Goal: Task Accomplishment & Management: Manage account settings

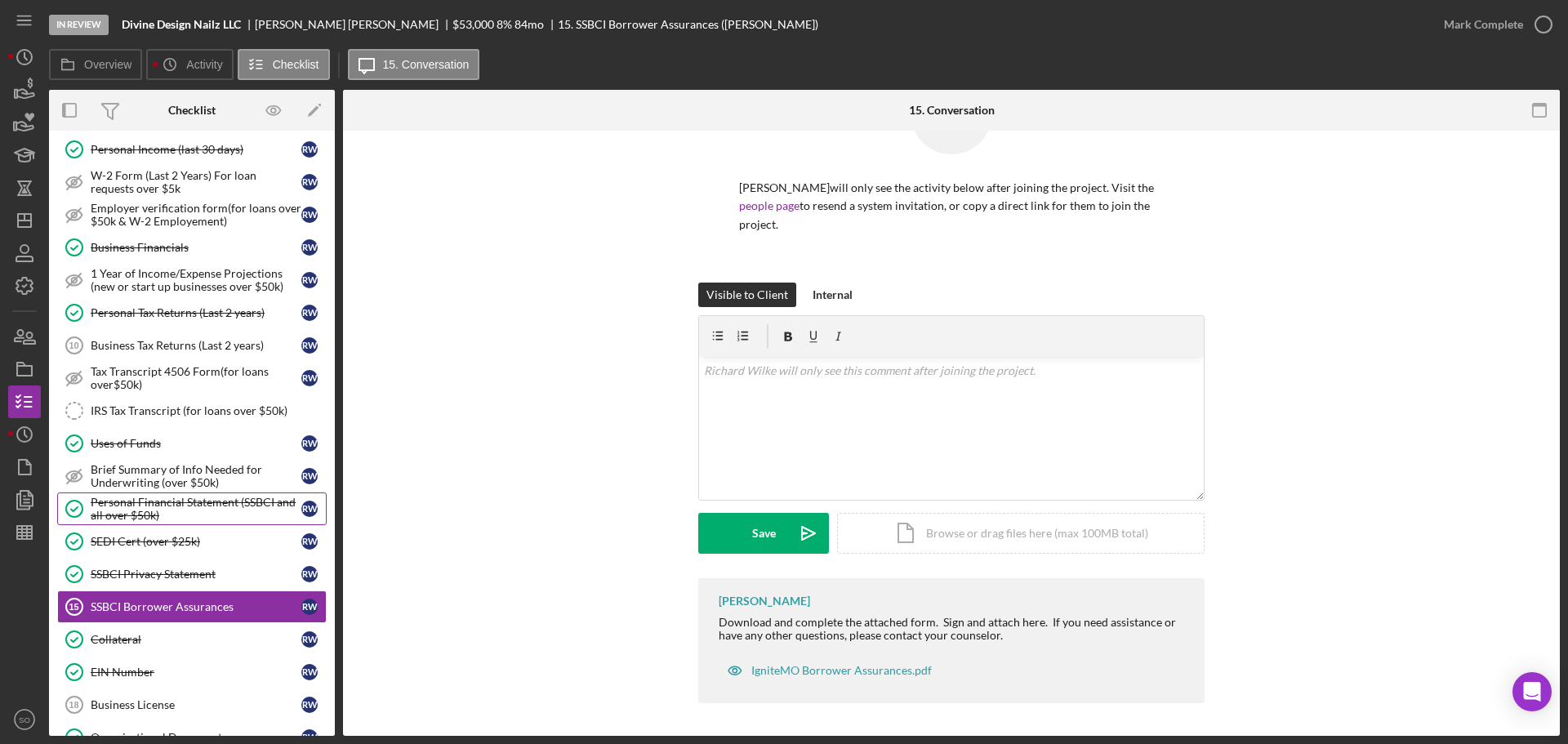
scroll to position [816, 0]
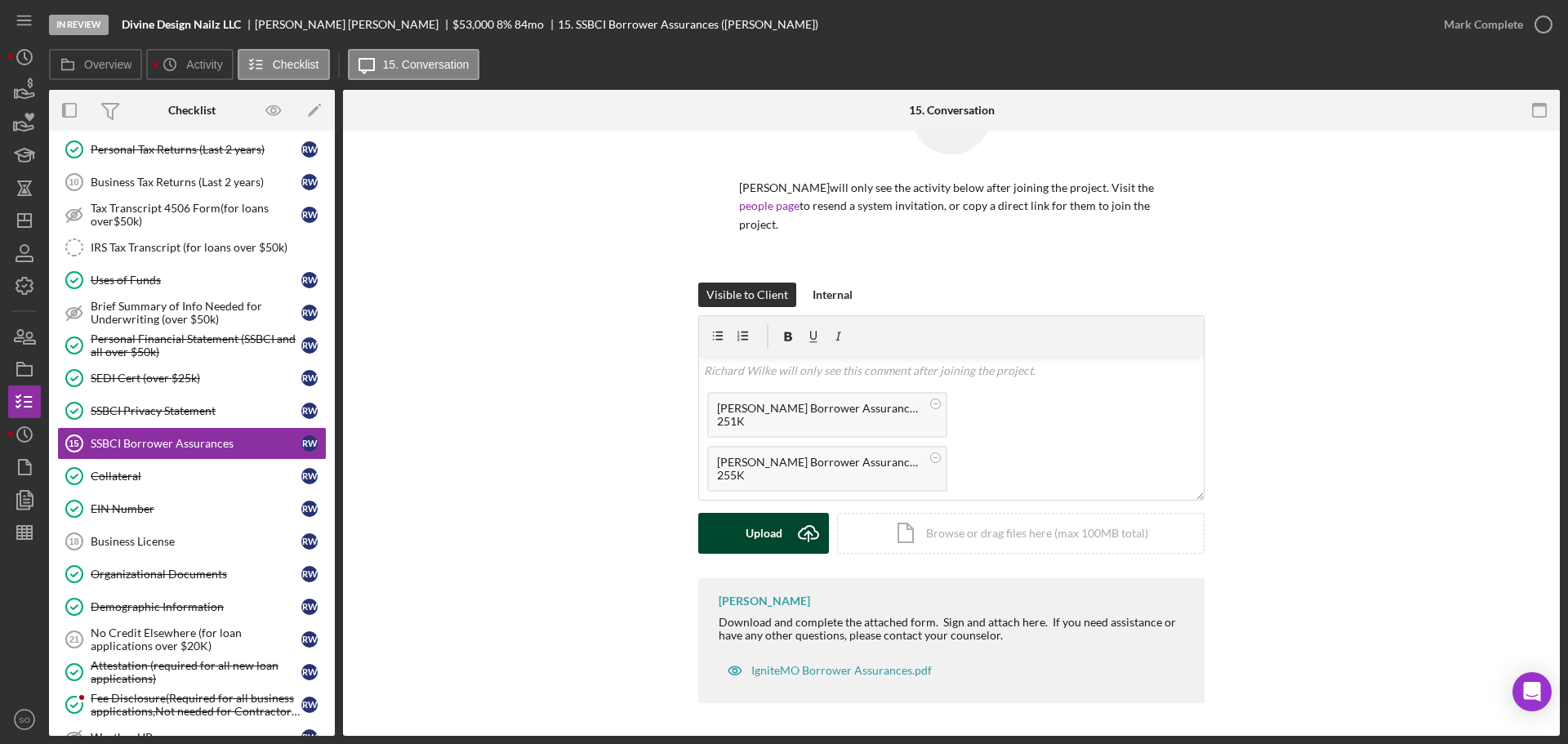
click at [774, 527] on div "Upload" at bounding box center [764, 533] width 37 height 40
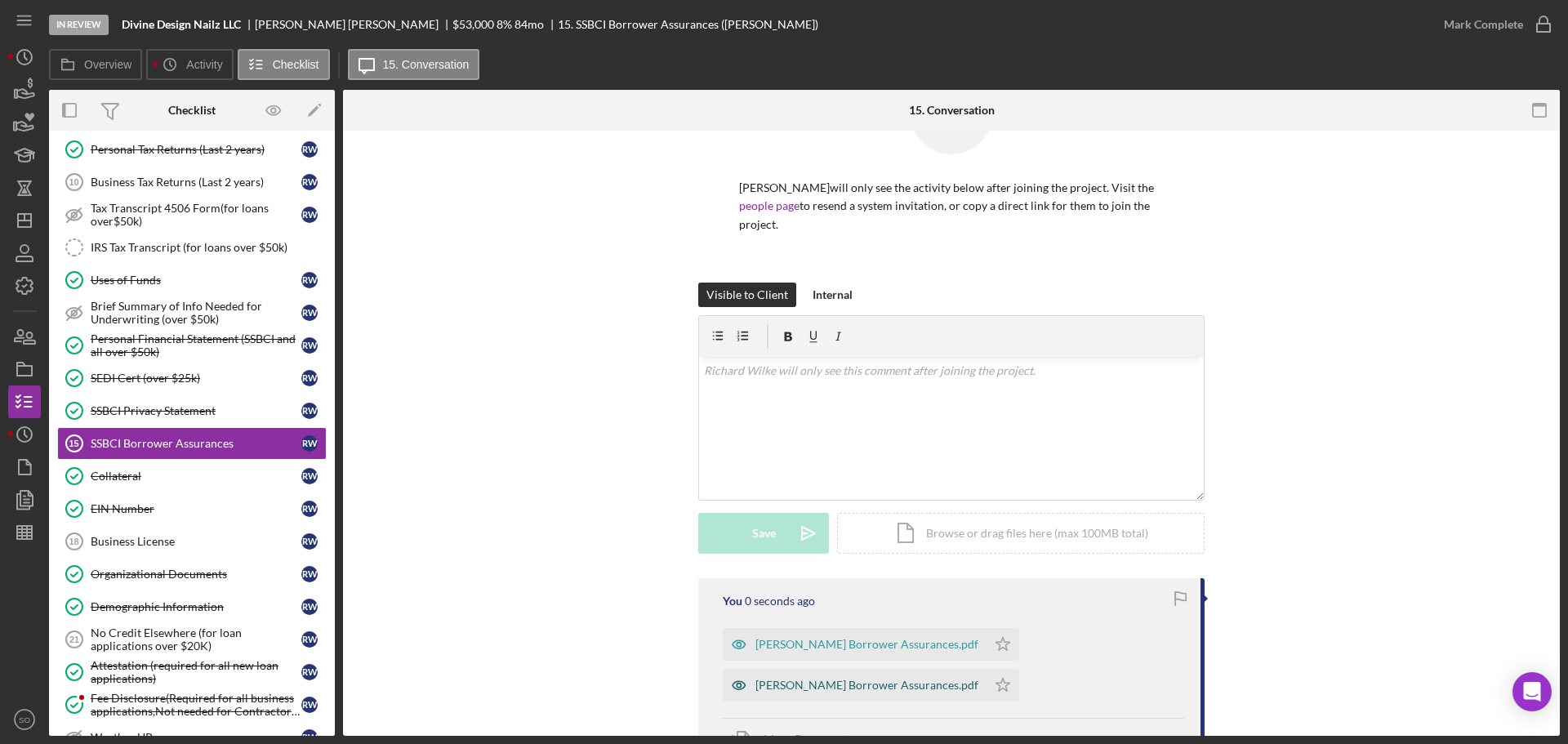
scroll to position [276, 0]
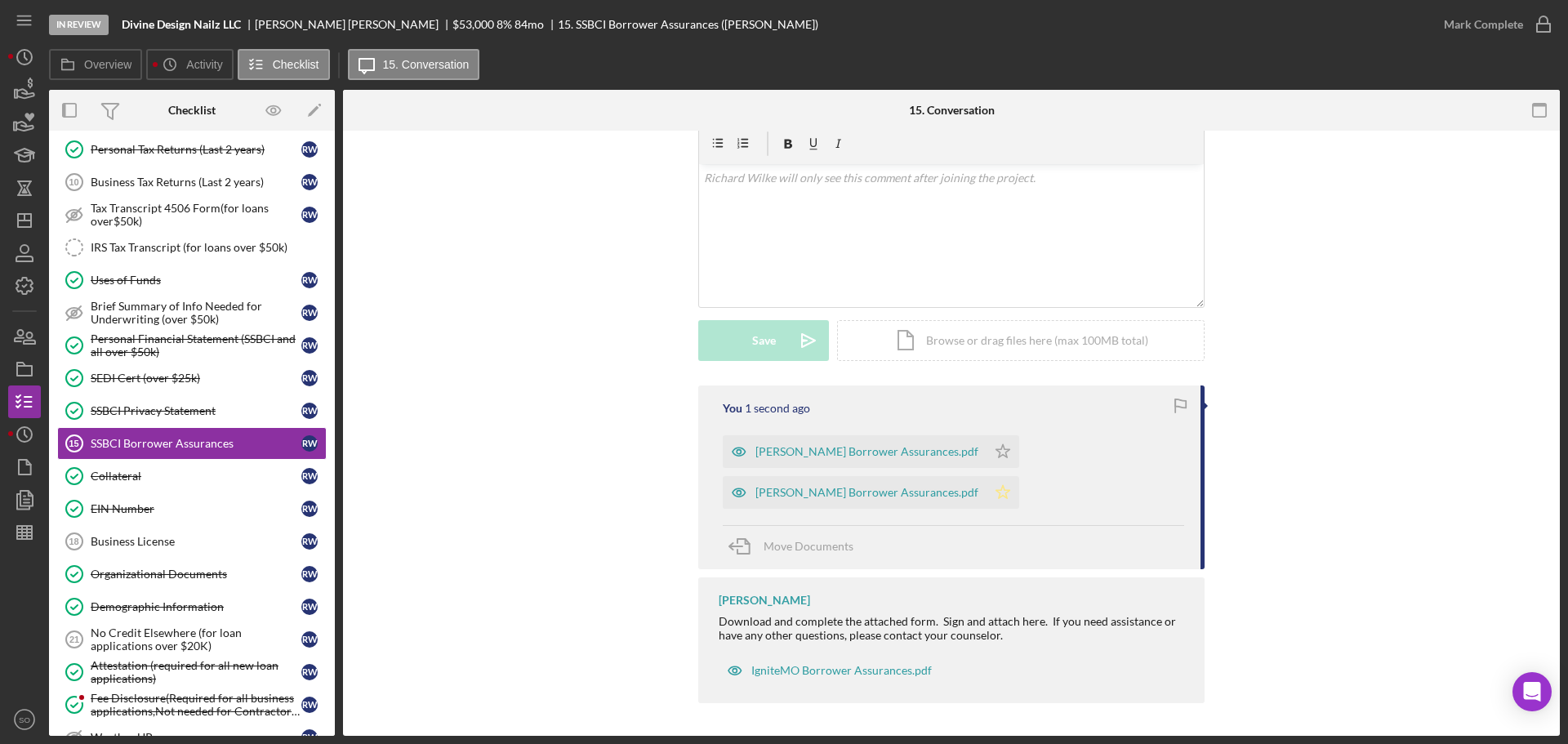
click at [988, 452] on icon "Icon/Star" at bounding box center [1003, 452] width 33 height 33
click at [993, 487] on icon "Icon/Star" at bounding box center [1003, 492] width 33 height 33
click at [1450, 40] on div "Mark Complete" at bounding box center [1493, 24] width 132 height 49
click at [1449, 29] on div "Mark Complete" at bounding box center [1483, 24] width 79 height 33
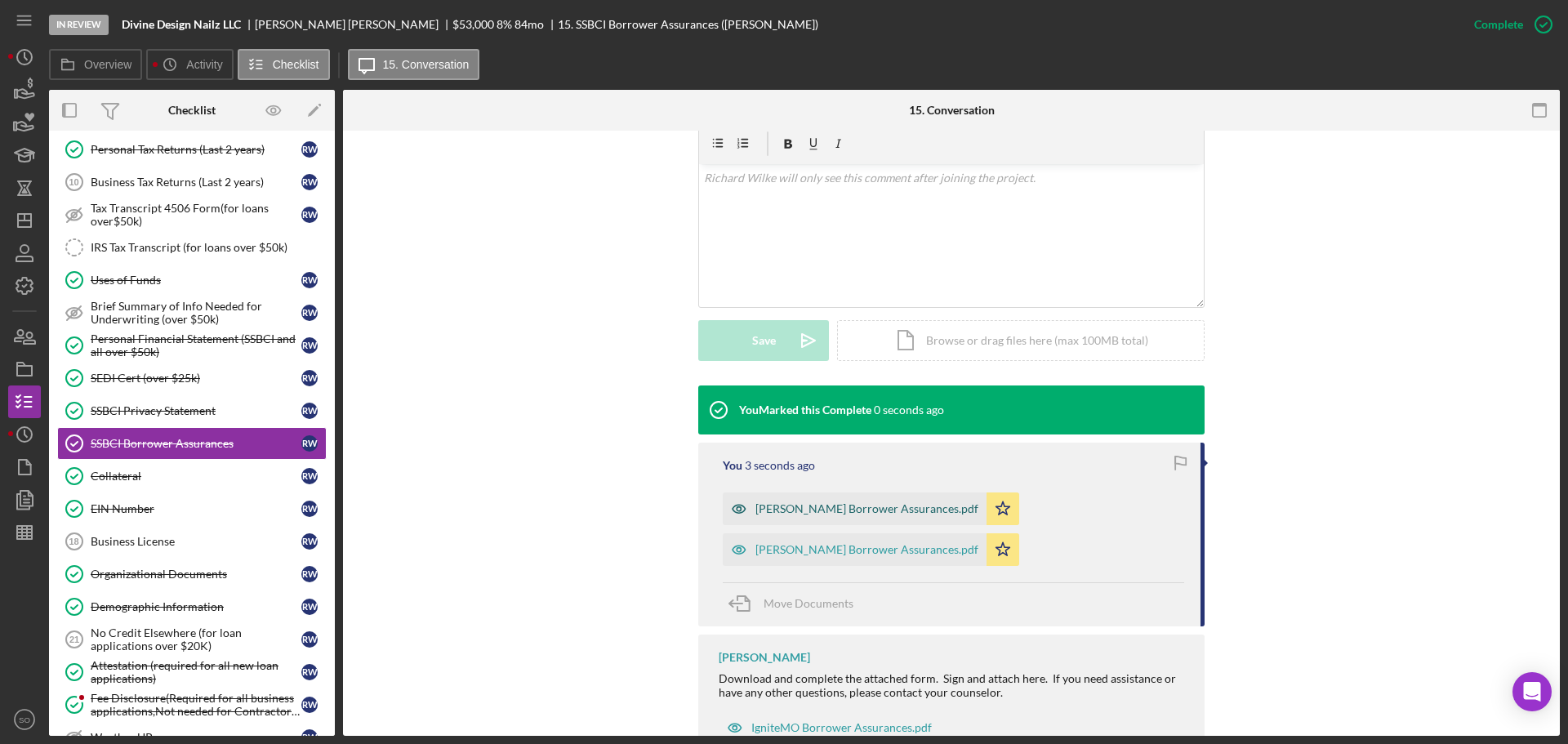
click at [835, 518] on div "Richard IgniteMO Borrower Assurances.pdf" at bounding box center [855, 509] width 264 height 33
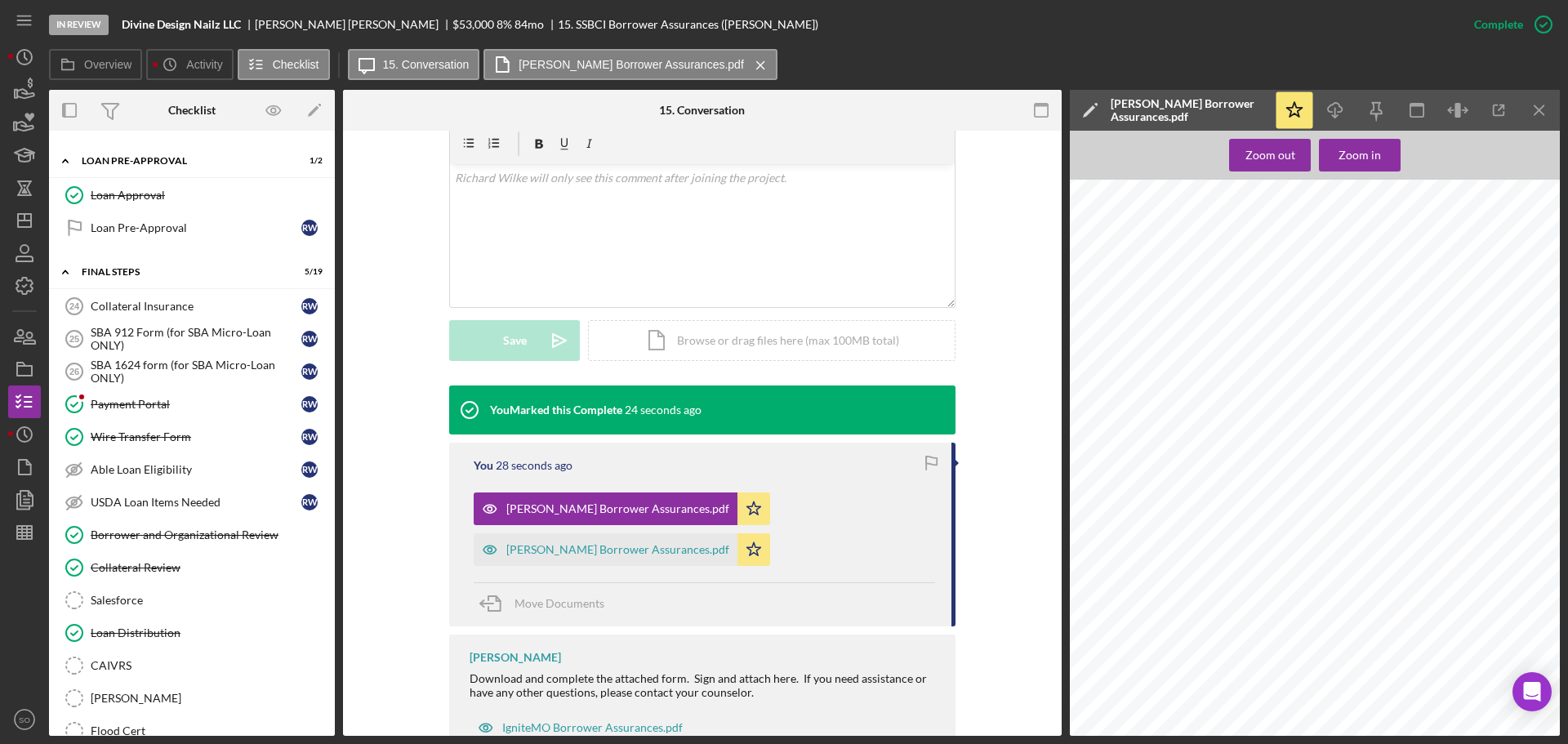
scroll to position [1714, 0]
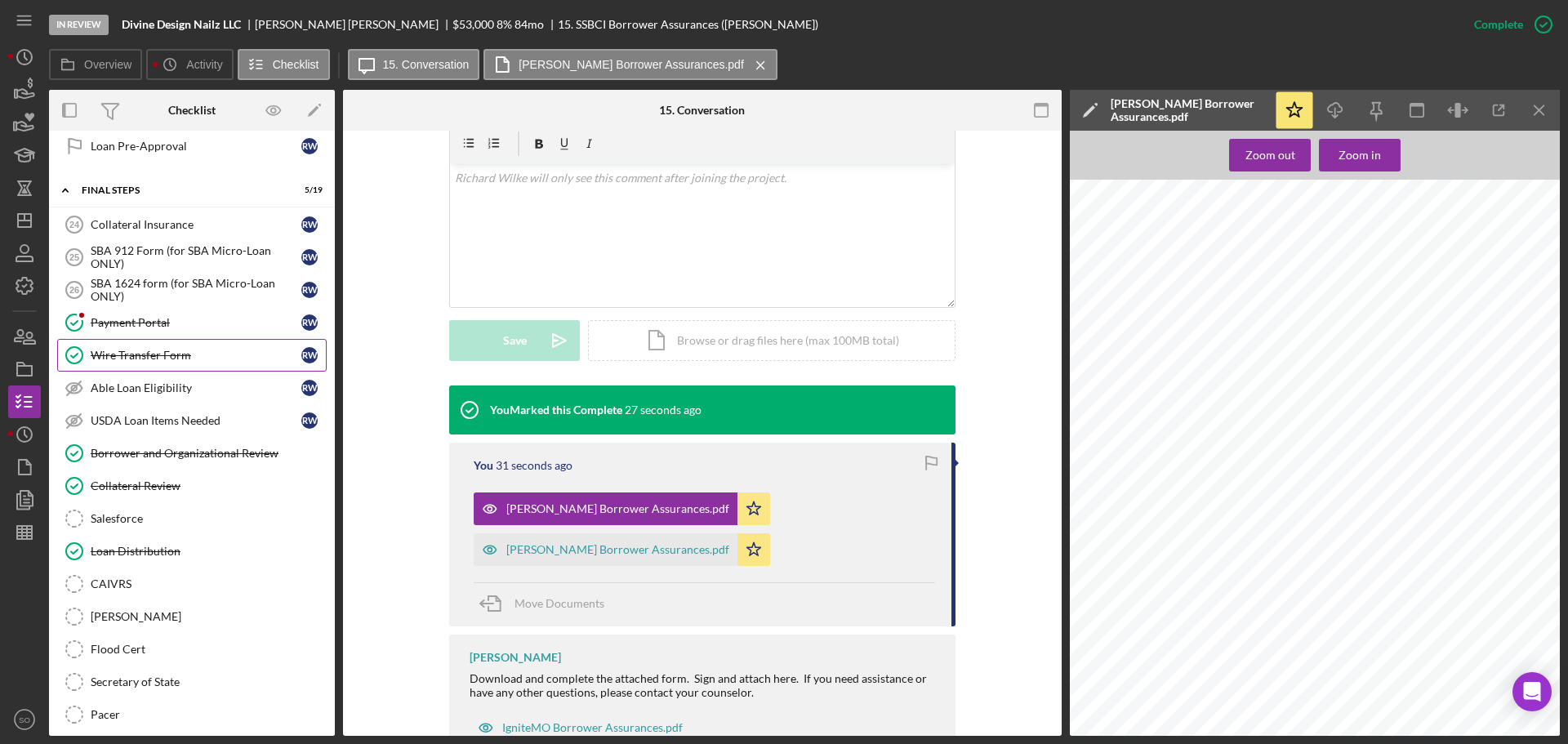
click at [182, 350] on div "Wire Transfer Form" at bounding box center [196, 356] width 211 height 13
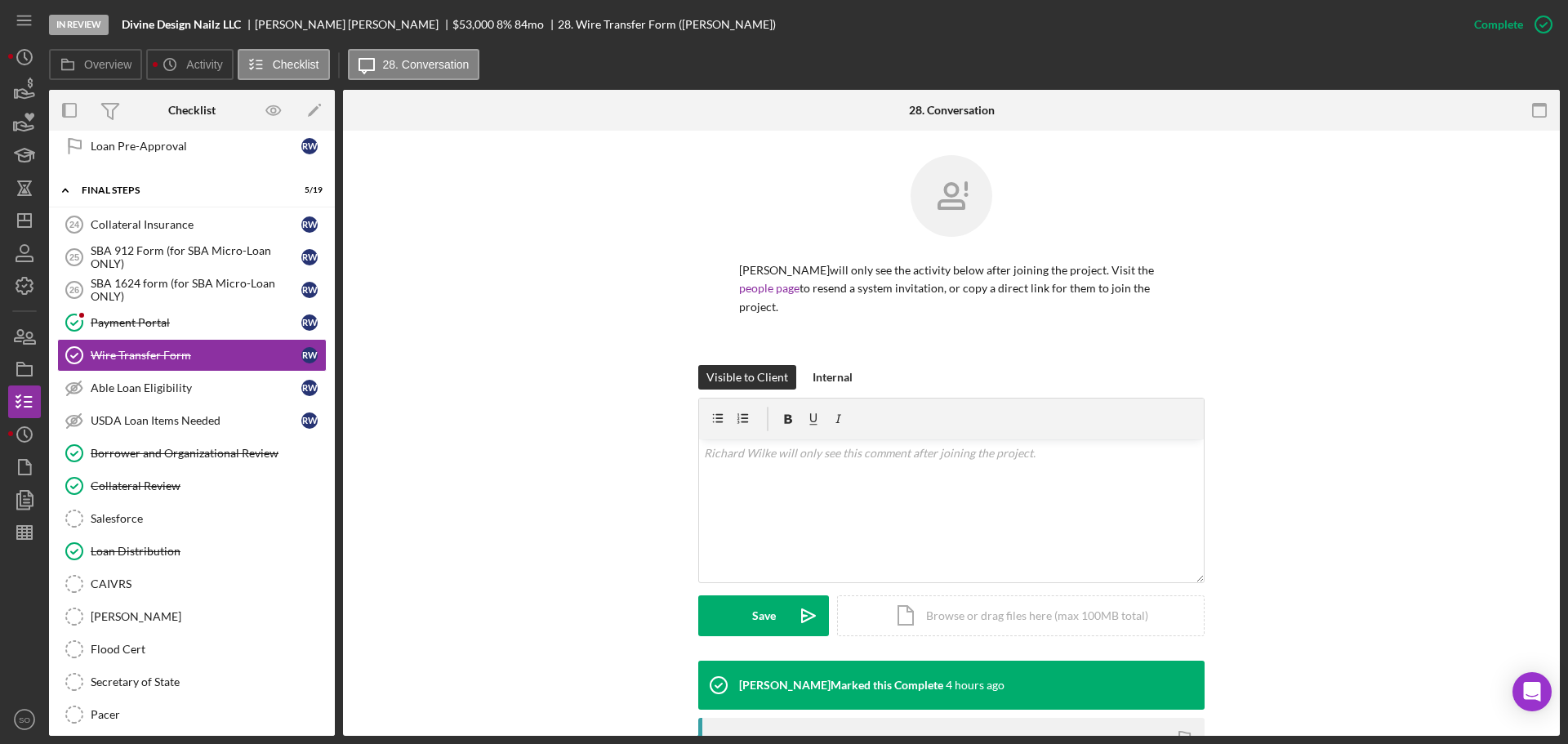
scroll to position [251, 0]
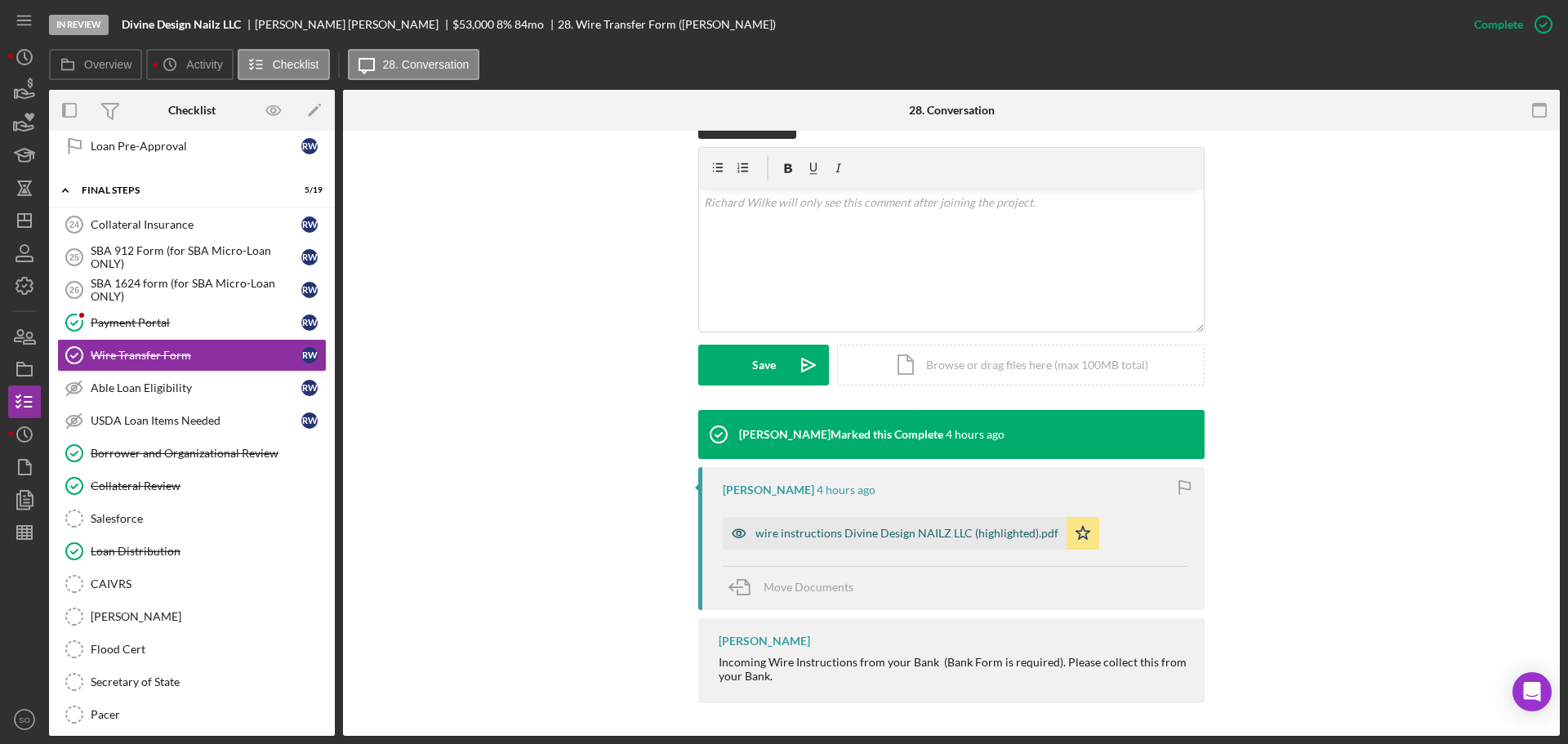
click at [837, 527] on div "wire instructions Divine Design NAILZ LLC (highlighted).pdf" at bounding box center [907, 534] width 303 height 13
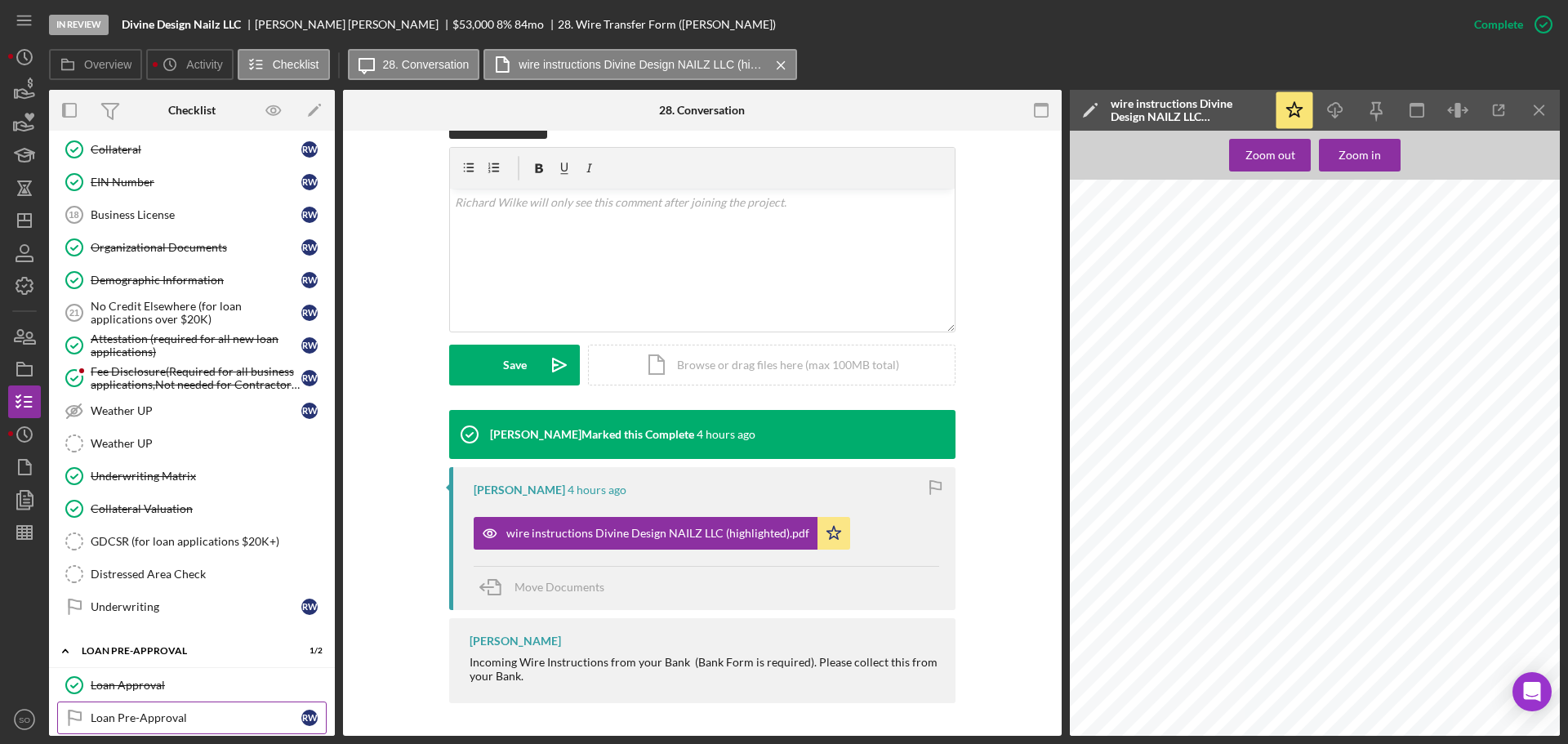
scroll to position [980, 0]
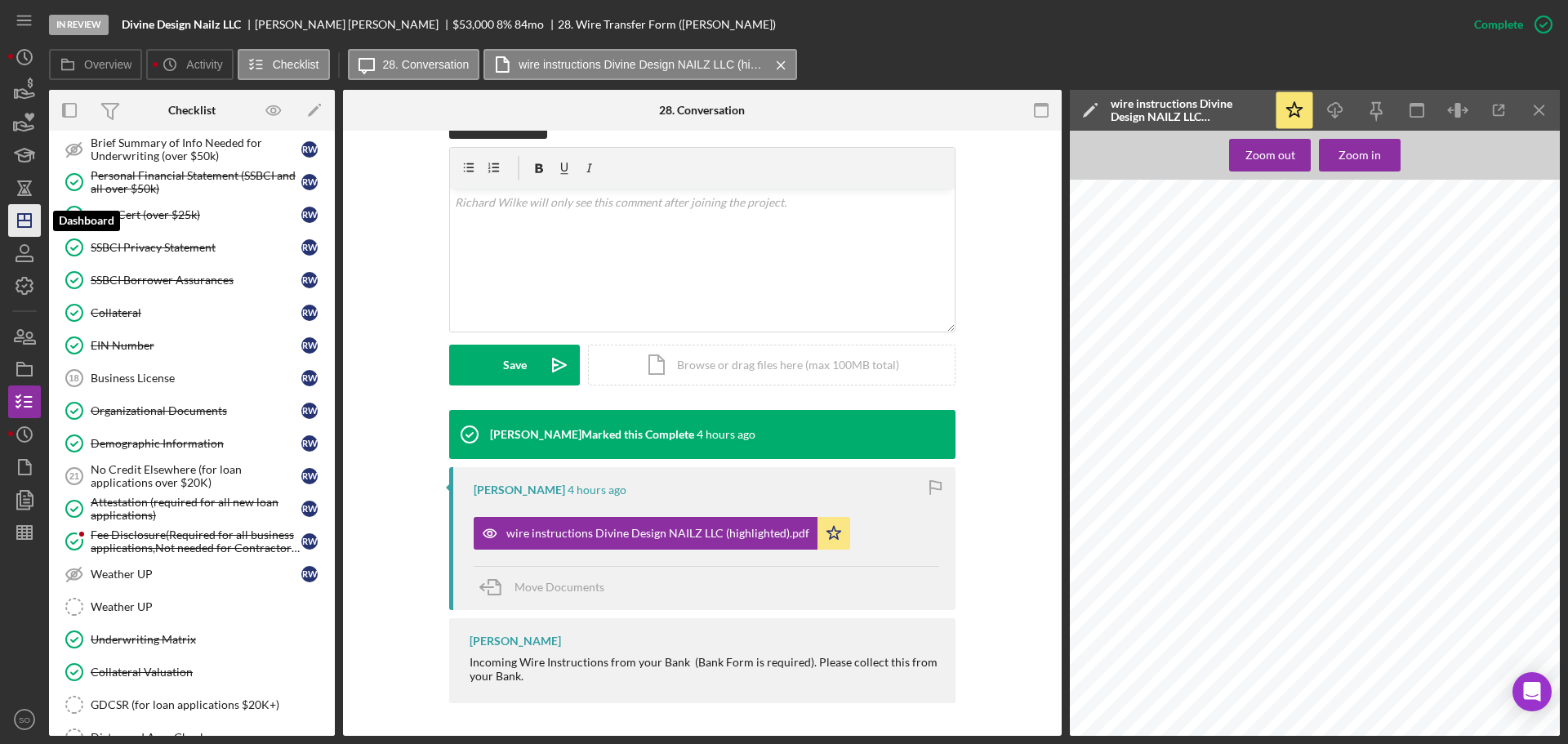
click at [31, 222] on polygon "button" at bounding box center [25, 221] width 13 height 13
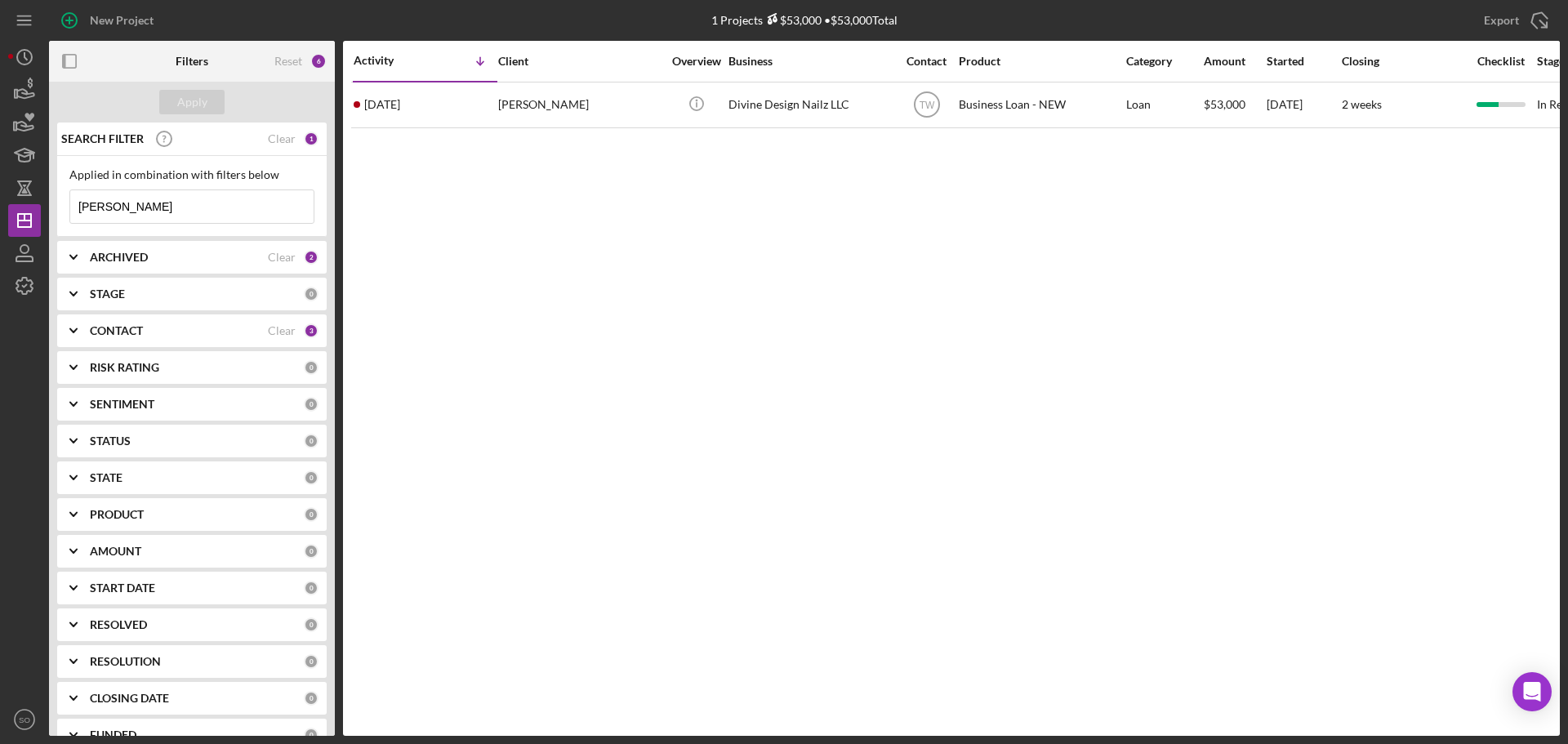
drag, startPoint x: 118, startPoint y: 200, endPoint x: 0, endPoint y: 205, distance: 118.1
click at [0, 205] on div "New Project 1 Projects $53,000 • $53,000 Total wilke Export Icon/Export Filters…" at bounding box center [784, 372] width 1568 height 744
type input "gillians"
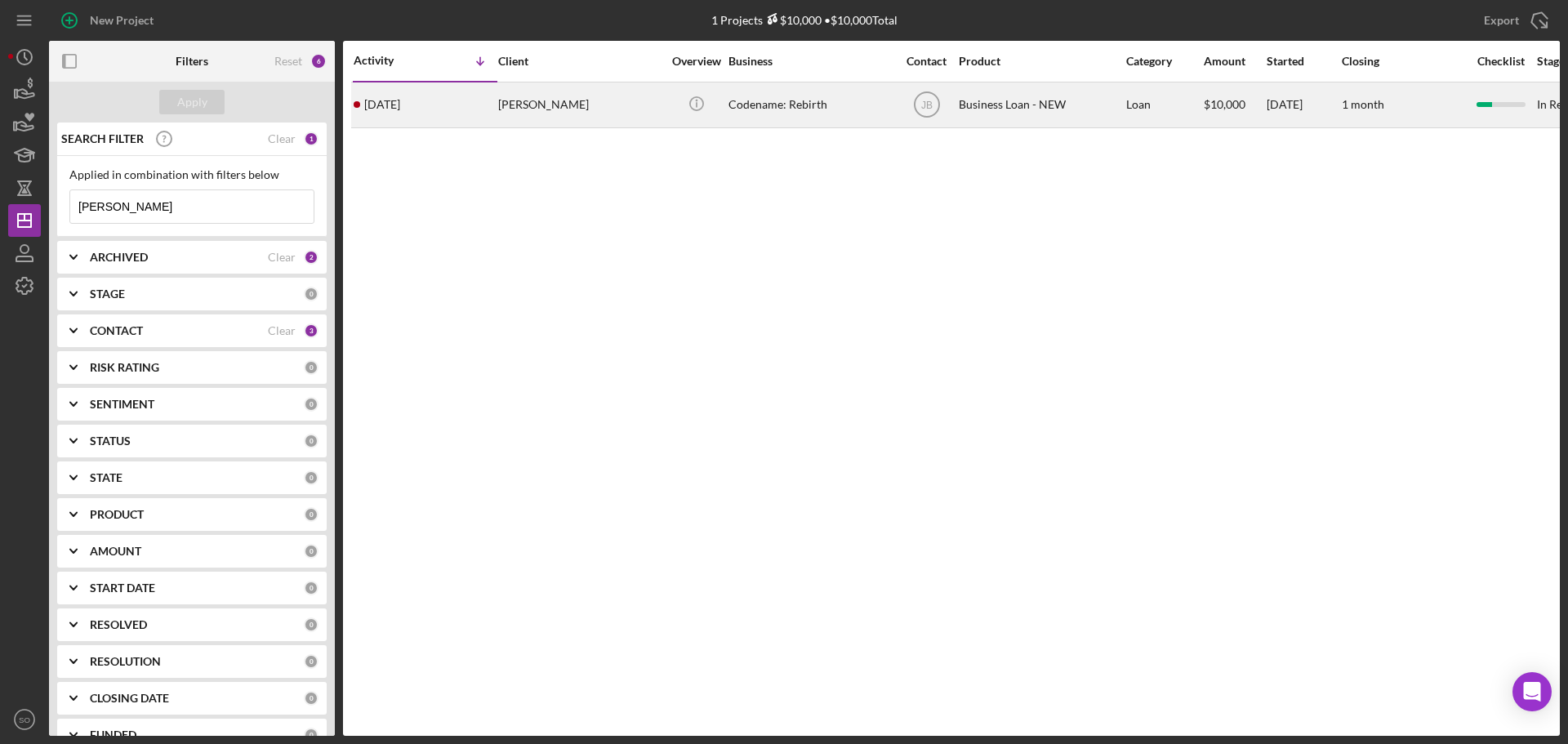
click at [400, 110] on time "[DATE]" at bounding box center [382, 105] width 36 height 13
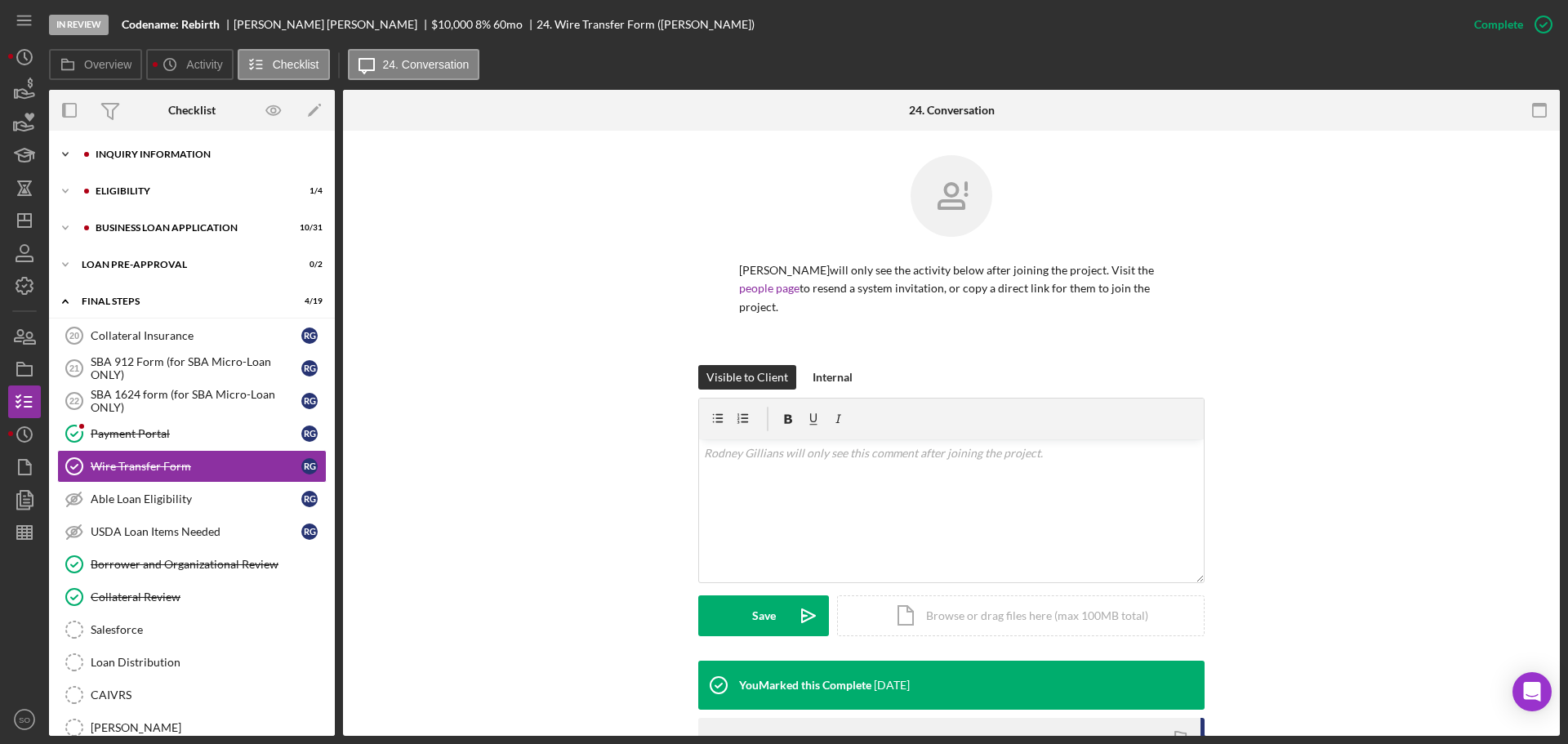
click at [134, 157] on div "INQUIRY INFORMATION" at bounding box center [204, 154] width 219 height 10
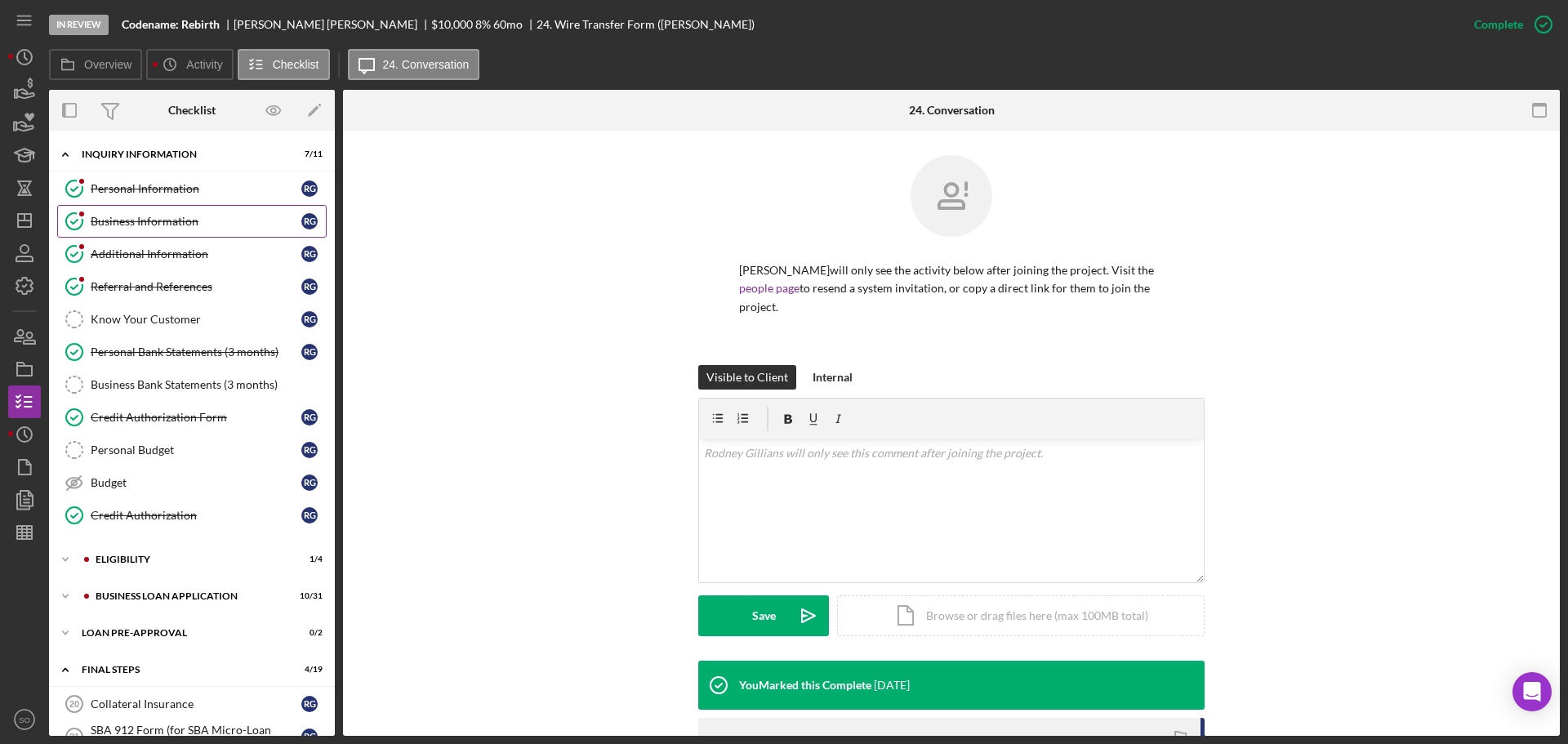
click at [142, 218] on div "Business Information" at bounding box center [196, 222] width 211 height 13
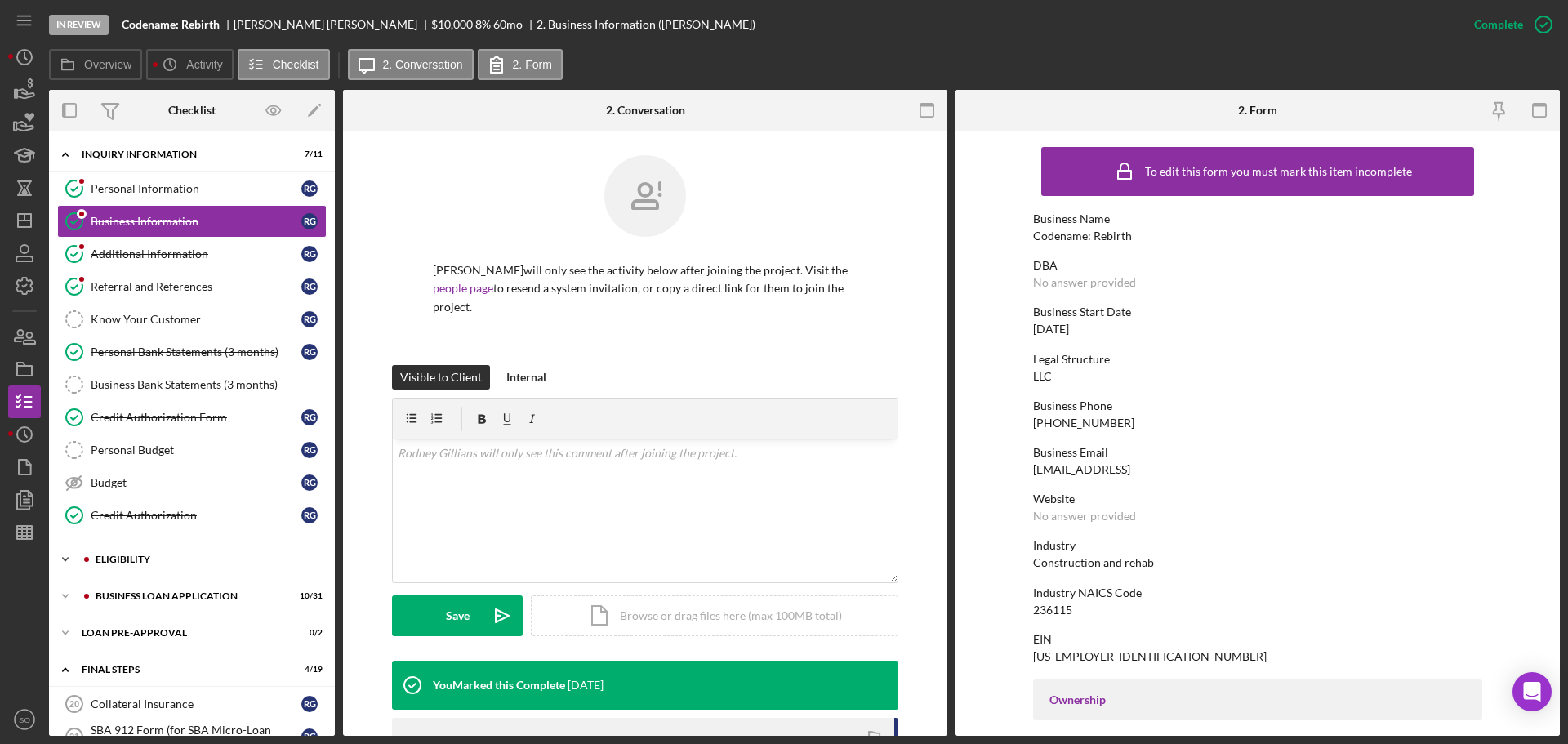
click at [183, 564] on div "ELIGIBILITY" at bounding box center [204, 559] width 219 height 10
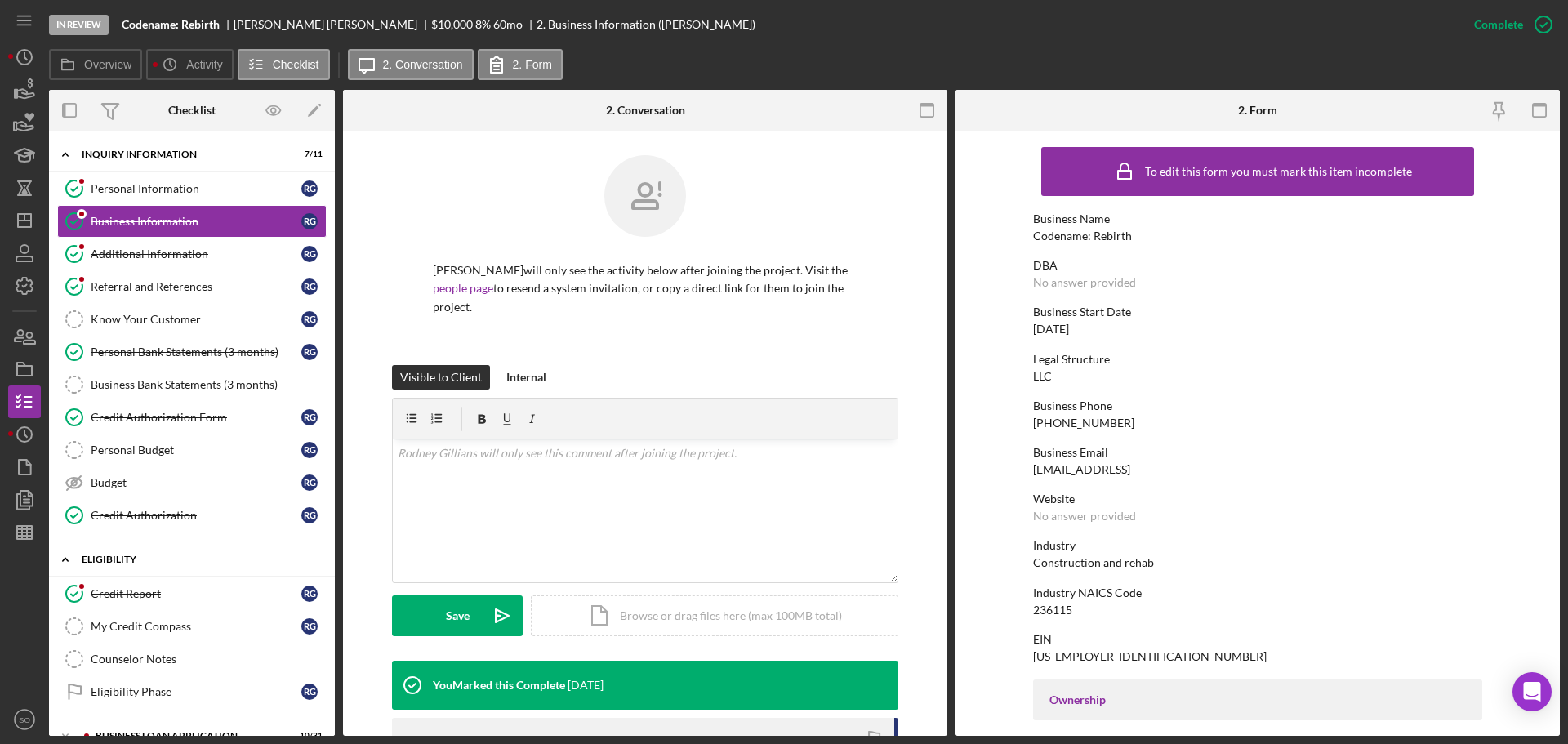
scroll to position [327, 0]
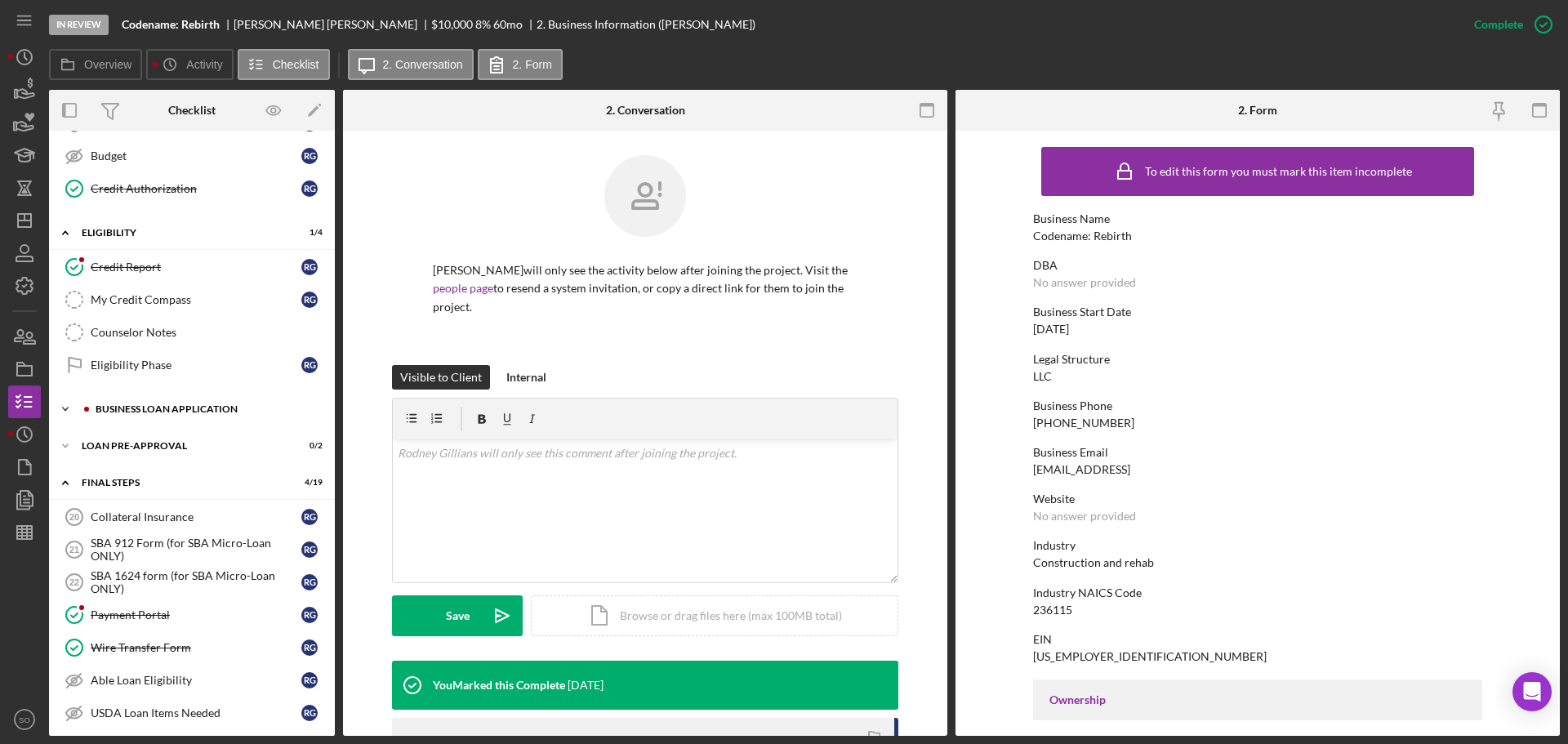
click at [160, 410] on div "BUSINESS LOAN APPLICATION" at bounding box center [204, 409] width 219 height 10
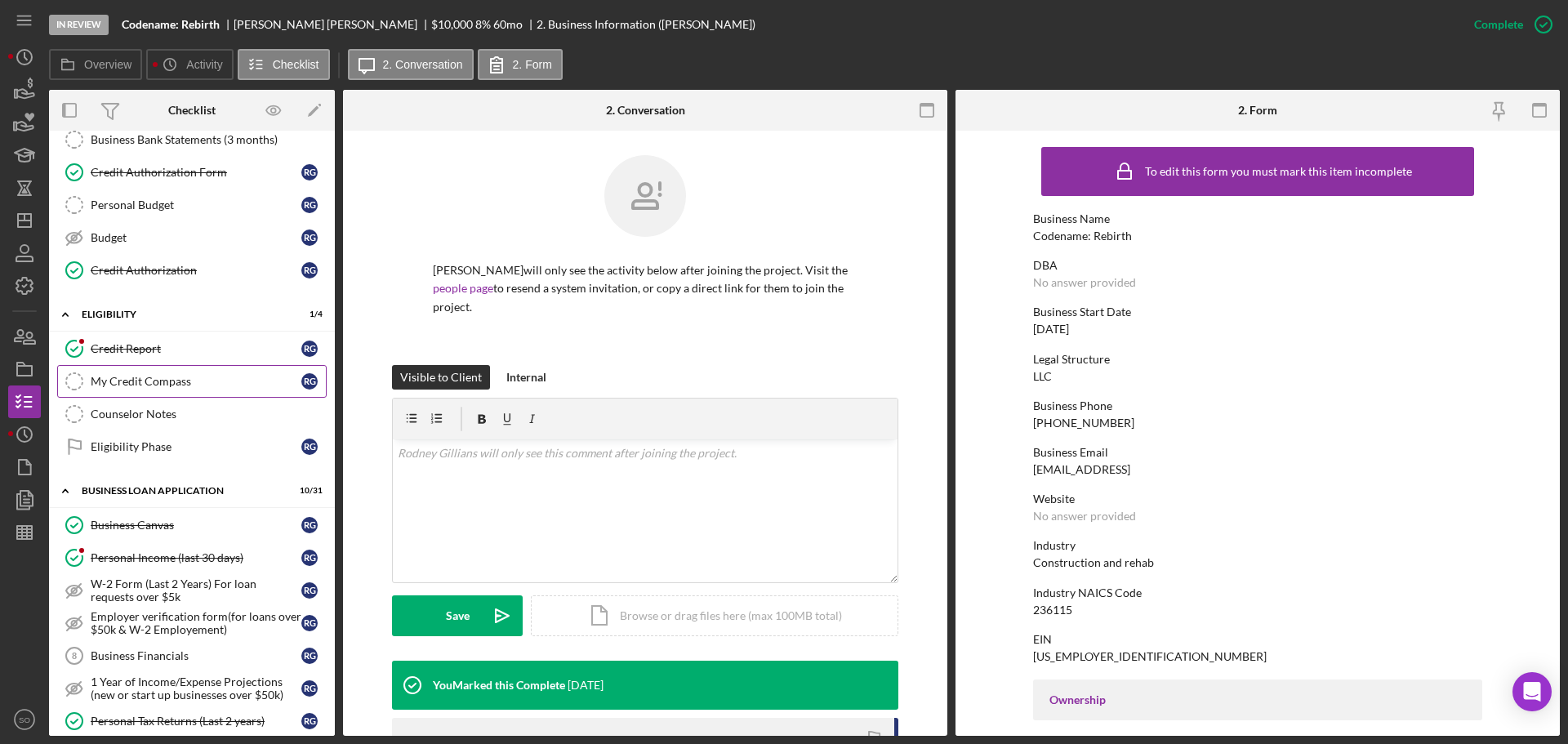
scroll to position [0, 0]
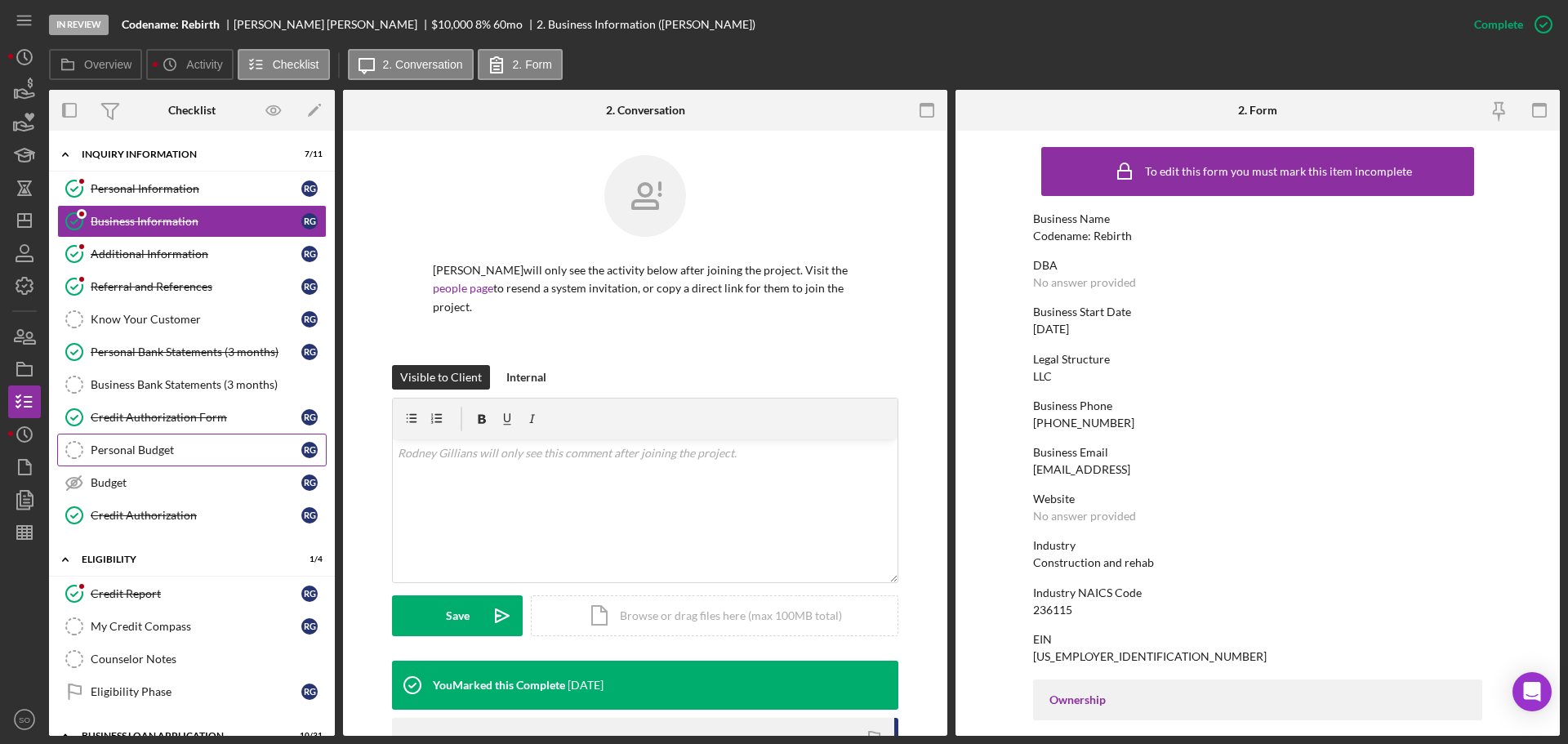
click at [208, 448] on div "Personal Budget" at bounding box center [196, 450] width 211 height 13
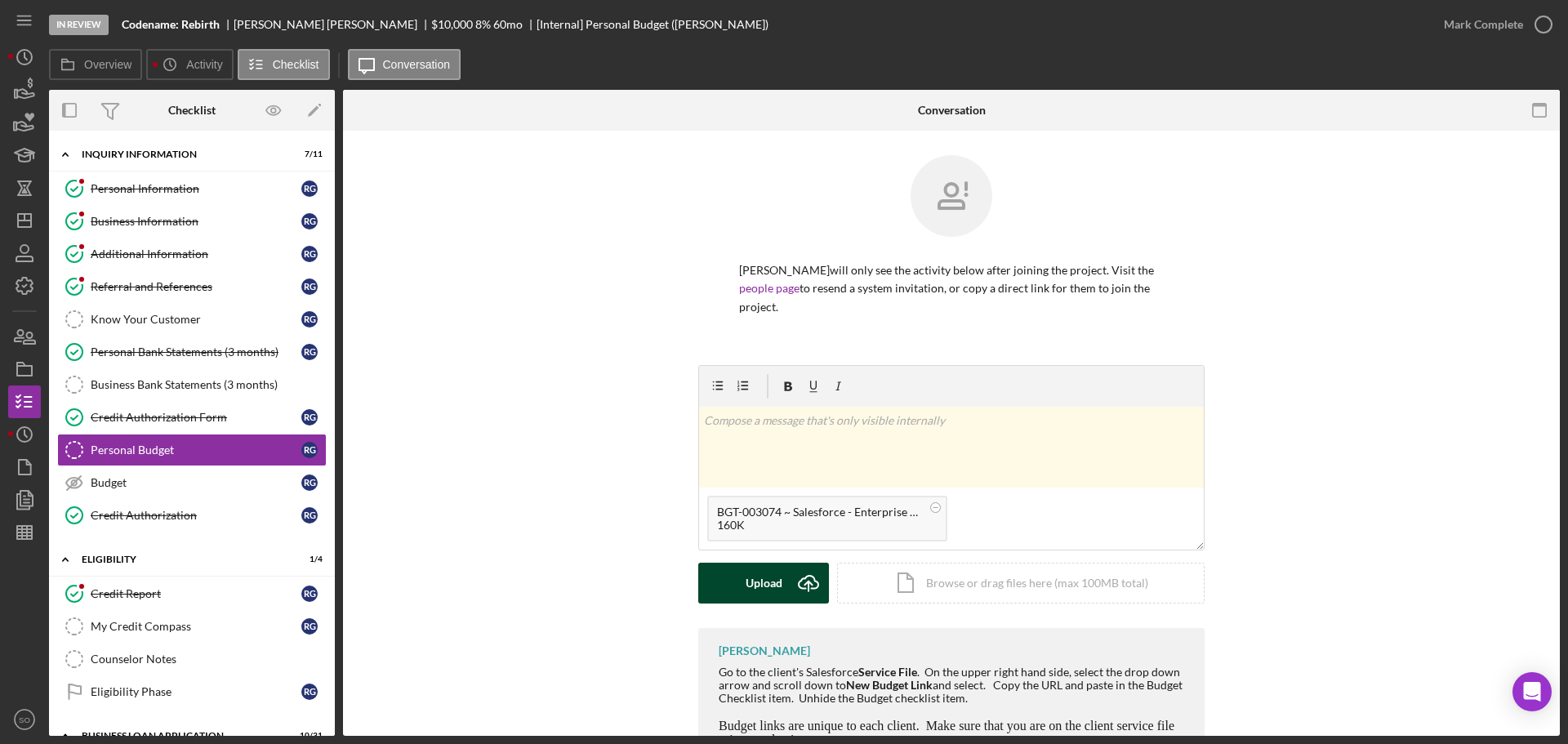
click at [746, 595] on div "Upload" at bounding box center [764, 583] width 37 height 40
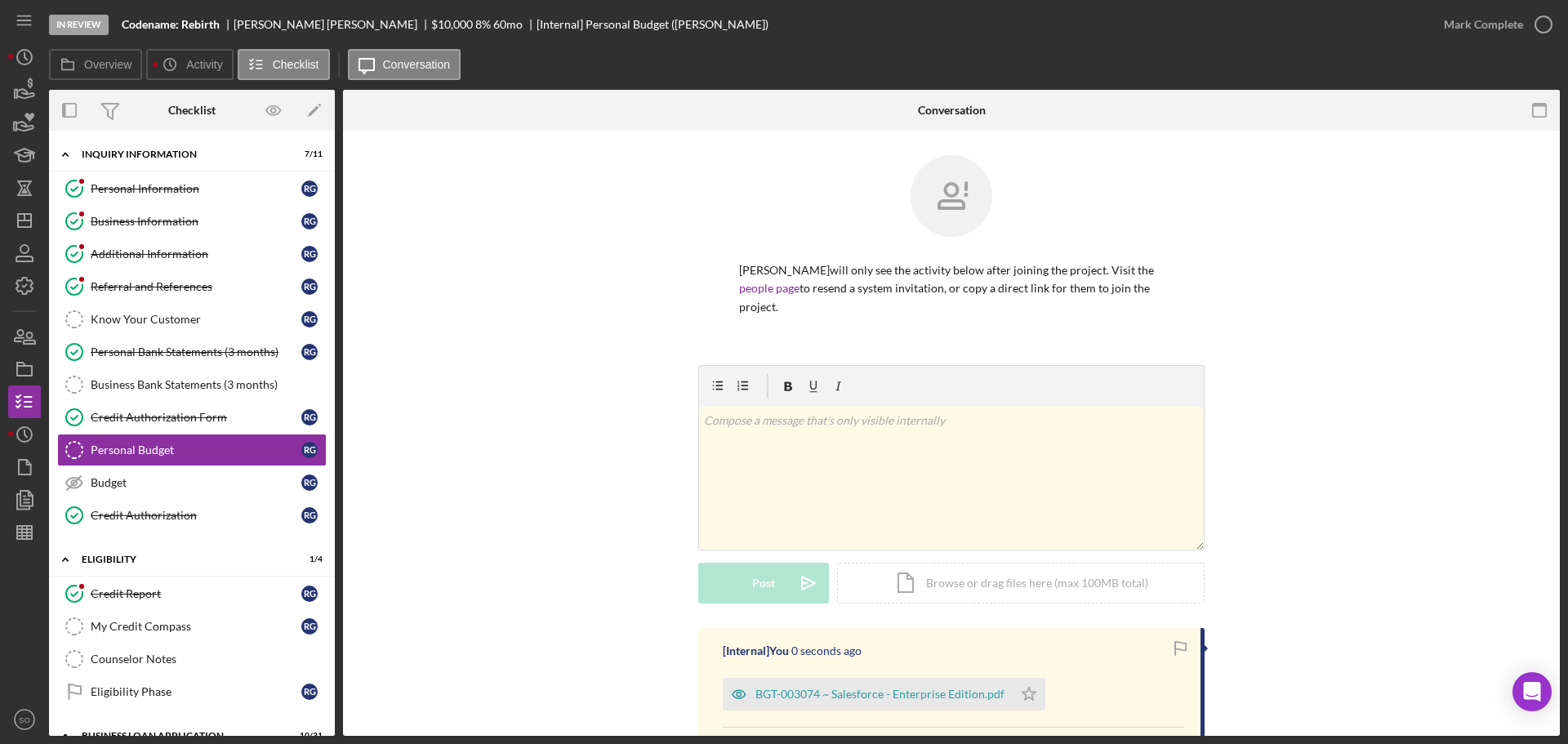
scroll to position [215, 0]
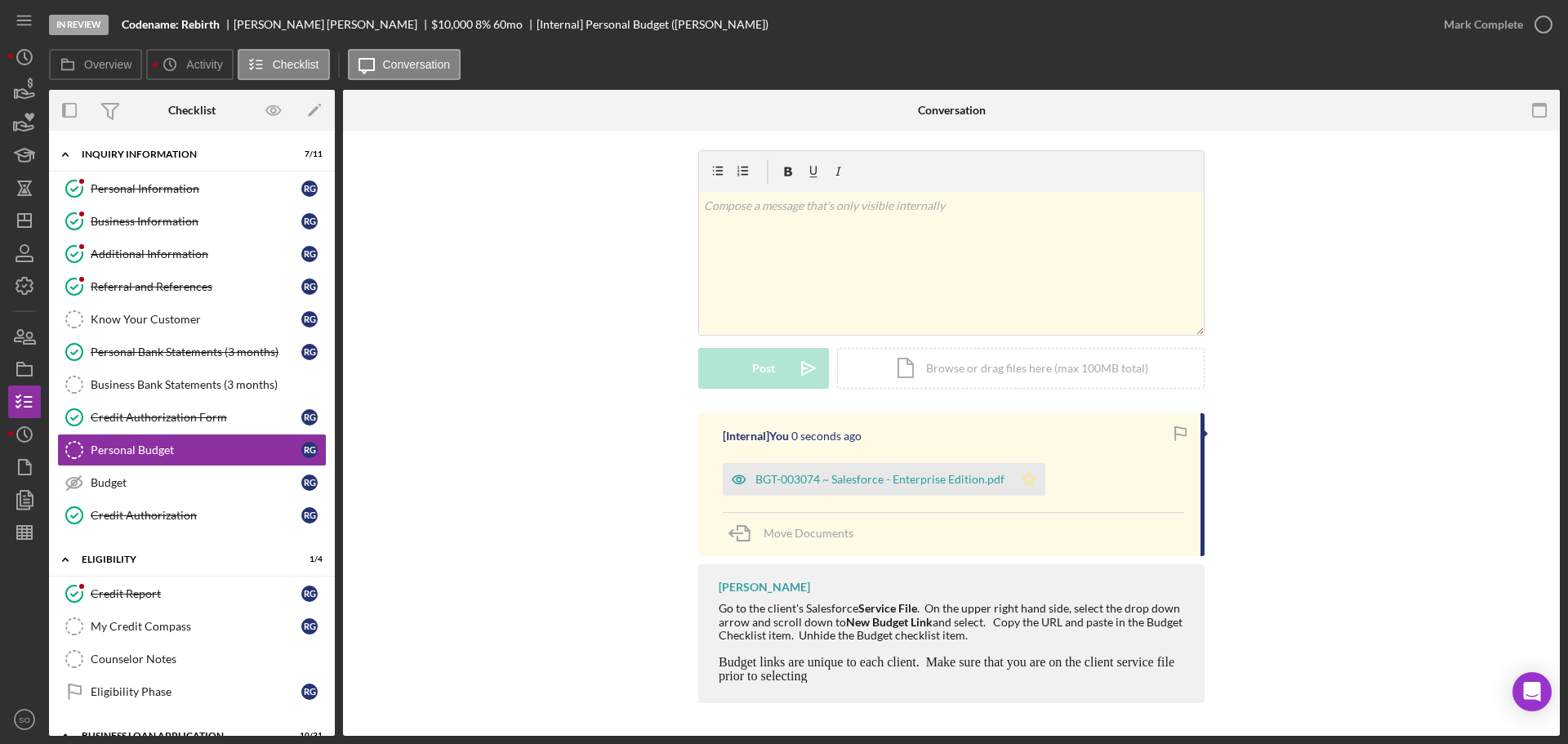
click at [1019, 483] on icon "Icon/Star" at bounding box center [1029, 479] width 33 height 33
click at [1444, 40] on div "Mark Complete" at bounding box center [1483, 24] width 79 height 33
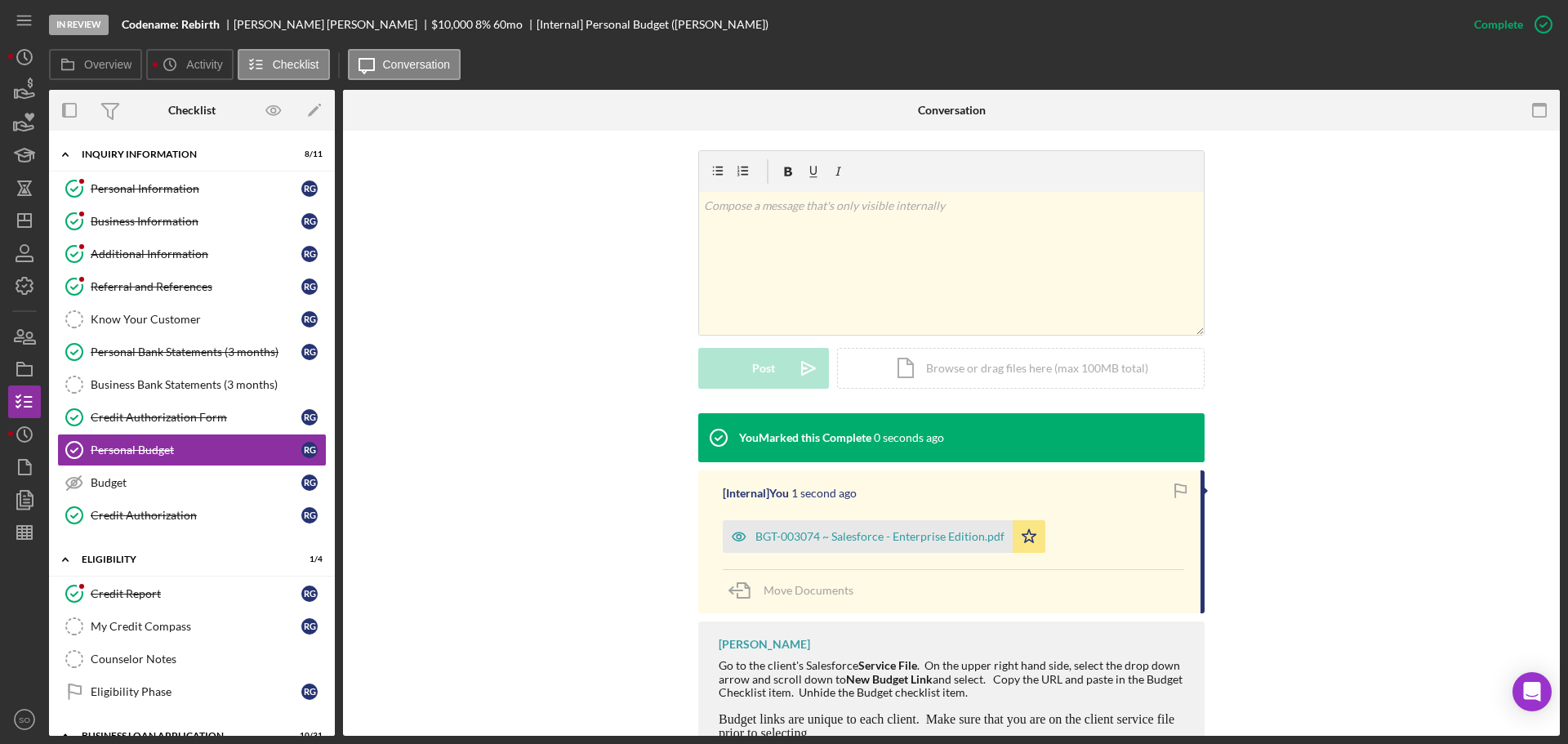
click at [1449, 25] on div "In Review Codename: Rebirth Rodney Gillians $10,000 $10,000 8 % 60 mo [Internal…" at bounding box center [754, 24] width 1409 height 49
click at [184, 490] on div "Budget" at bounding box center [196, 483] width 211 height 13
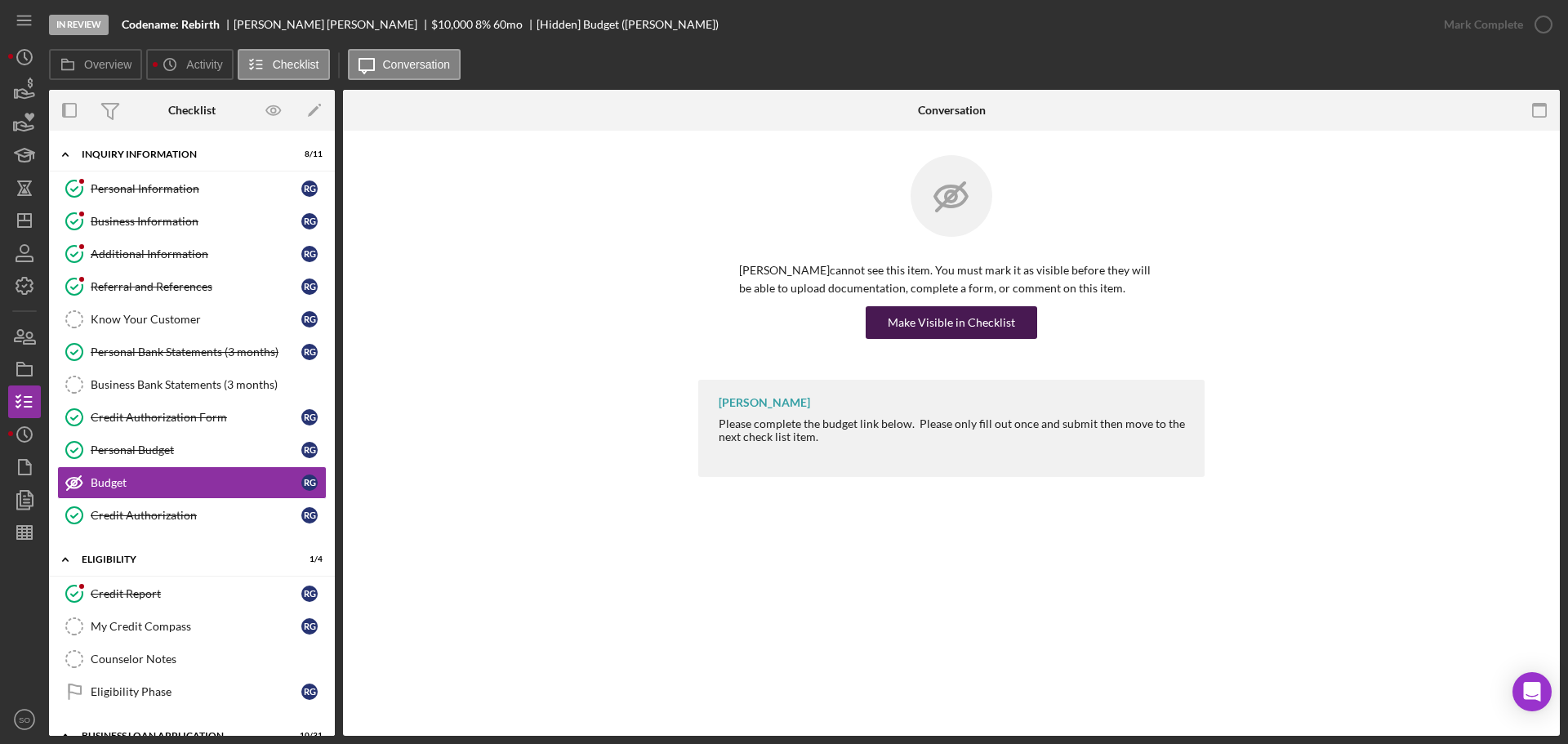
click at [967, 329] on div "Make Visible in Checklist" at bounding box center [951, 323] width 127 height 33
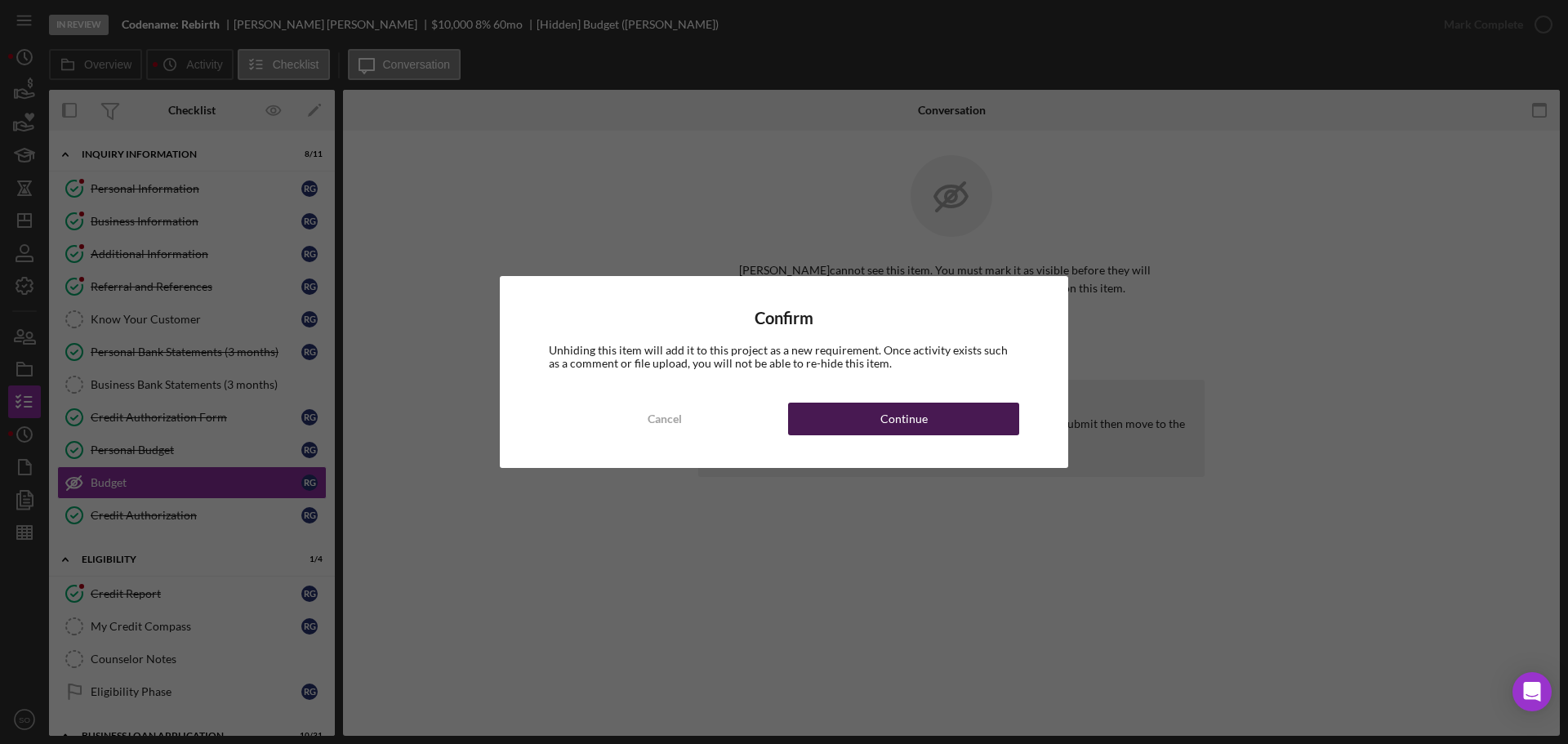
click at [985, 418] on button "Continue" at bounding box center [904, 419] width 231 height 33
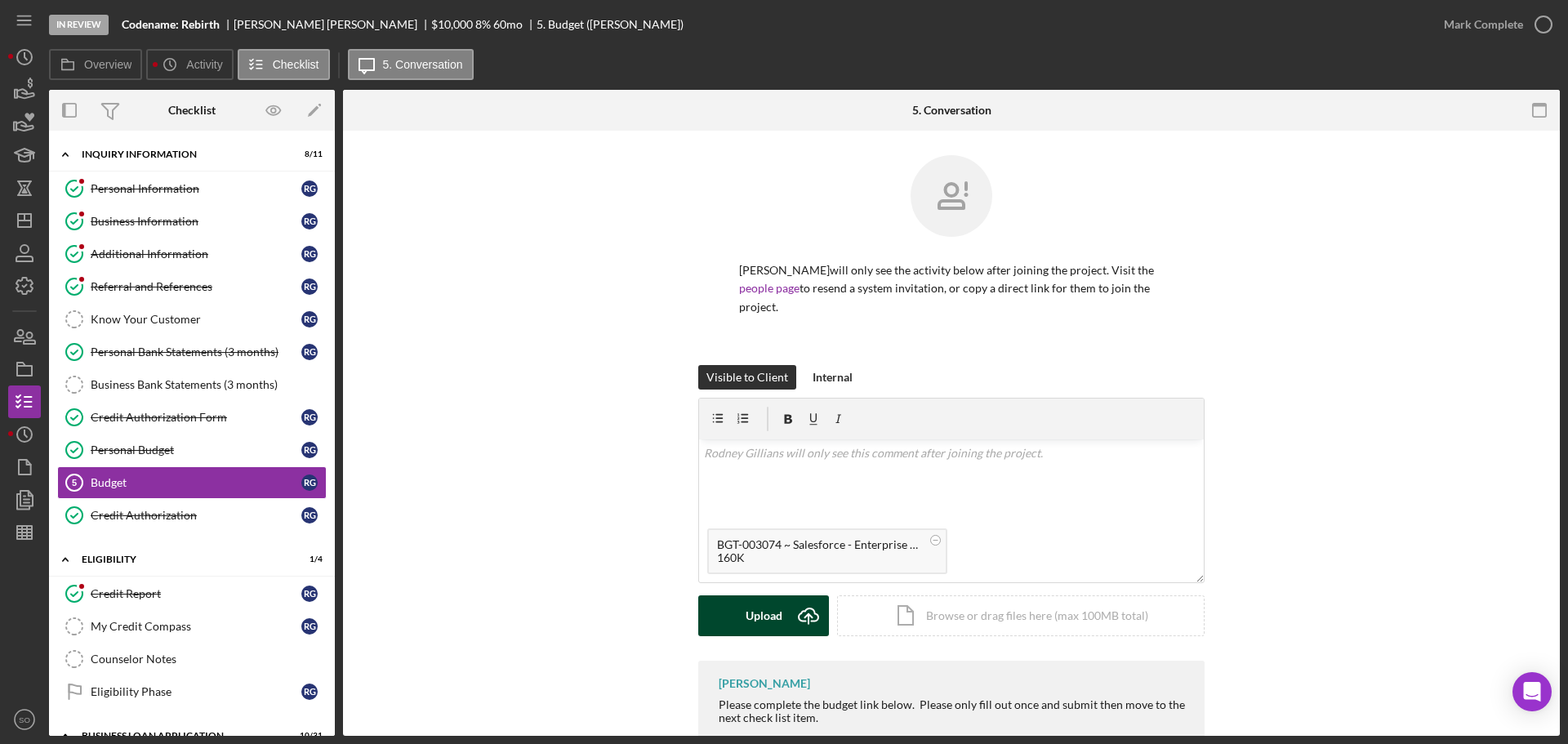
click at [757, 607] on div "Upload" at bounding box center [764, 616] width 37 height 40
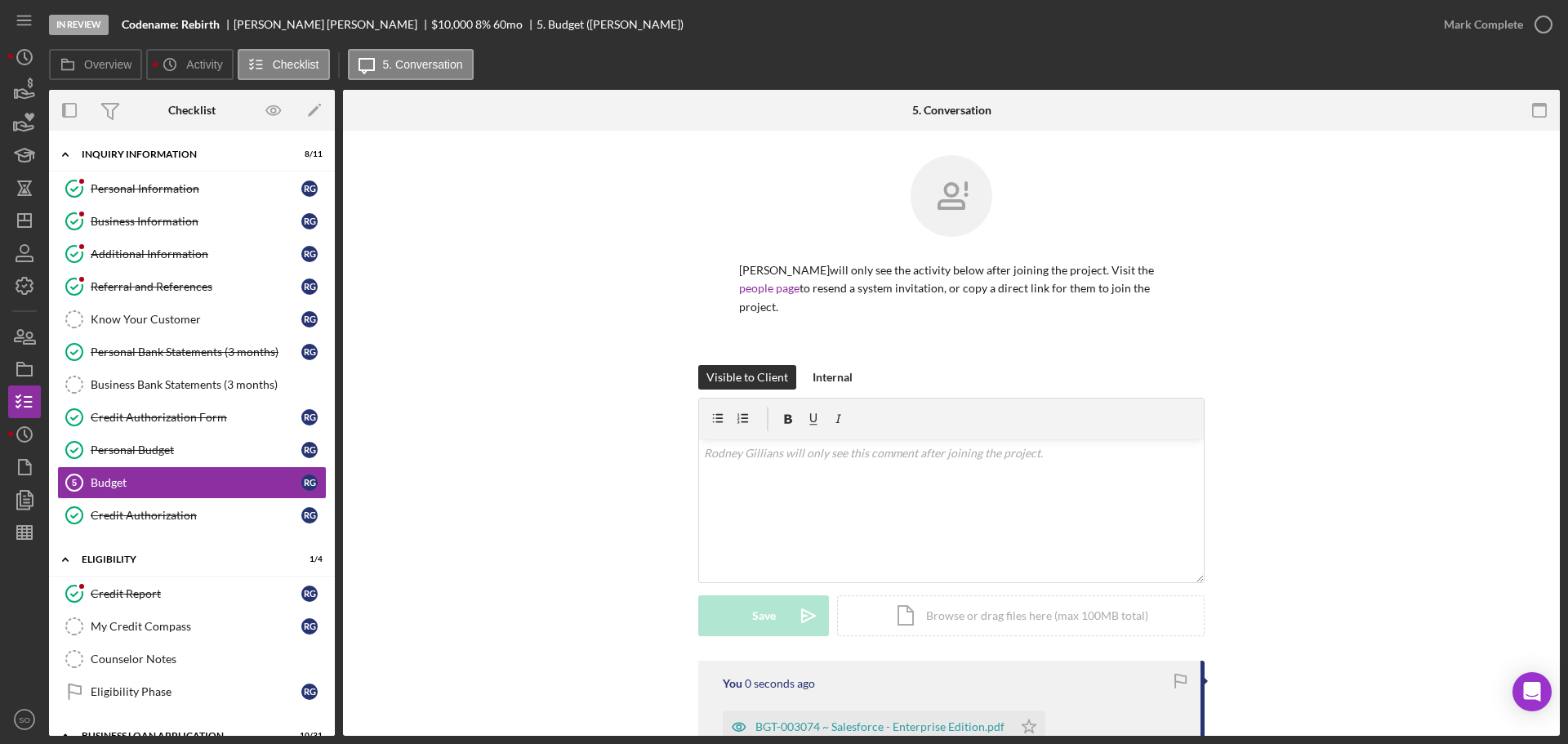
scroll to position [206, 0]
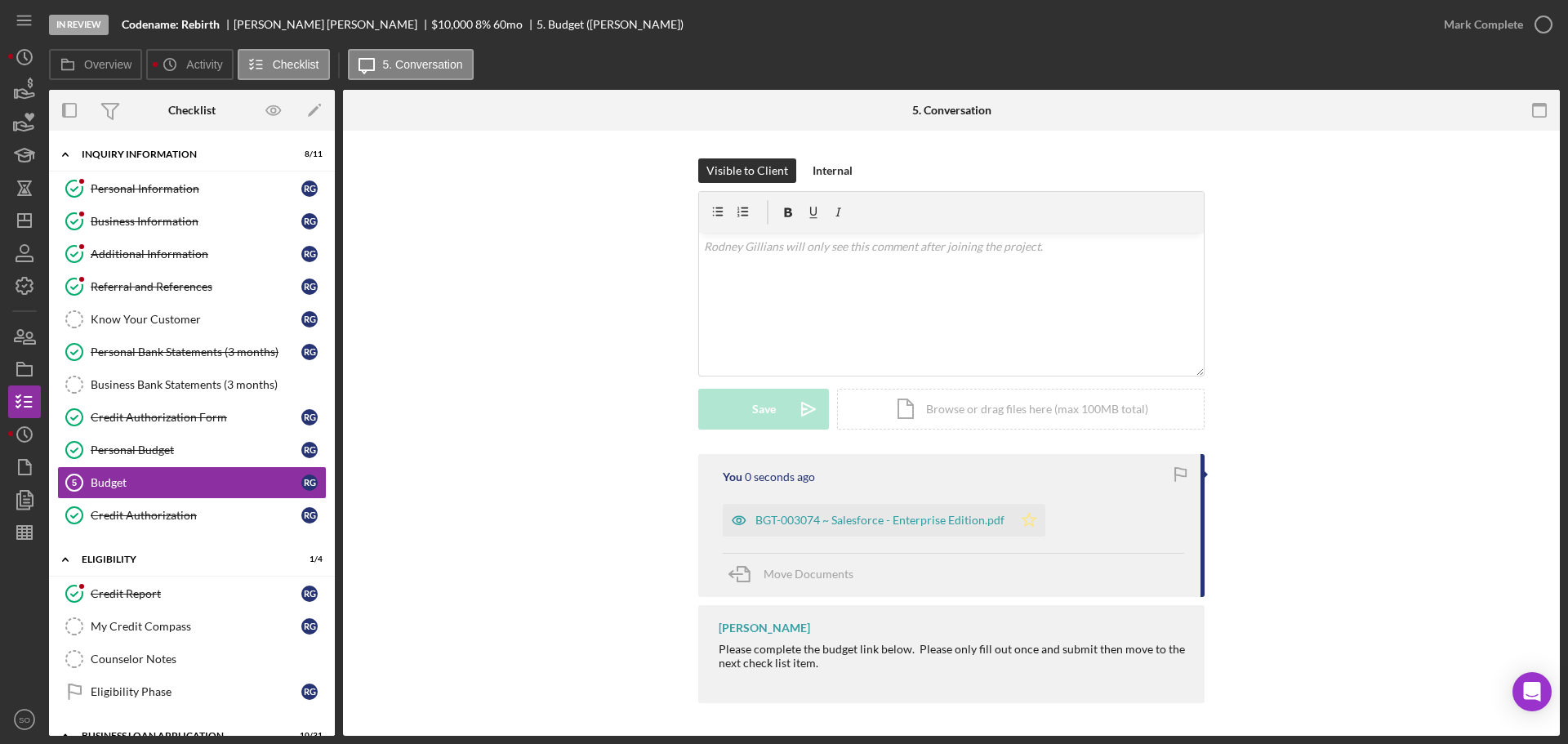
click at [1025, 517] on polygon "button" at bounding box center [1029, 519] width 13 height 13
click at [1462, 28] on div "Mark Complete" at bounding box center [1483, 24] width 79 height 33
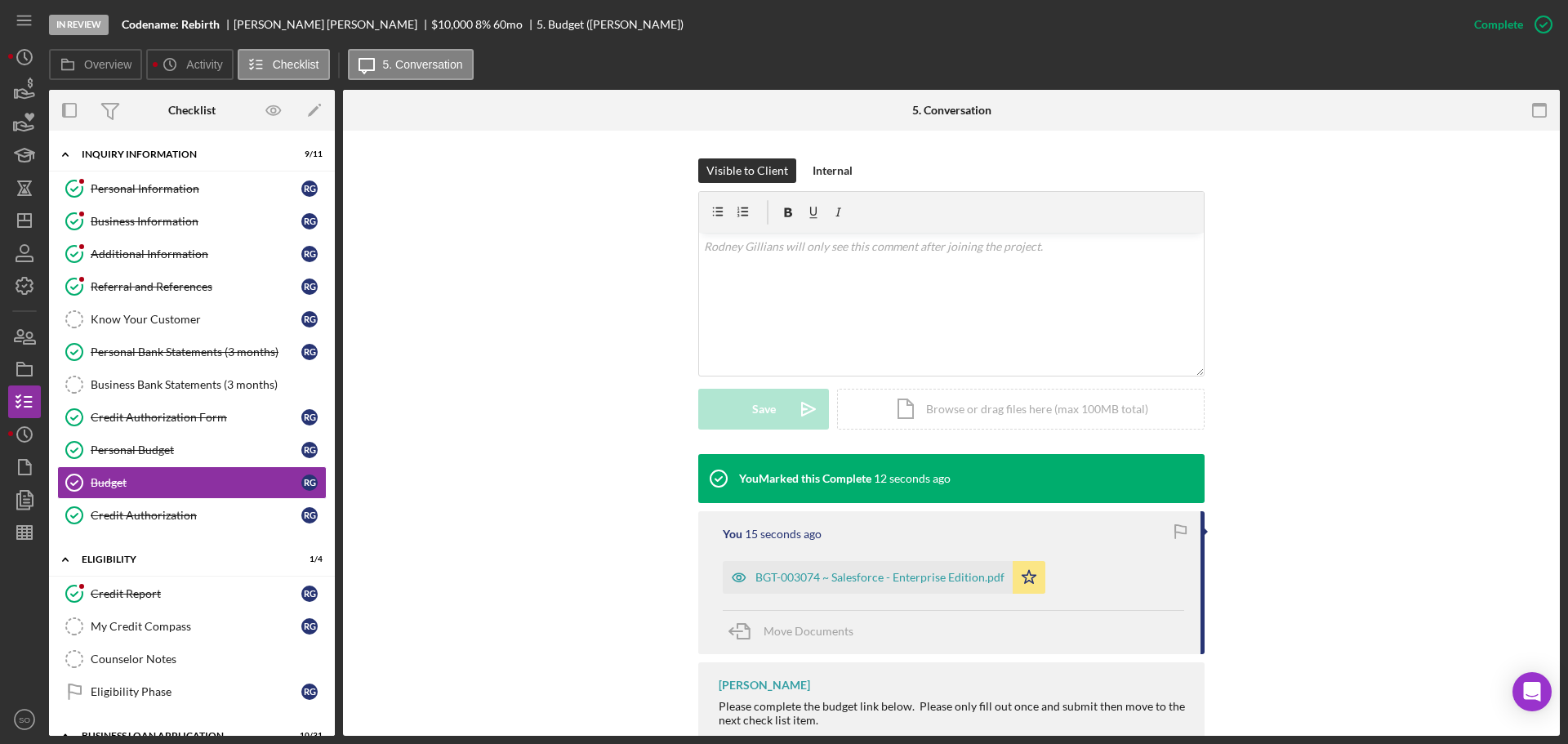
click at [917, 578] on div "BGT-003074 ~ Salesforce - Enterprise Edition.pdf" at bounding box center [880, 577] width 249 height 13
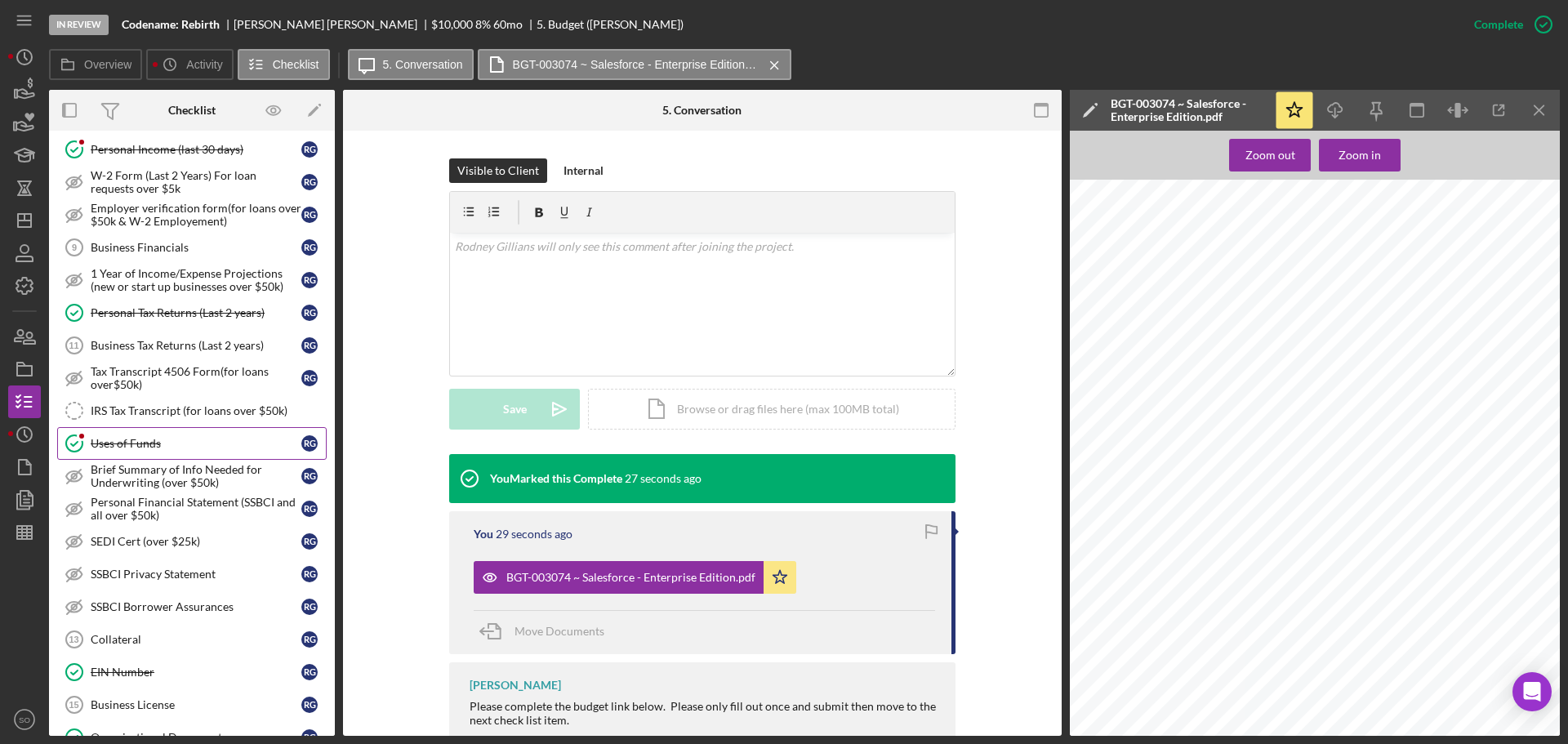
scroll to position [735, 0]
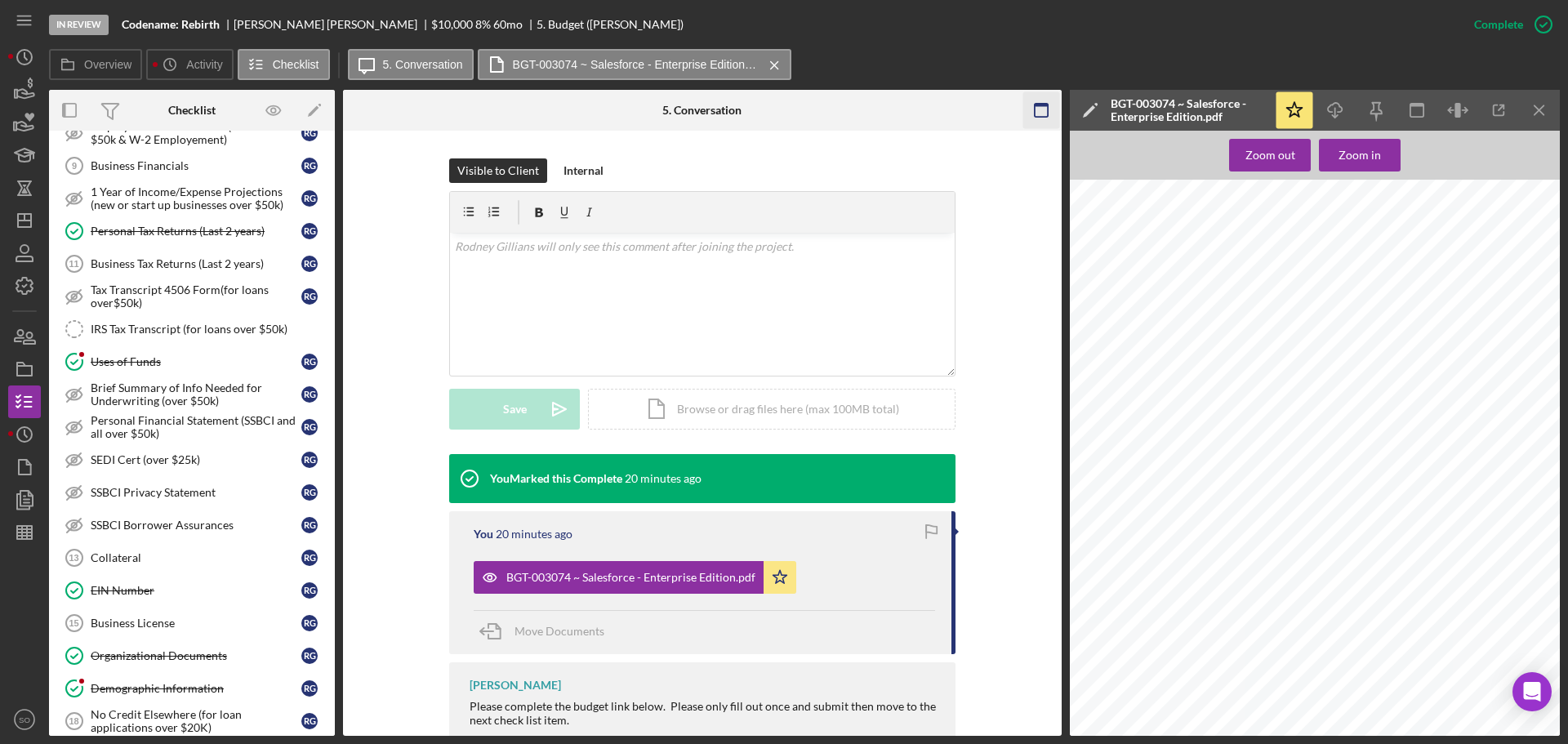
click at [1536, 109] on icon "Icon/Menu Close" at bounding box center [1540, 111] width 37 height 37
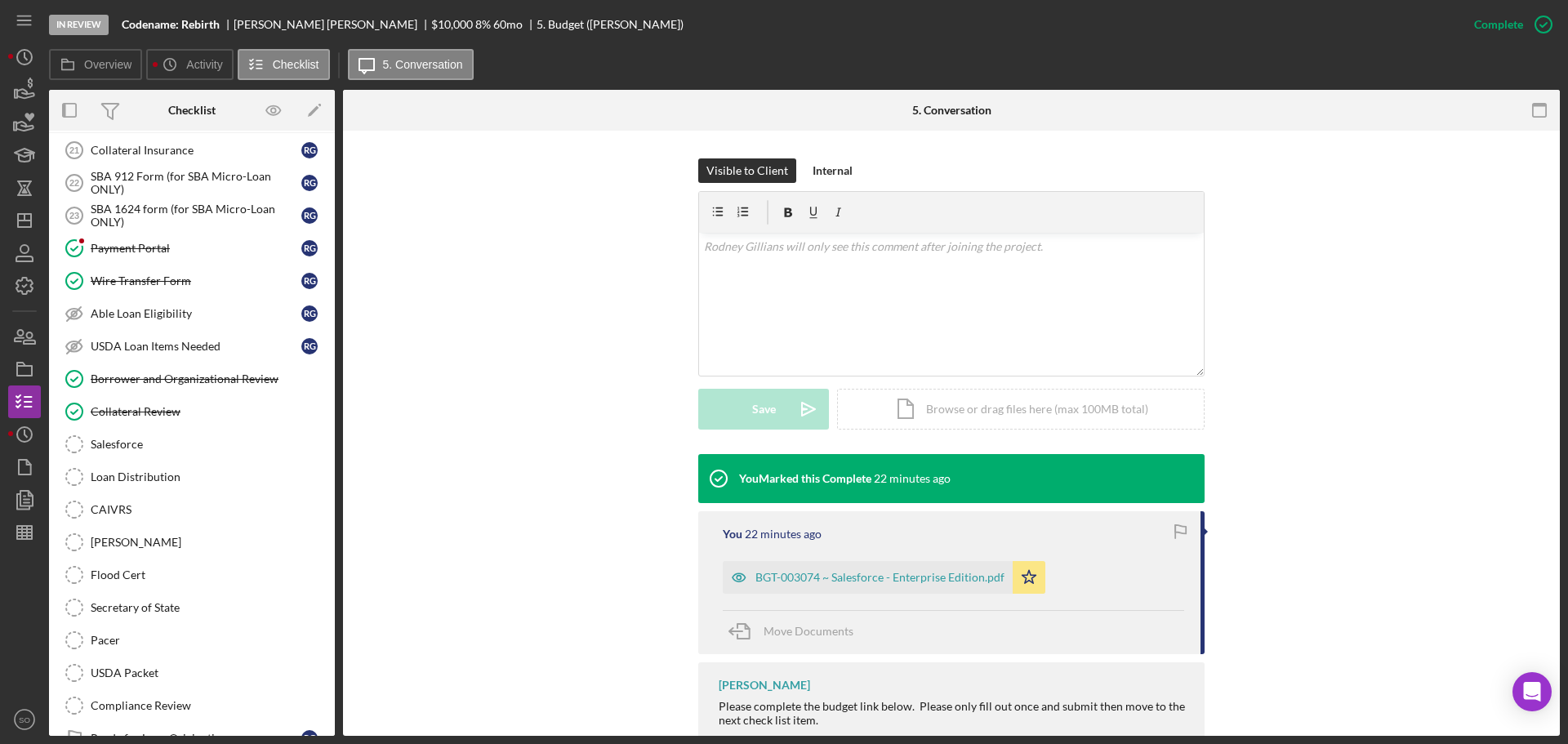
scroll to position [1552, 0]
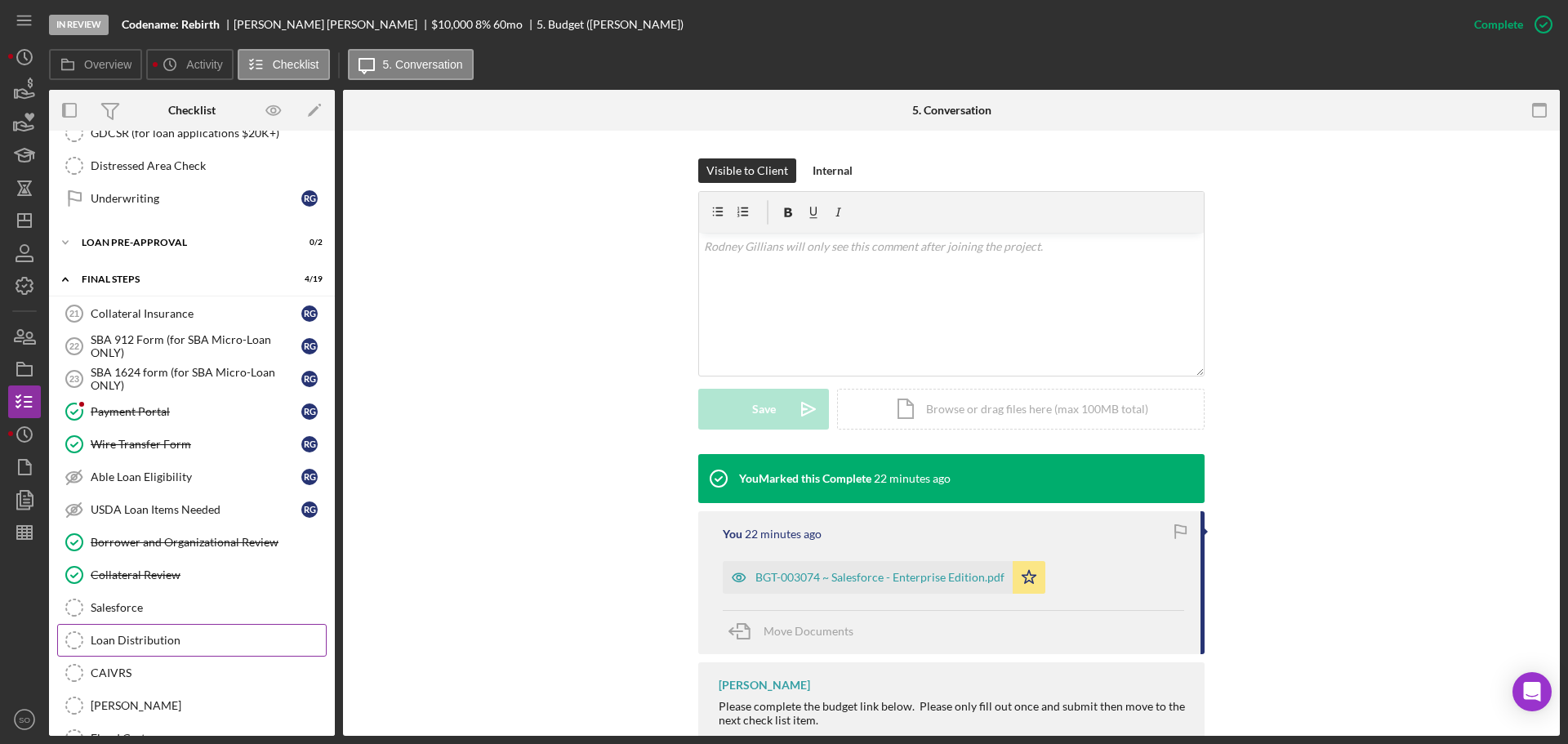
drag, startPoint x: 164, startPoint y: 631, endPoint x: 182, endPoint y: 632, distance: 18.0
click at [164, 632] on link "Loan Distribution Loan Distribution" at bounding box center [192, 640] width 270 height 33
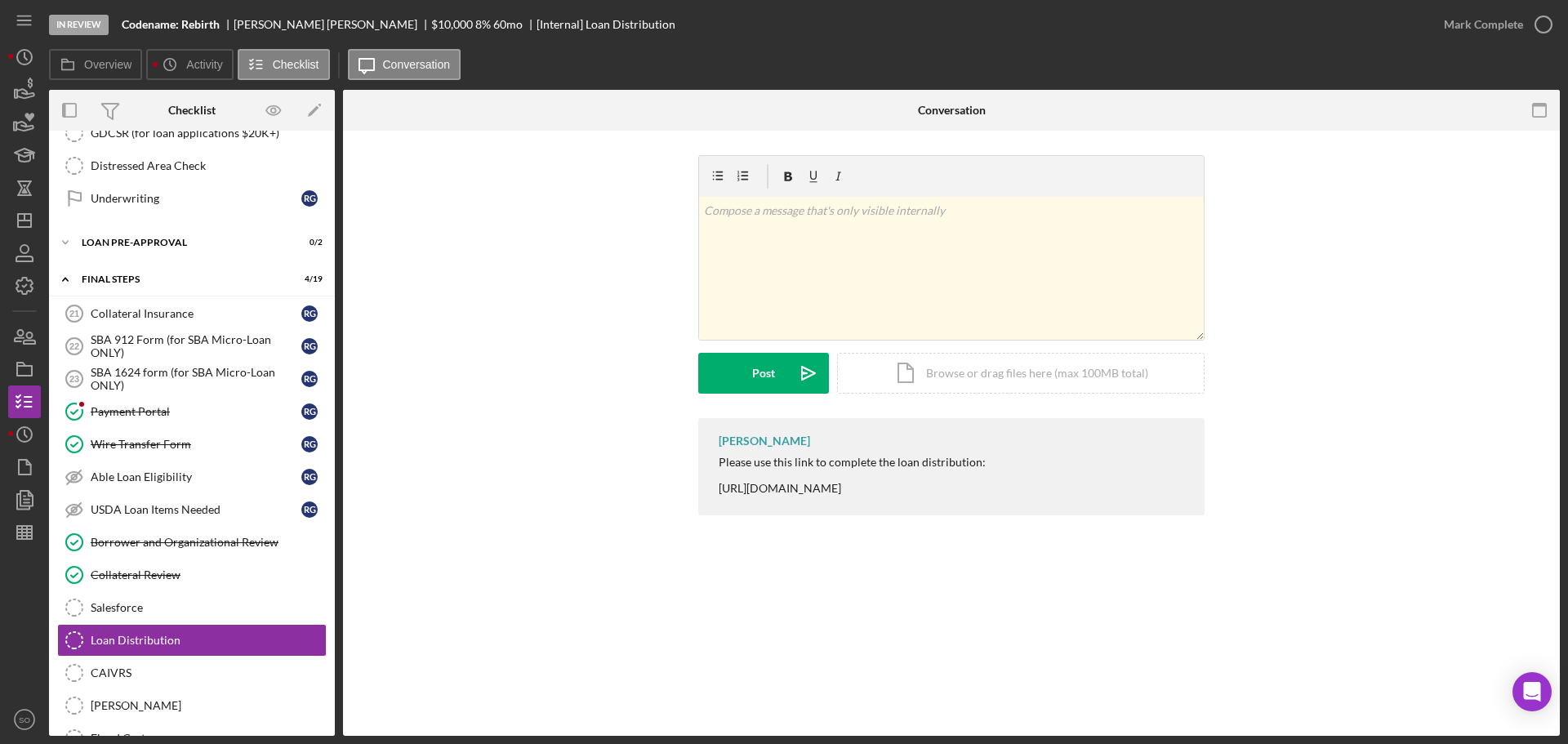
click at [986, 492] on div "Please use this link to complete the loan distribution: https://www.cognitoform…" at bounding box center [852, 475] width 267 height 40
click at [18, 224] on polygon "button" at bounding box center [25, 221] width 13 height 13
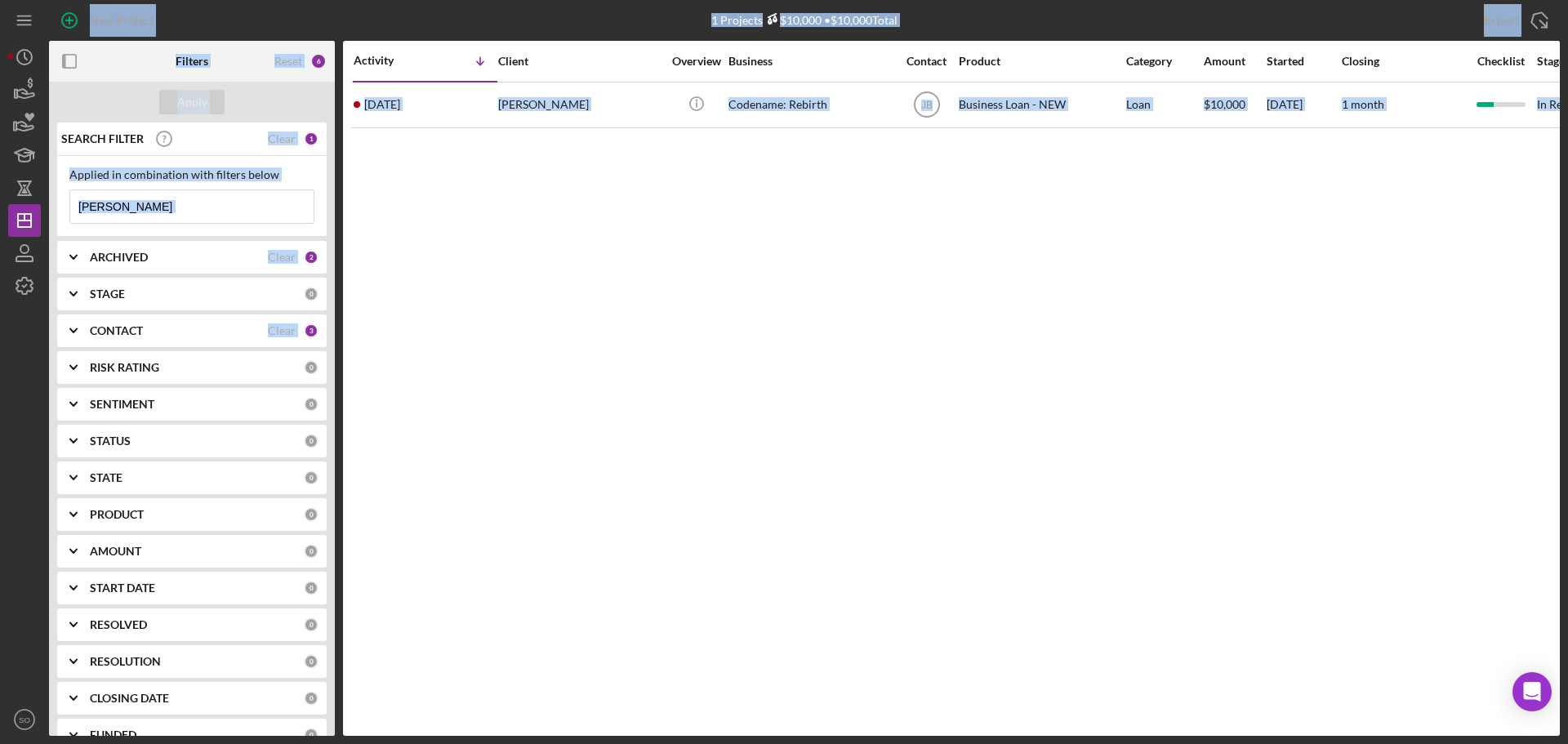
click at [168, 209] on input "gillians" at bounding box center [192, 206] width 244 height 33
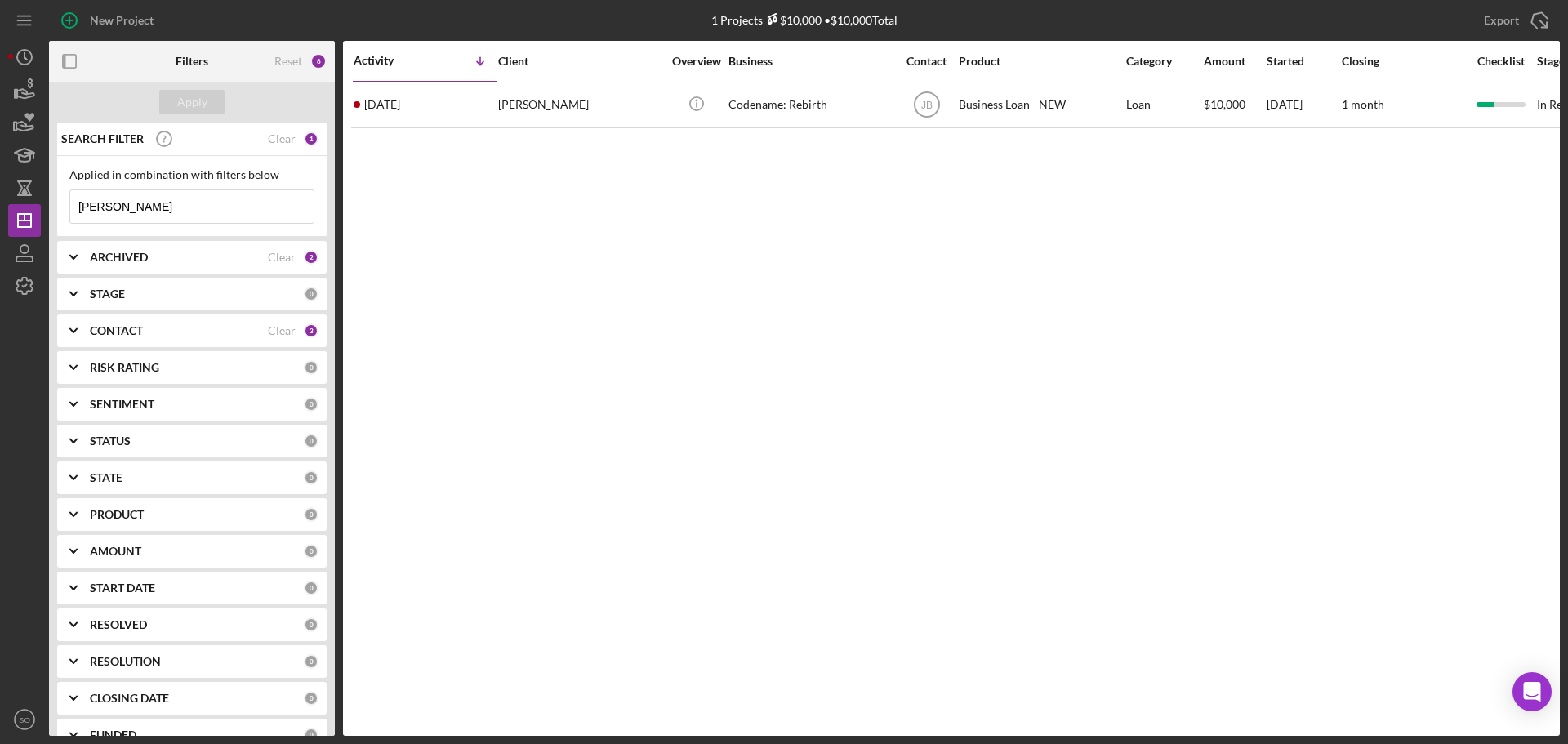
click at [168, 209] on input "gillians" at bounding box center [192, 206] width 244 height 33
type input "cusick"
click at [195, 99] on div "Apply" at bounding box center [192, 101] width 30 height 24
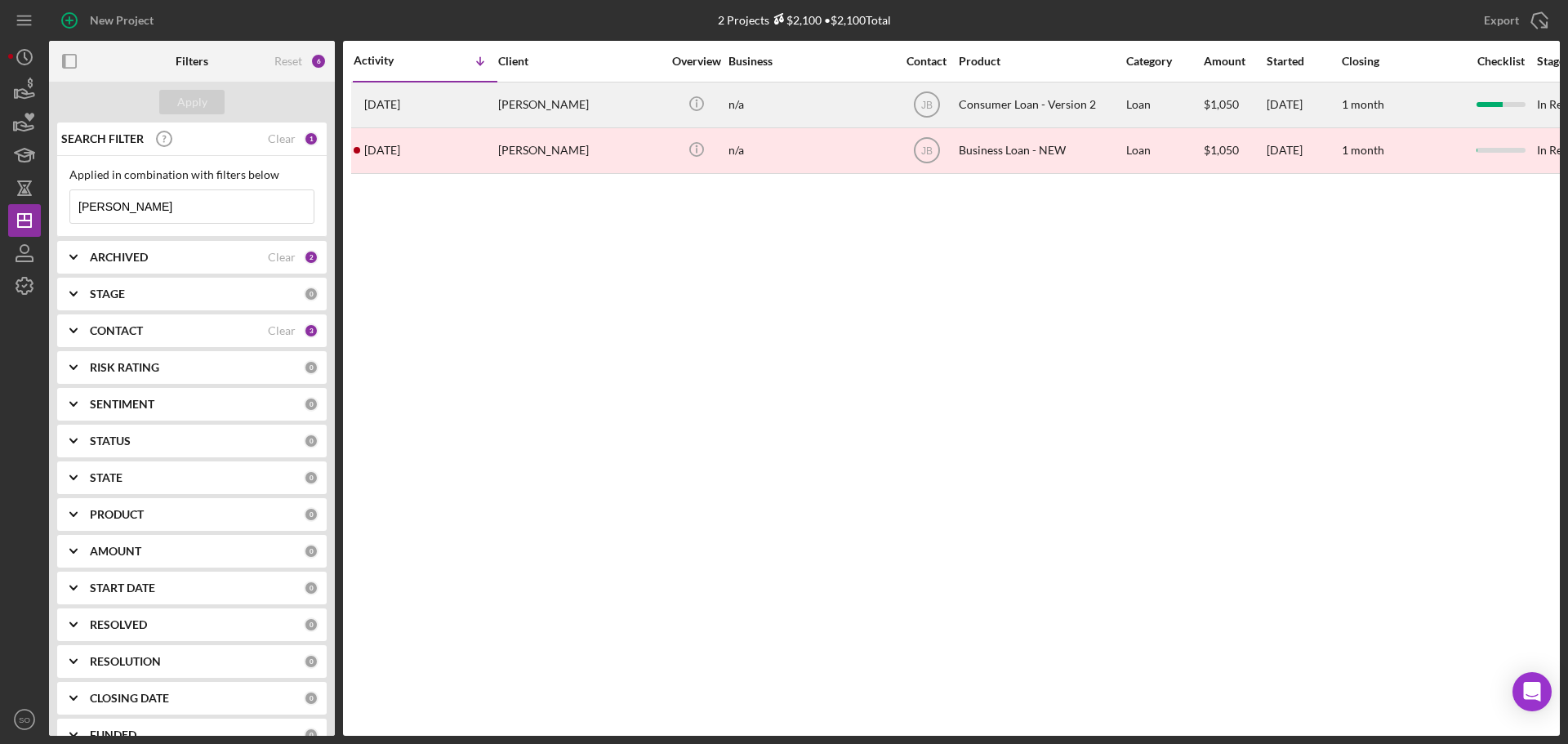
click at [554, 110] on div "Melanie Cusick" at bounding box center [579, 104] width 163 height 43
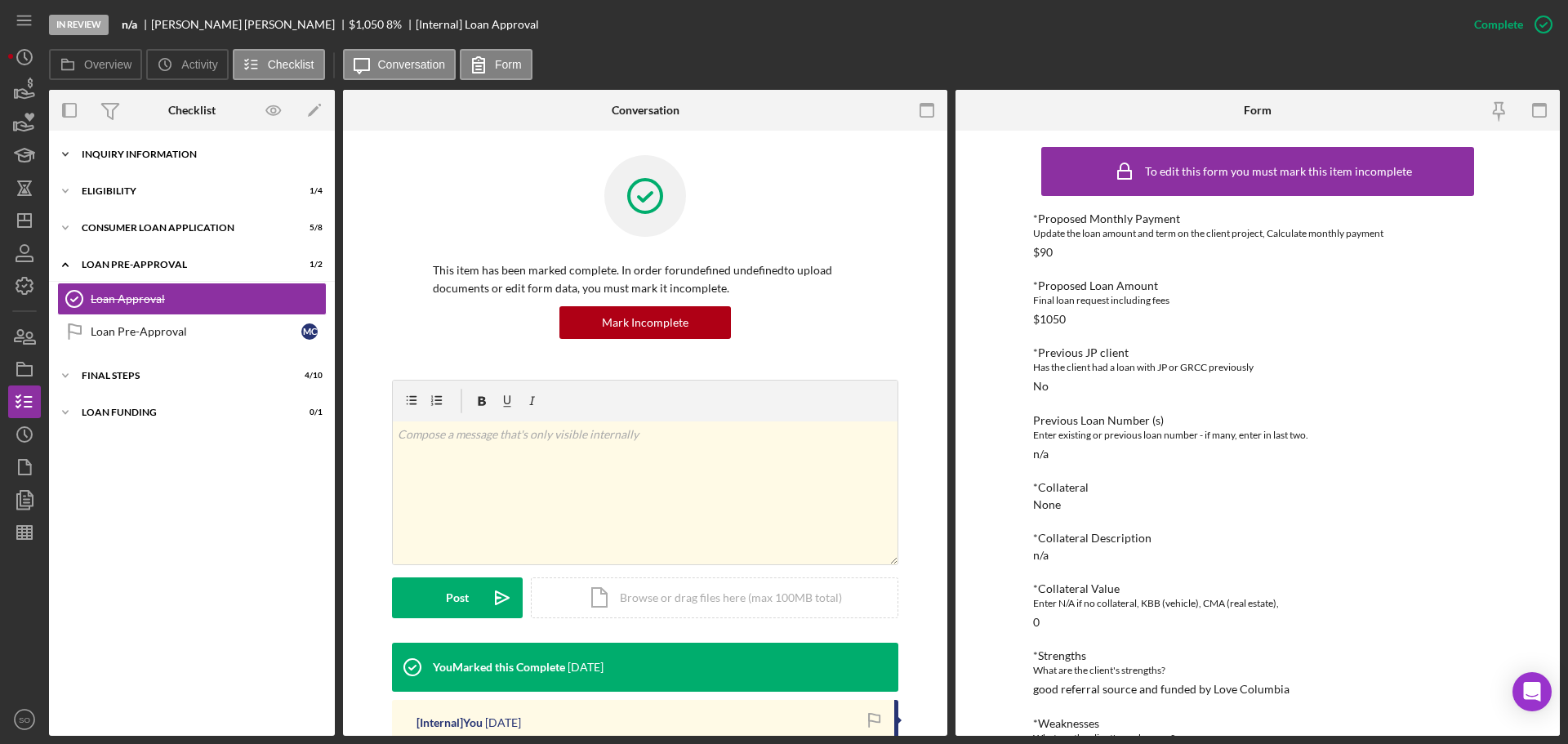
click at [183, 167] on div "Icon/Expander Inquiry Information 7 / 8" at bounding box center [192, 154] width 286 height 33
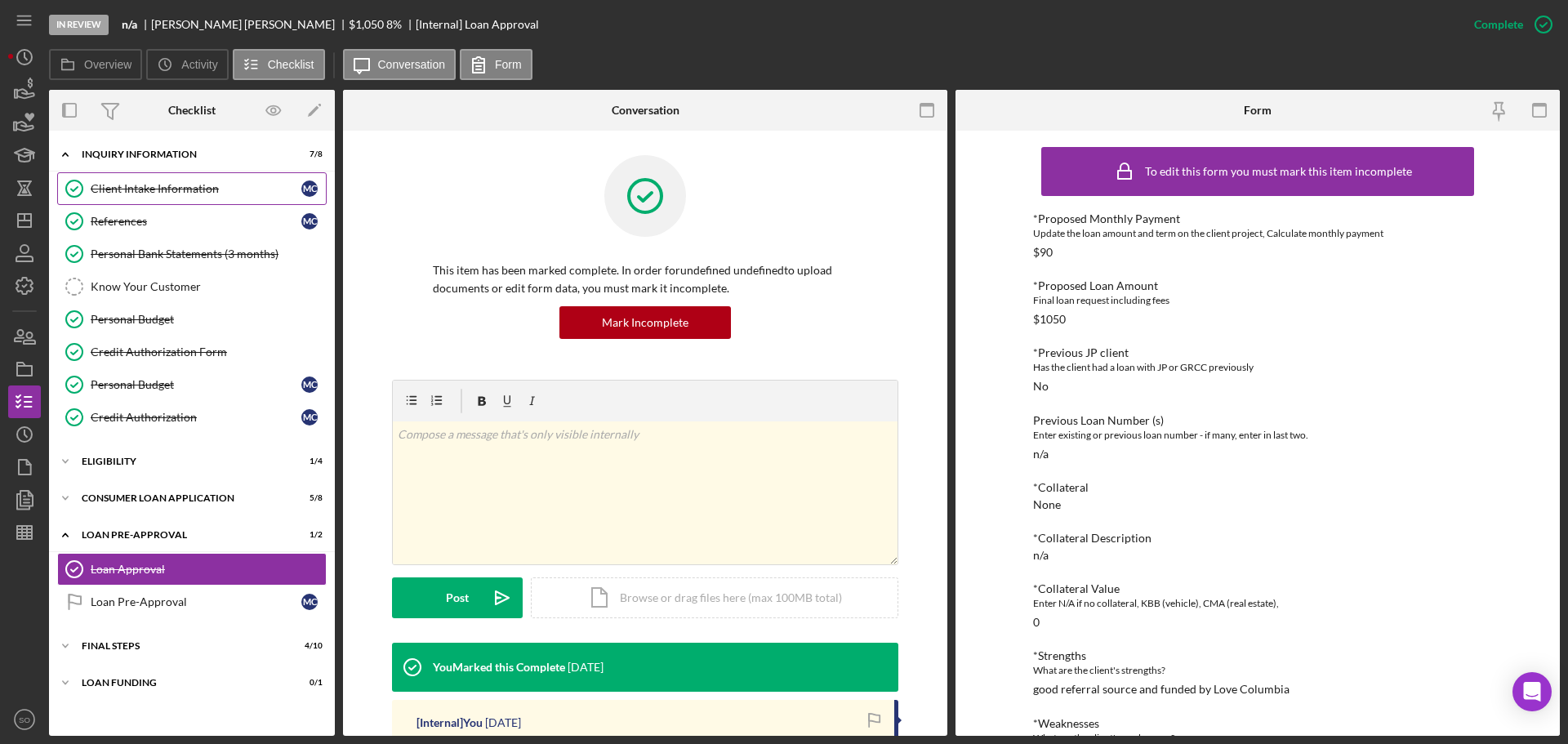
click at [143, 192] on div "Client Intake Information" at bounding box center [196, 189] width 211 height 13
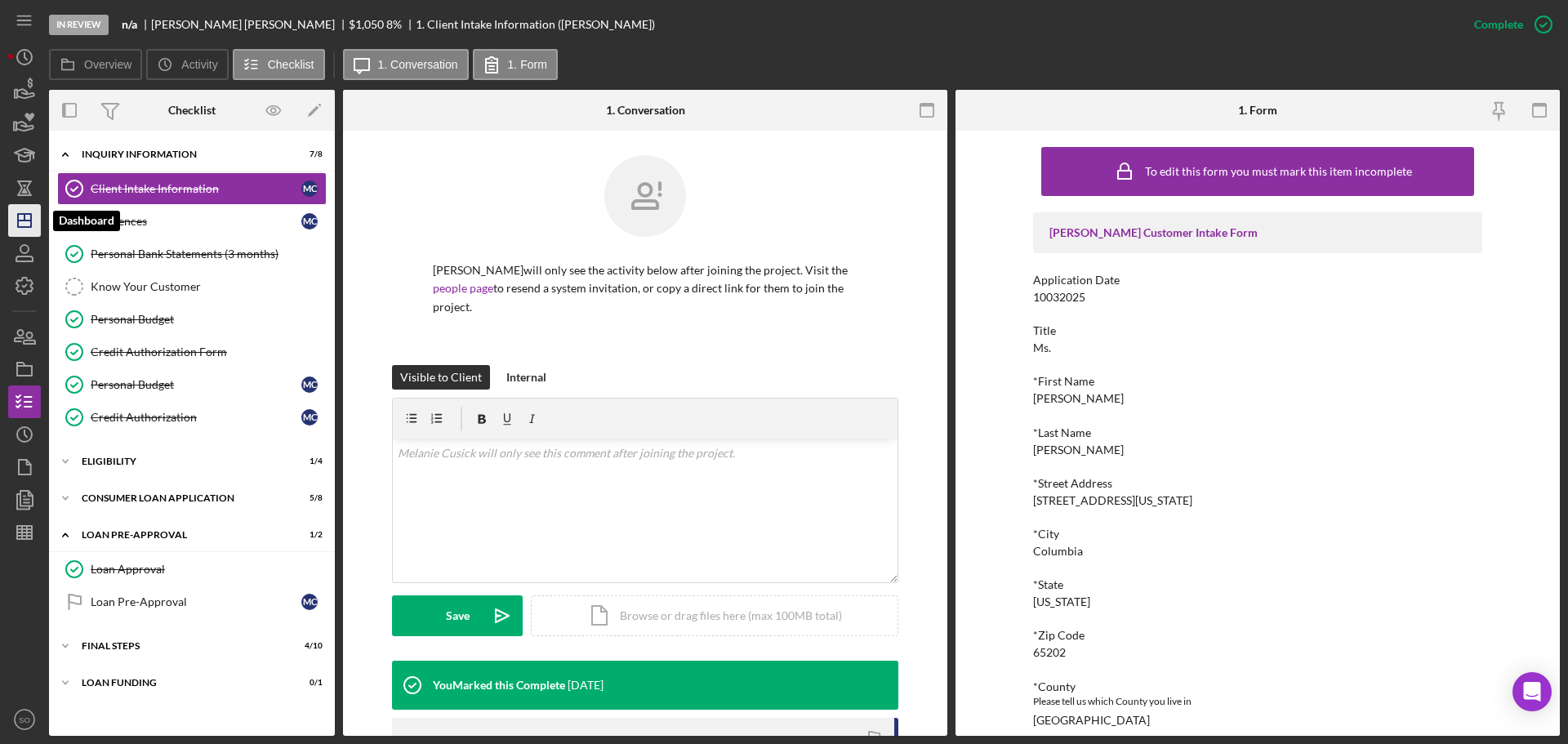
click at [22, 226] on icon "Icon/Dashboard" at bounding box center [24, 221] width 40 height 40
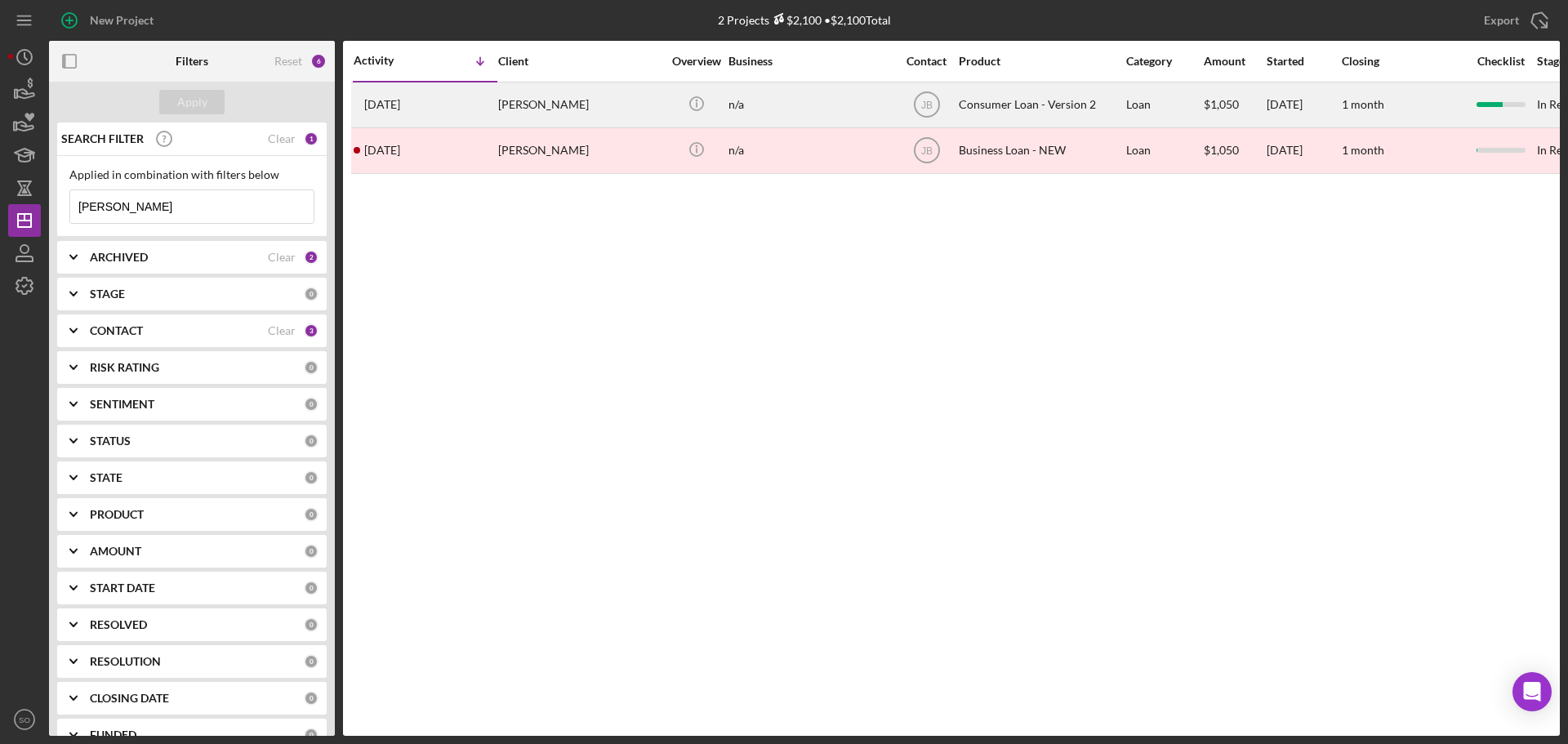
click at [490, 113] on div "2 weeks ago Melanie Cusick" at bounding box center [425, 104] width 143 height 43
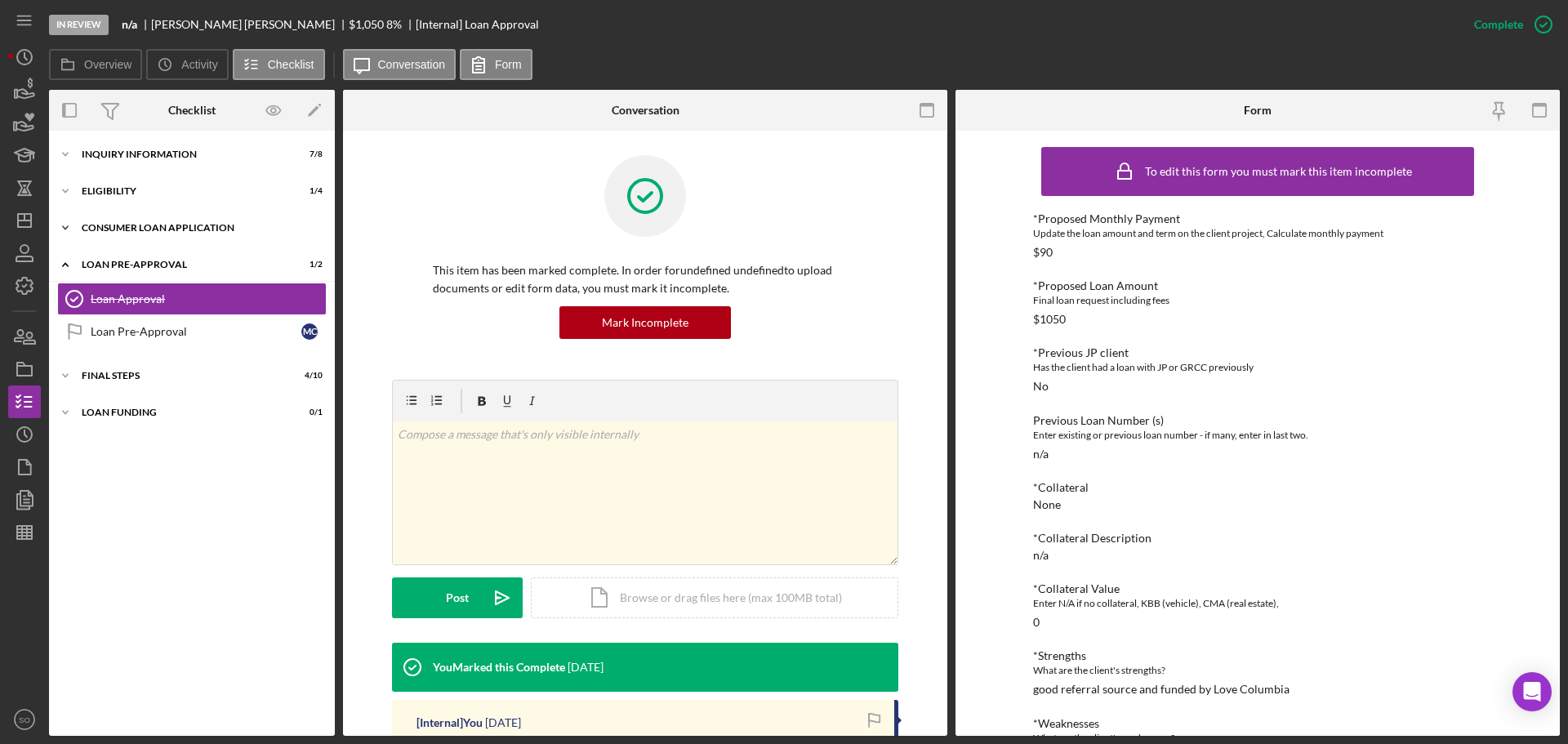
click at [163, 222] on div "Icon/Expander Consumer Loan Application 5 / 8" at bounding box center [192, 227] width 286 height 33
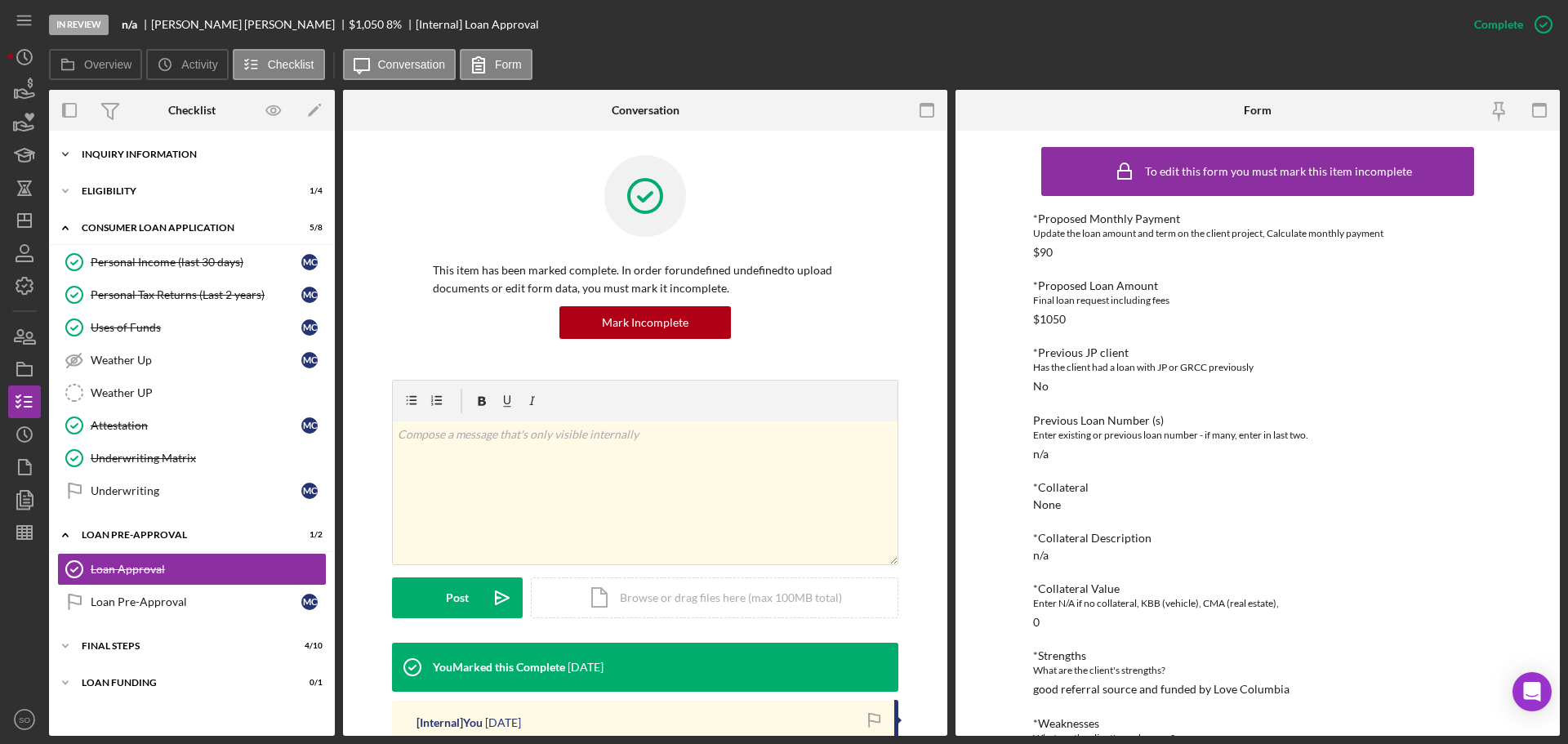
click at [158, 145] on div "Icon/Expander Inquiry Information 7 / 8" at bounding box center [192, 154] width 286 height 33
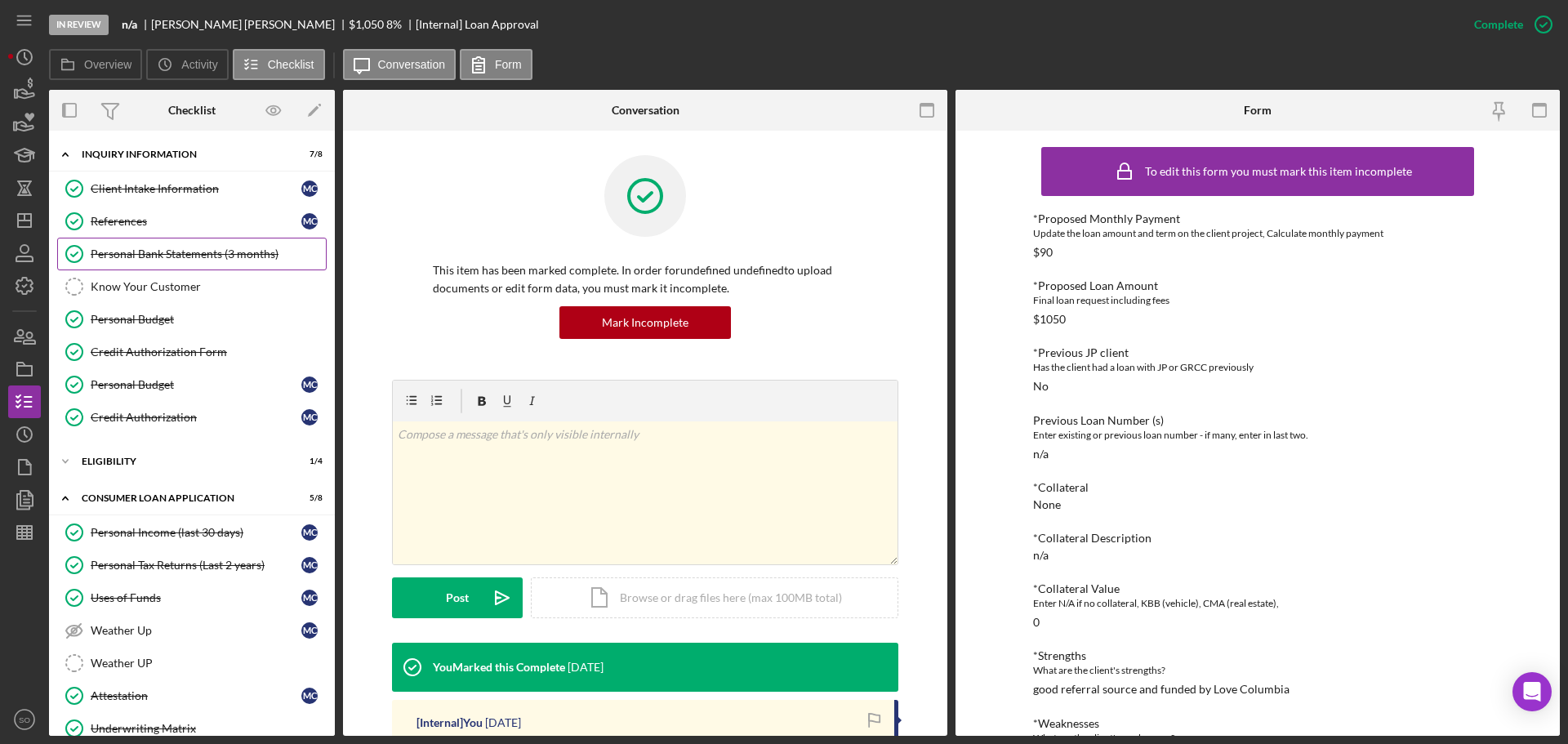
click at [190, 242] on link "Personal Bank Statements (3 months) Personal Bank Statements (3 months)" at bounding box center [192, 254] width 270 height 33
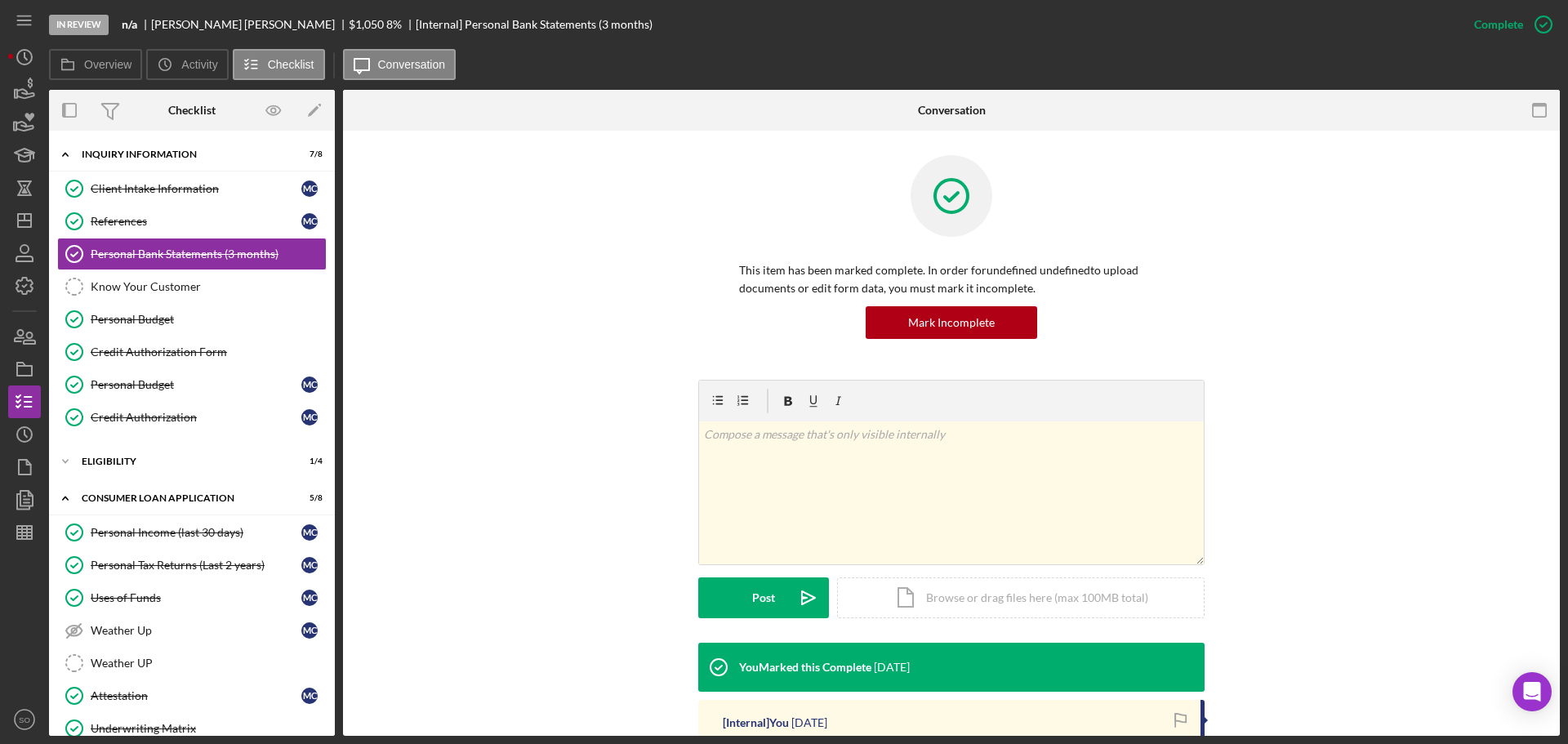
scroll to position [315, 0]
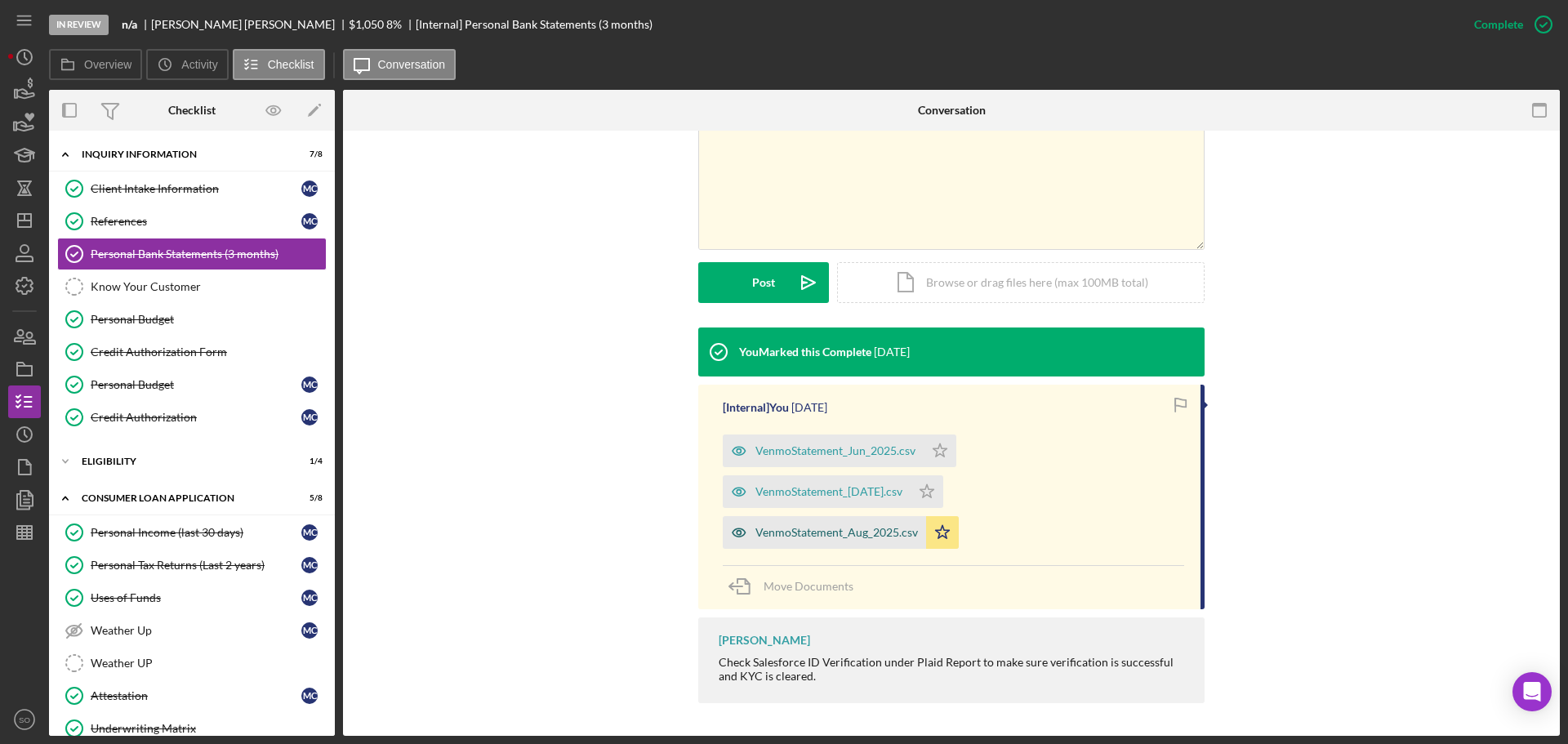
click at [877, 544] on div "VenmoStatement_Aug_2025.csv" at bounding box center [824, 533] width 203 height 33
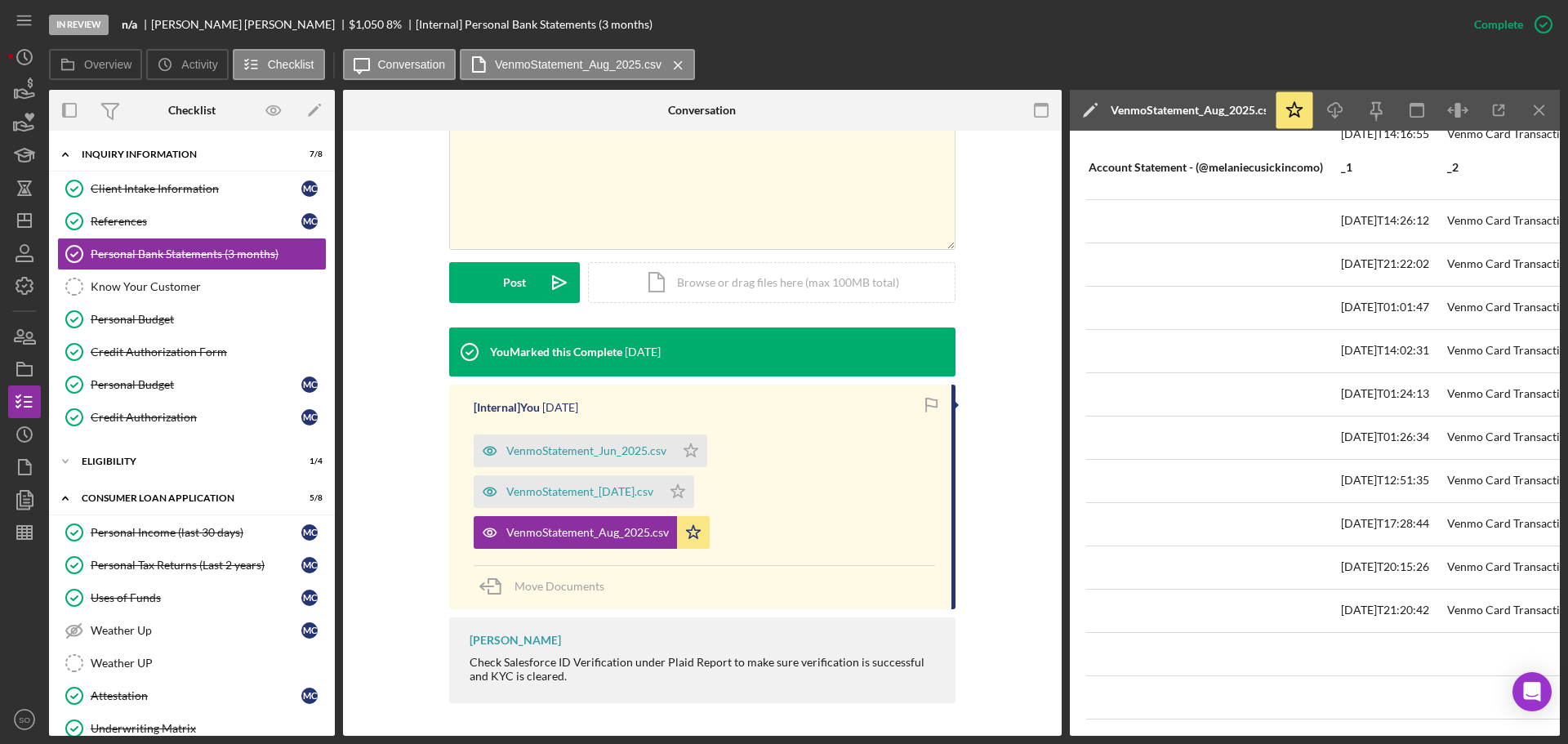
scroll to position [2531, 0]
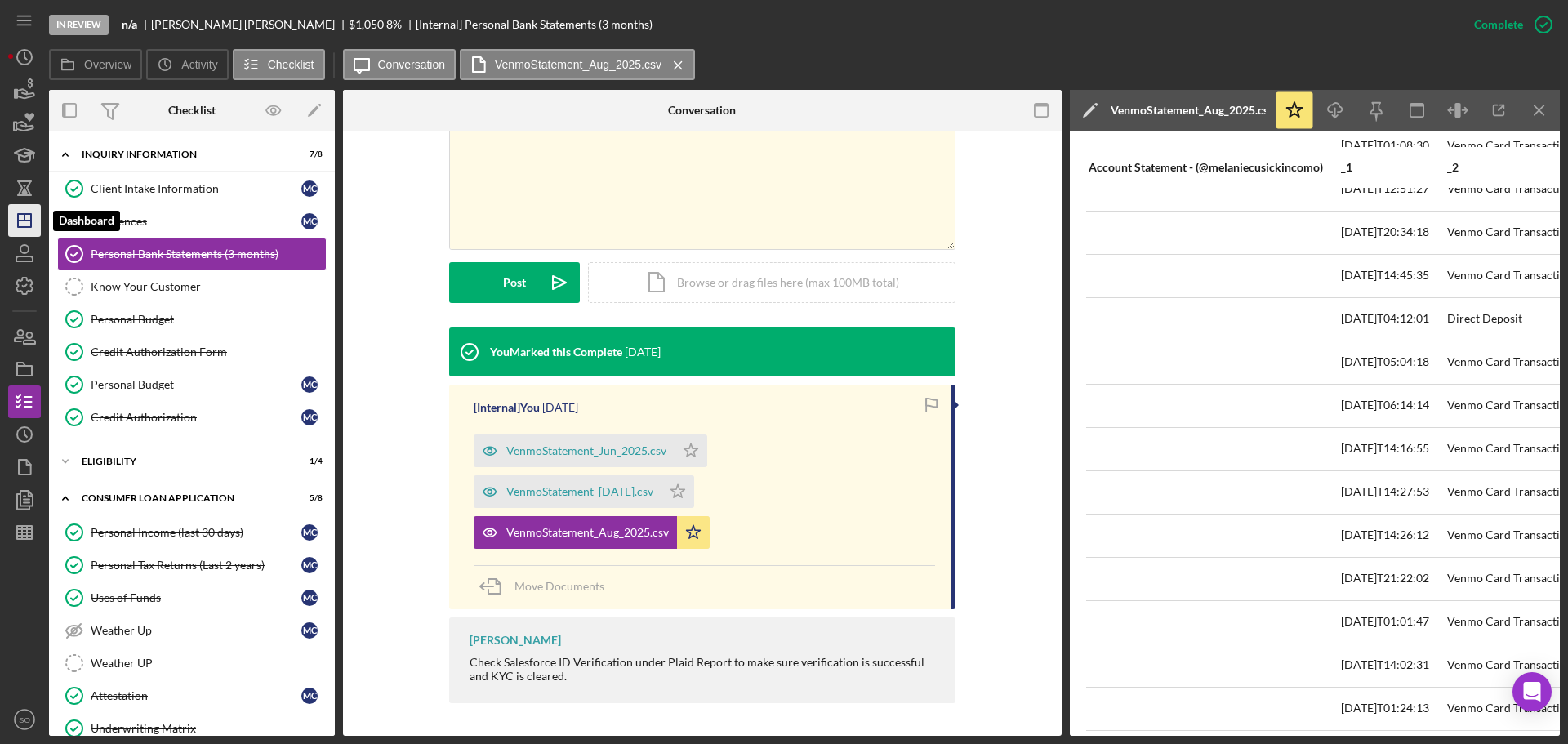
click at [15, 222] on icon "Icon/Dashboard" at bounding box center [24, 221] width 40 height 40
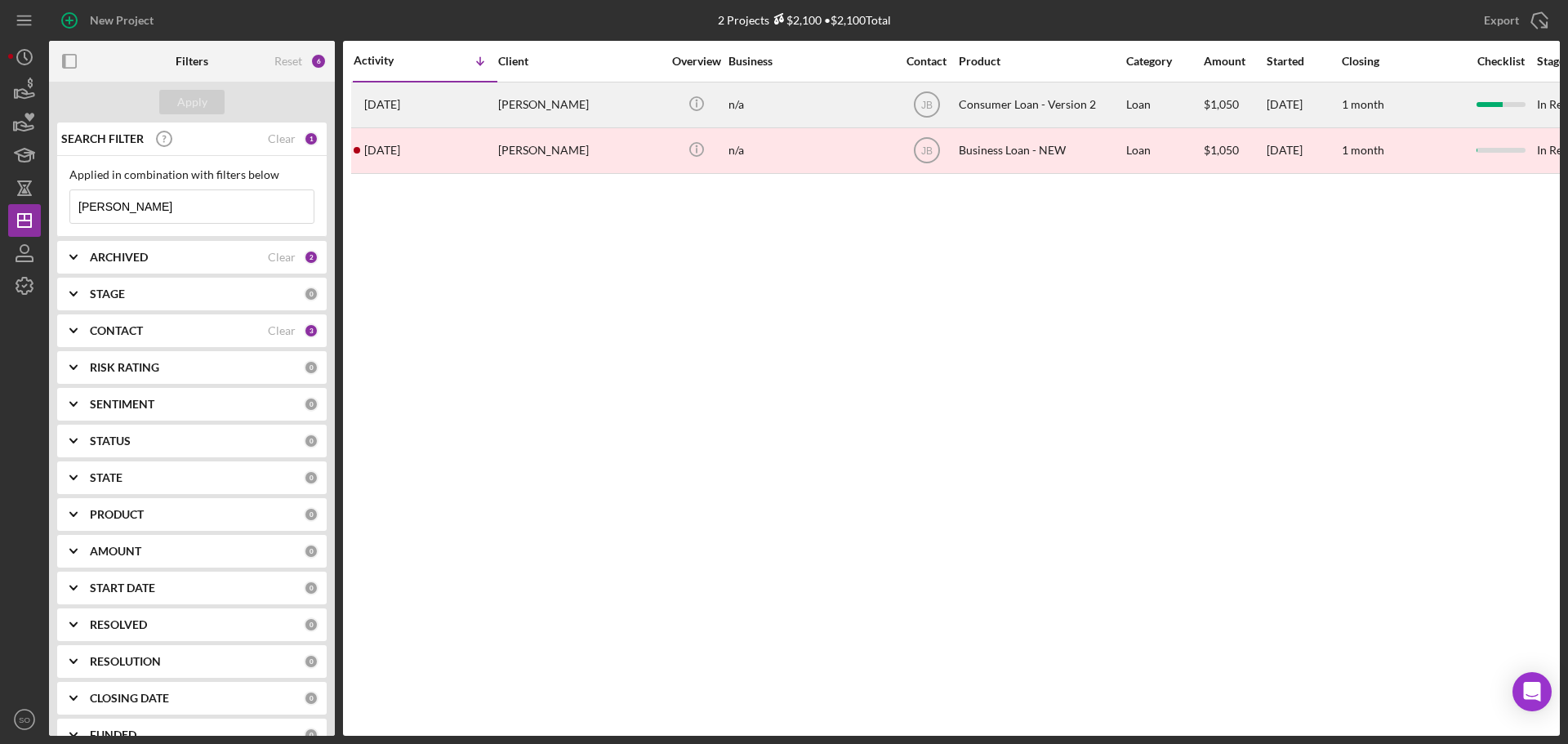
click at [590, 113] on div "Melanie Cusick" at bounding box center [579, 104] width 163 height 43
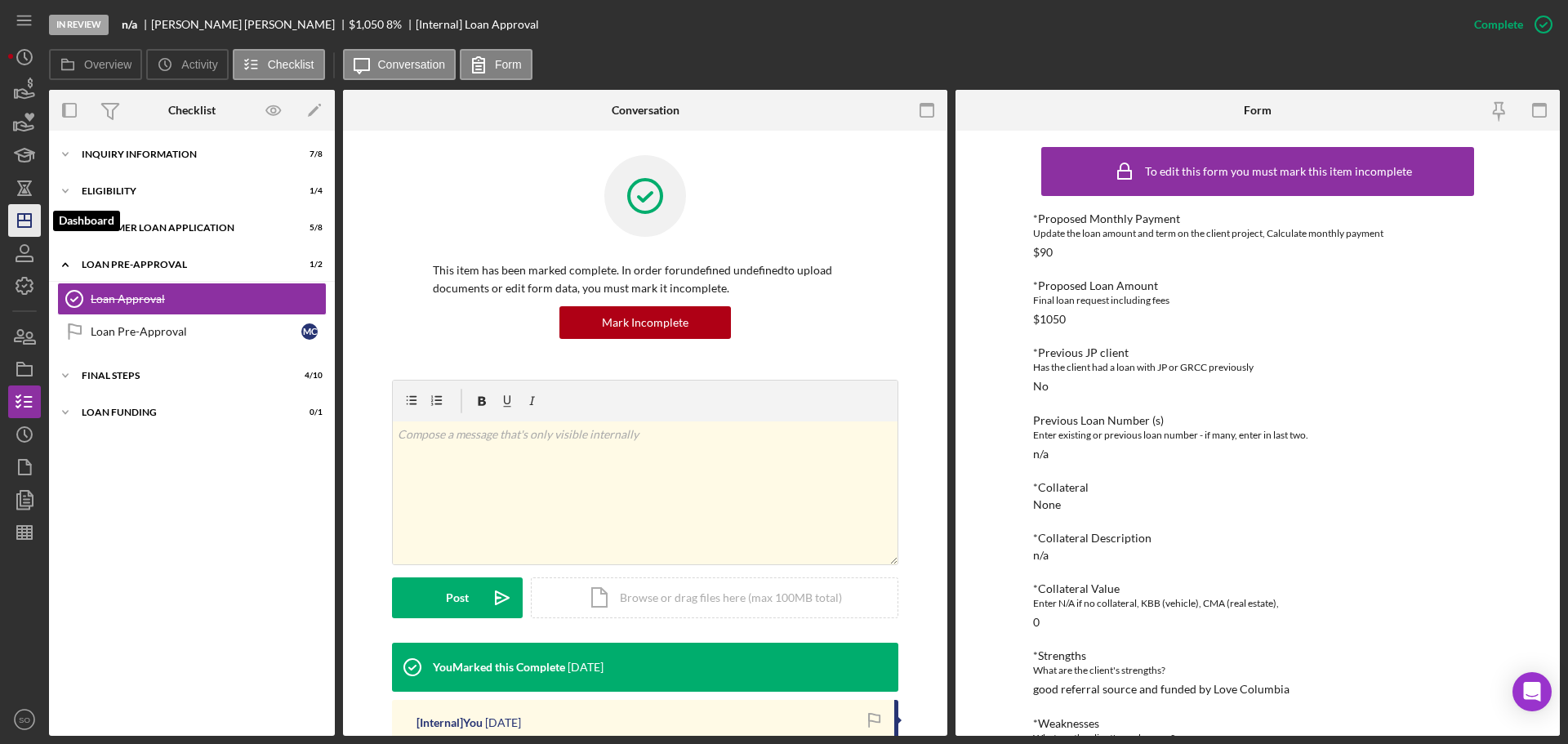
click at [20, 231] on icon "Icon/Dashboard" at bounding box center [24, 221] width 40 height 40
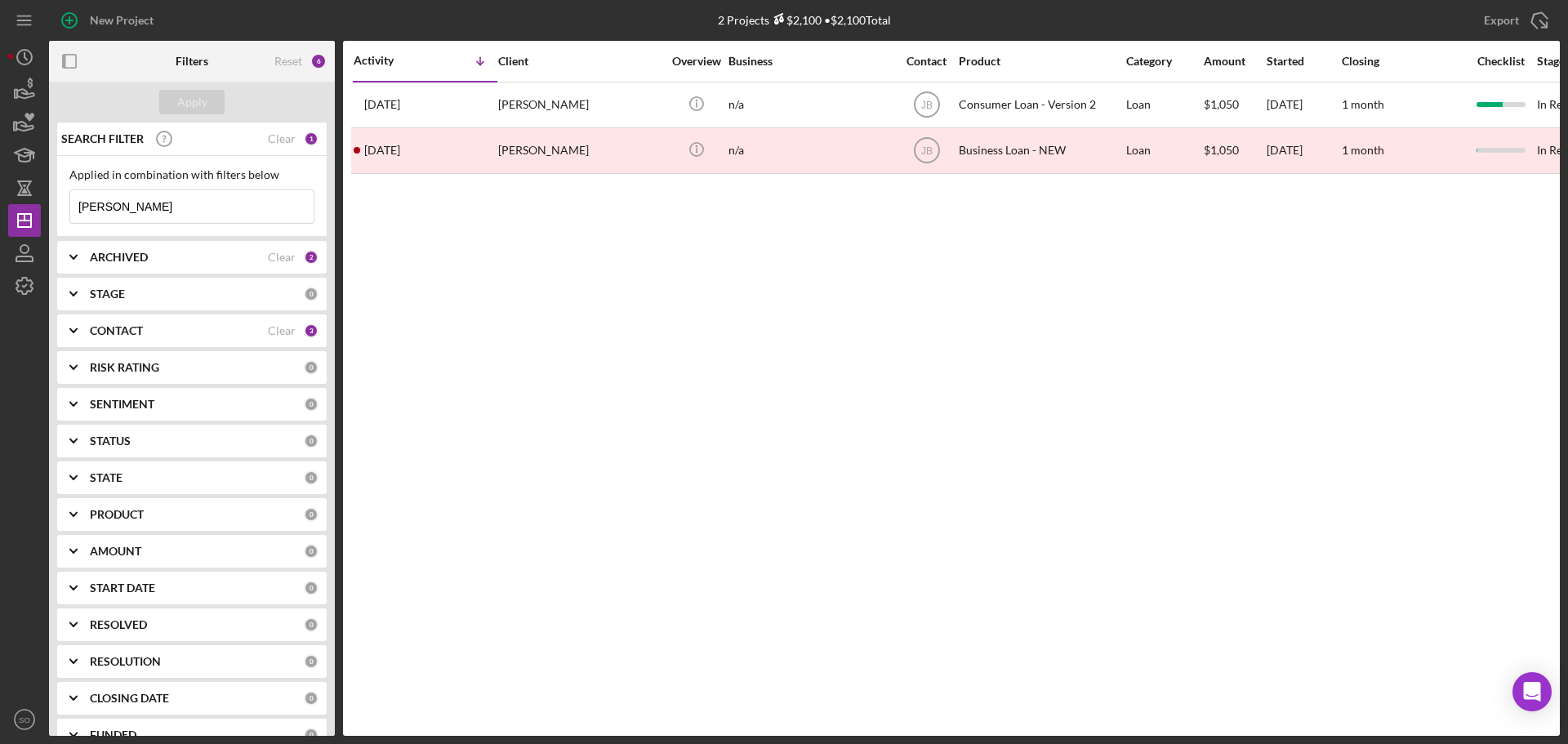
drag, startPoint x: 157, startPoint y: 200, endPoint x: 0, endPoint y: 197, distance: 157.0
click at [0, 197] on div "New Project 2 Projects $2,100 • $2,100 Total cusick Export Icon/Export Filters …" at bounding box center [784, 372] width 1568 height 744
type input "rosie moore"
drag, startPoint x: 196, startPoint y: 106, endPoint x: 201, endPoint y: 115, distance: 10.3
click at [196, 106] on div "Apply" at bounding box center [192, 101] width 30 height 24
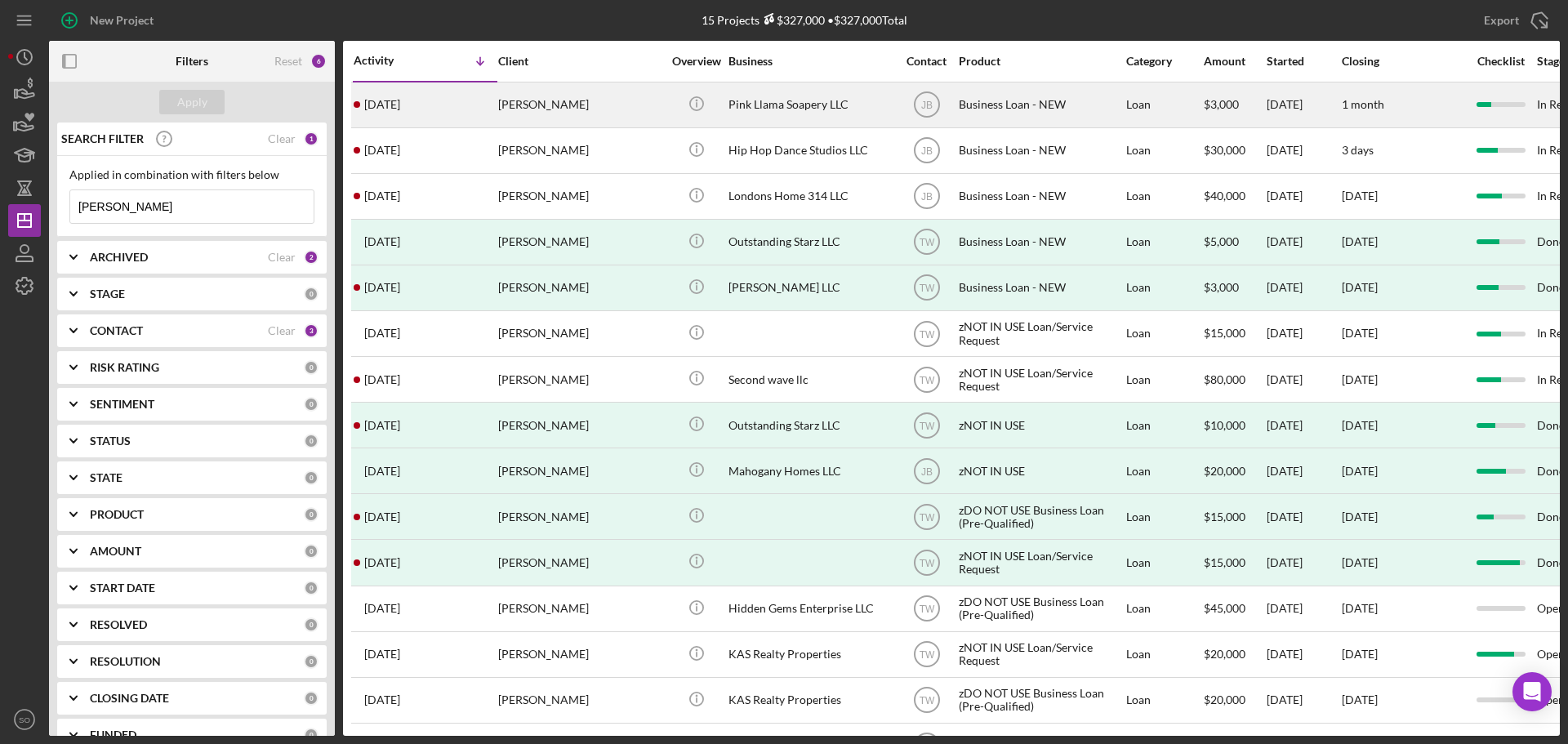
click at [441, 102] on div "4 days ago Rosie Moore" at bounding box center [425, 104] width 143 height 43
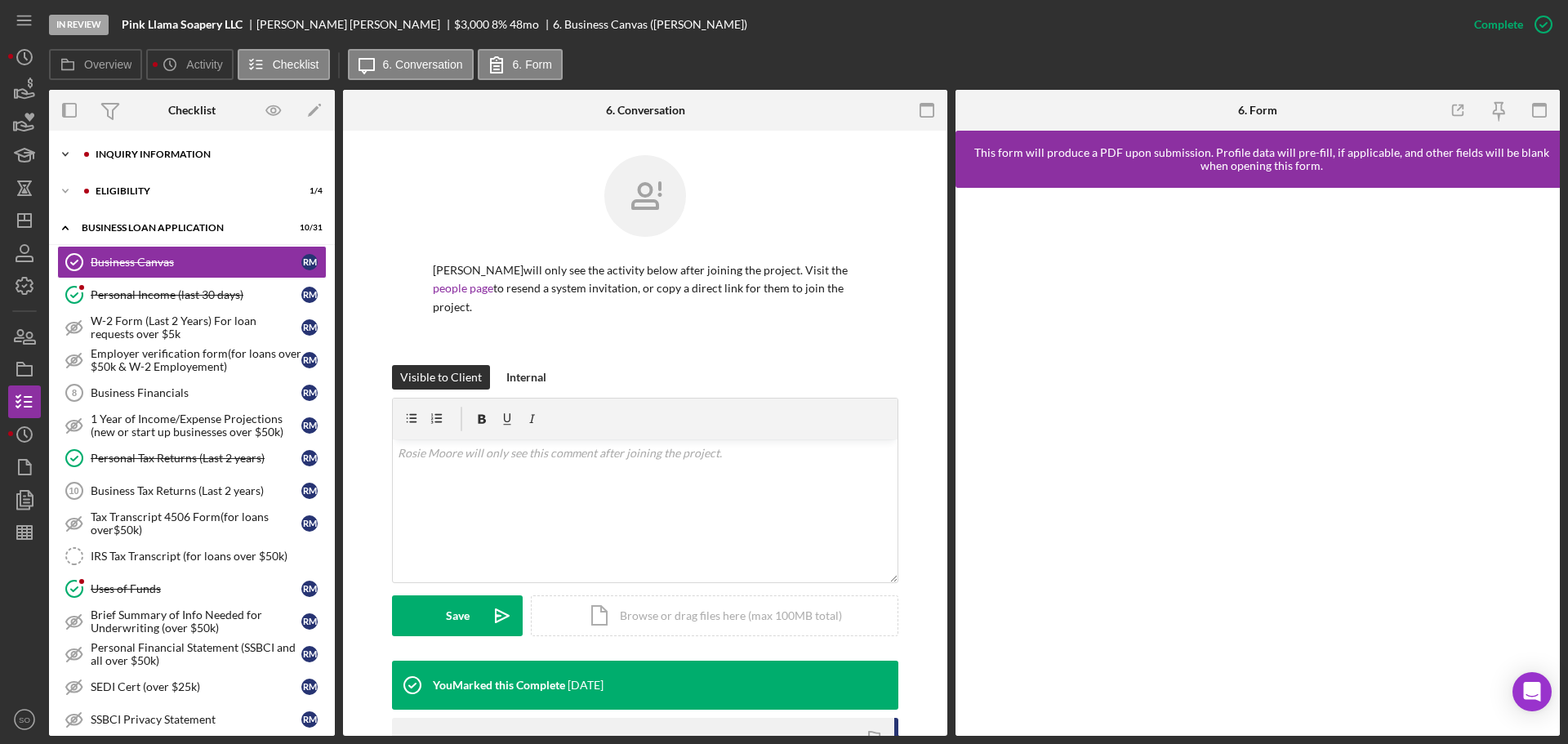
click at [131, 142] on div "Icon/Expander INQUIRY INFORMATION 7 / 11" at bounding box center [192, 154] width 286 height 33
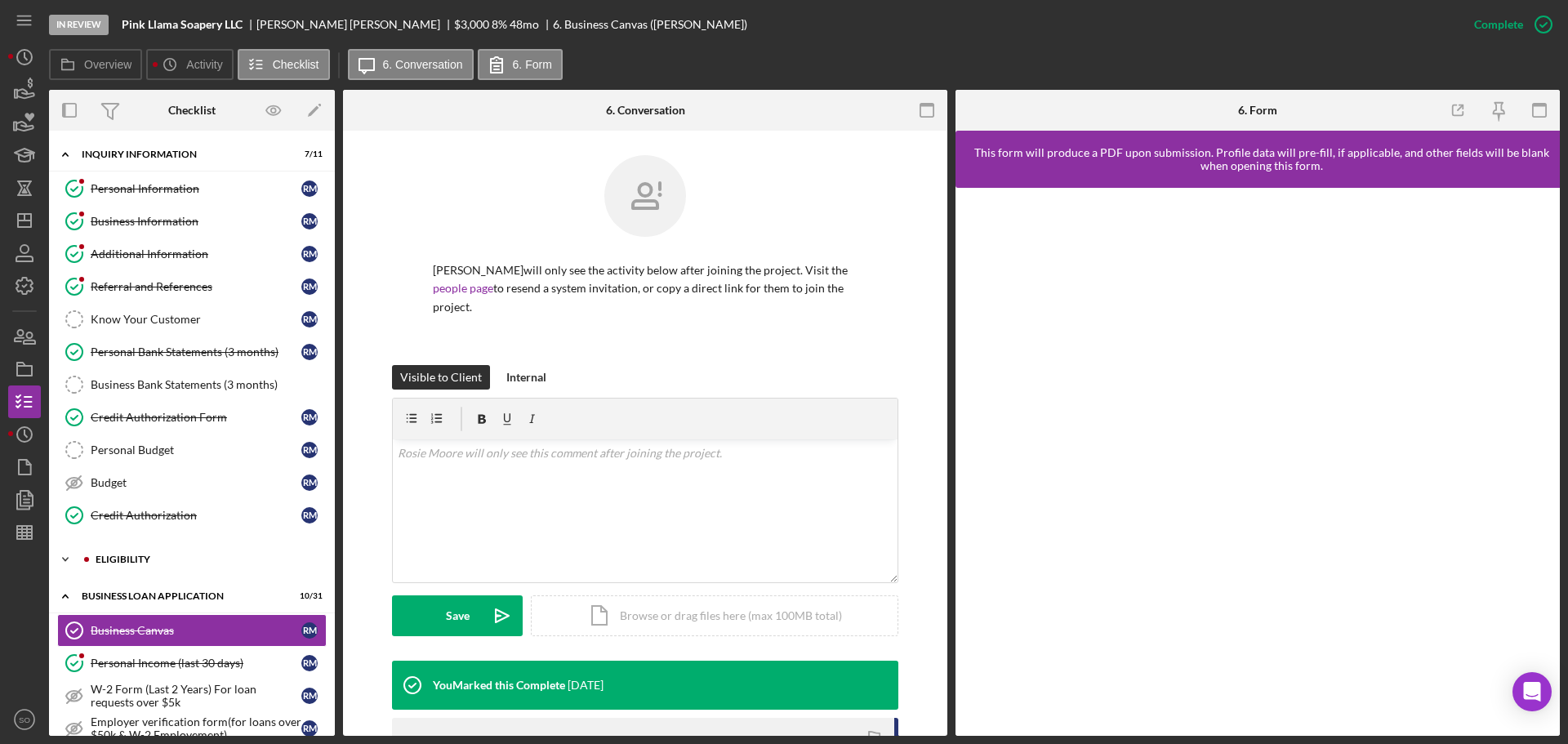
click at [169, 558] on div "ELIGIBILITY" at bounding box center [204, 559] width 219 height 10
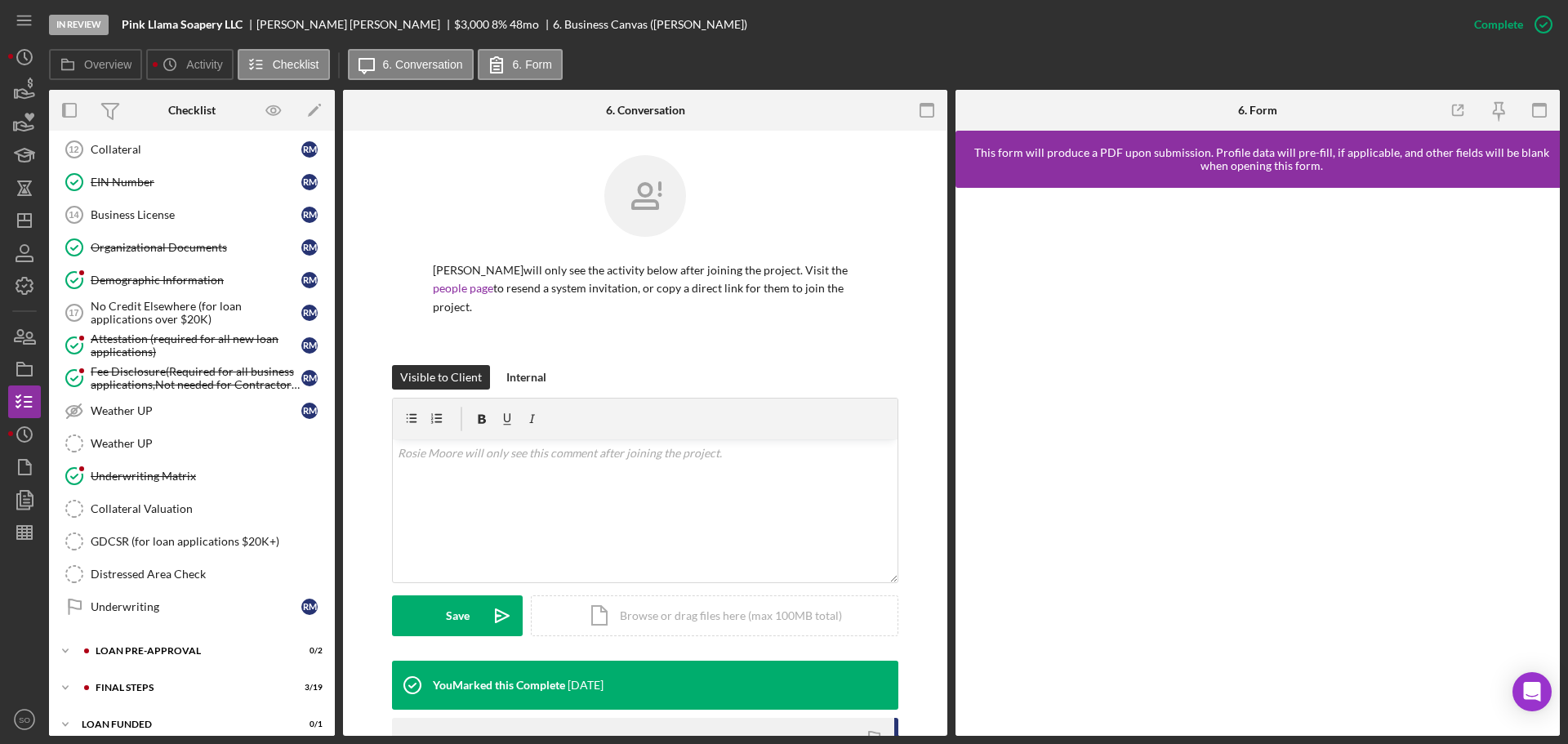
scroll to position [1157, 0]
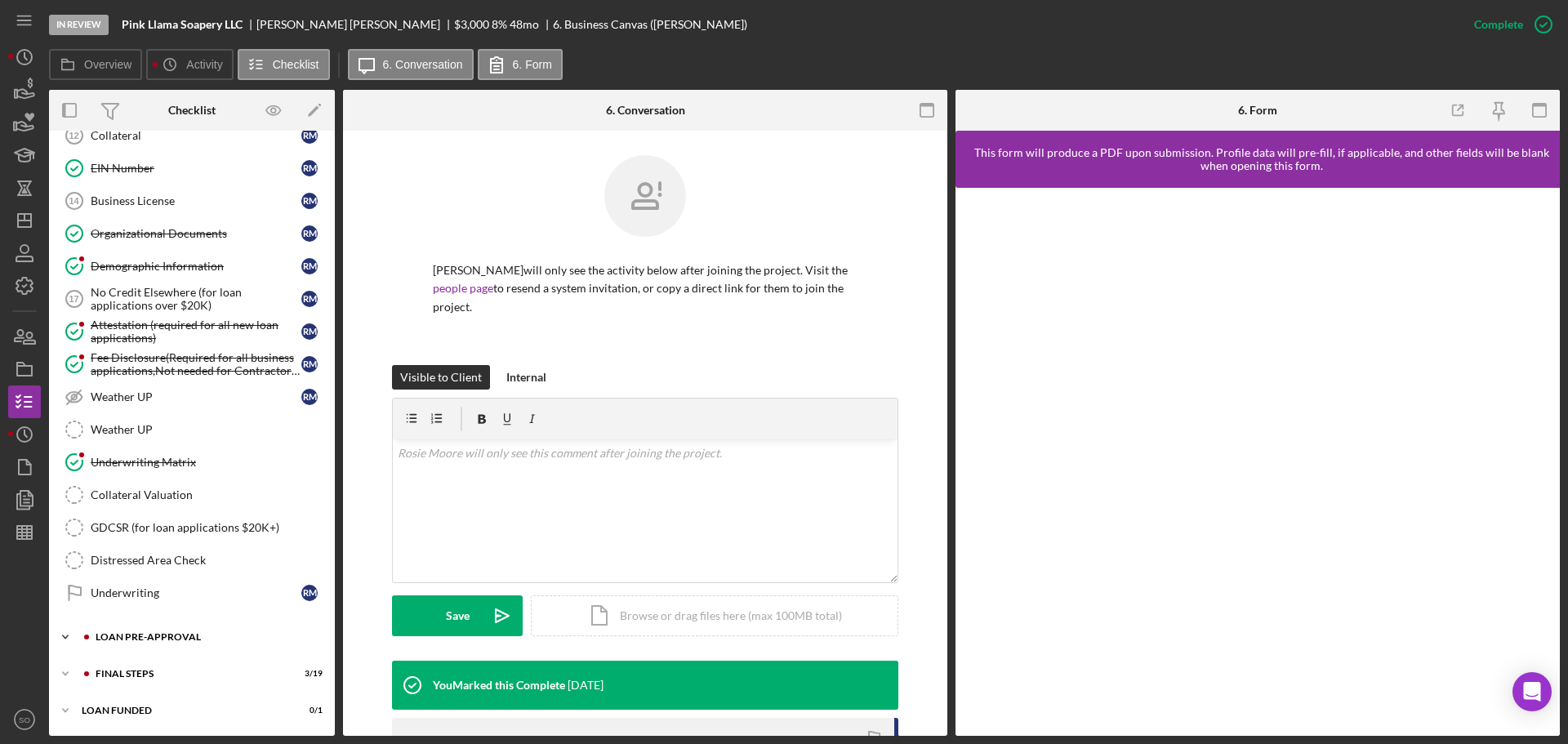
click at [187, 634] on div "LOAN PRE-APPROVAL" at bounding box center [204, 637] width 219 height 10
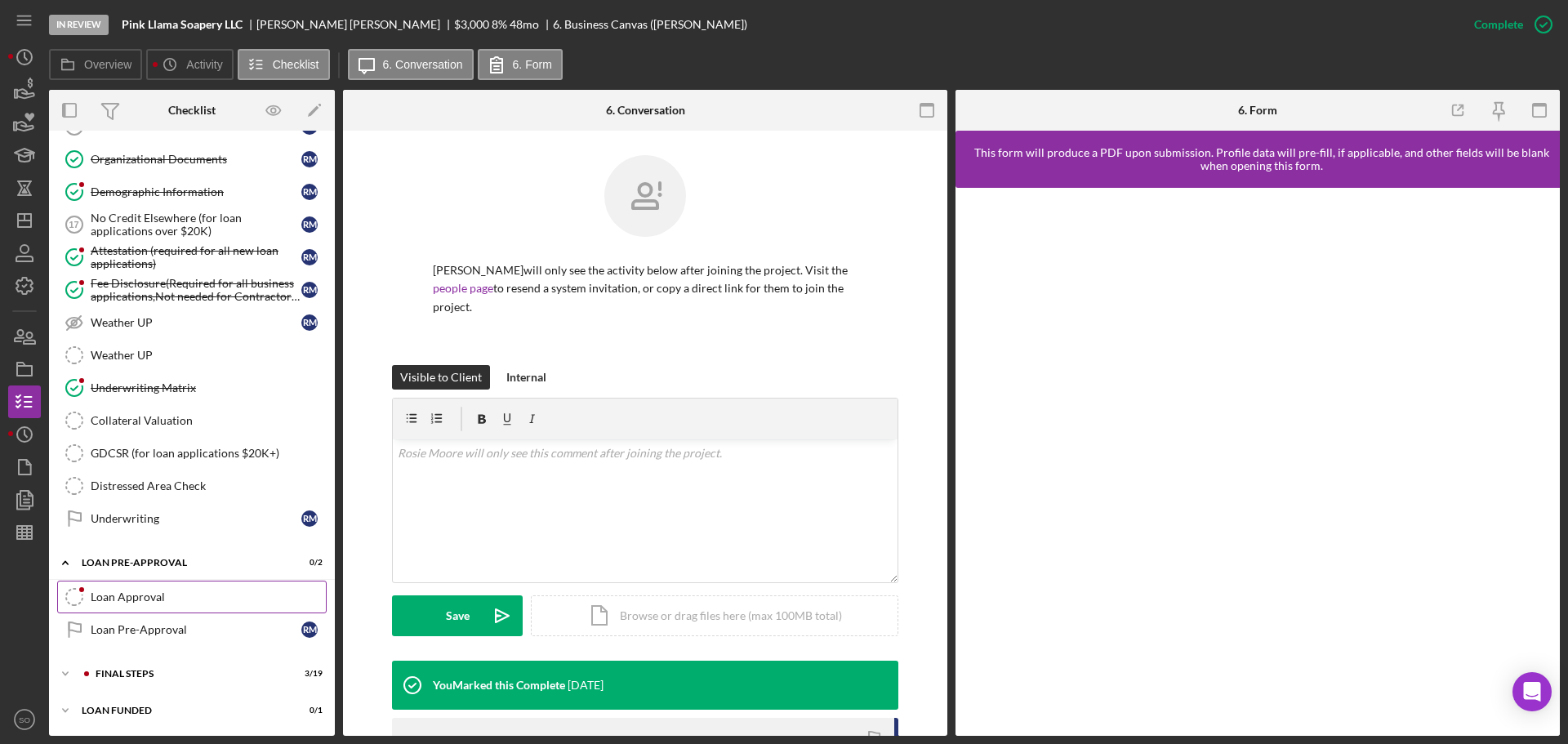
click at [199, 602] on div "Loan Approval" at bounding box center [208, 598] width 235 height 13
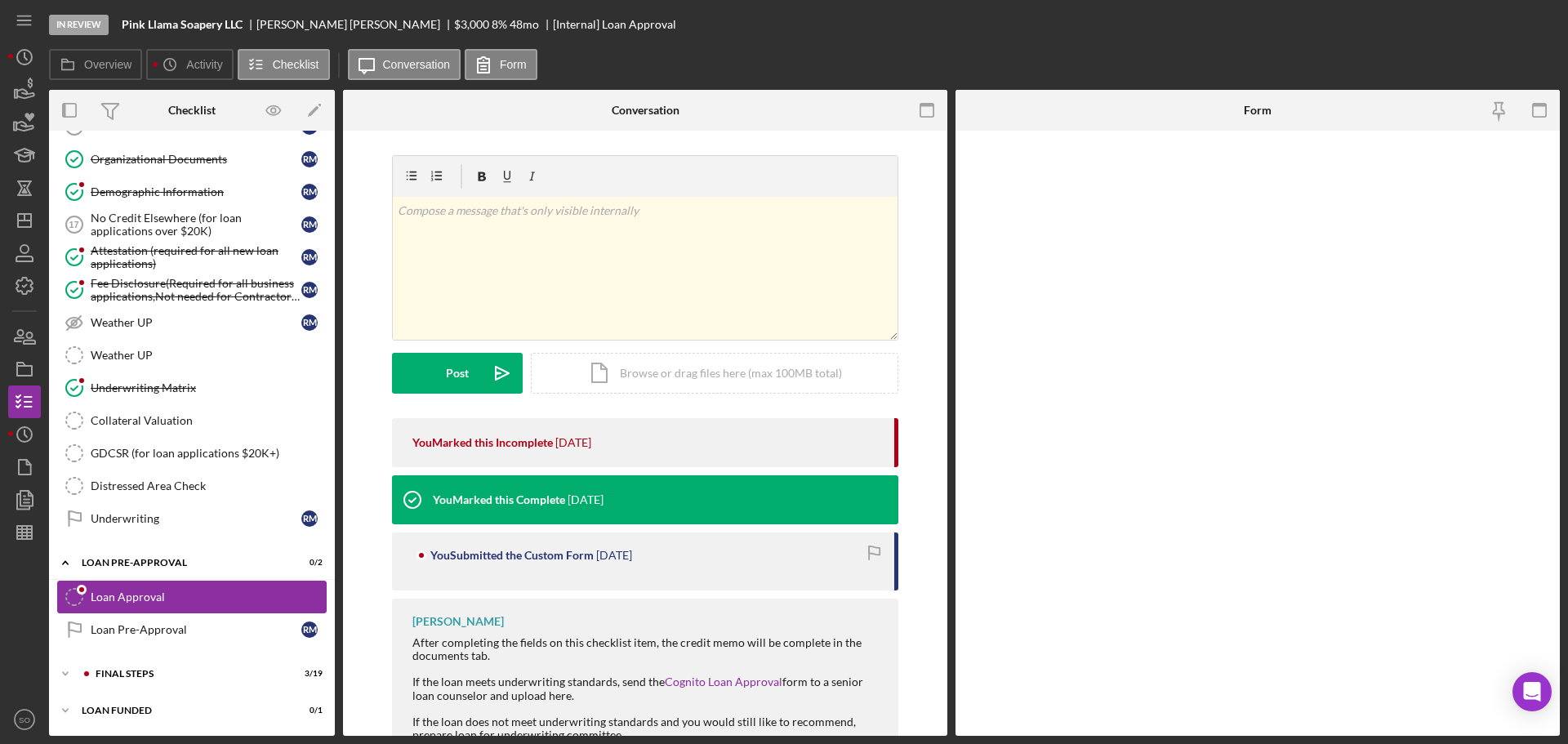
scroll to position [1232, 0]
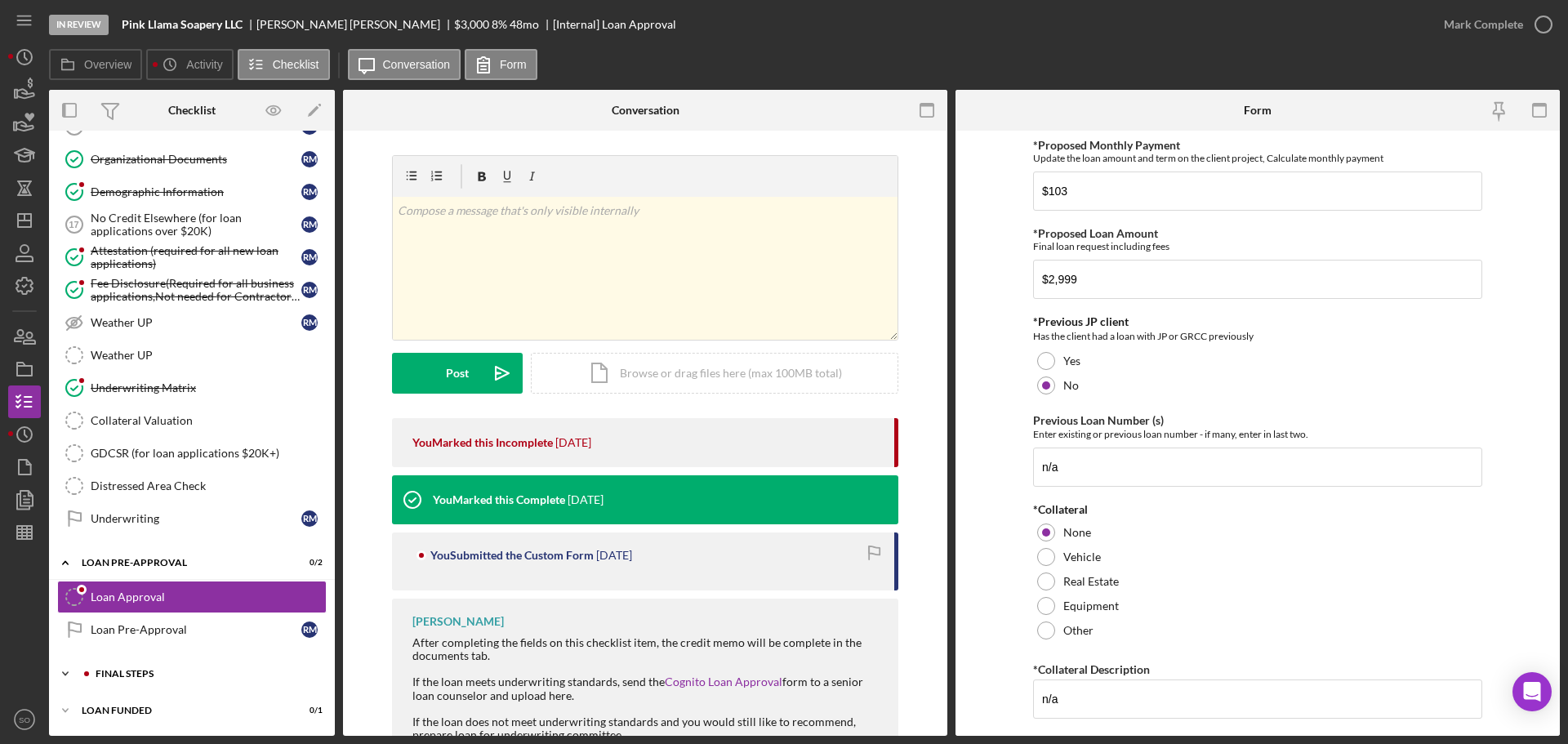
click at [219, 672] on div "FINAL STEPS" at bounding box center [204, 674] width 219 height 10
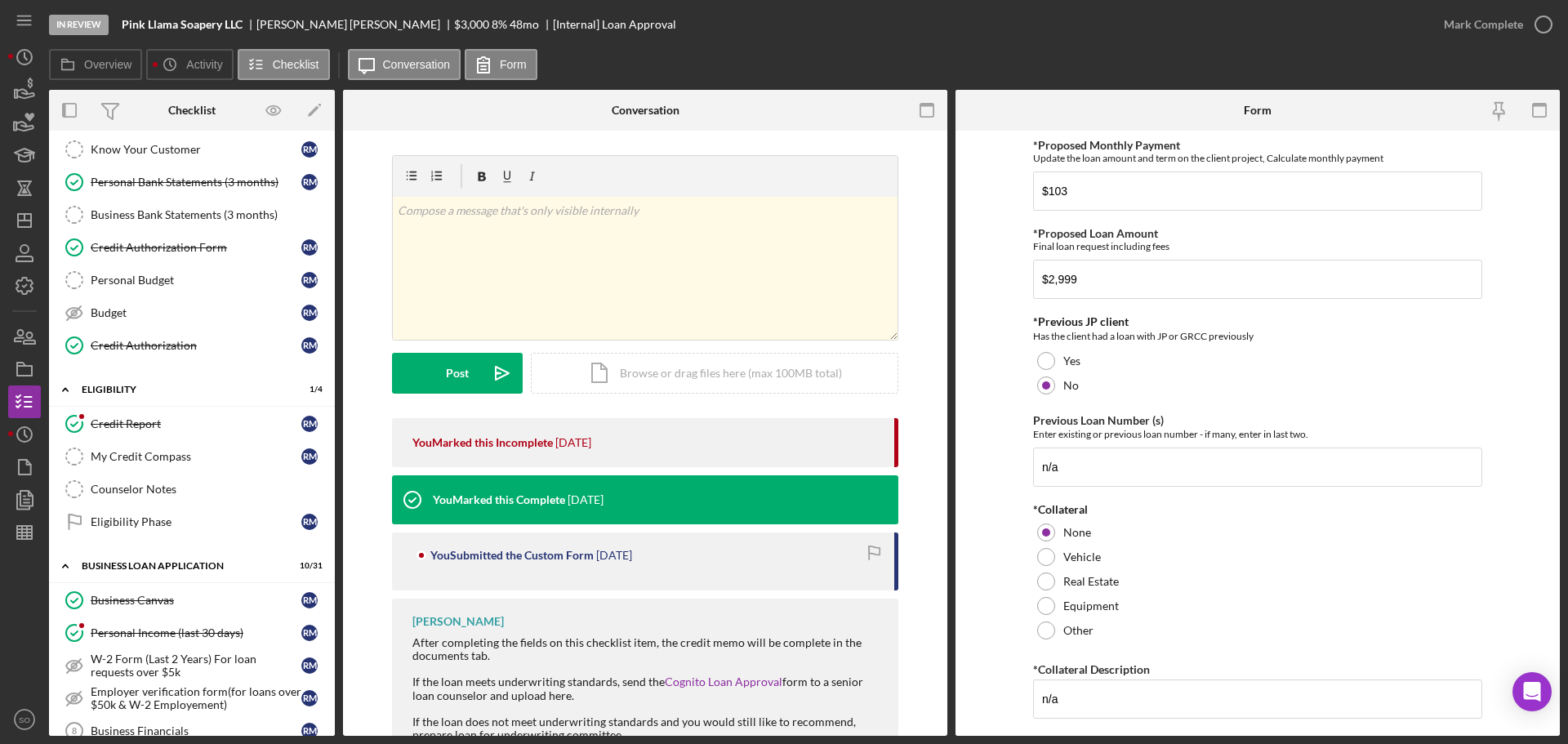
scroll to position [7, 0]
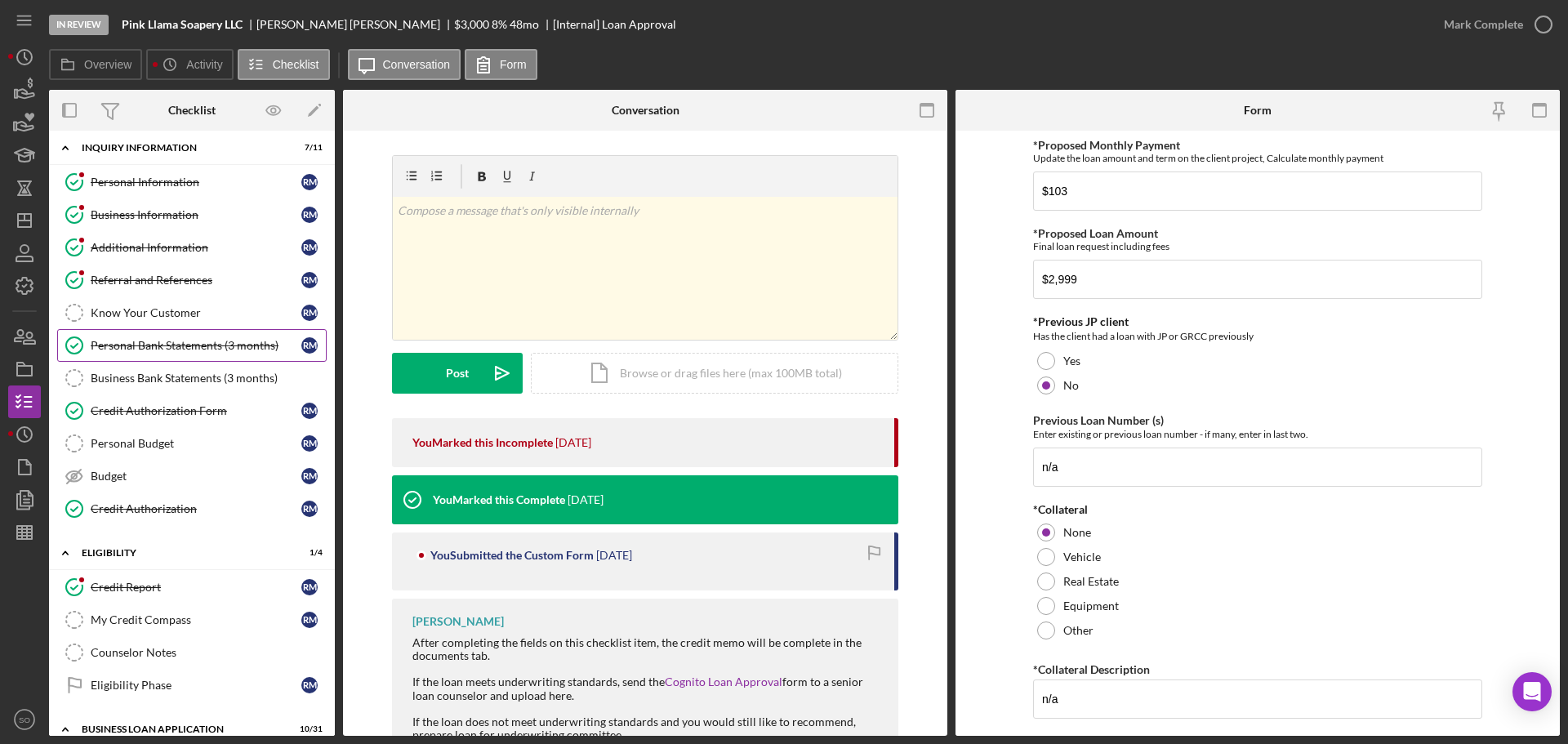
click at [175, 358] on link "Personal Bank Statements (3 months) Personal Bank Statements (3 months) R M" at bounding box center [192, 345] width 270 height 33
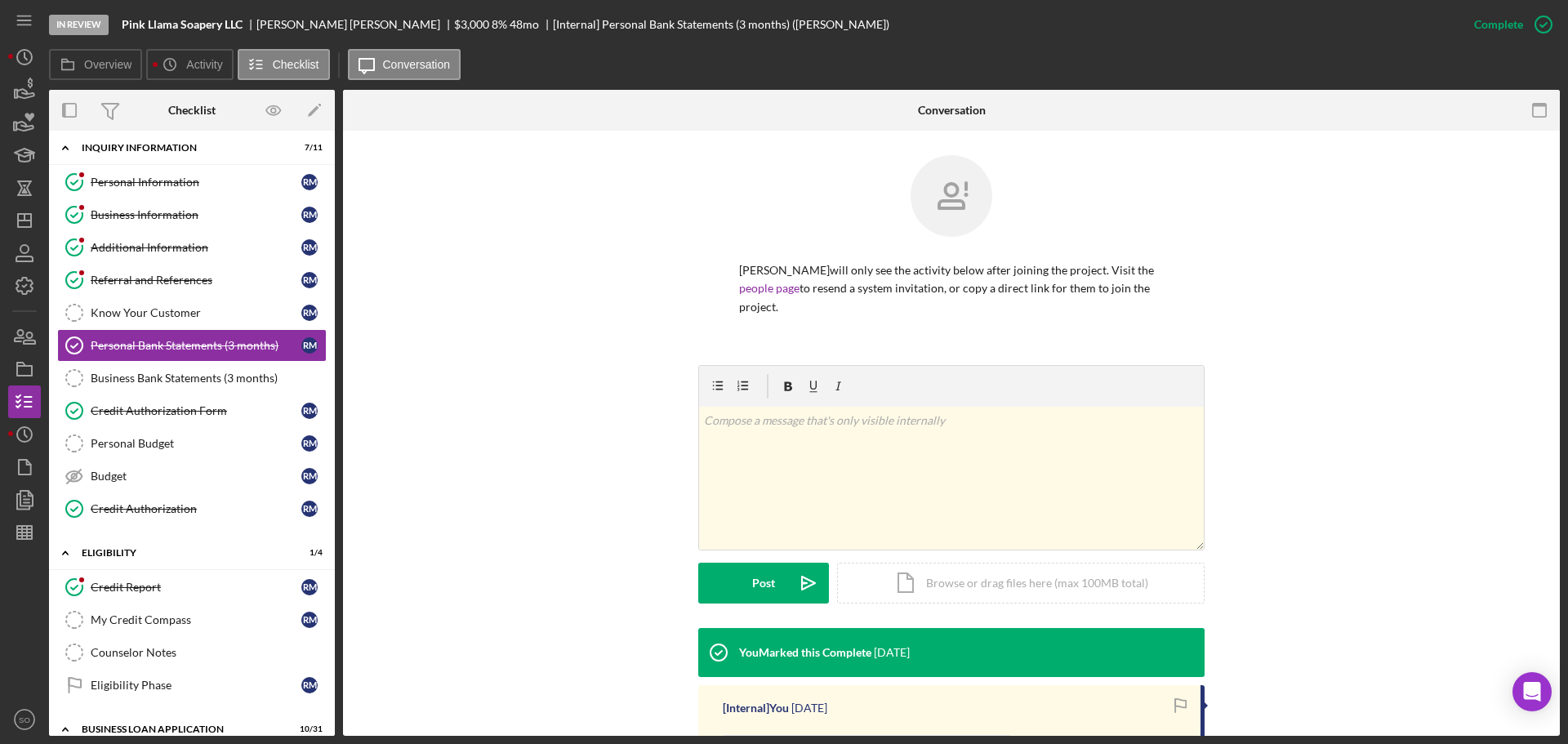
scroll to position [284, 0]
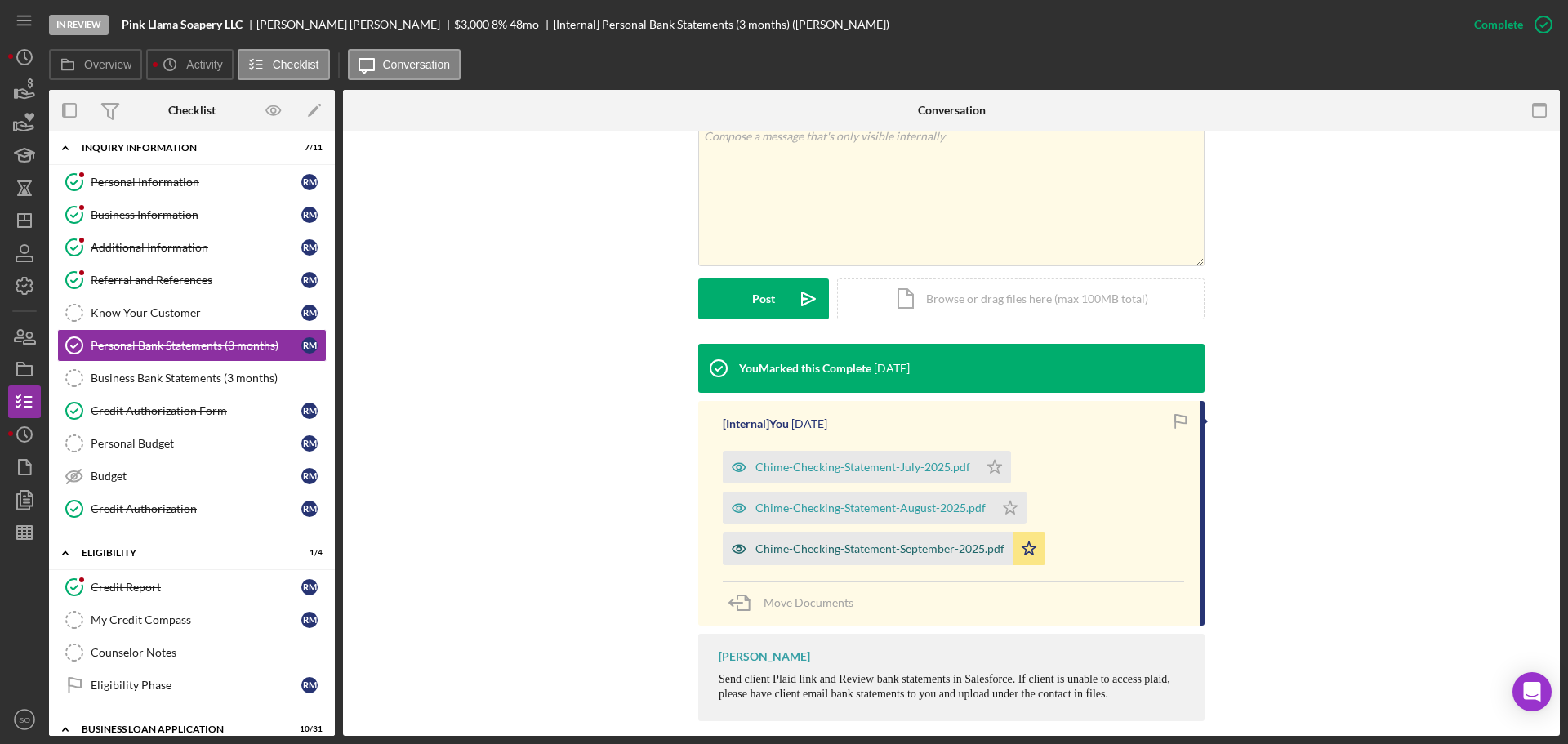
drag, startPoint x: 841, startPoint y: 524, endPoint x: 862, endPoint y: 542, distance: 27.7
click at [841, 543] on div "Chime-Checking-Statement-September-2025.pdf" at bounding box center [880, 549] width 249 height 13
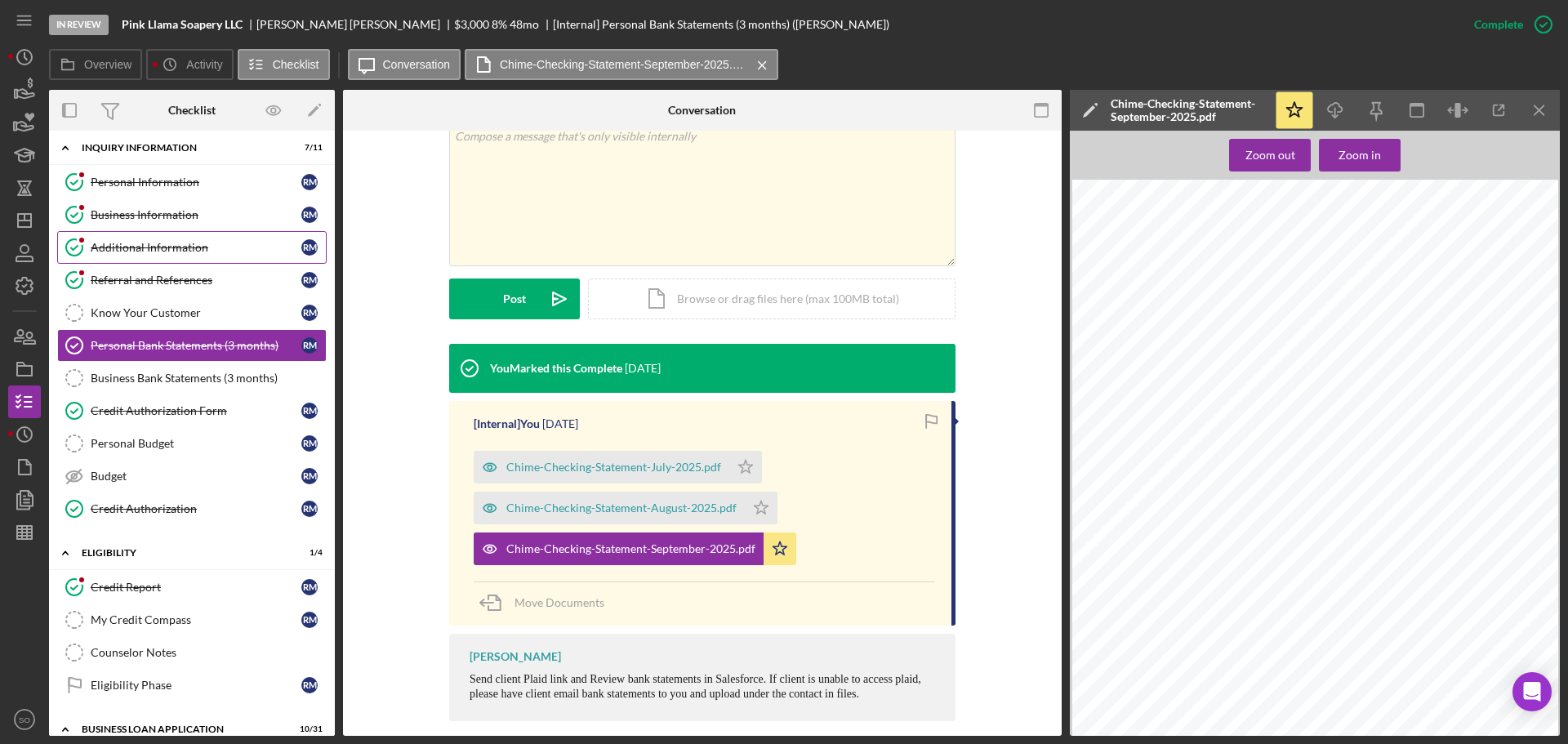
scroll to position [0, 0]
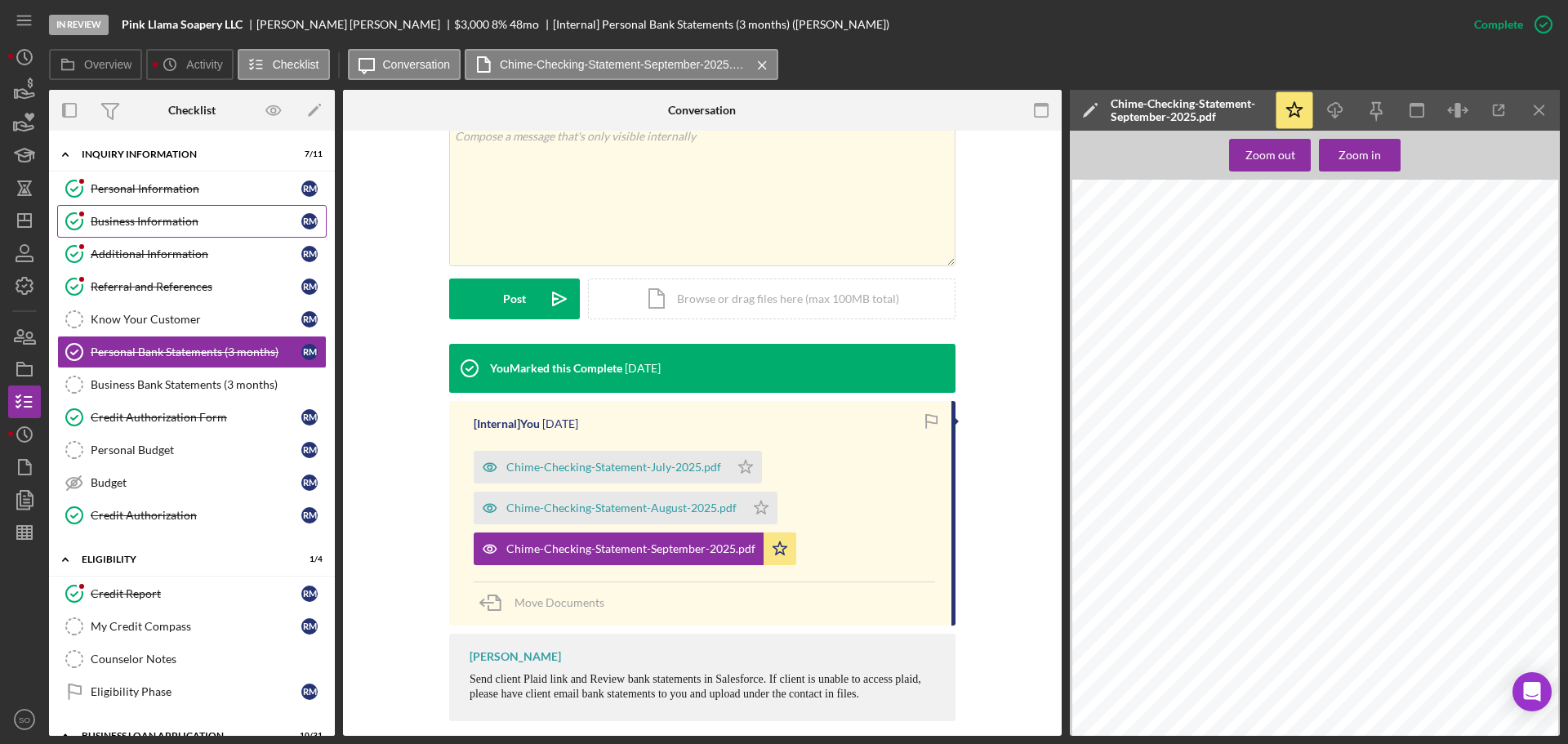
drag, startPoint x: 179, startPoint y: 222, endPoint x: 189, endPoint y: 229, distance: 12.2
click at [179, 222] on div "Business Information" at bounding box center [196, 222] width 211 height 13
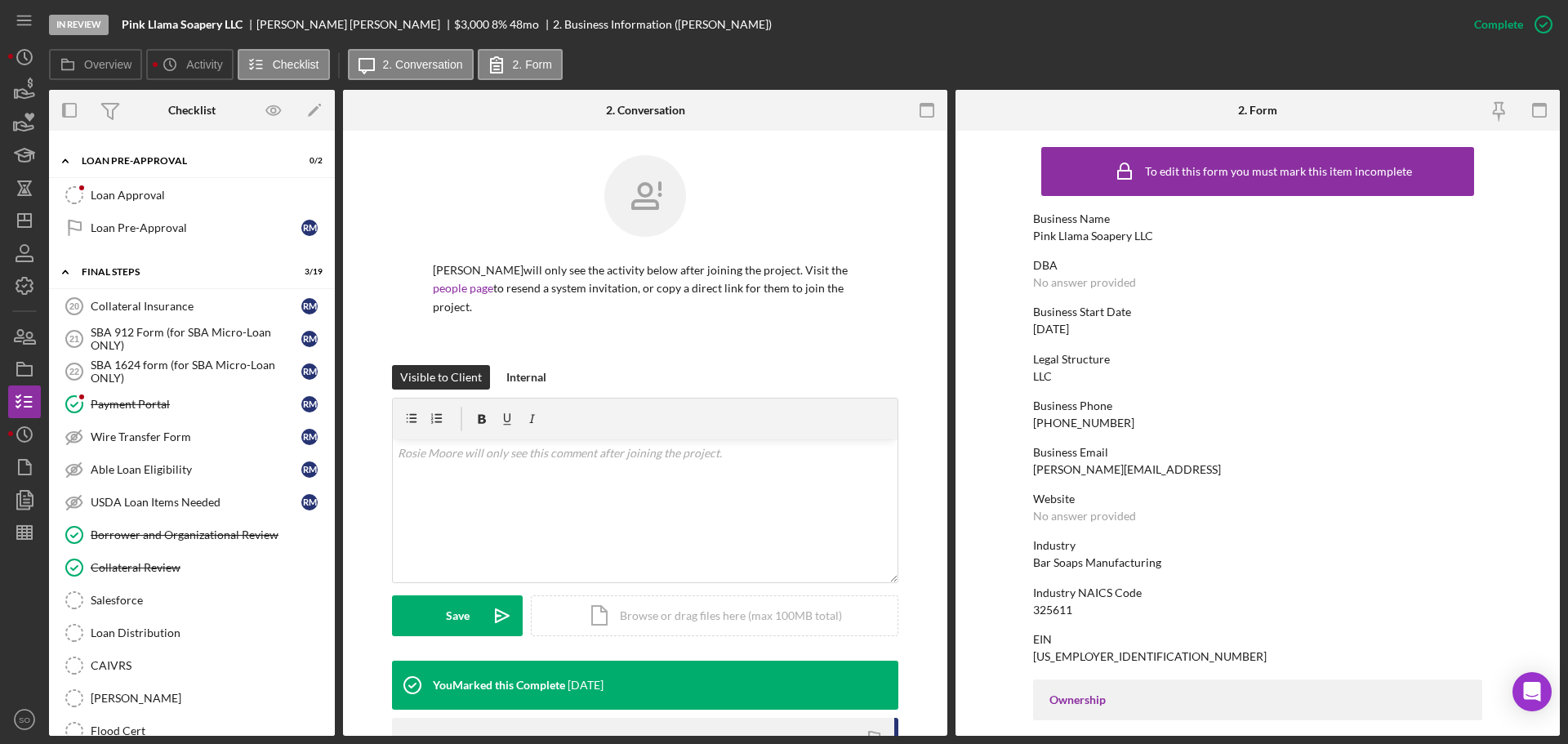
scroll to position [1552, 0]
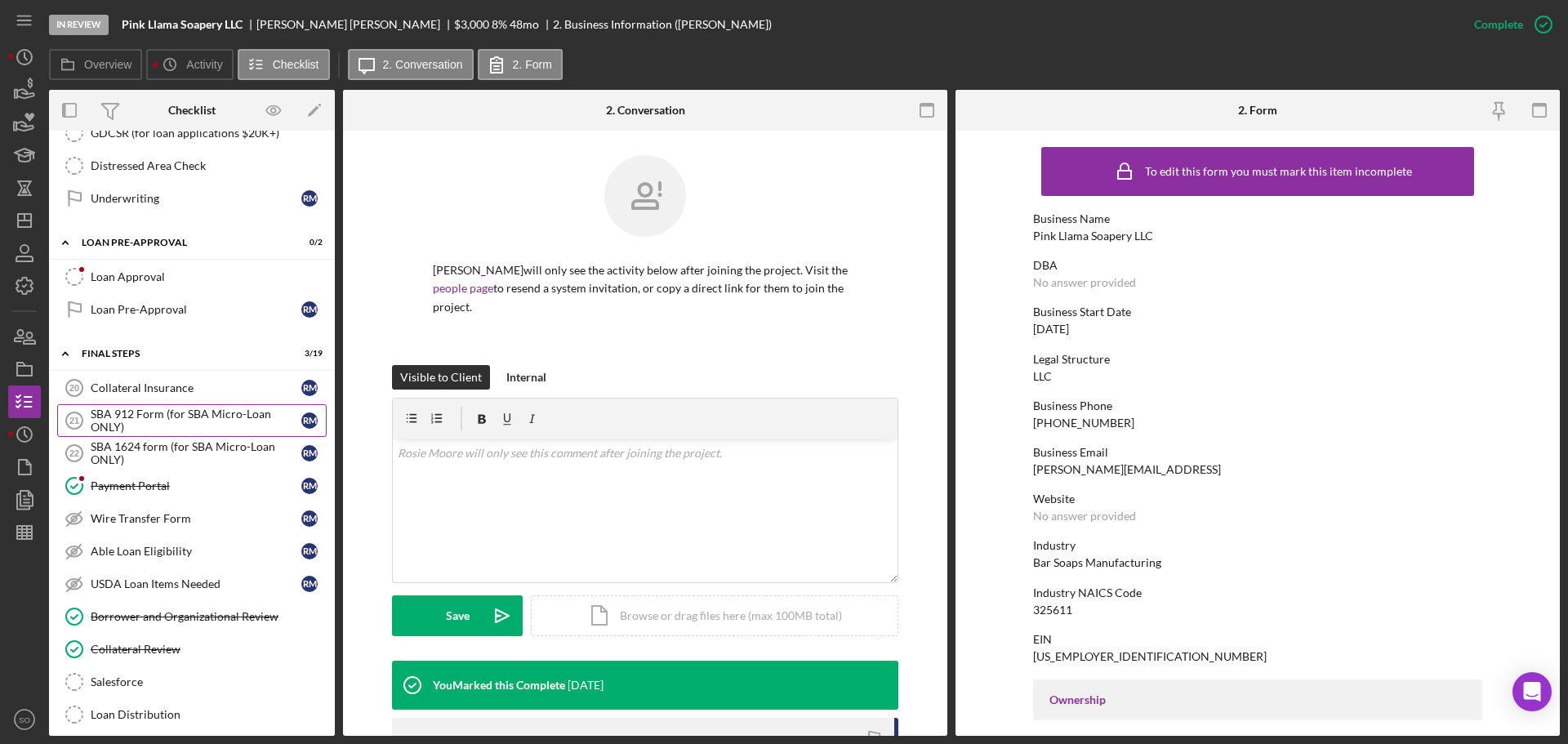
click at [204, 413] on div "SBA 912 Form (for SBA Micro-Loan ONLY)" at bounding box center [196, 420] width 211 height 26
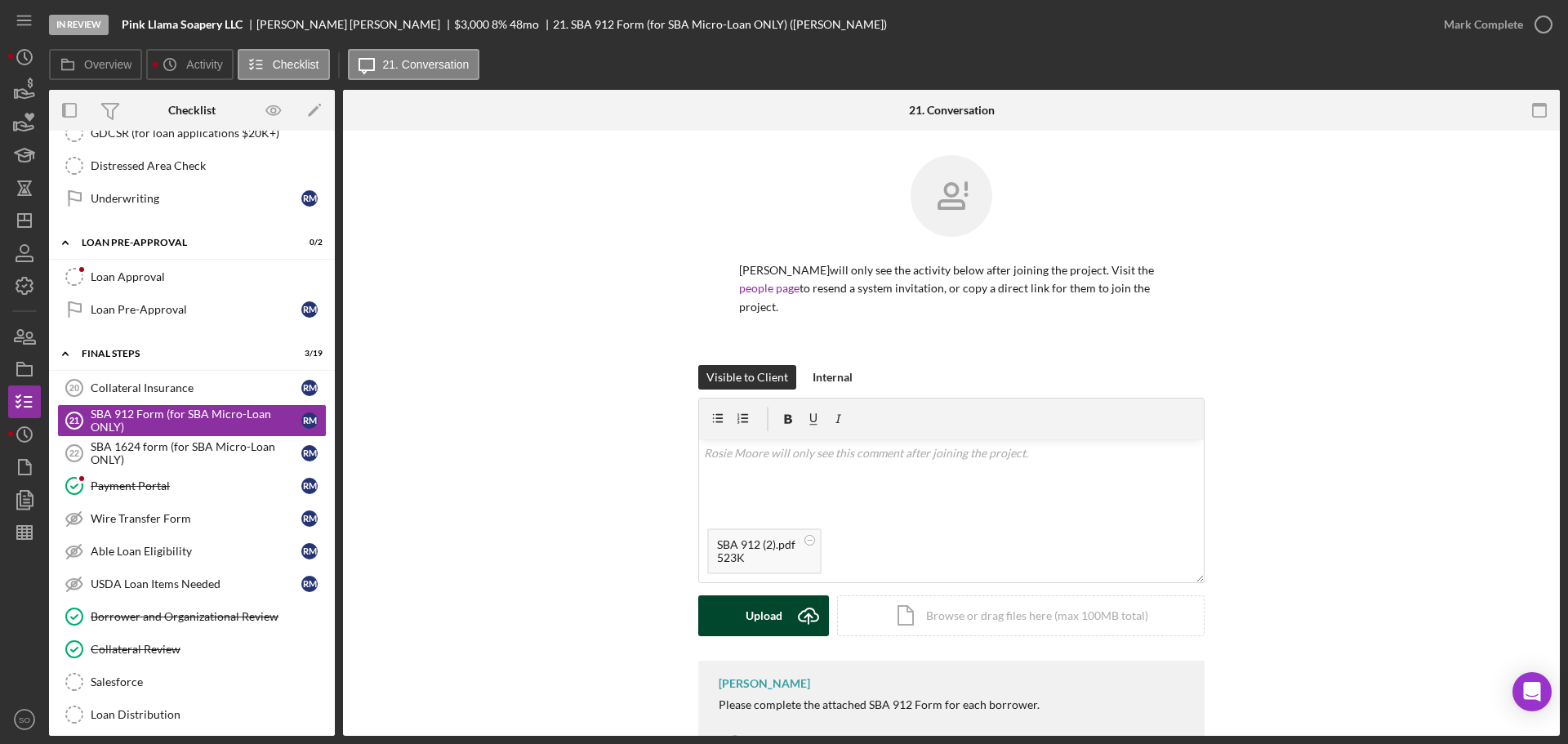
click at [741, 596] on button "Upload Icon/Upload" at bounding box center [763, 616] width 131 height 40
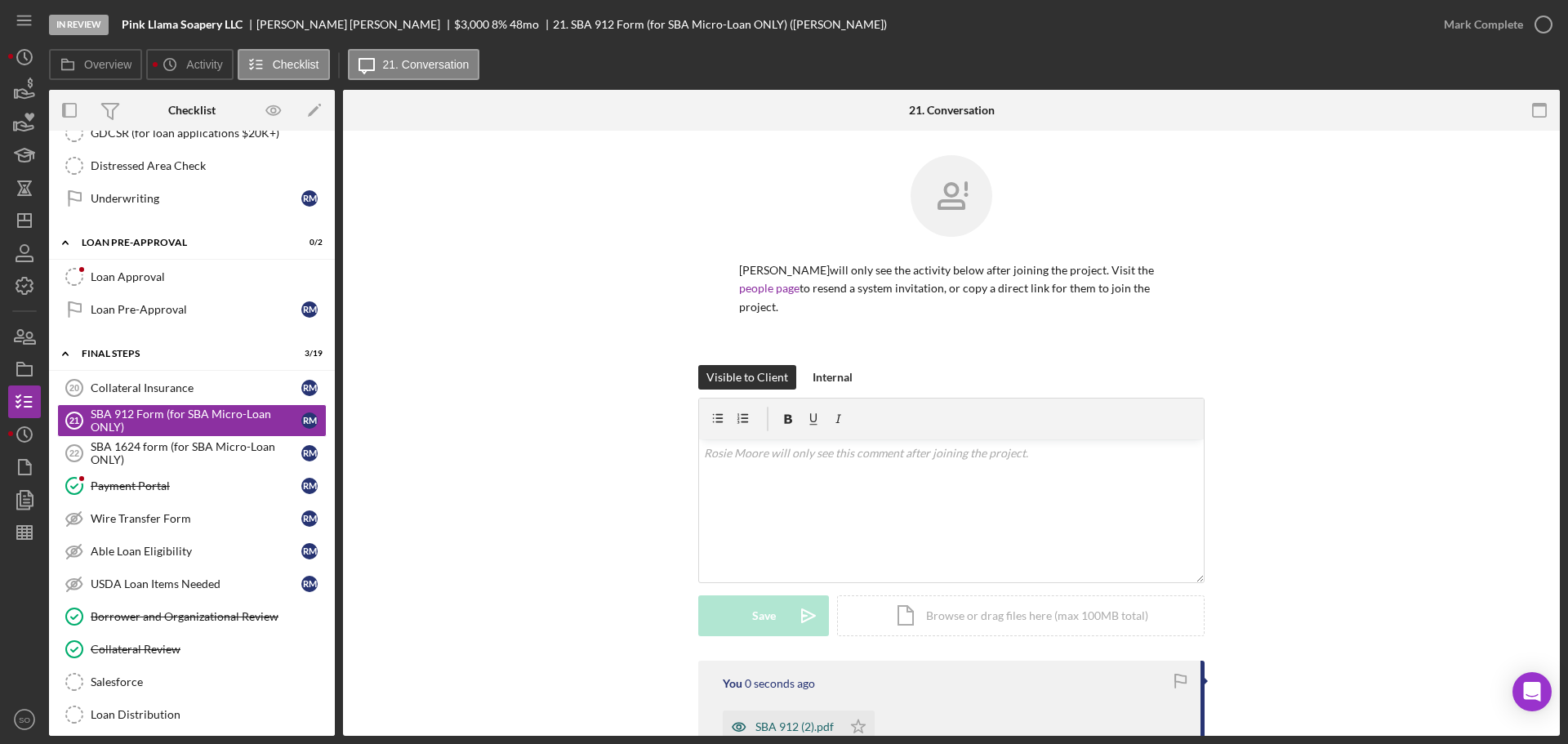
scroll to position [202, 0]
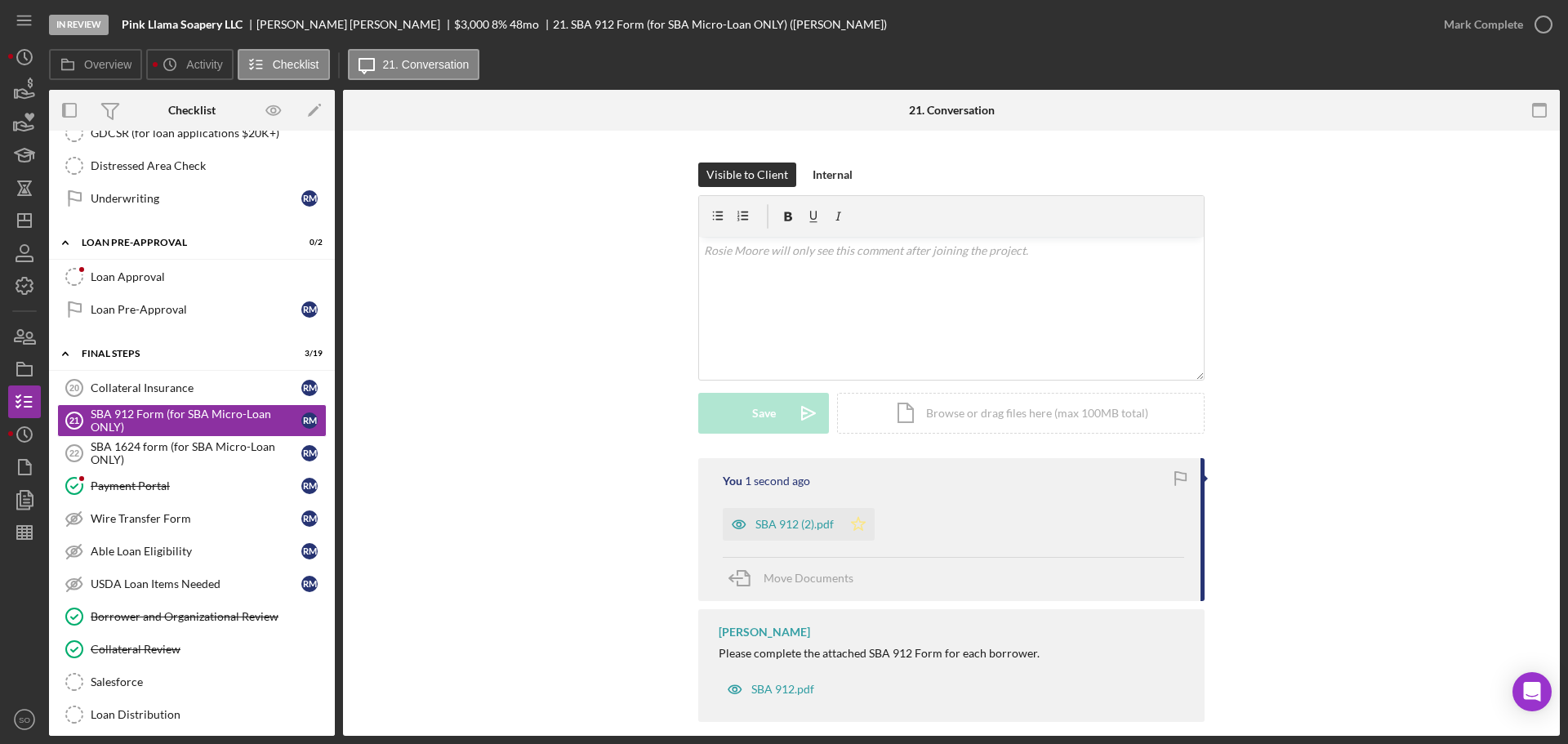
click at [864, 508] on icon "Icon/Star" at bounding box center [859, 524] width 33 height 33
click at [1474, 33] on div "Mark Complete" at bounding box center [1483, 24] width 79 height 33
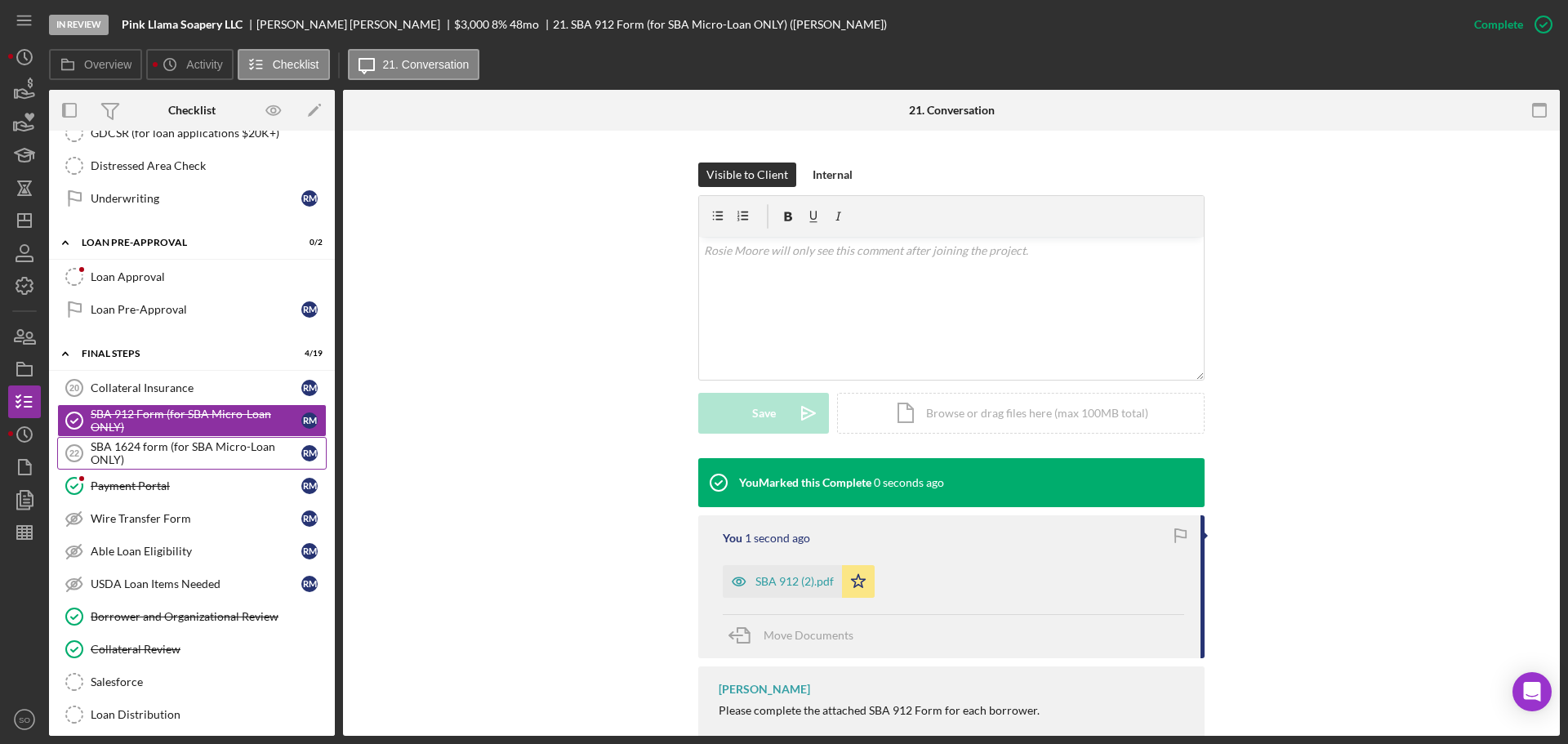
click at [161, 467] on link "SBA 1624 form (for SBA Micro-Loan ONLY) 22 SBA 1624 form (for SBA Micro-Loan ON…" at bounding box center [192, 453] width 270 height 33
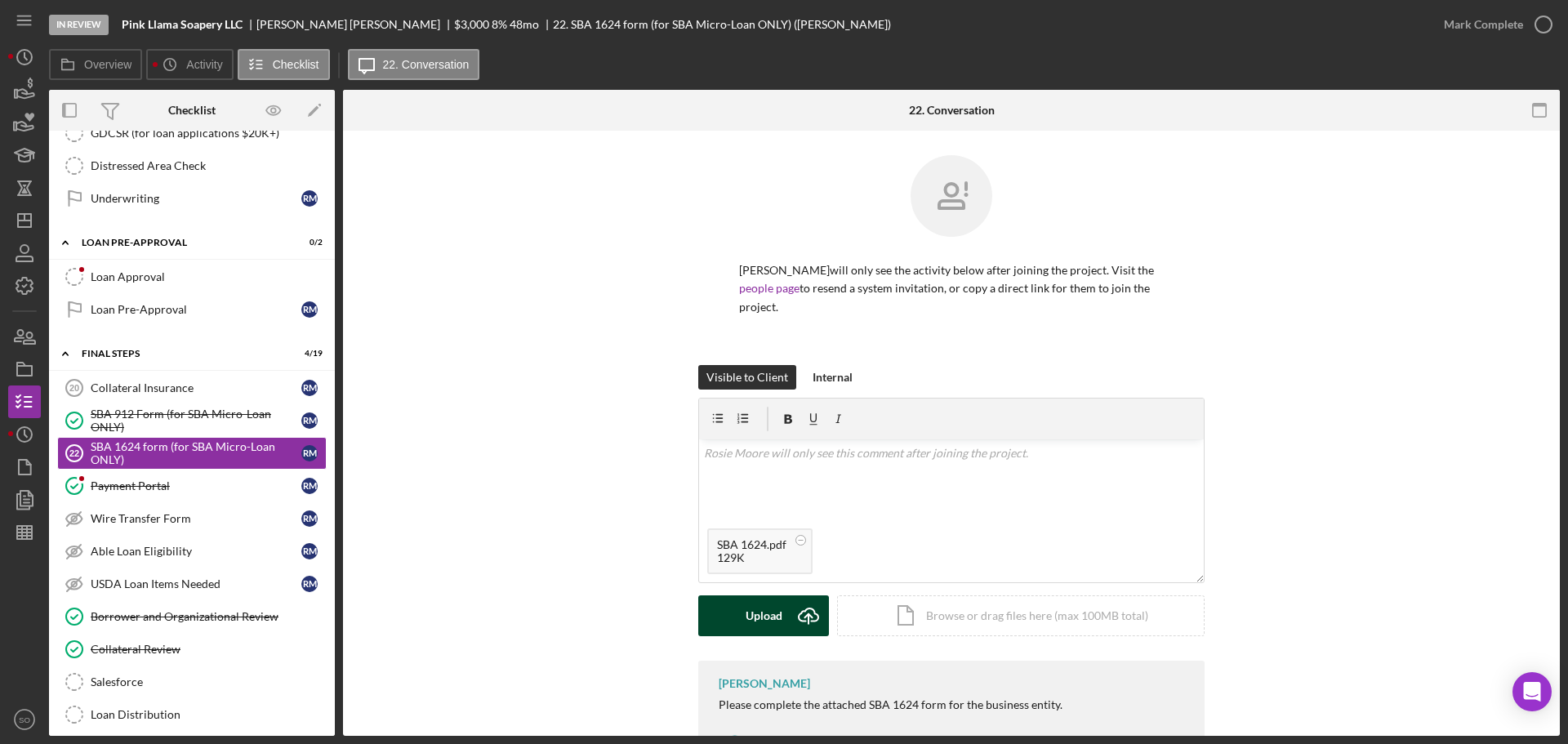
click at [760, 596] on div "Upload" at bounding box center [764, 616] width 37 height 40
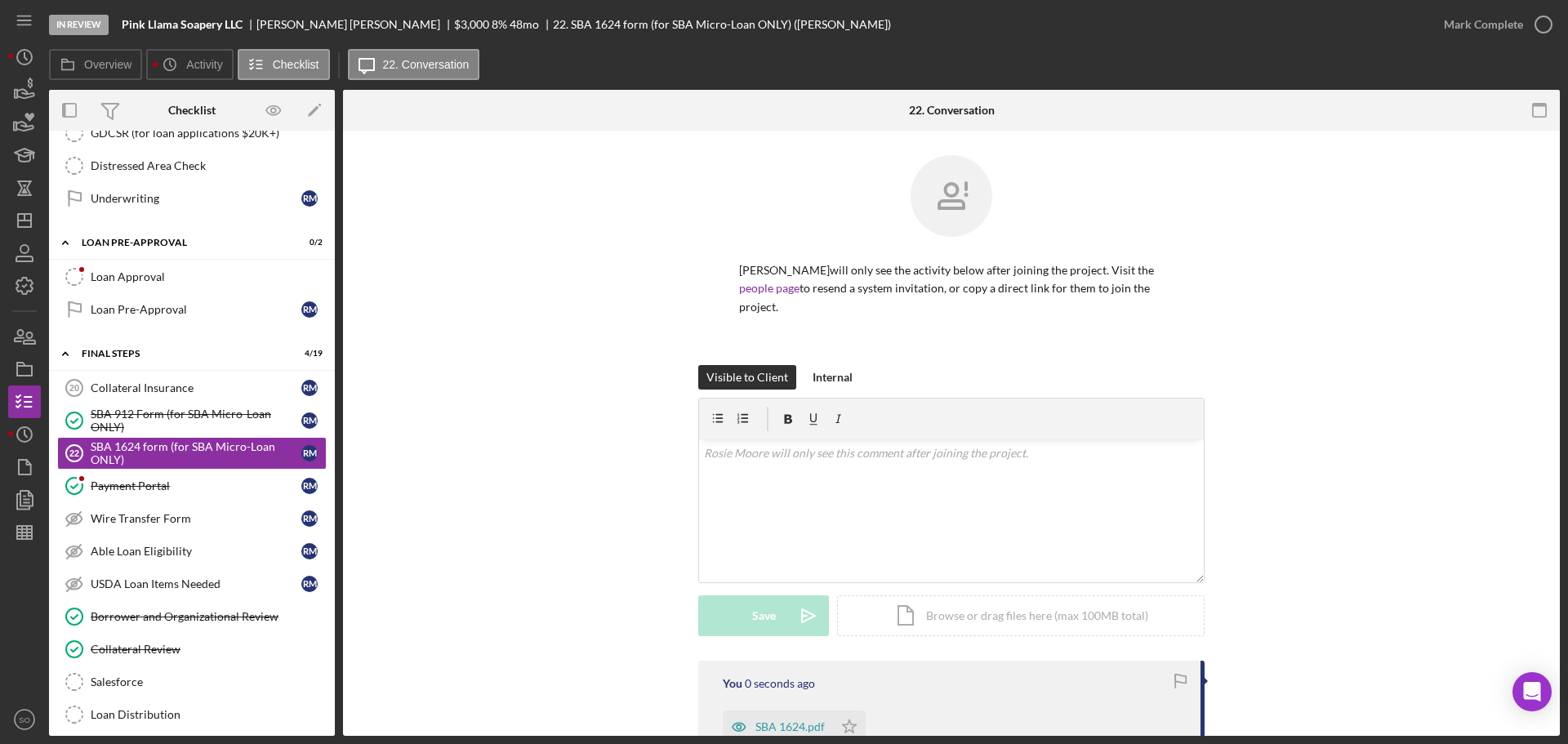
scroll to position [163, 0]
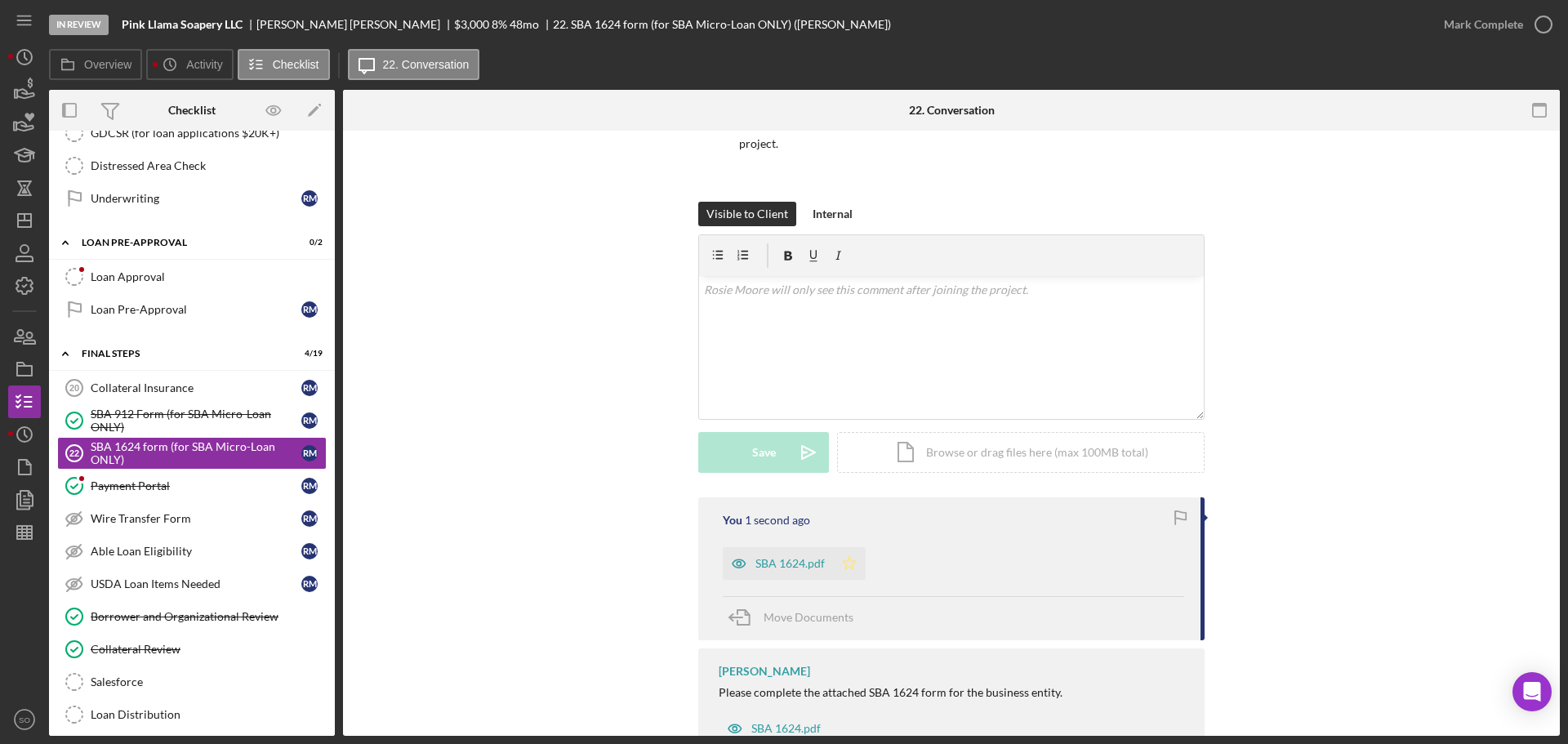
click at [843, 547] on icon "Icon/Star" at bounding box center [849, 564] width 33 height 33
click at [1502, 35] on div "Mark Complete" at bounding box center [1483, 24] width 79 height 33
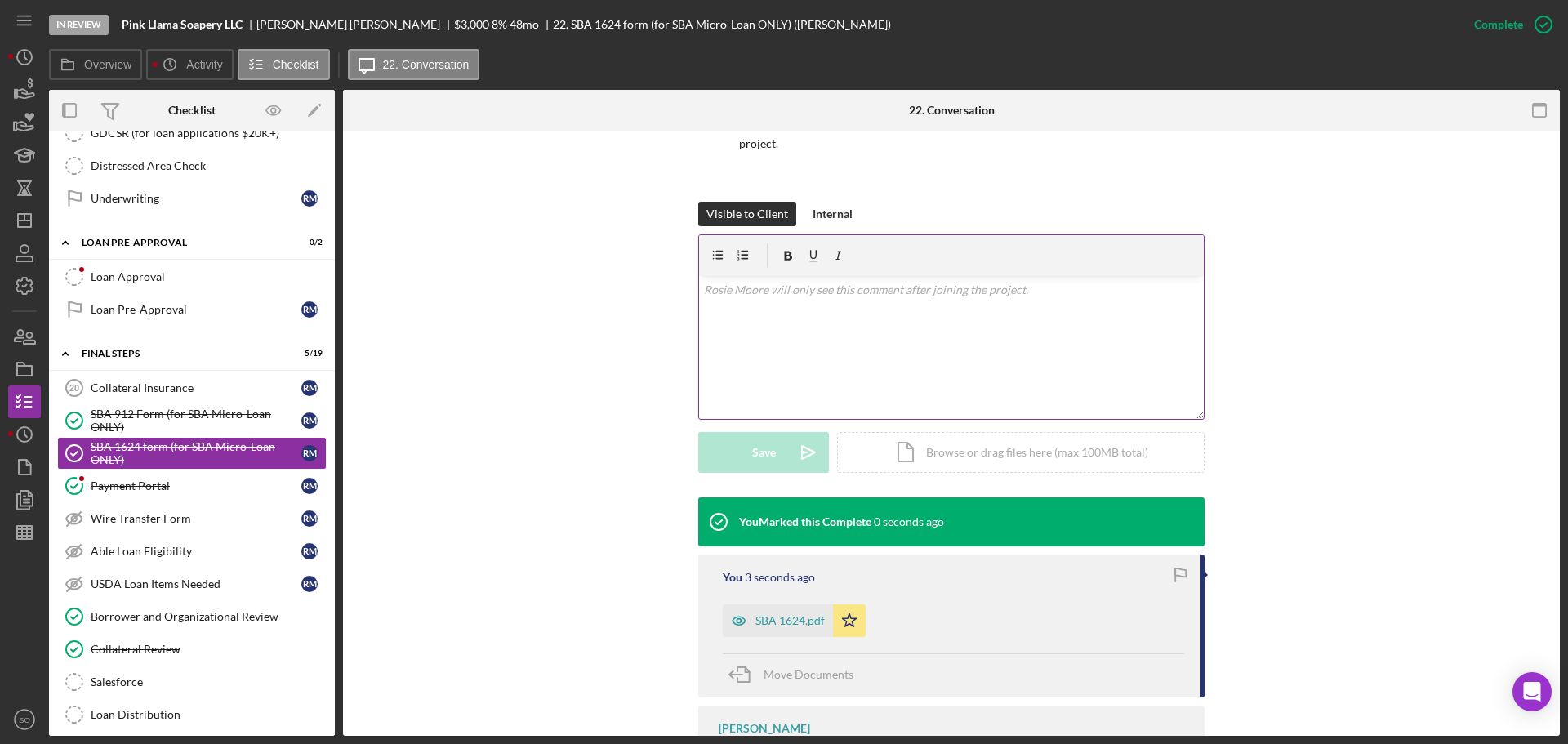
scroll to position [259, 0]
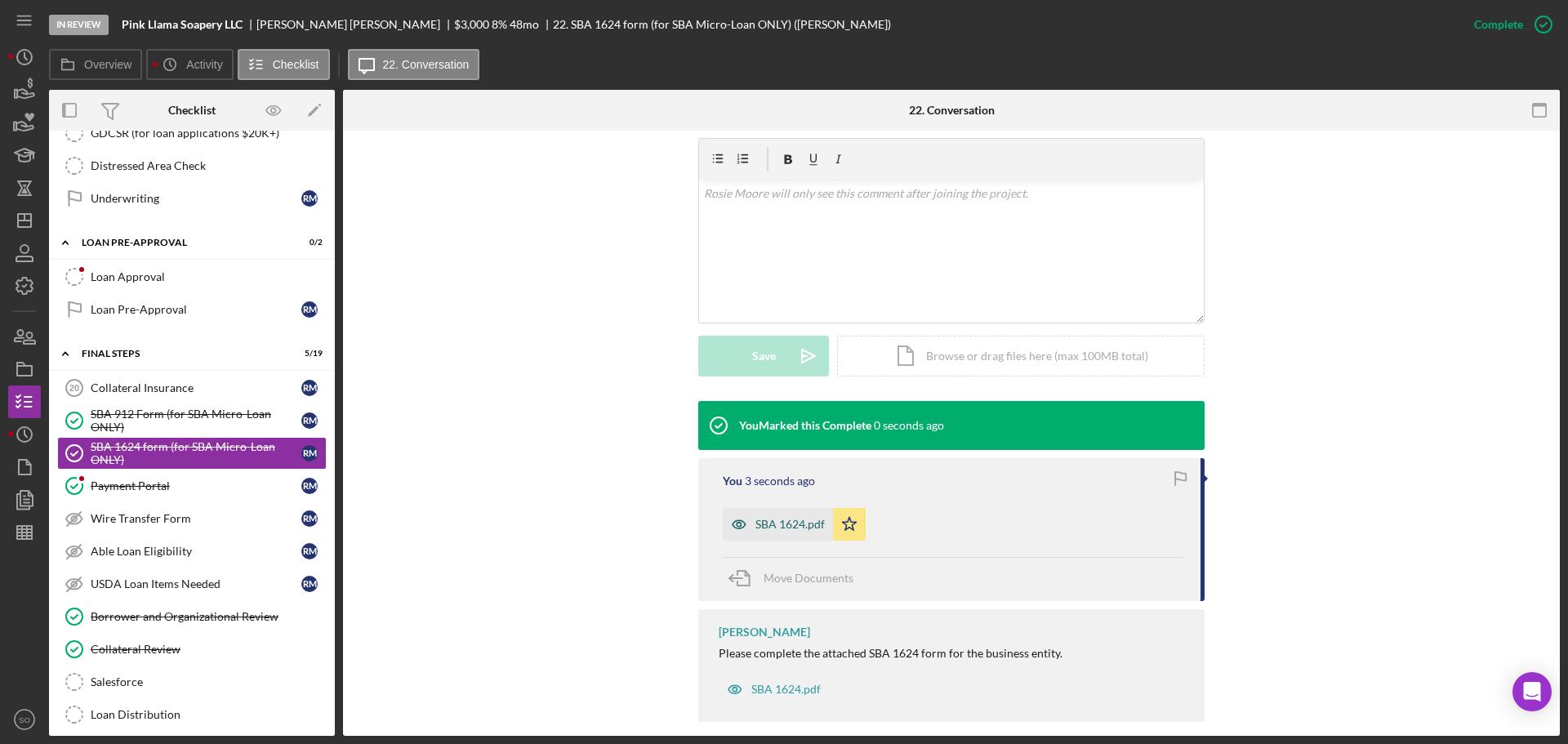
drag, startPoint x: 780, startPoint y: 499, endPoint x: 800, endPoint y: 496, distance: 20.2
click at [780, 518] on div "SBA 1624.pdf" at bounding box center [790, 524] width 69 height 13
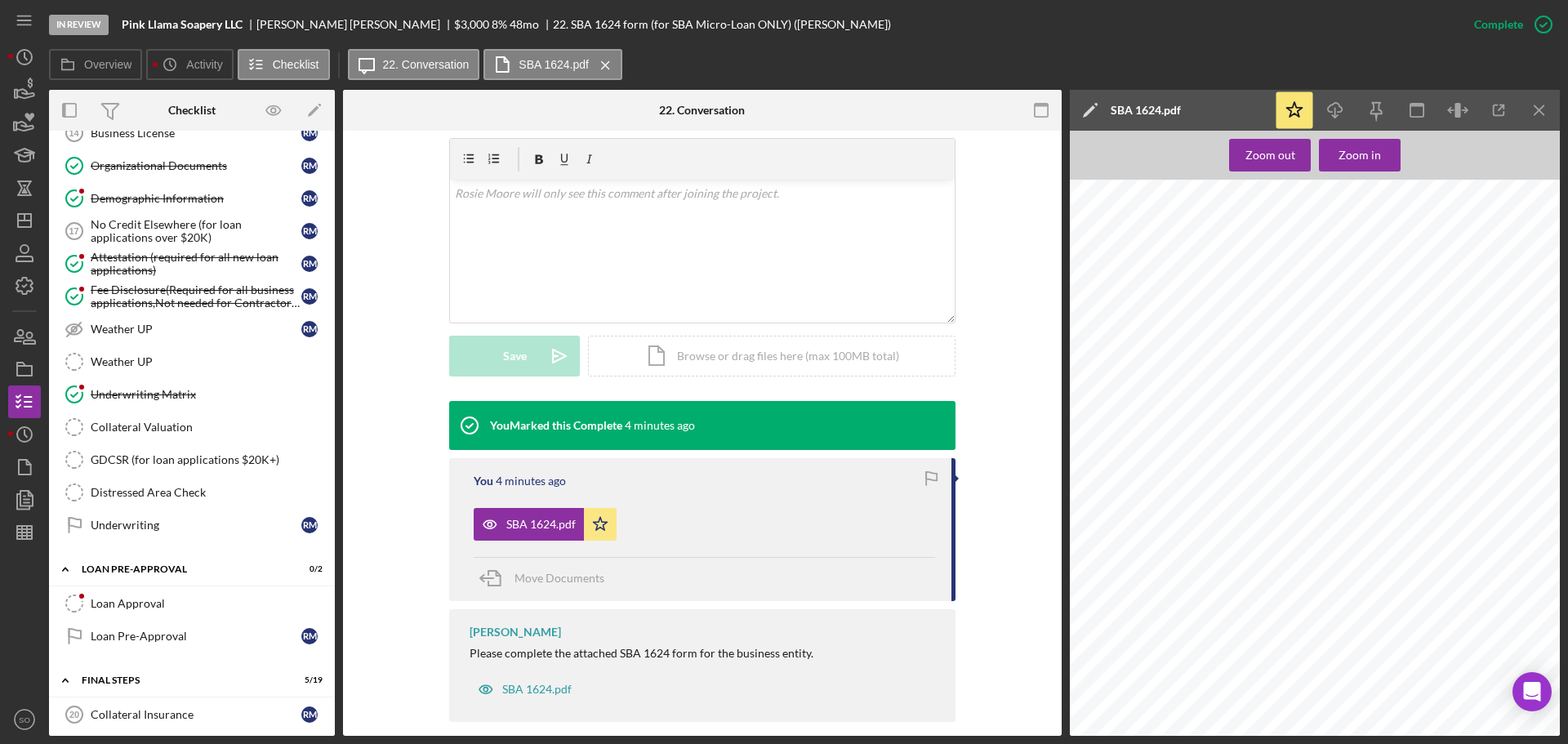
scroll to position [1634, 0]
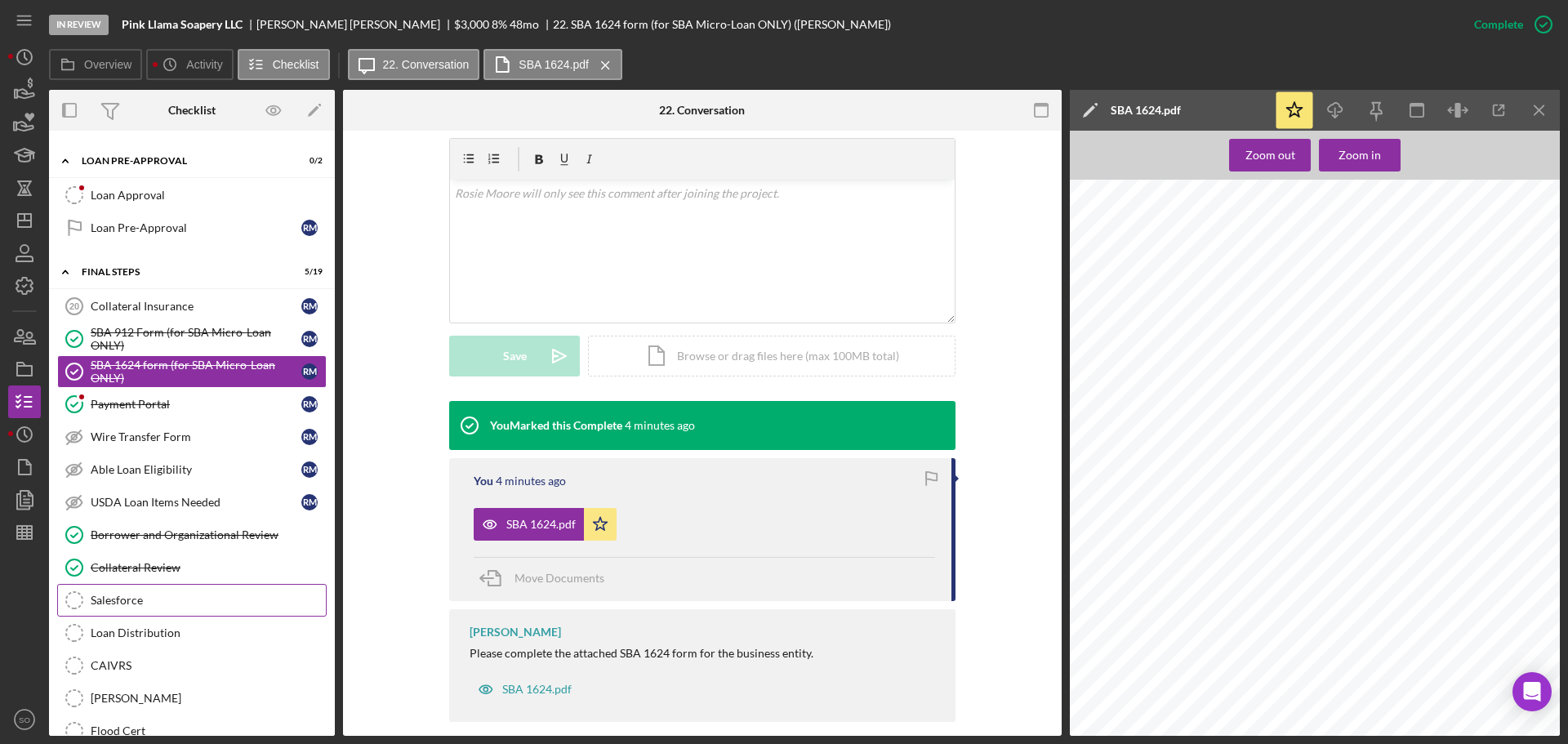
drag, startPoint x: 167, startPoint y: 606, endPoint x: 177, endPoint y: 608, distance: 10.2
click at [167, 606] on div "Salesforce" at bounding box center [208, 600] width 235 height 13
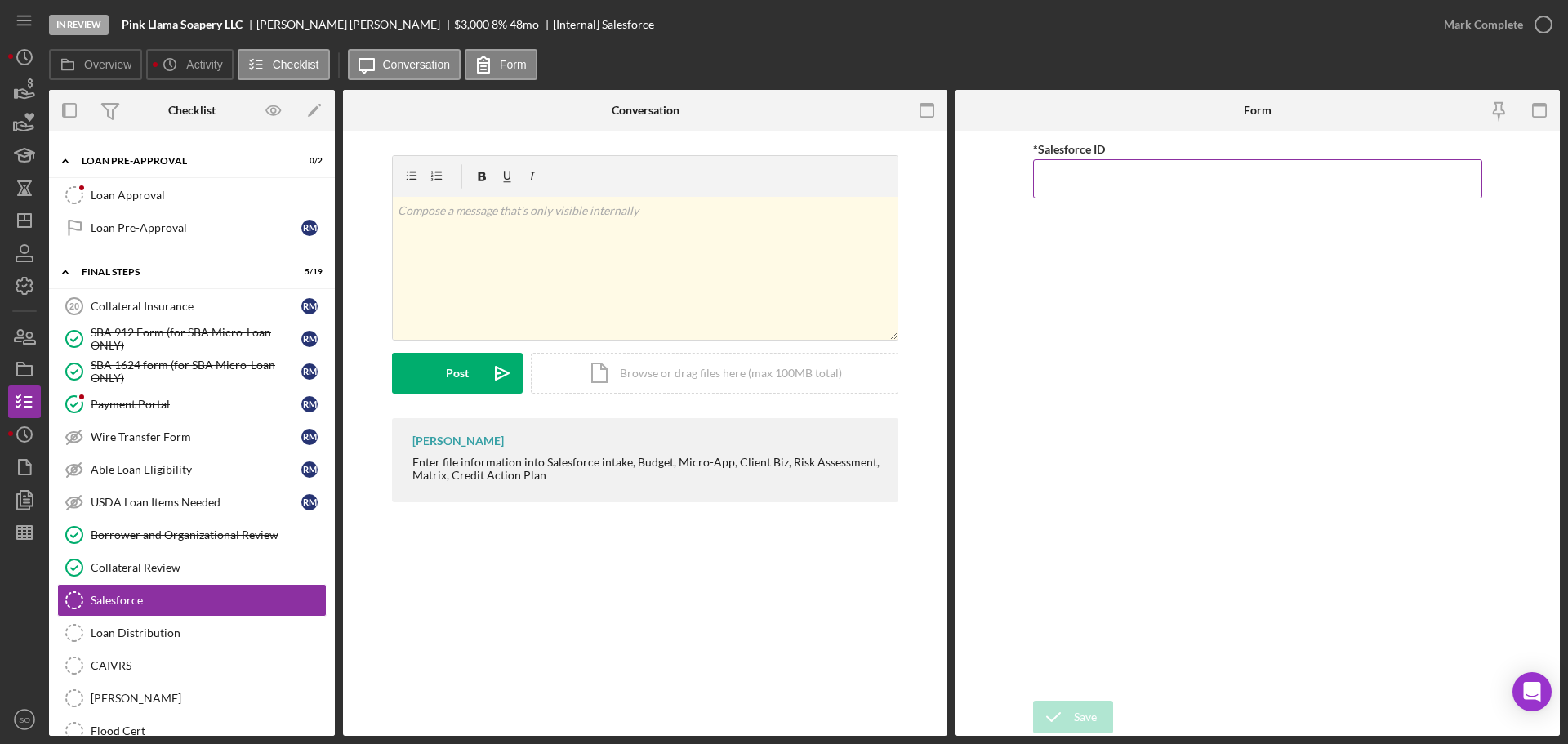
click at [1090, 186] on input "*Salesforce ID" at bounding box center [1258, 178] width 449 height 40
paste input "a0wPC000002Us9tYAC"
type input "a0wPC000002Us9tYAC"
click at [1094, 705] on div "Save" at bounding box center [1085, 717] width 23 height 33
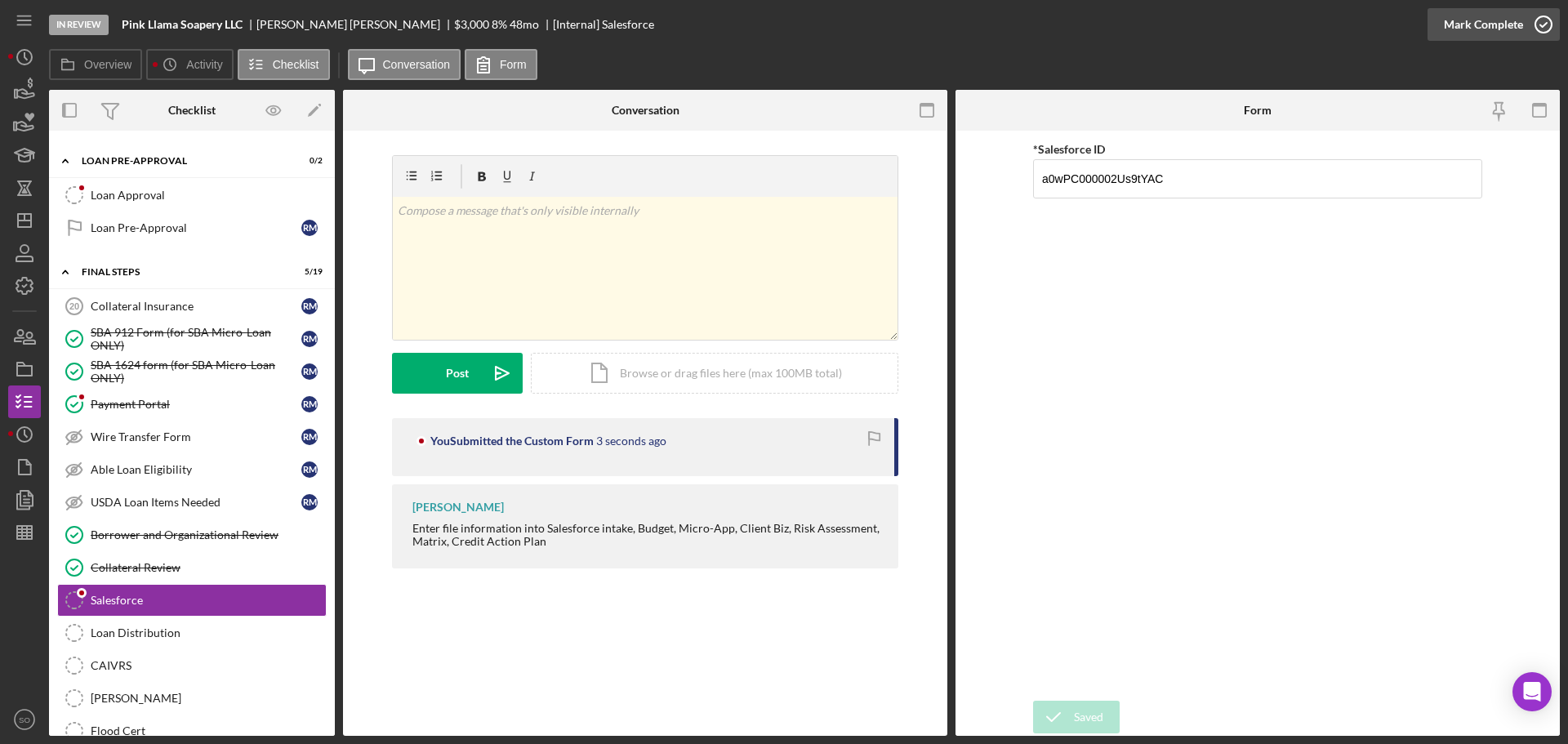
click at [1437, 27] on button "Mark Complete" at bounding box center [1493, 24] width 132 height 33
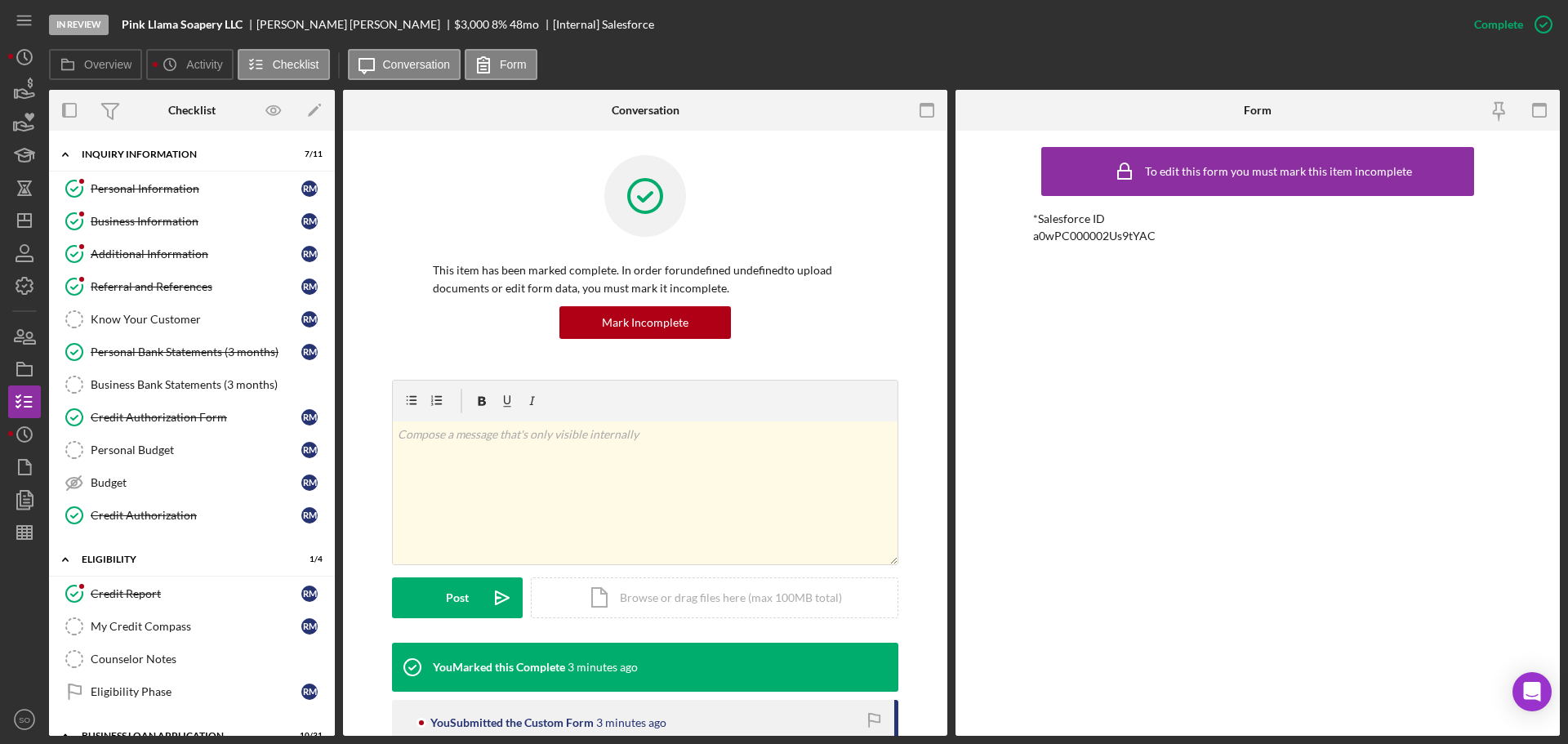
drag, startPoint x: 215, startPoint y: 450, endPoint x: 365, endPoint y: 450, distance: 150.0
click at [215, 450] on div "Personal Budget" at bounding box center [196, 450] width 211 height 13
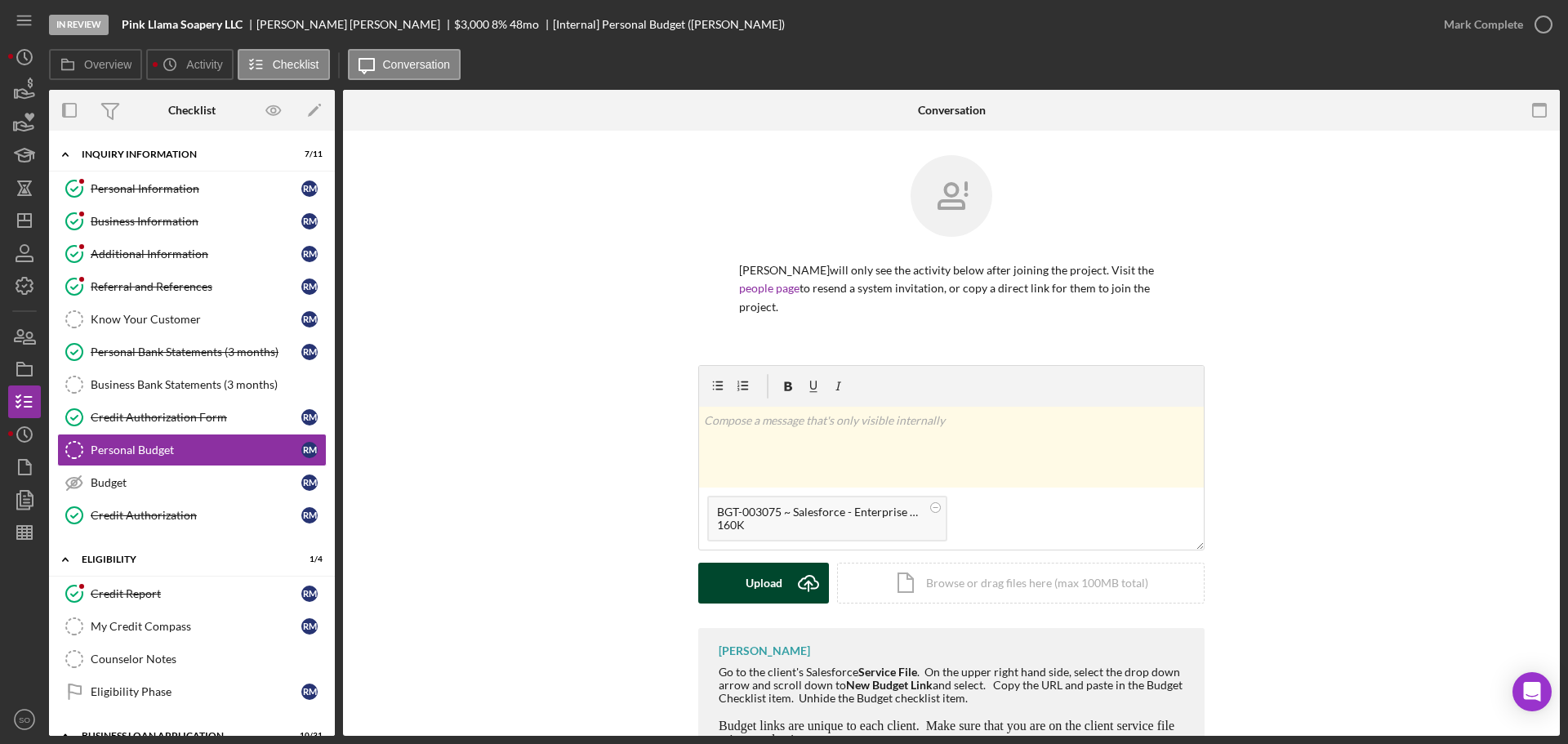
click at [806, 575] on g "submit" at bounding box center [809, 583] width 19 height 15
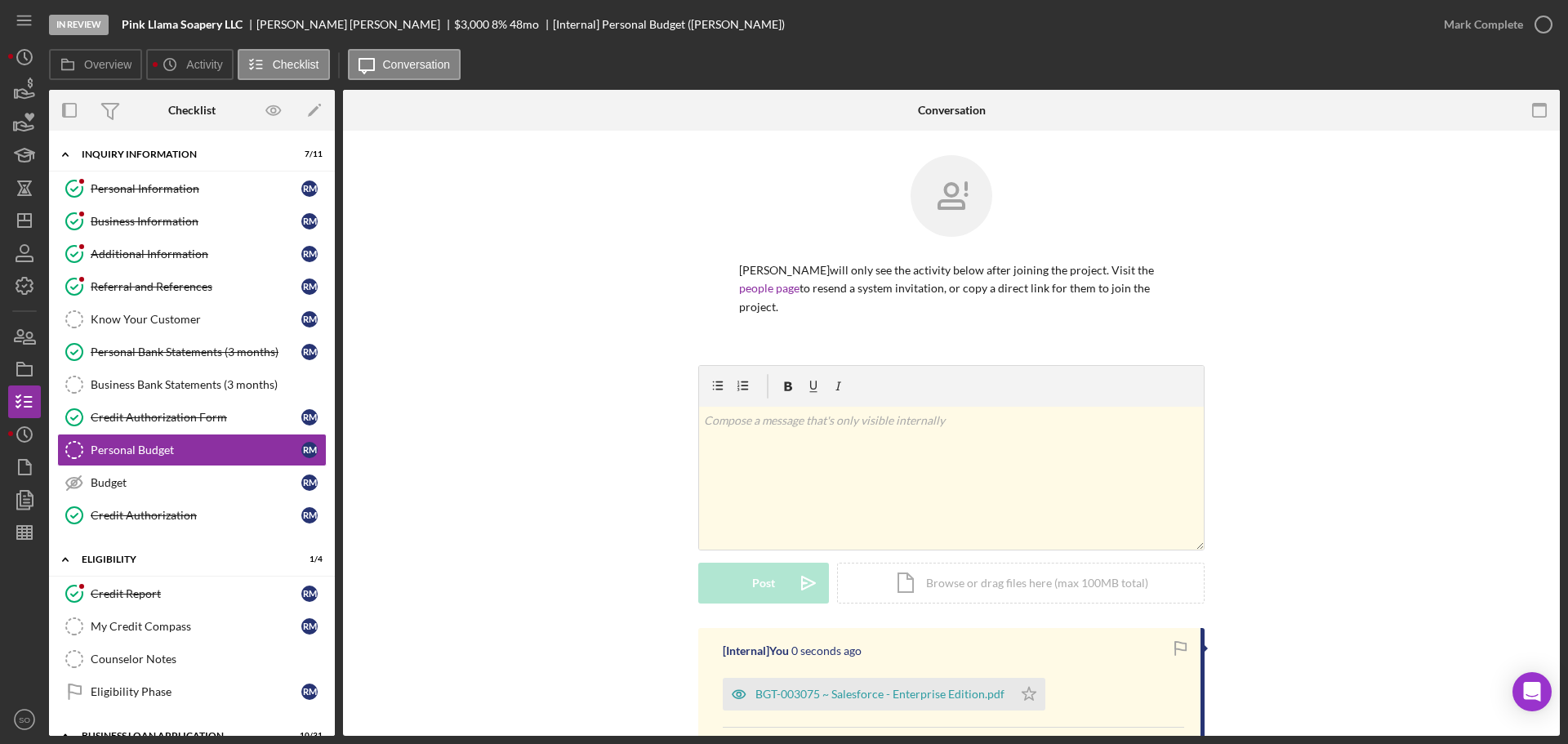
scroll to position [197, 0]
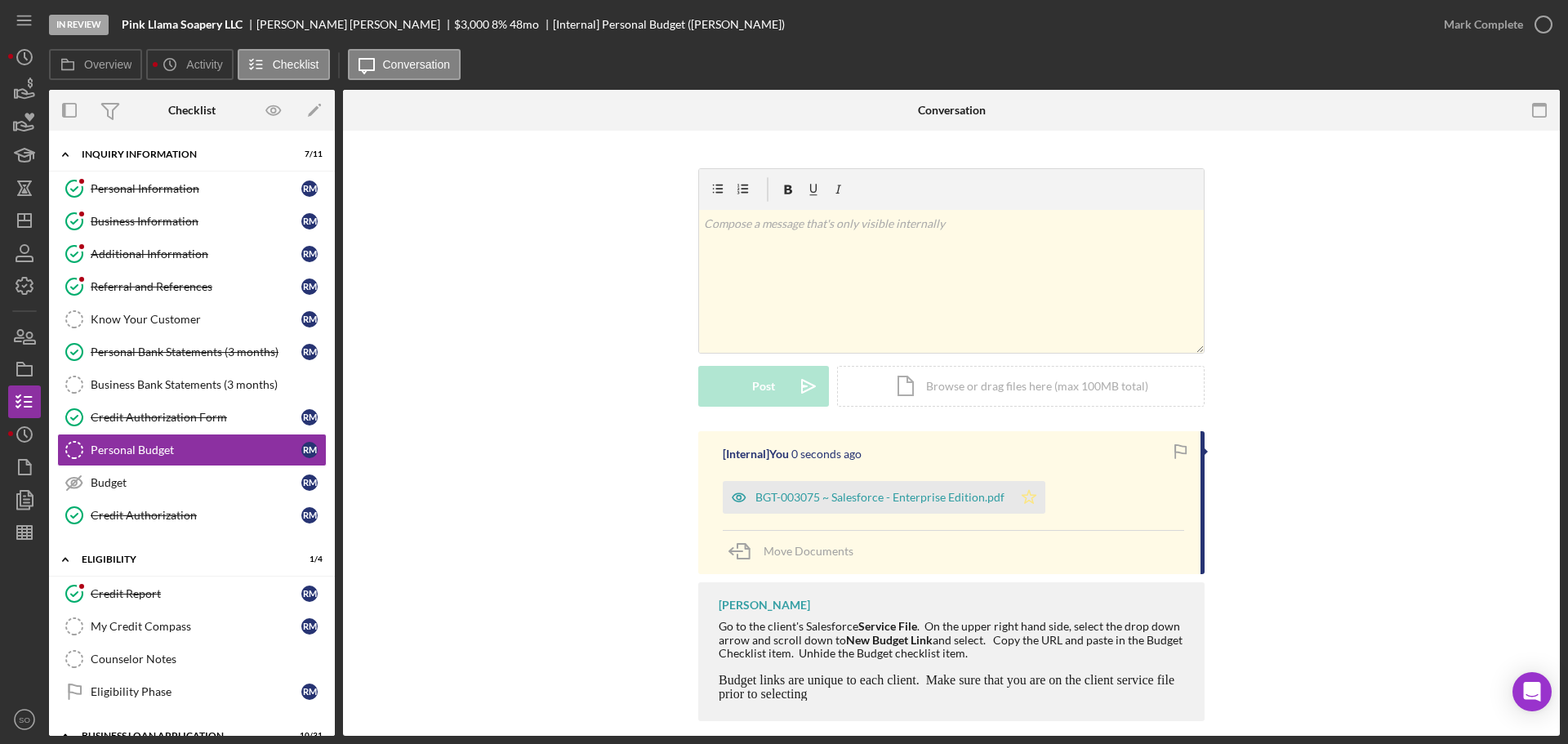
click at [1027, 490] on polygon "button" at bounding box center [1029, 496] width 13 height 13
click at [1461, 23] on div "Mark Complete" at bounding box center [1483, 24] width 79 height 33
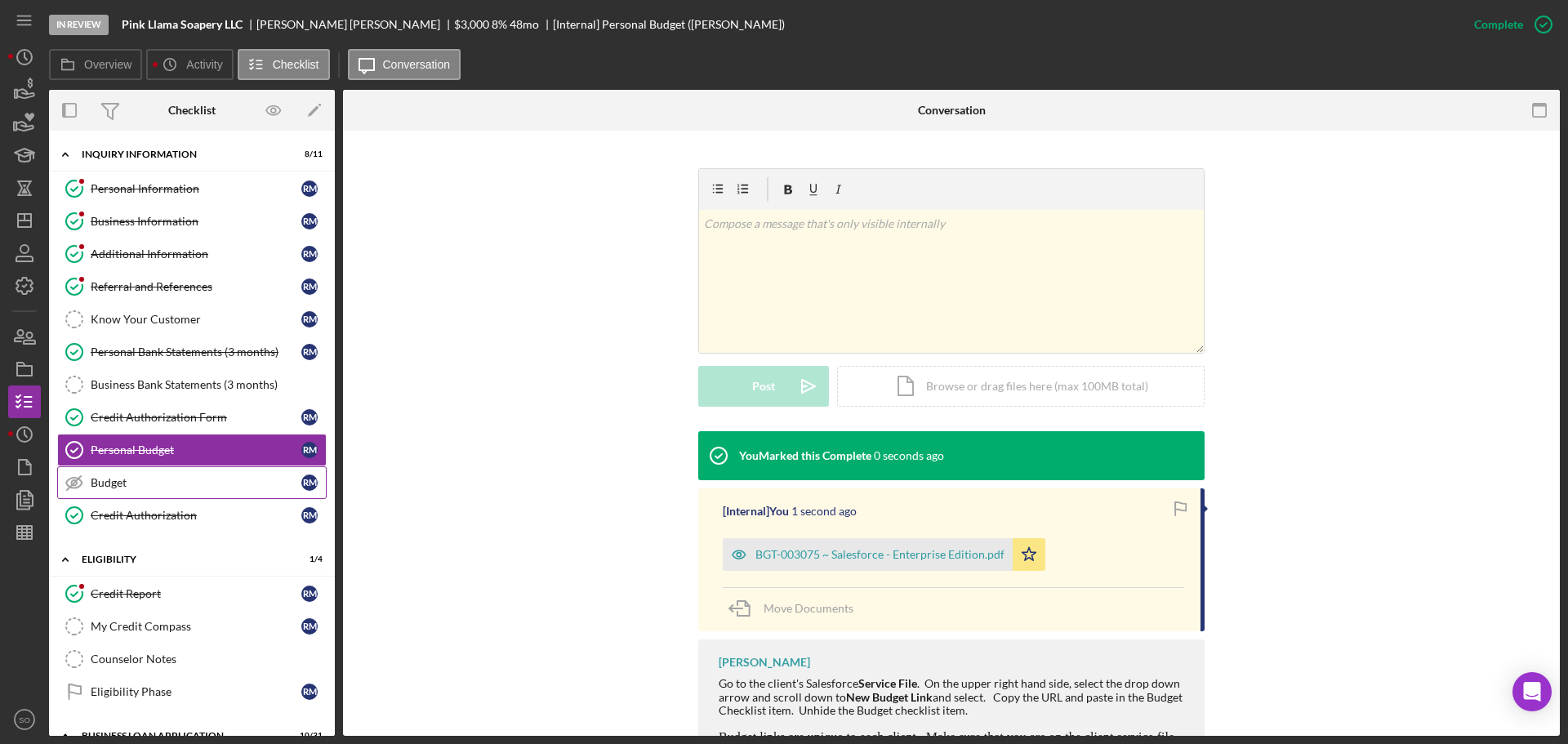
click at [178, 482] on div "Budget" at bounding box center [196, 483] width 211 height 13
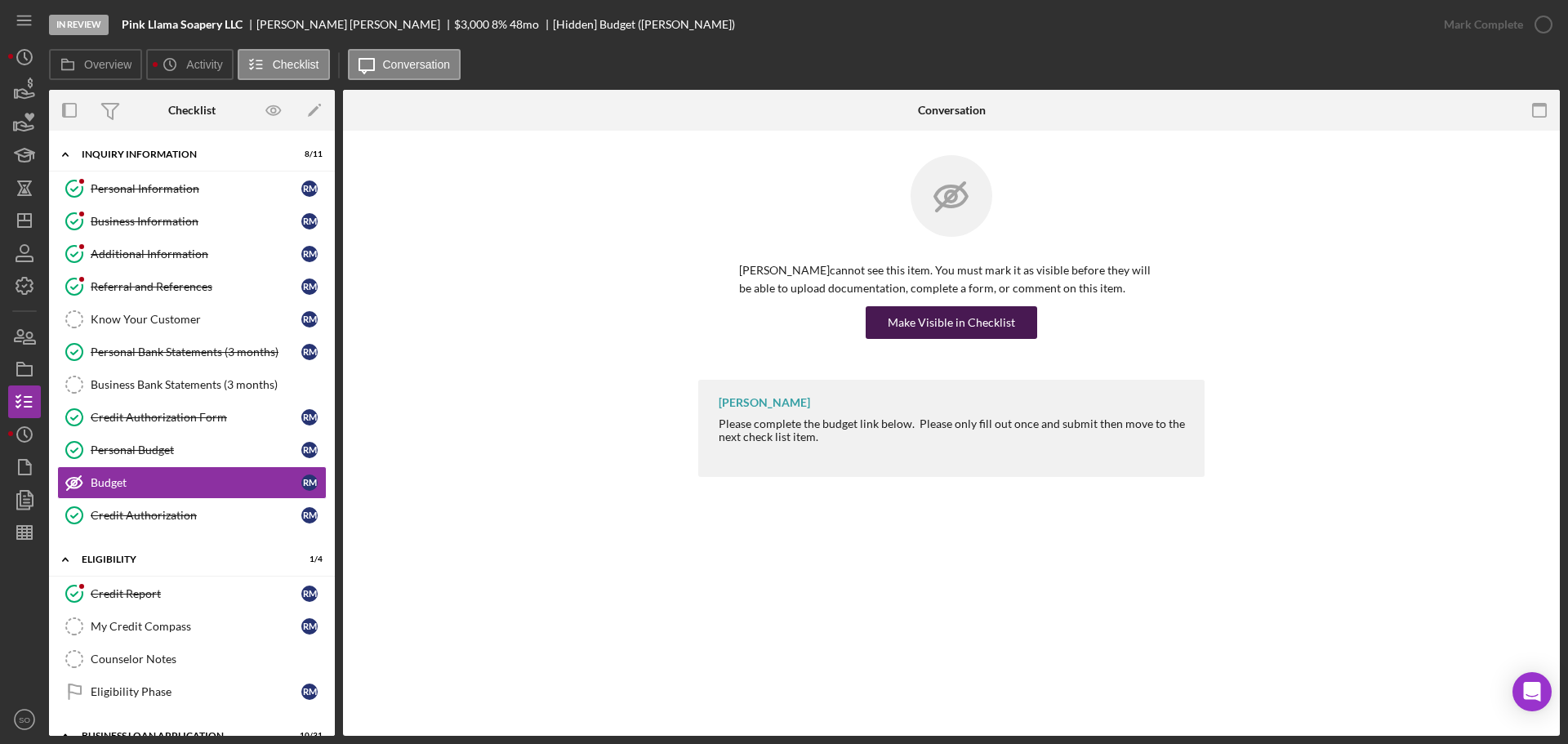
click at [967, 325] on div "Make Visible in Checklist" at bounding box center [951, 323] width 127 height 33
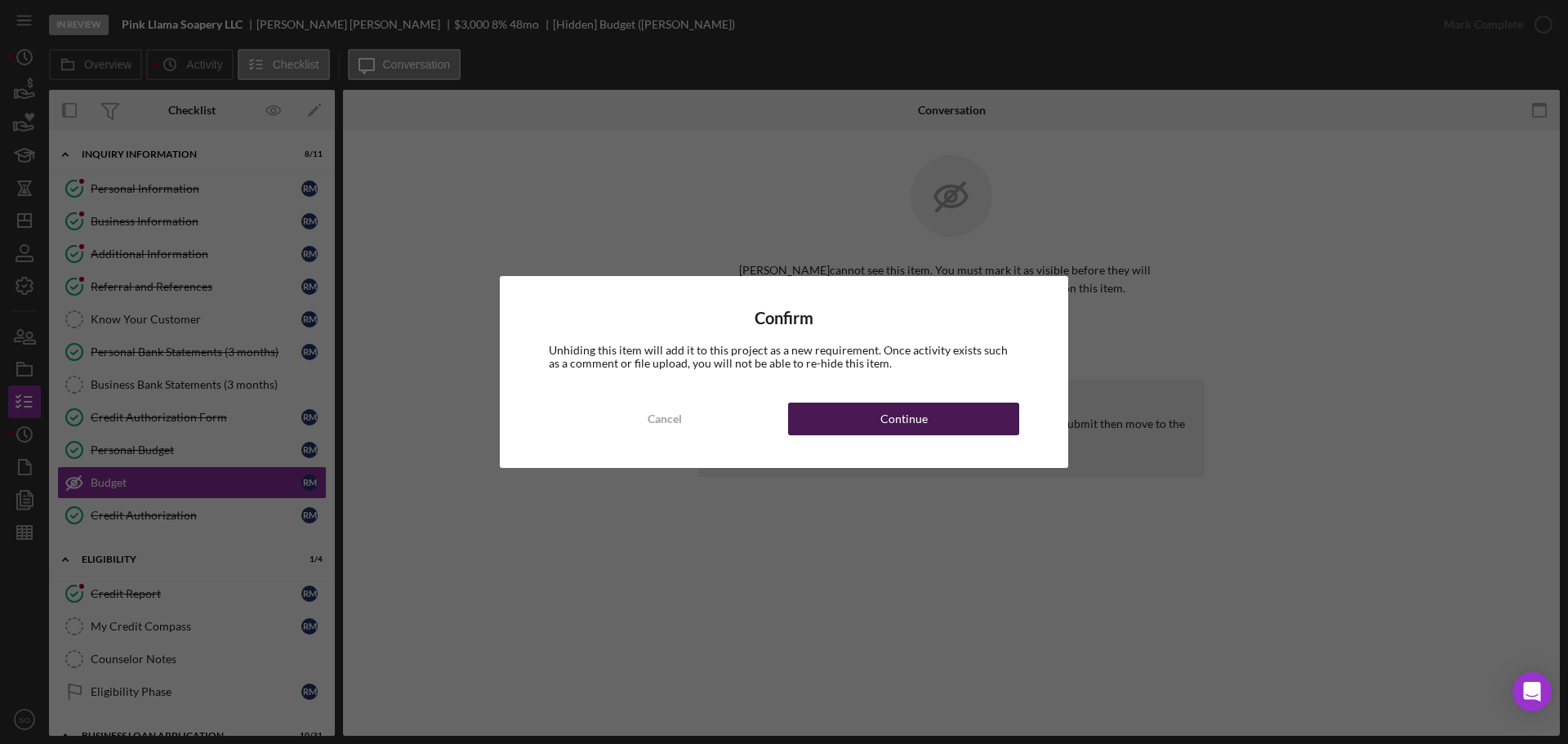
click at [983, 415] on button "Continue" at bounding box center [904, 419] width 231 height 33
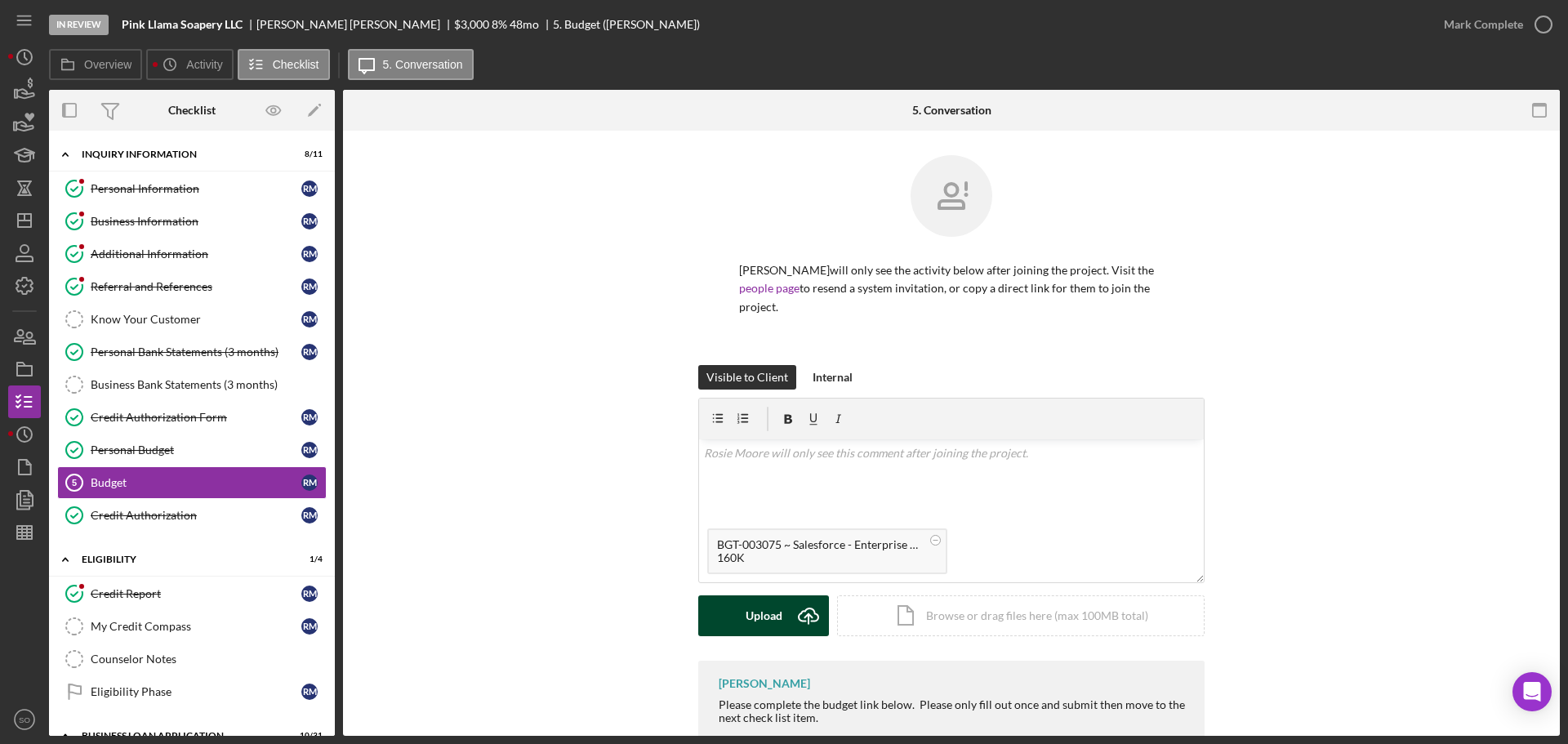
click at [764, 607] on div "Upload" at bounding box center [764, 616] width 37 height 40
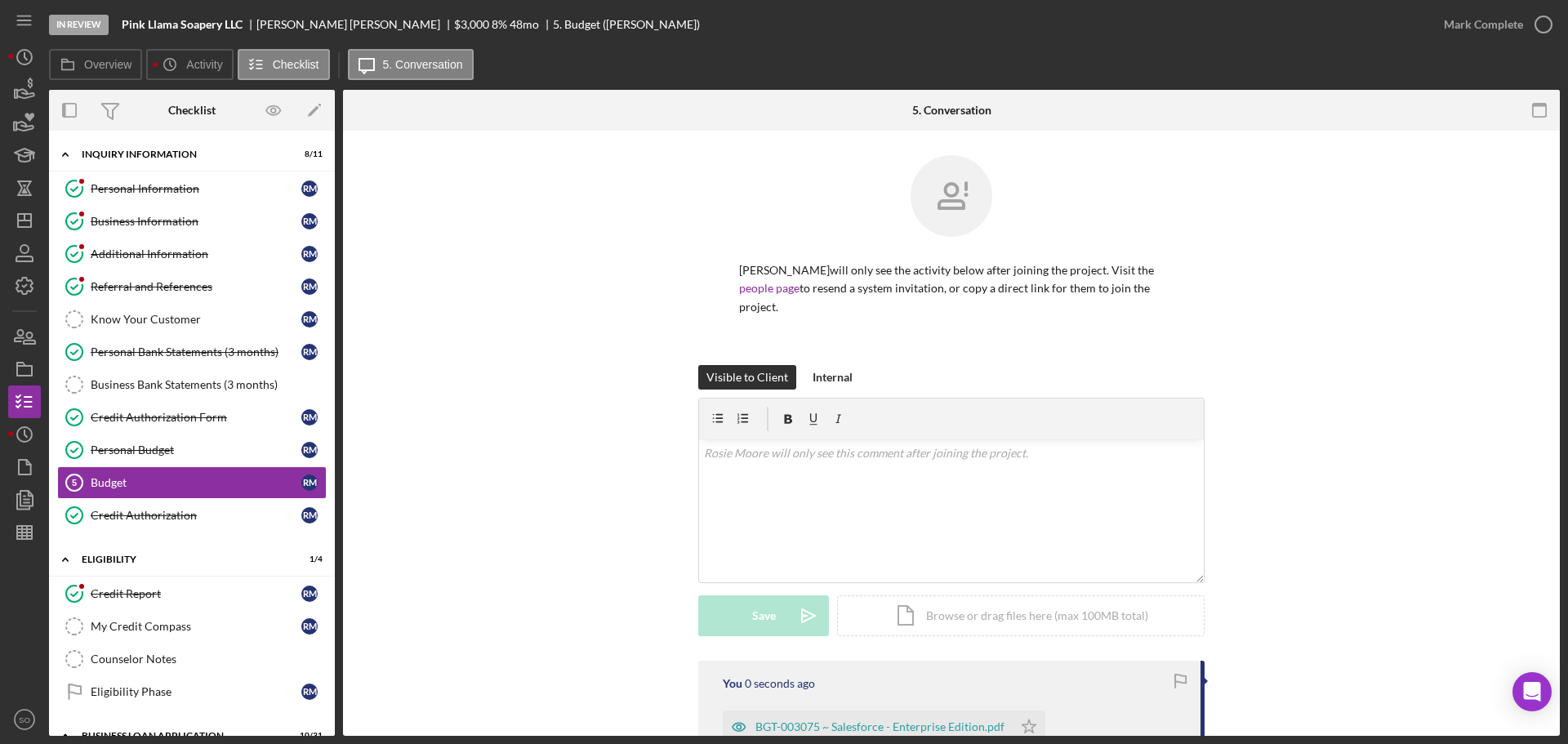
scroll to position [188, 0]
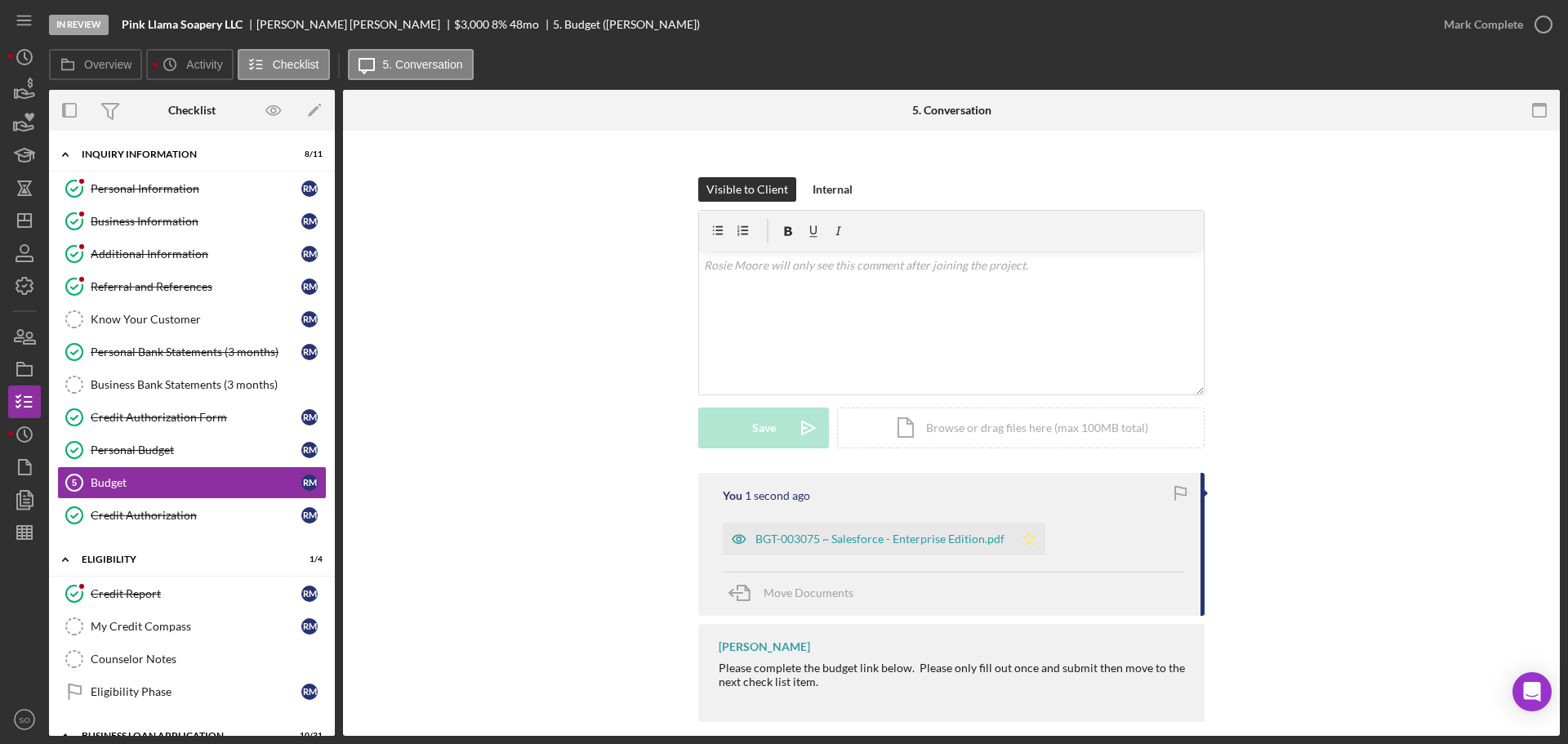
click at [1013, 522] on icon "Icon/Star" at bounding box center [1029, 539] width 33 height 33
click at [1462, 30] on div "Mark Complete" at bounding box center [1483, 24] width 79 height 33
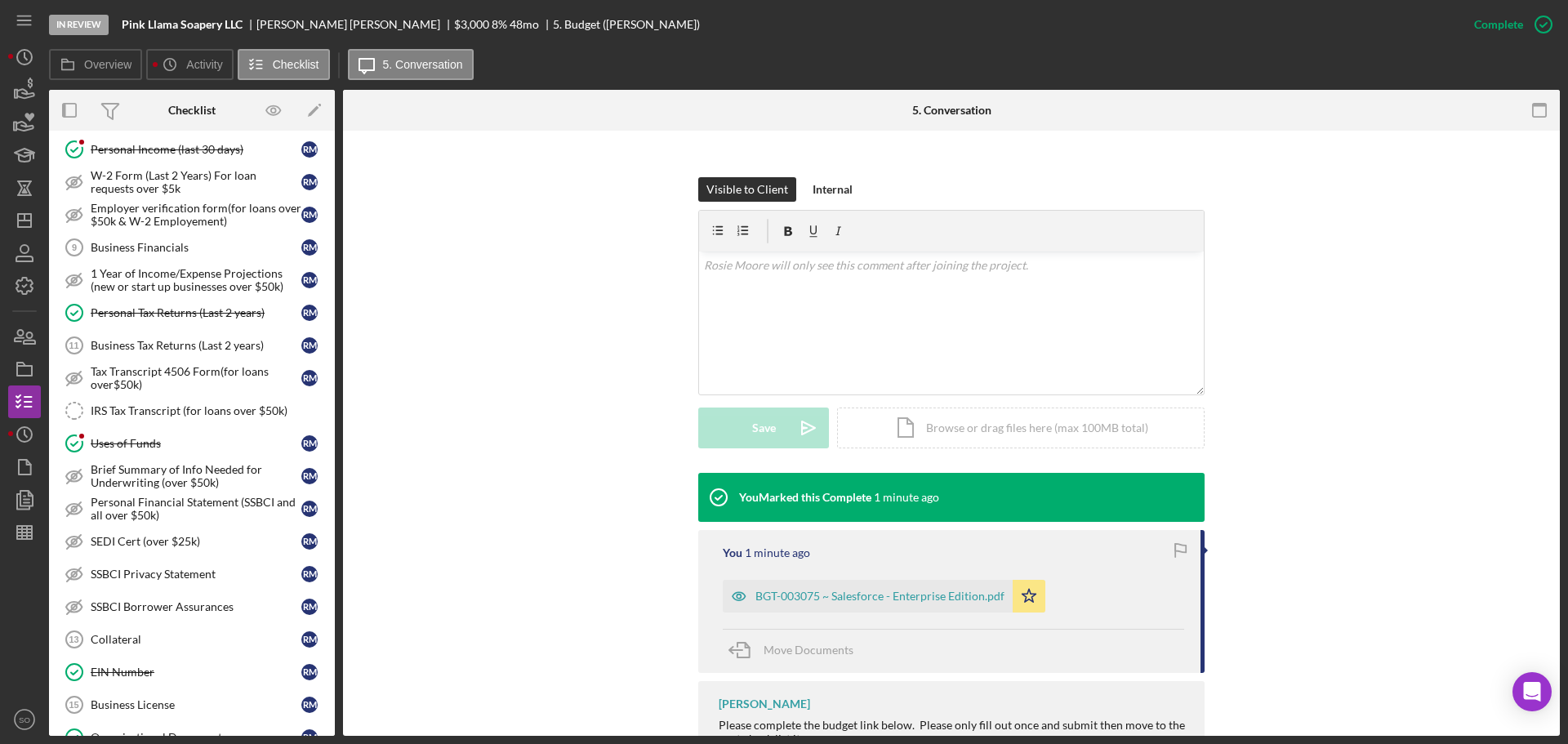
scroll to position [490, 0]
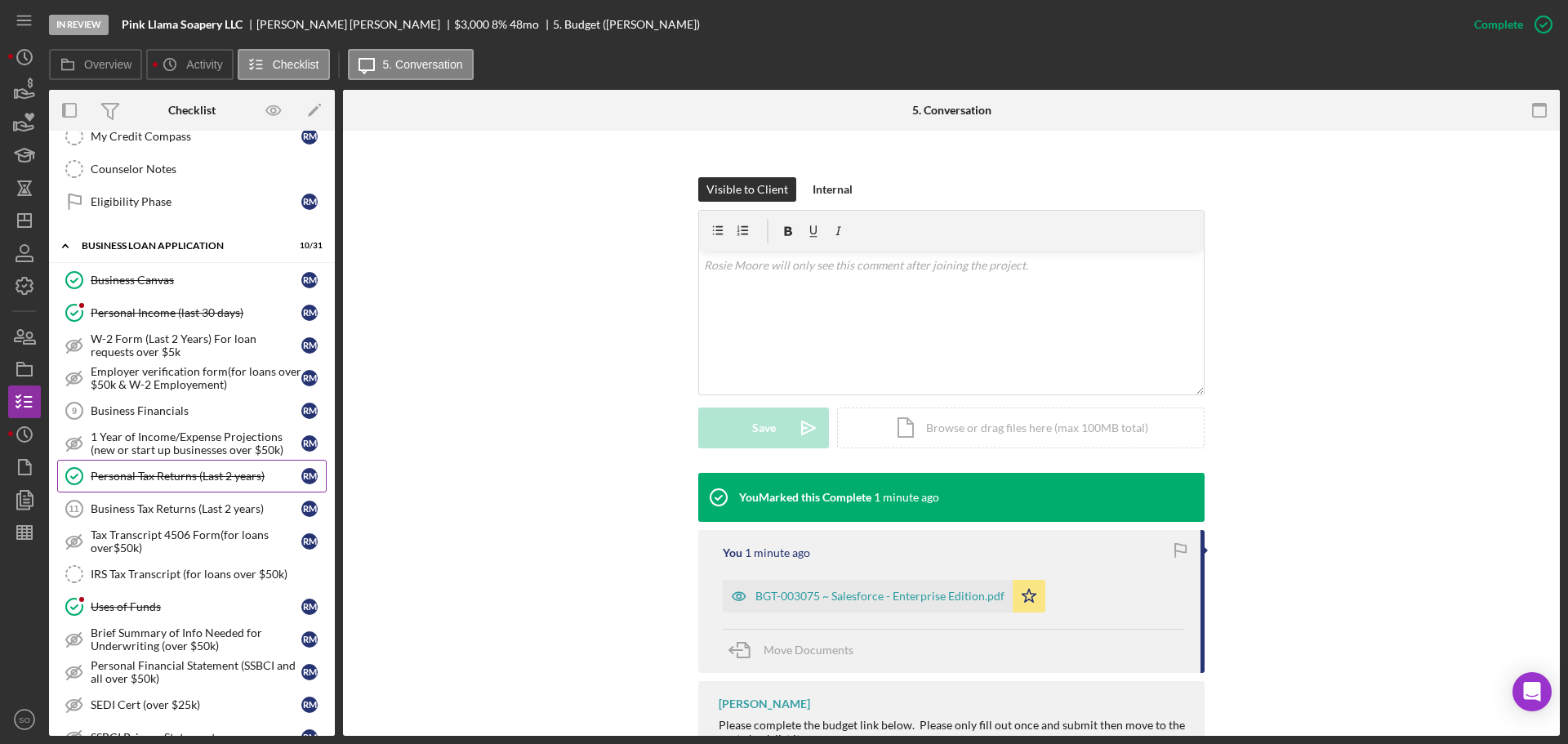
click at [213, 484] on link "Personal Tax Returns (Last 2 years) Personal Tax Returns (Last 2 years) R M" at bounding box center [192, 476] width 270 height 33
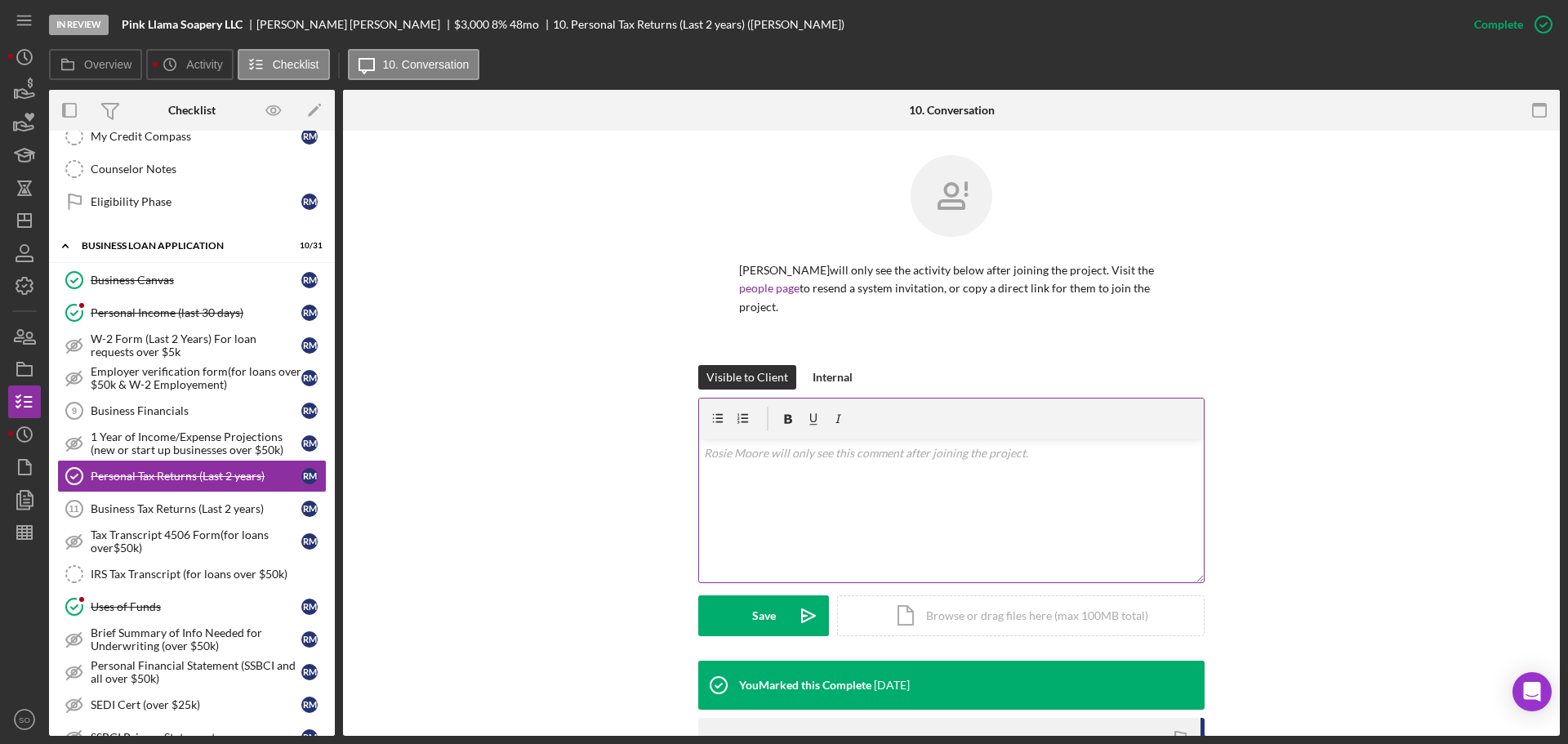
scroll to position [229, 0]
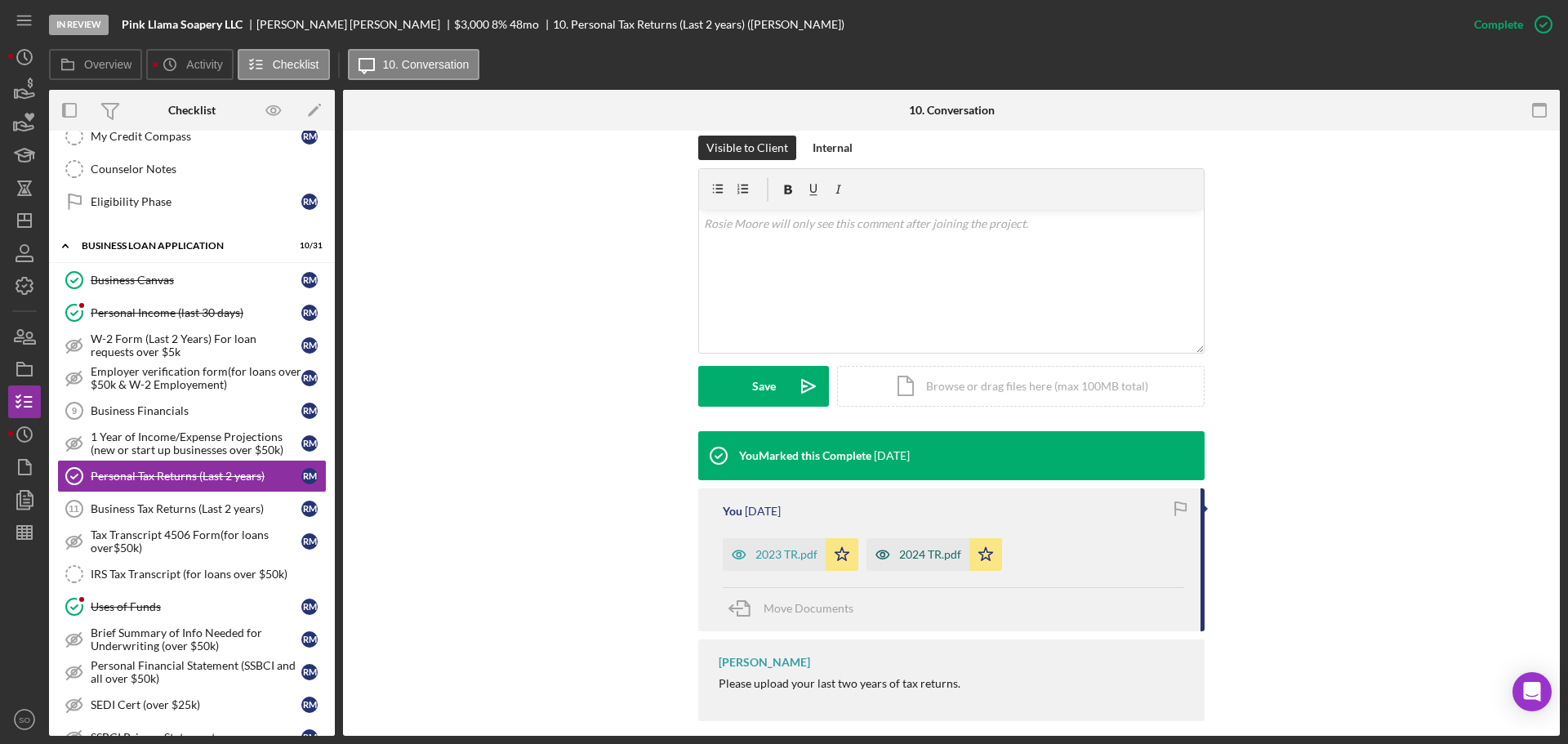
click at [919, 548] on div "2024 TR.pdf" at bounding box center [930, 555] width 62 height 13
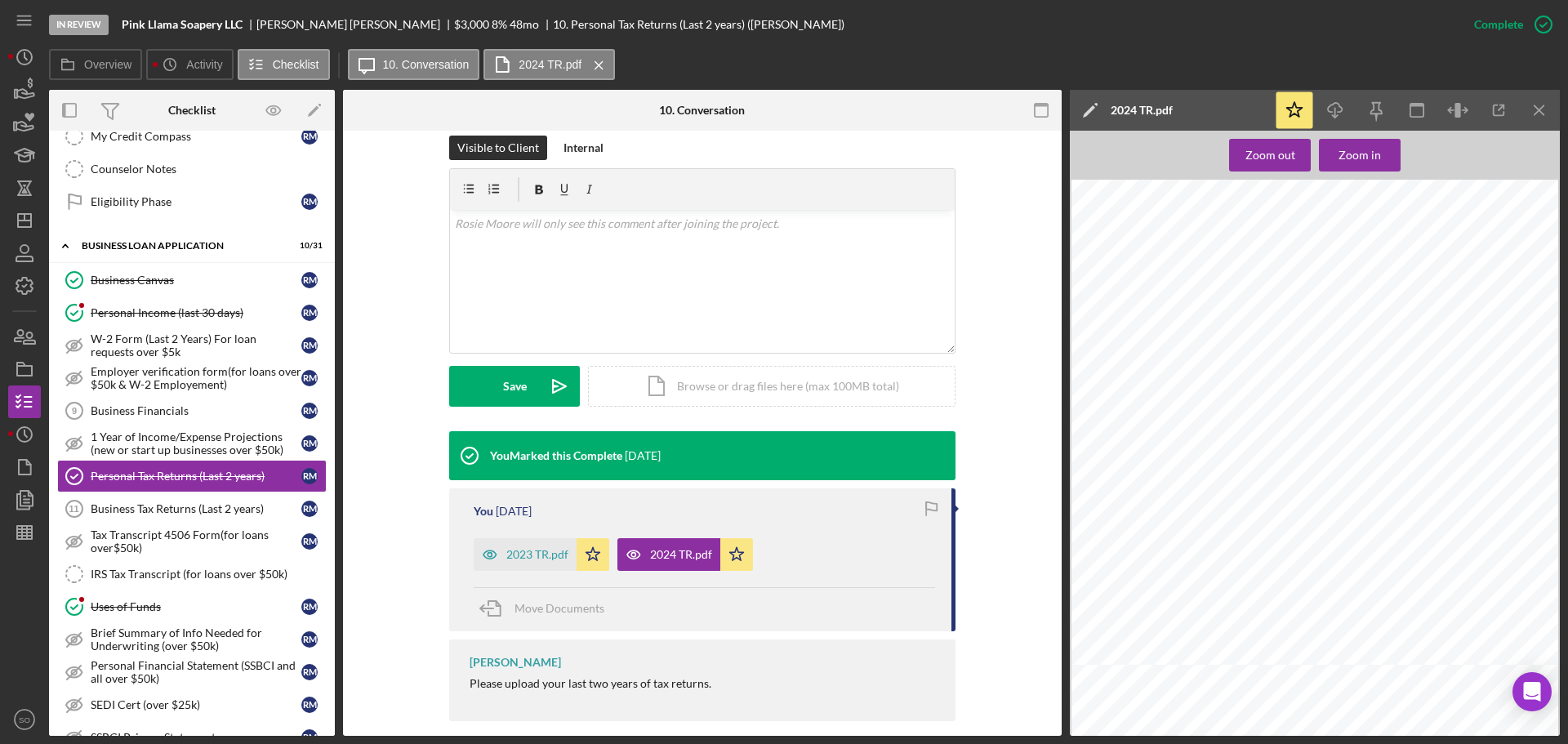
scroll to position [4083, 0]
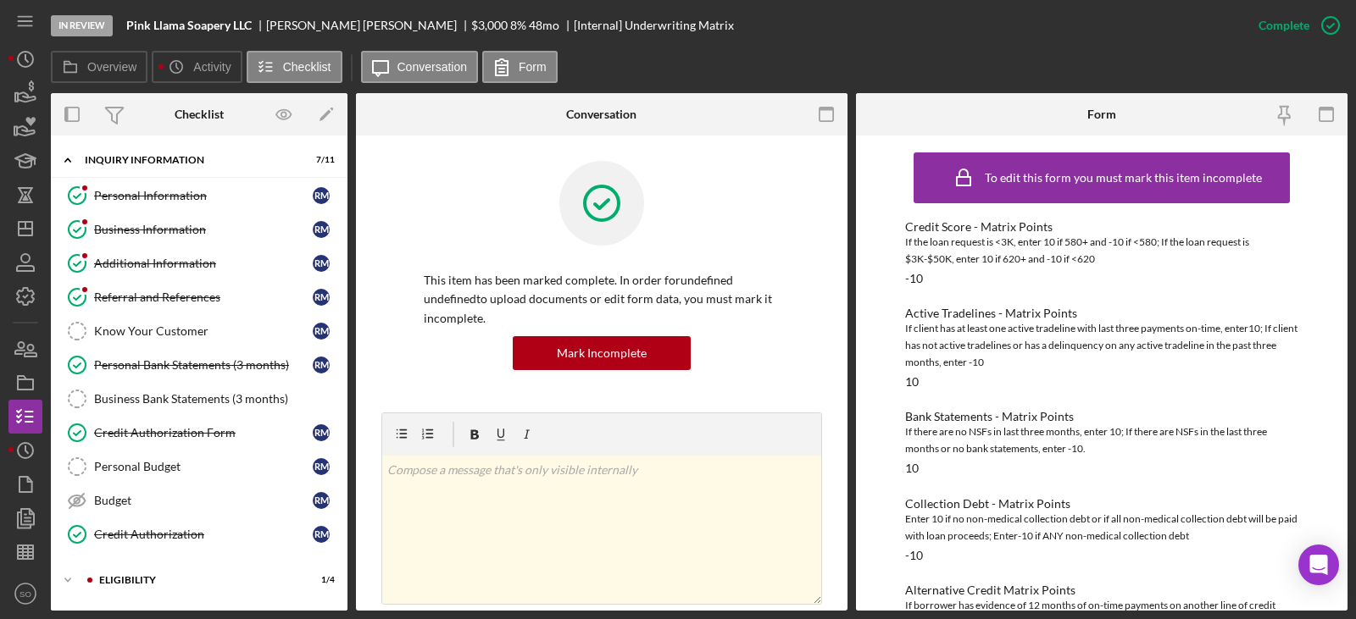
scroll to position [585, 0]
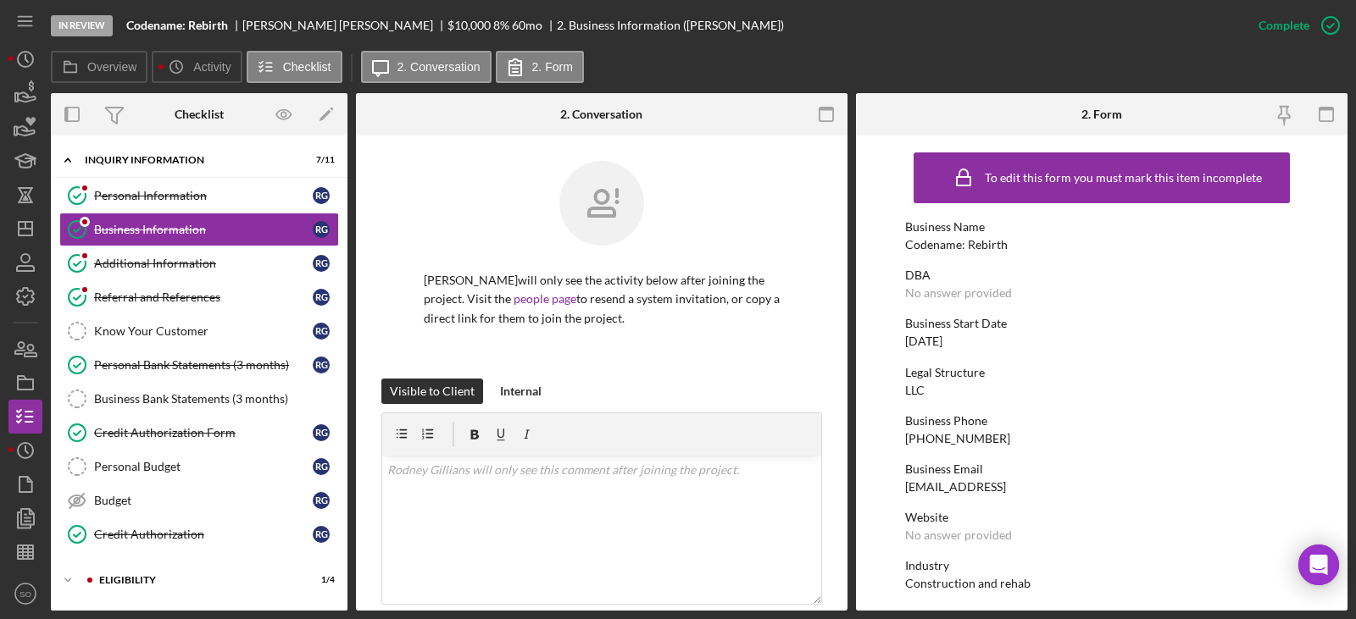
click at [947, 436] on div "(913) 212-6550" at bounding box center [957, 439] width 105 height 14
copy div "(913) 212-6550"
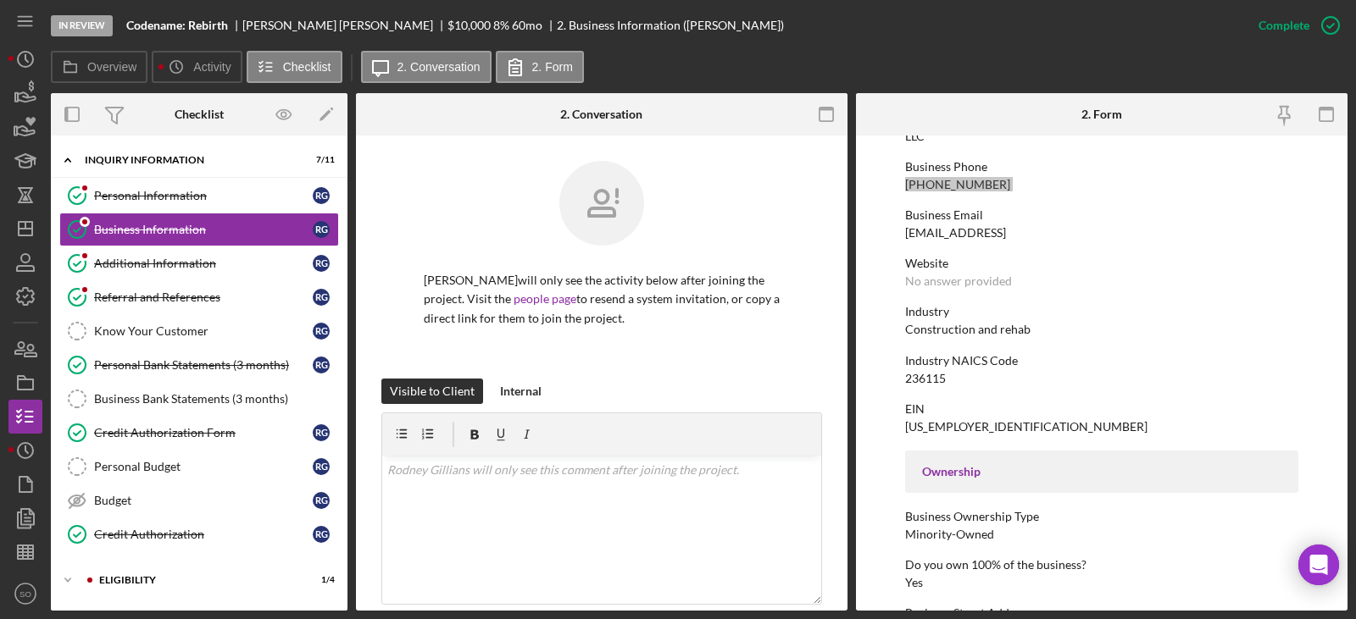
scroll to position [678, 0]
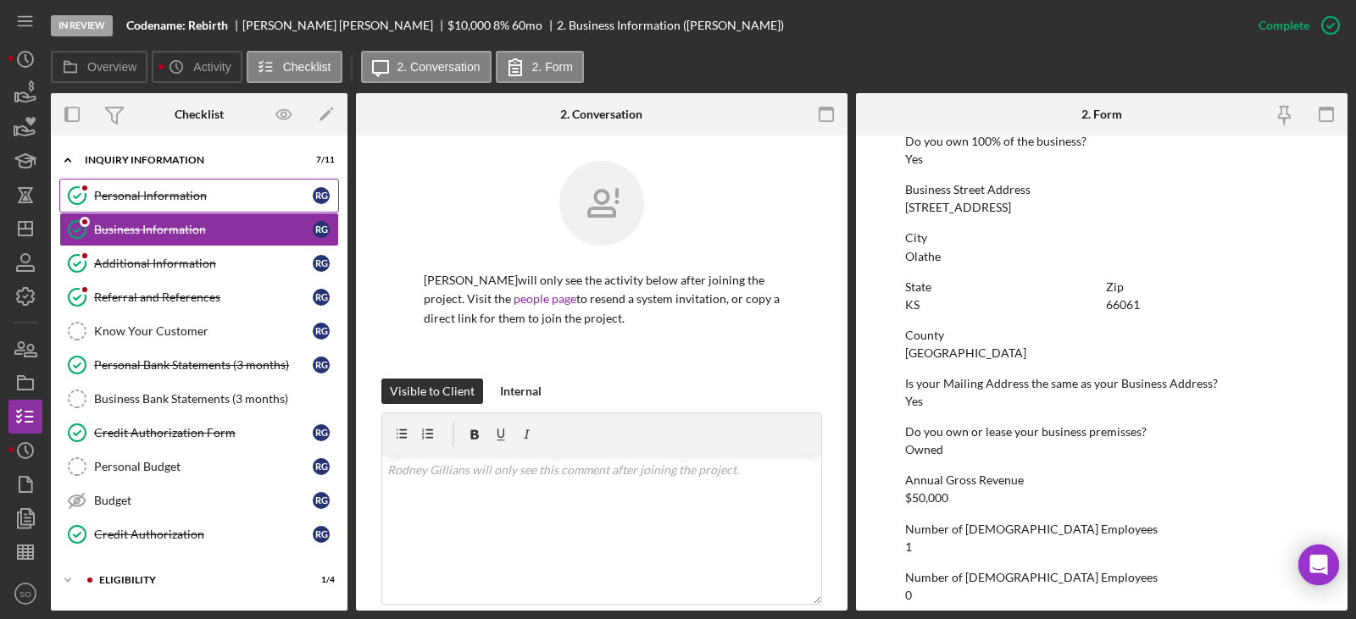
click at [219, 208] on link "Personal Information Personal Information R G" at bounding box center [199, 196] width 280 height 34
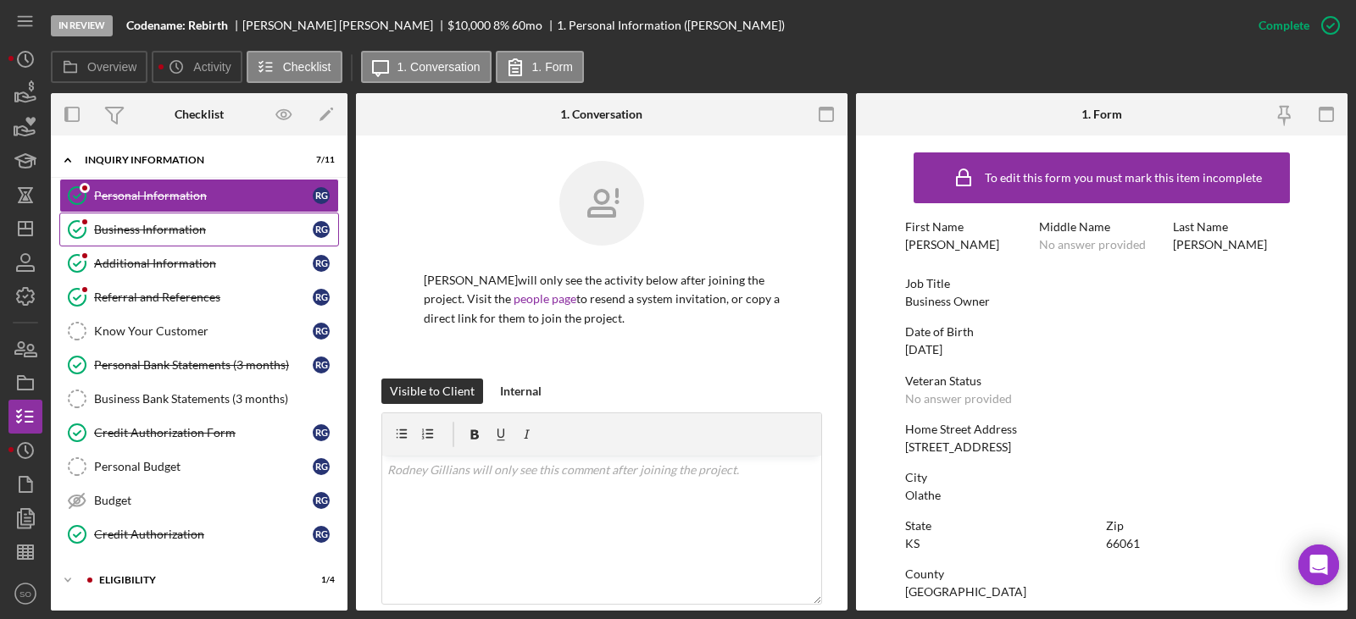
click at [204, 229] on div "Business Information" at bounding box center [203, 230] width 219 height 14
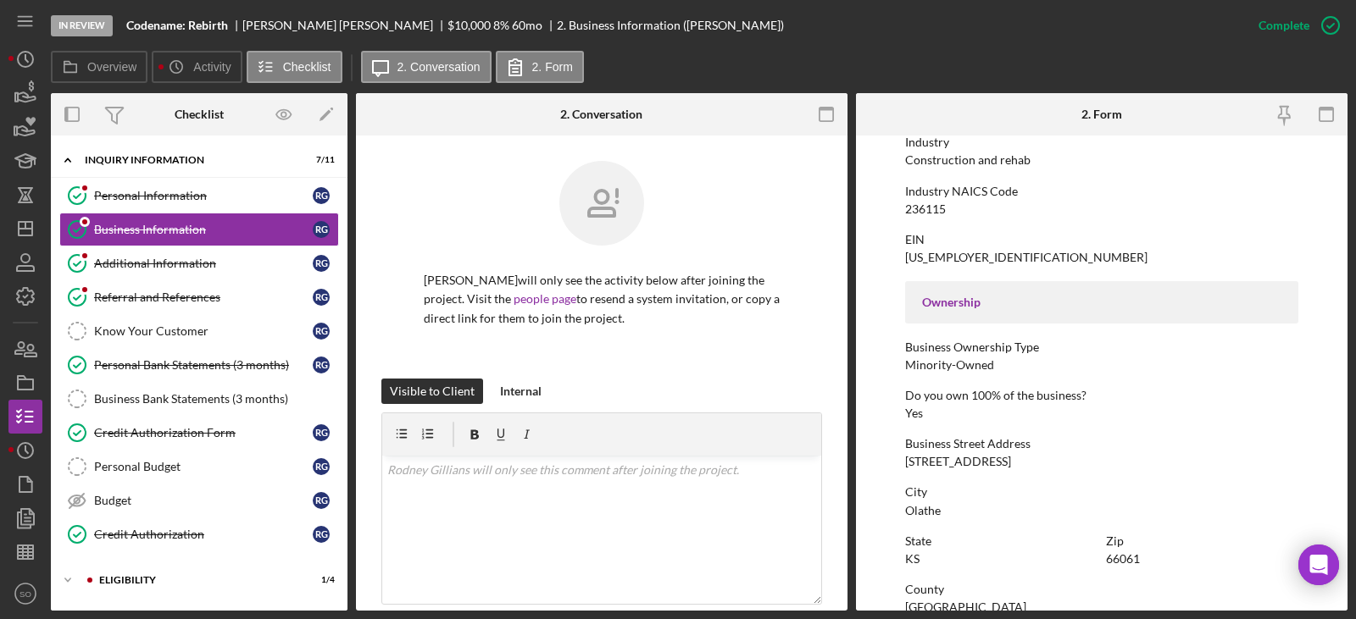
scroll to position [508, 0]
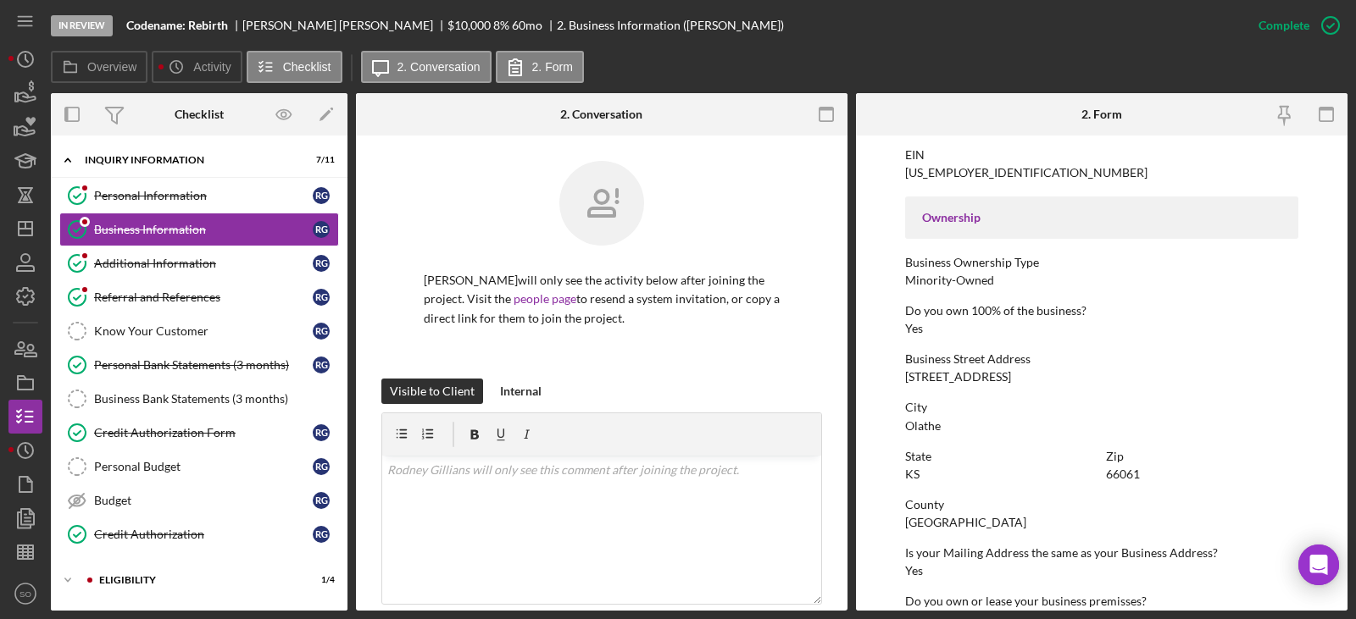
click at [968, 370] on div "1701 N Ridgeview Rd Apt 301" at bounding box center [958, 377] width 106 height 14
copy div "1701 N Ridgeview Rd Apt 301"
click at [954, 519] on div "Johnson County" at bounding box center [965, 523] width 121 height 14
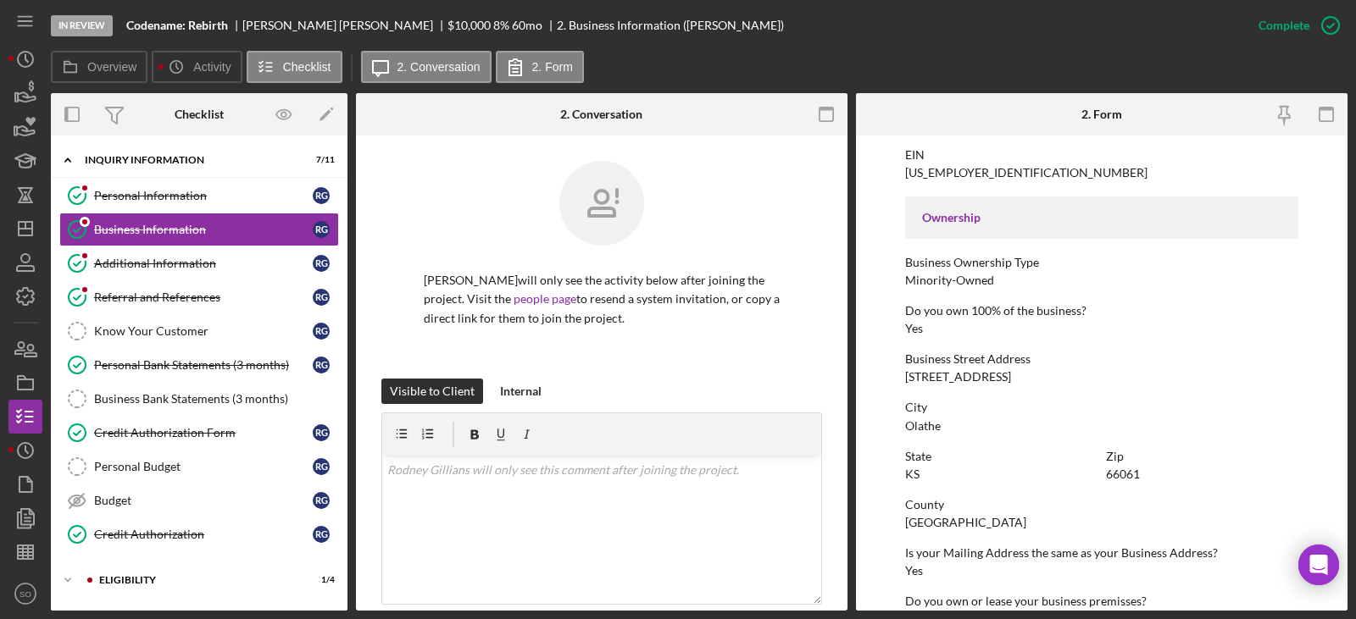
click at [954, 519] on div "Johnson County" at bounding box center [965, 523] width 121 height 14
copy div "Johnson County"
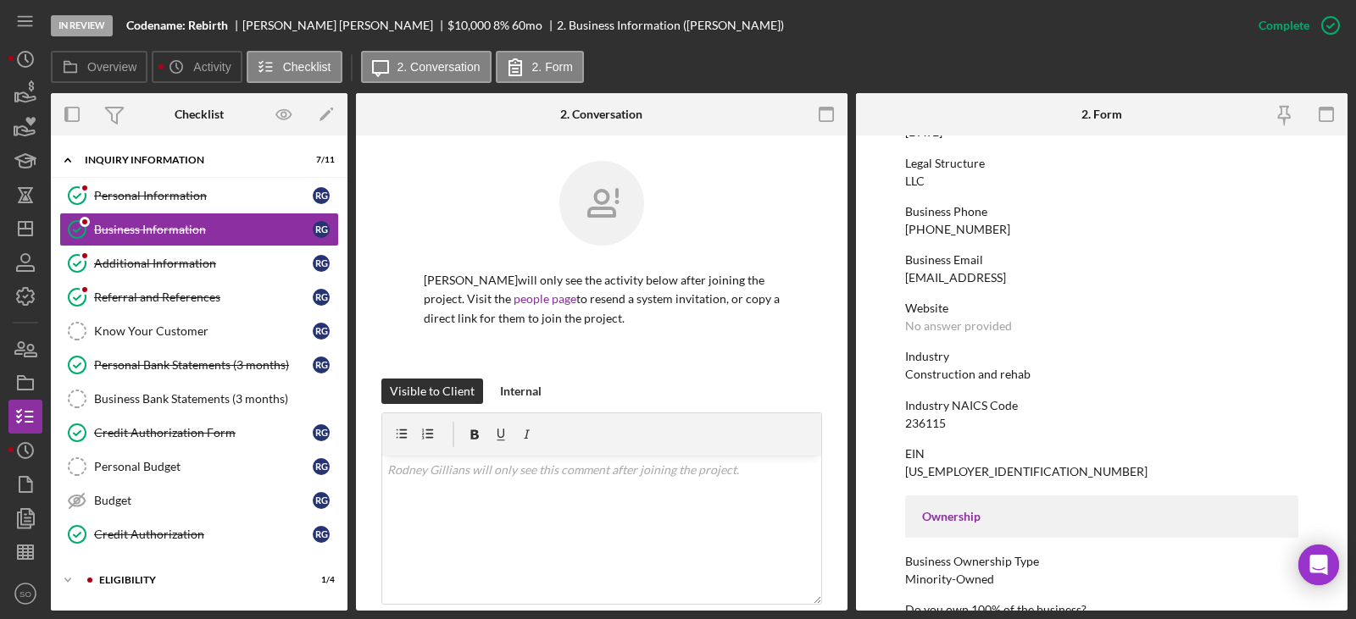
scroll to position [40, 0]
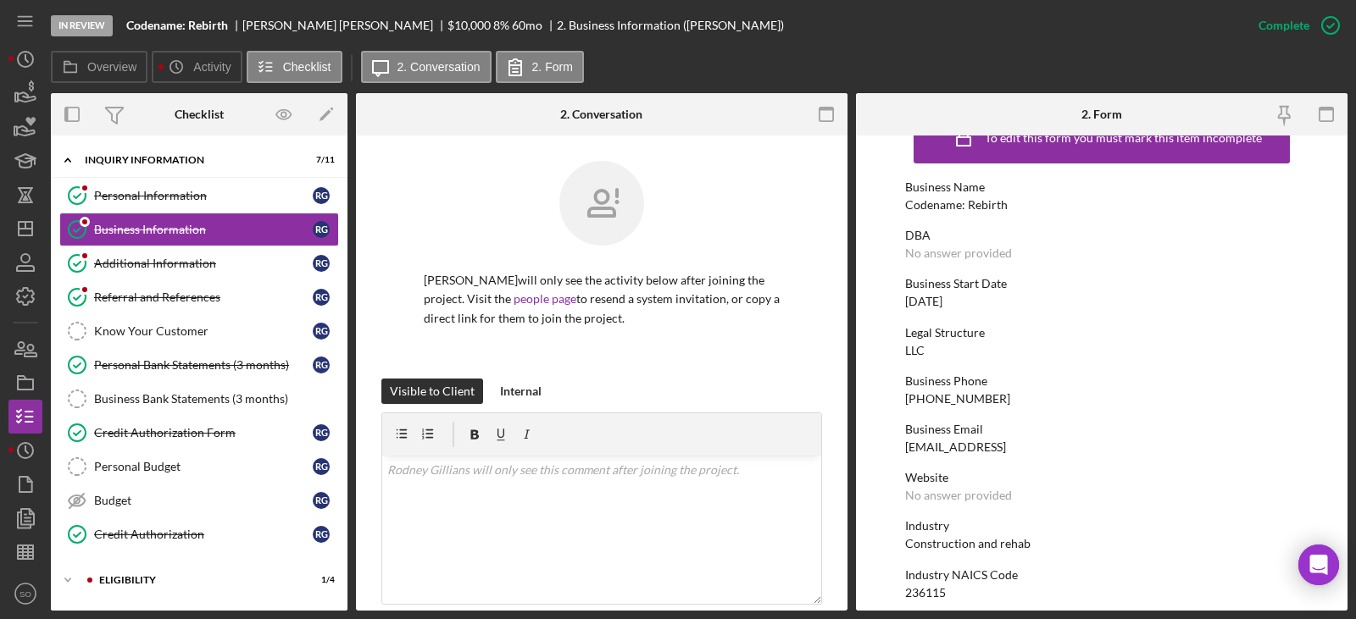
click at [963, 206] on div "Codename: Rebirth" at bounding box center [956, 205] width 103 height 14
copy div "Codename: Rebirth"
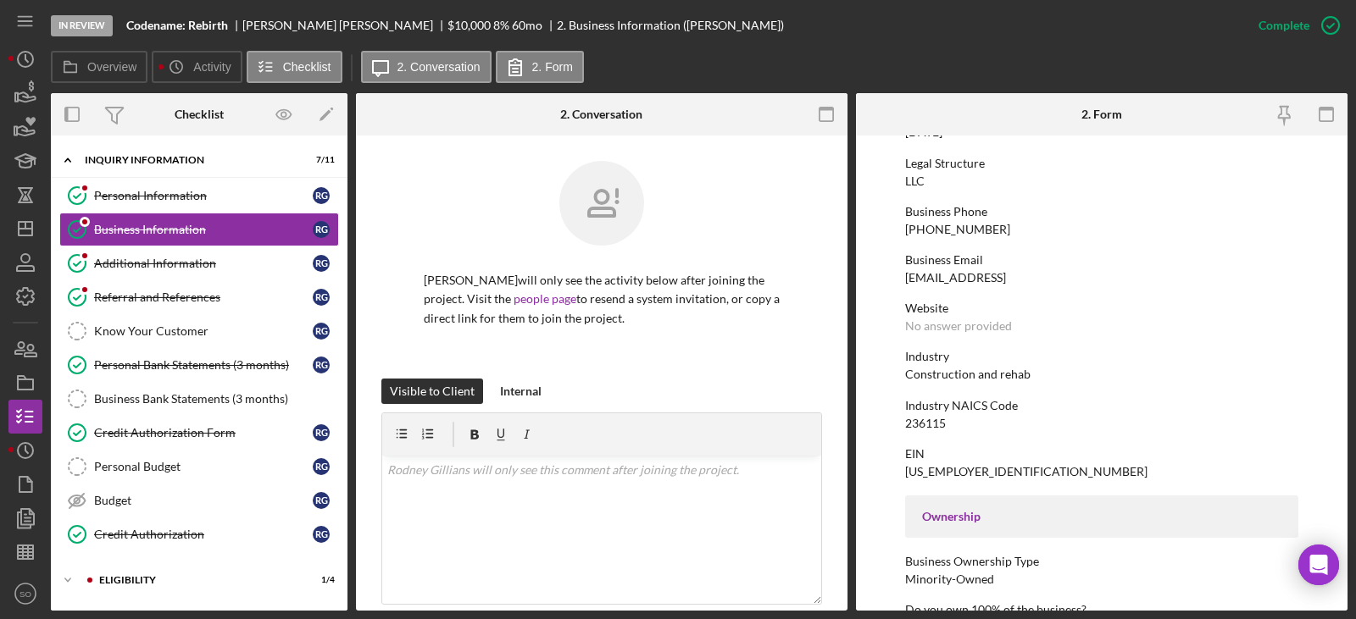
click at [918, 422] on div "236115" at bounding box center [925, 424] width 41 height 14
copy div "236115"
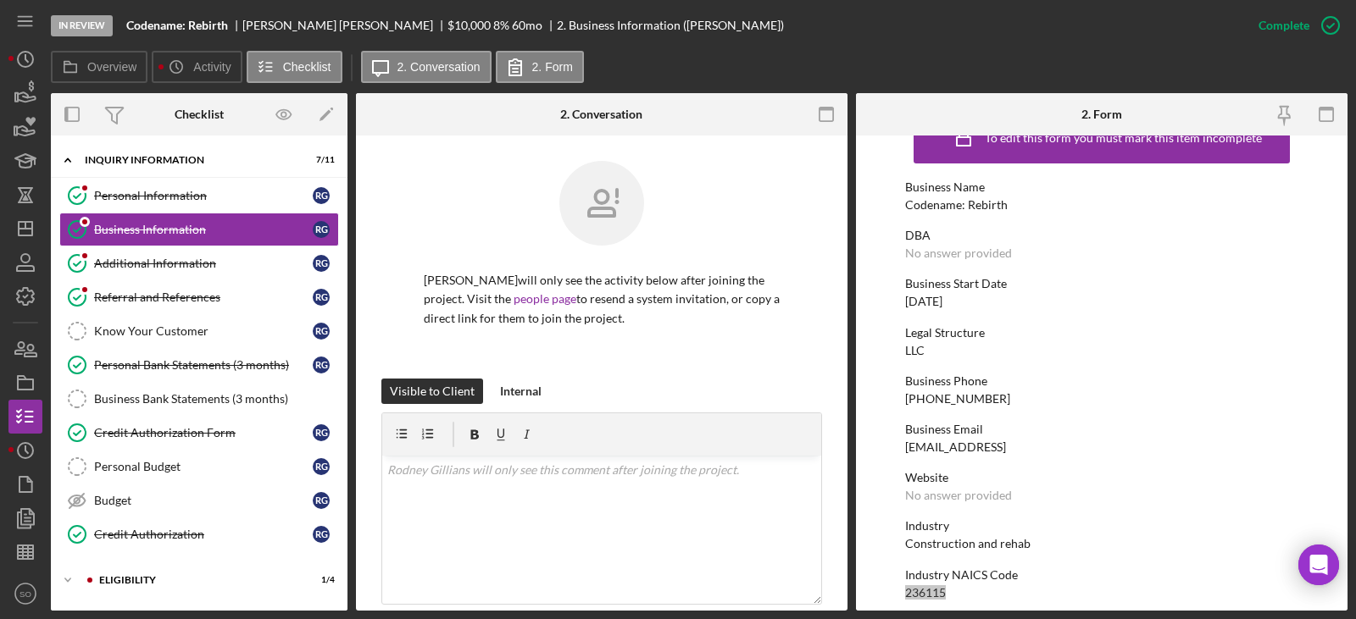
scroll to position [0, 0]
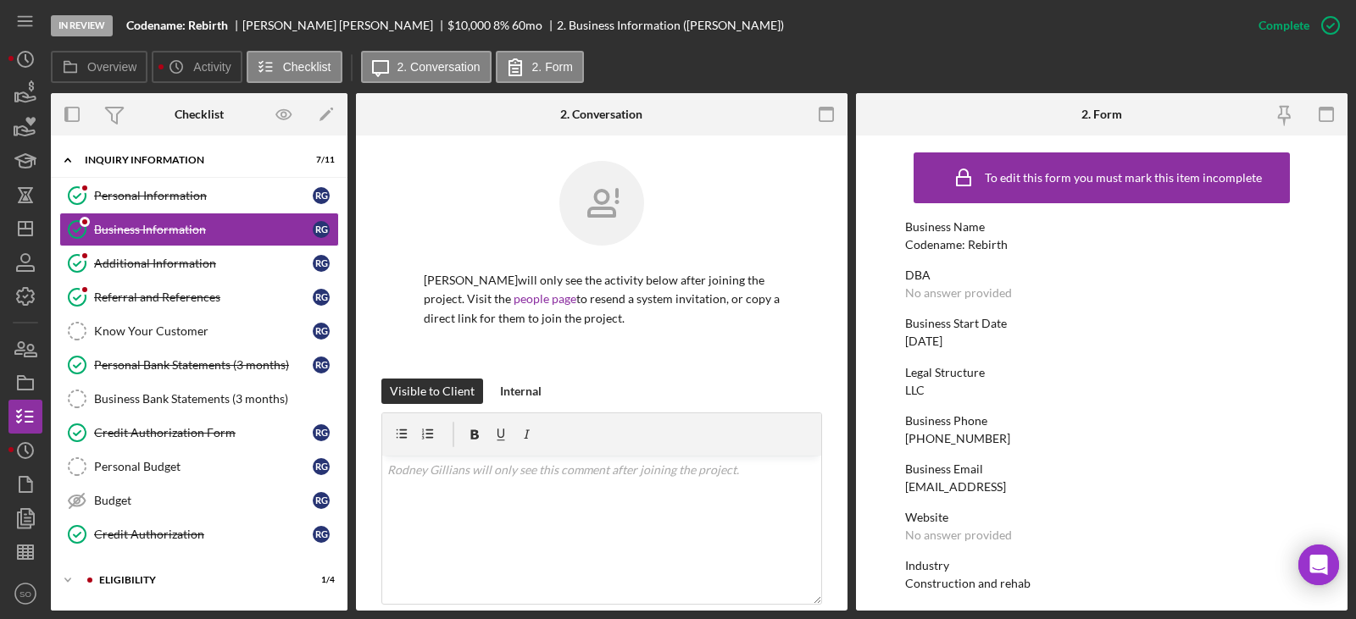
click at [937, 341] on div "12/28/2024" at bounding box center [923, 342] width 37 height 14
copy div "12/28/2024"
drag, startPoint x: 147, startPoint y: 270, endPoint x: 173, endPoint y: 271, distance: 26.3
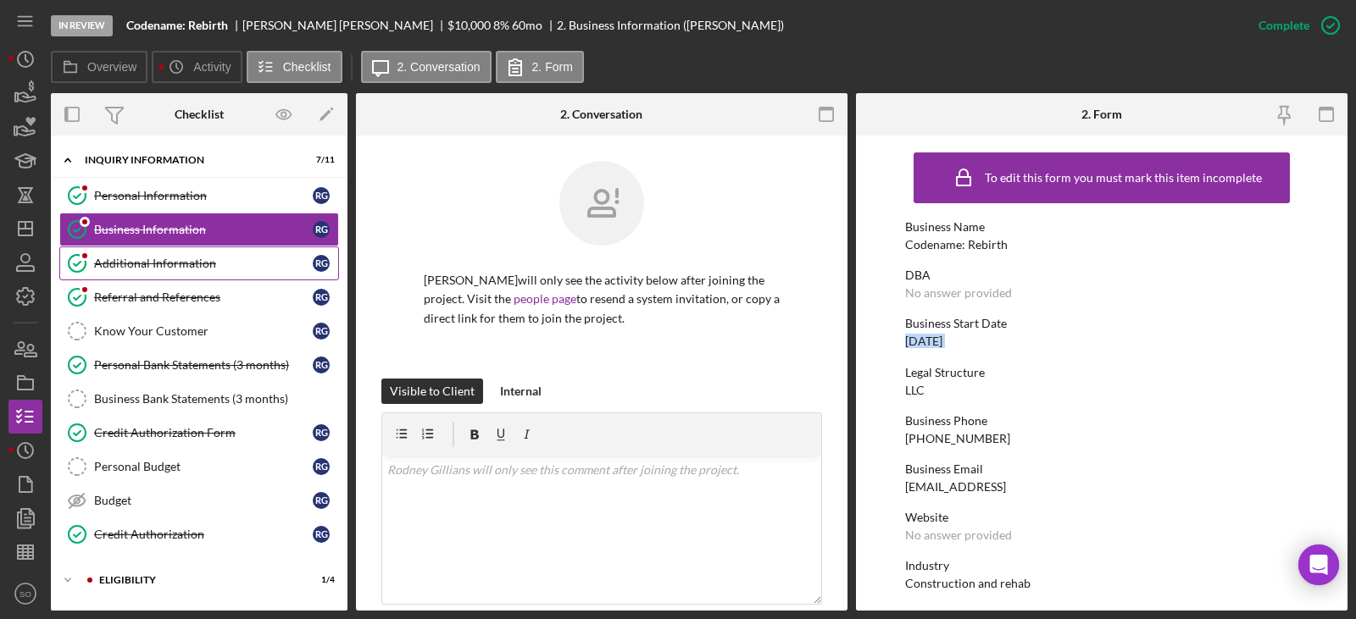
click at [147, 270] on div "Additional Information" at bounding box center [203, 264] width 219 height 14
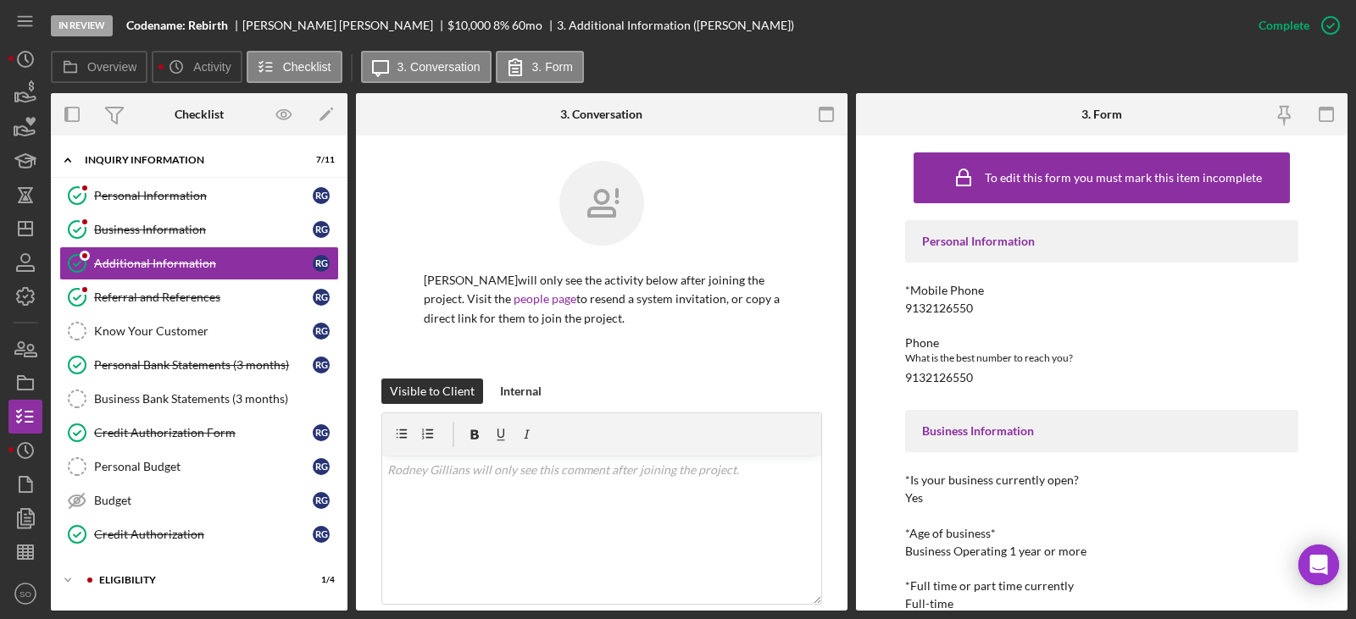
scroll to position [254, 0]
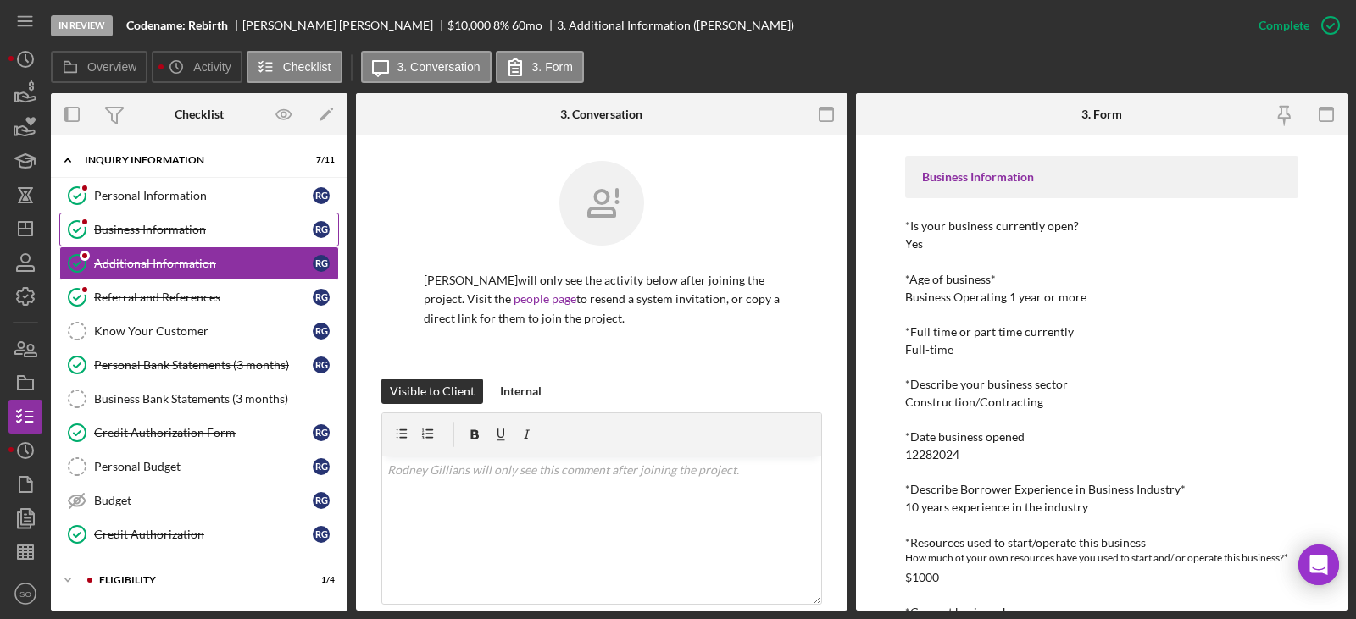
click at [162, 226] on div "Business Information" at bounding box center [203, 230] width 219 height 14
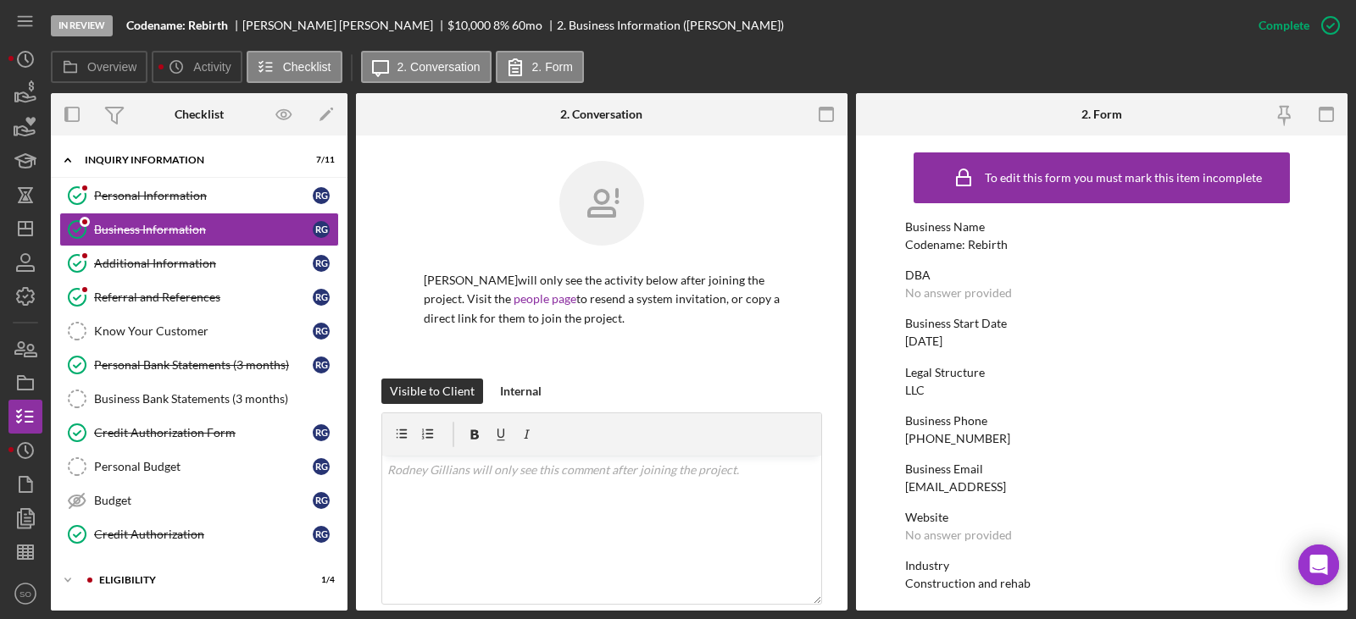
scroll to position [169, 0]
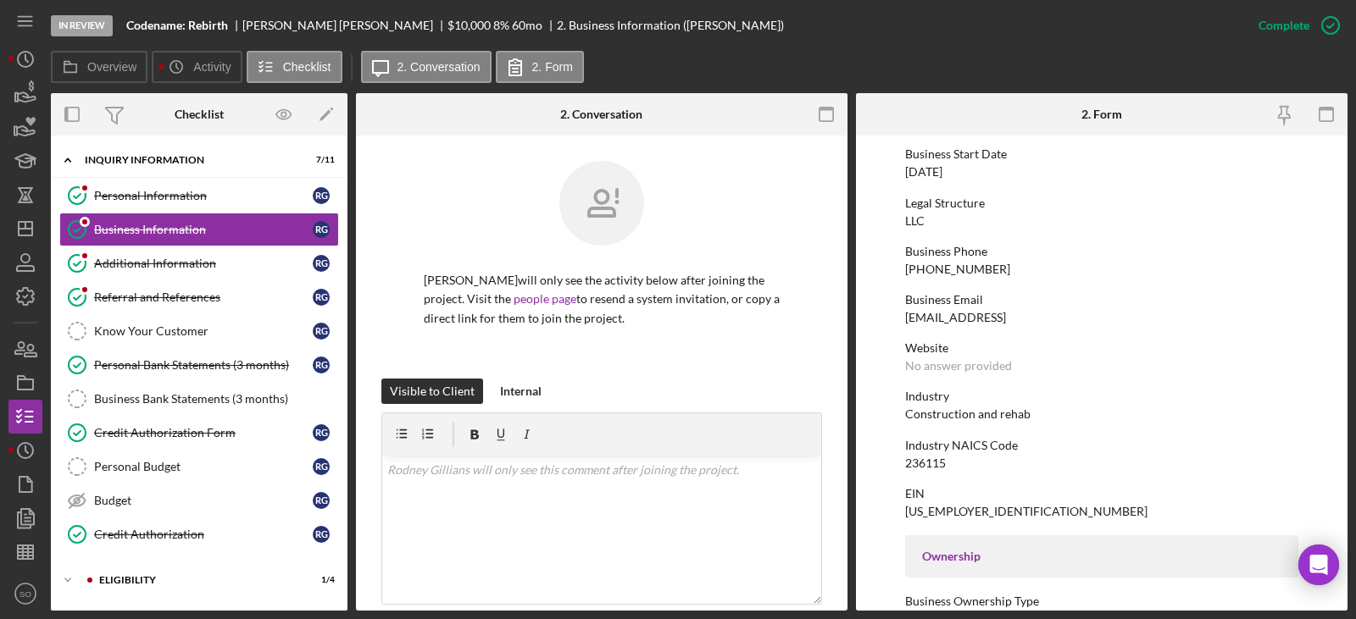
click at [968, 413] on div "Construction and rehab" at bounding box center [967, 415] width 125 height 14
copy div "Construction and rehab"
drag, startPoint x: 165, startPoint y: 265, endPoint x: 355, endPoint y: 291, distance: 191.6
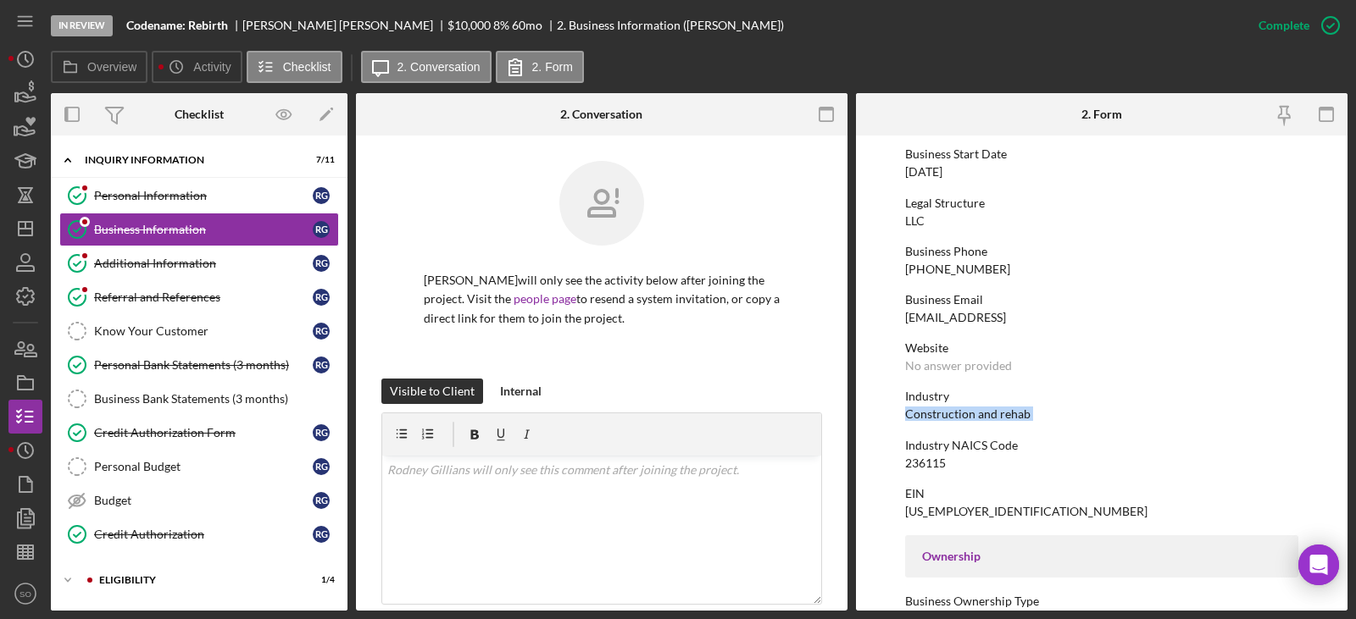
click at [165, 265] on div "Additional Information" at bounding box center [203, 264] width 219 height 14
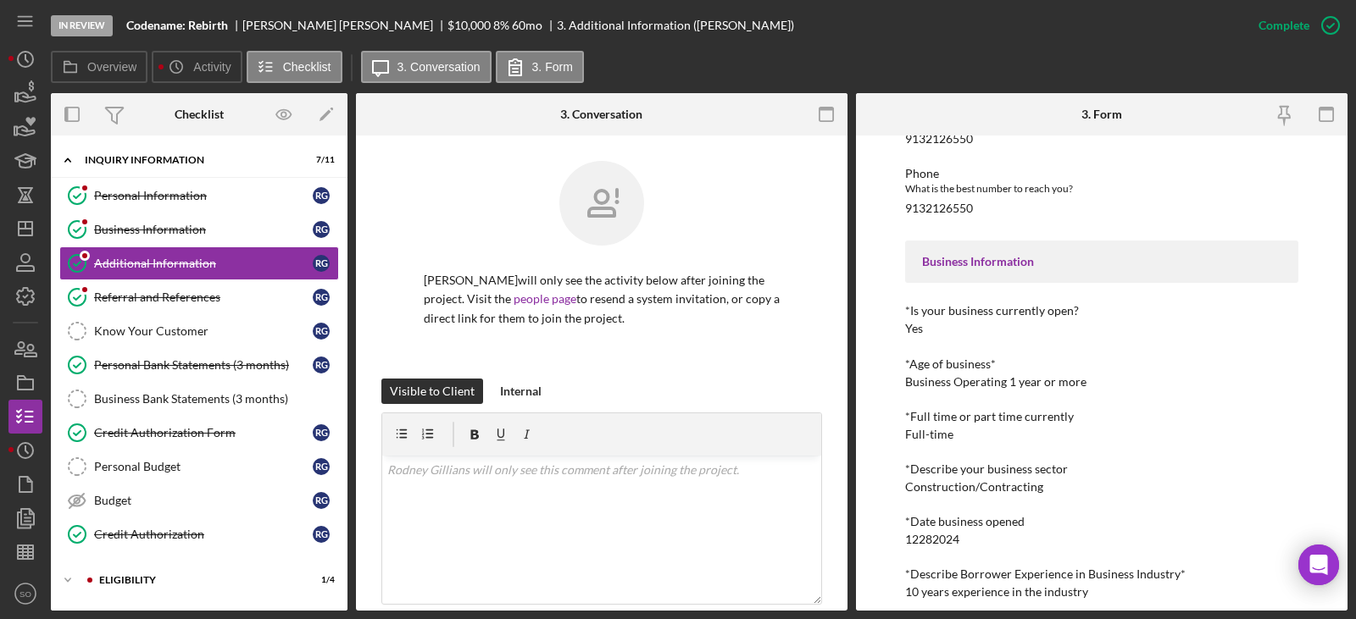
scroll to position [339, 0]
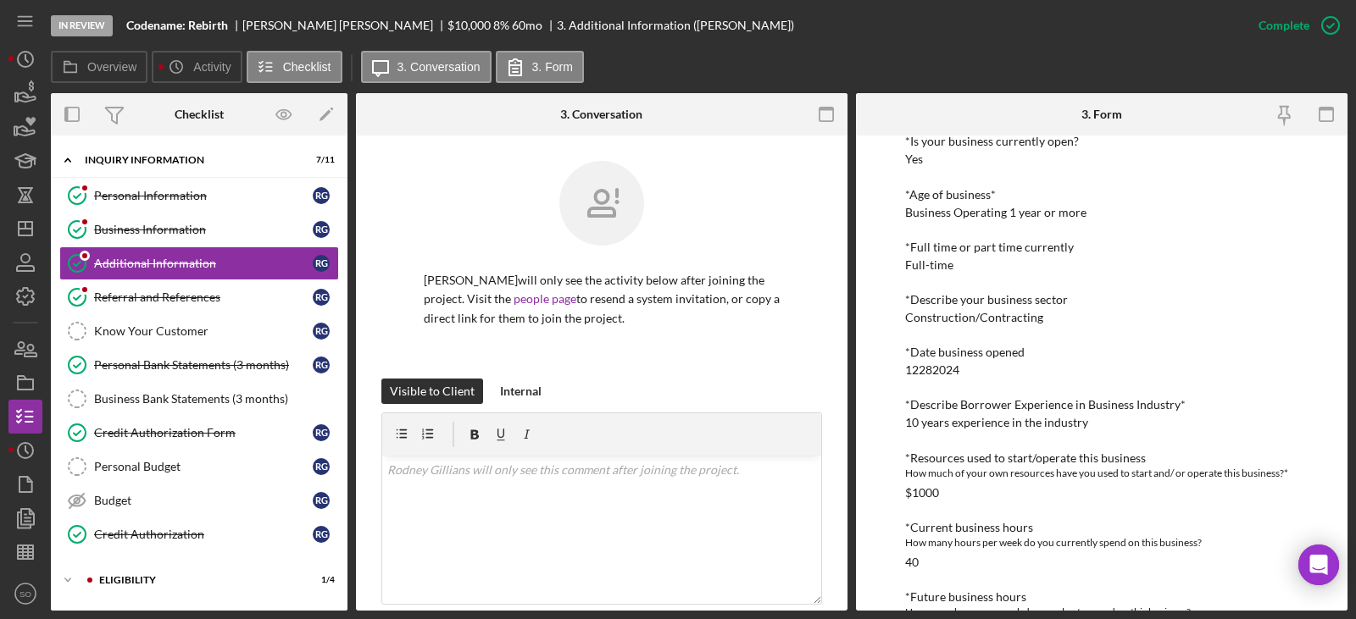
click at [954, 426] on div "10 years experience in the industry" at bounding box center [996, 423] width 183 height 14
copy div "10 years experience in the industry"
click at [164, 445] on link "Credit Authorization Form Credit Authorization Form R G" at bounding box center [199, 433] width 280 height 34
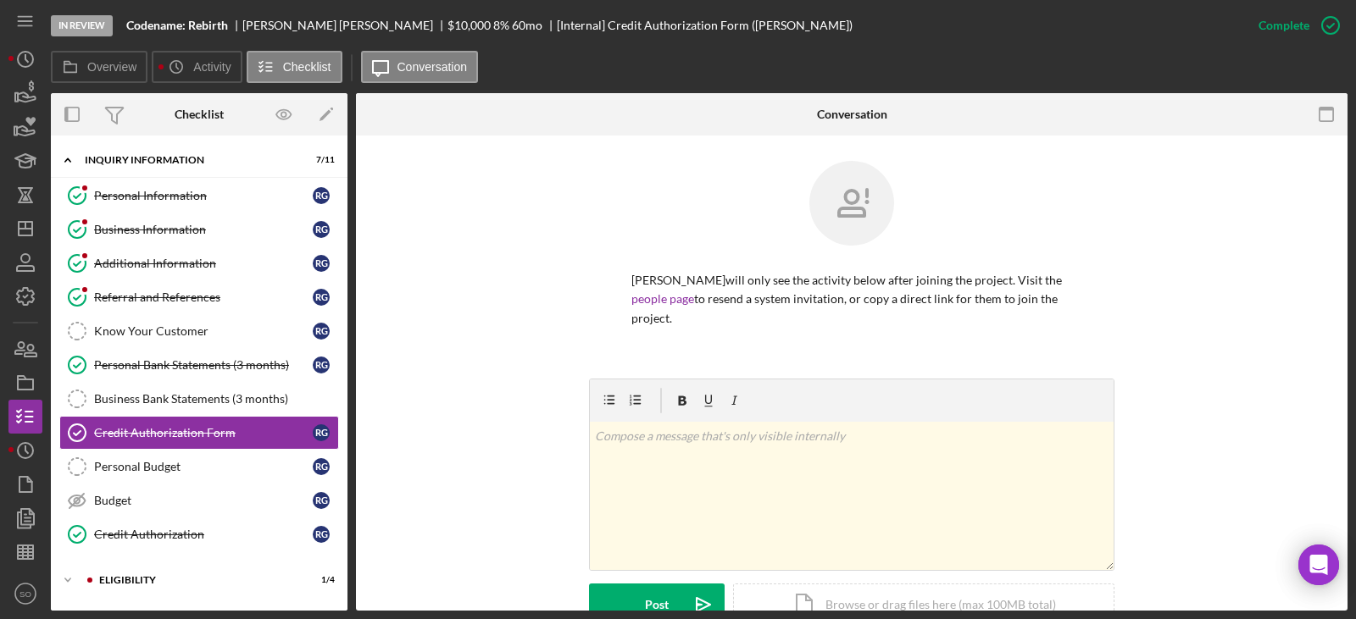
scroll to position [339, 0]
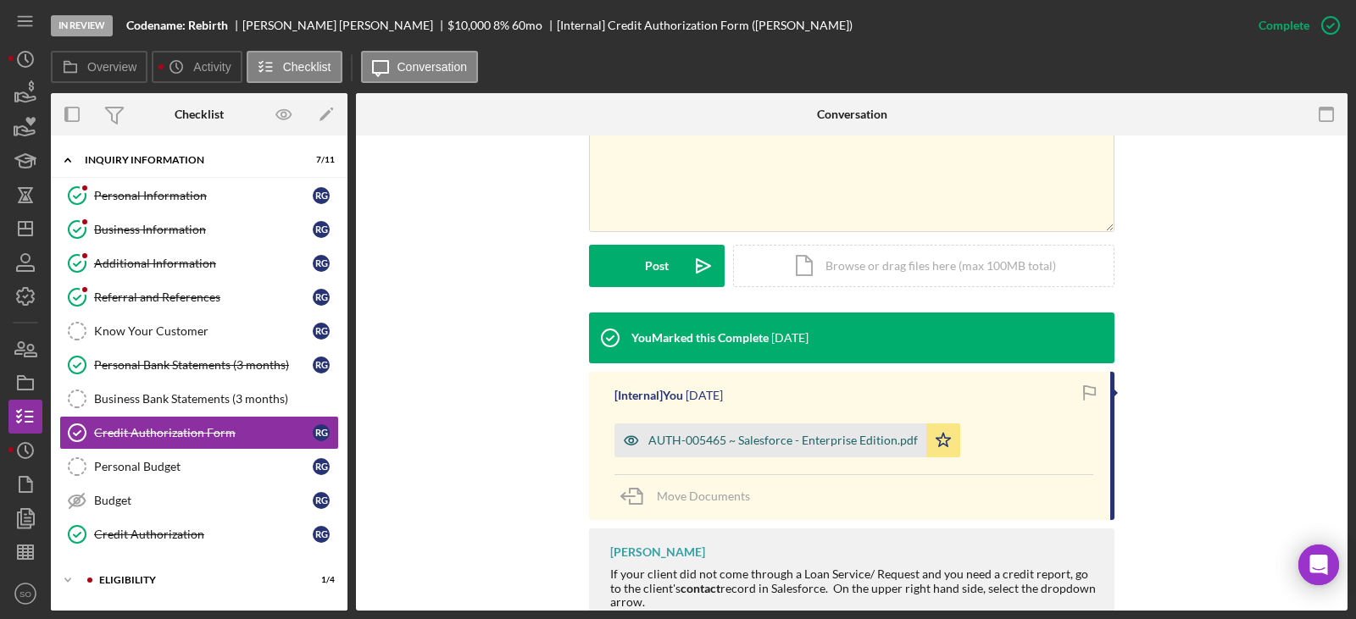
click at [685, 447] on div "AUTH-005465 ~ Salesforce - Enterprise Edition.pdf" at bounding box center [782, 441] width 269 height 14
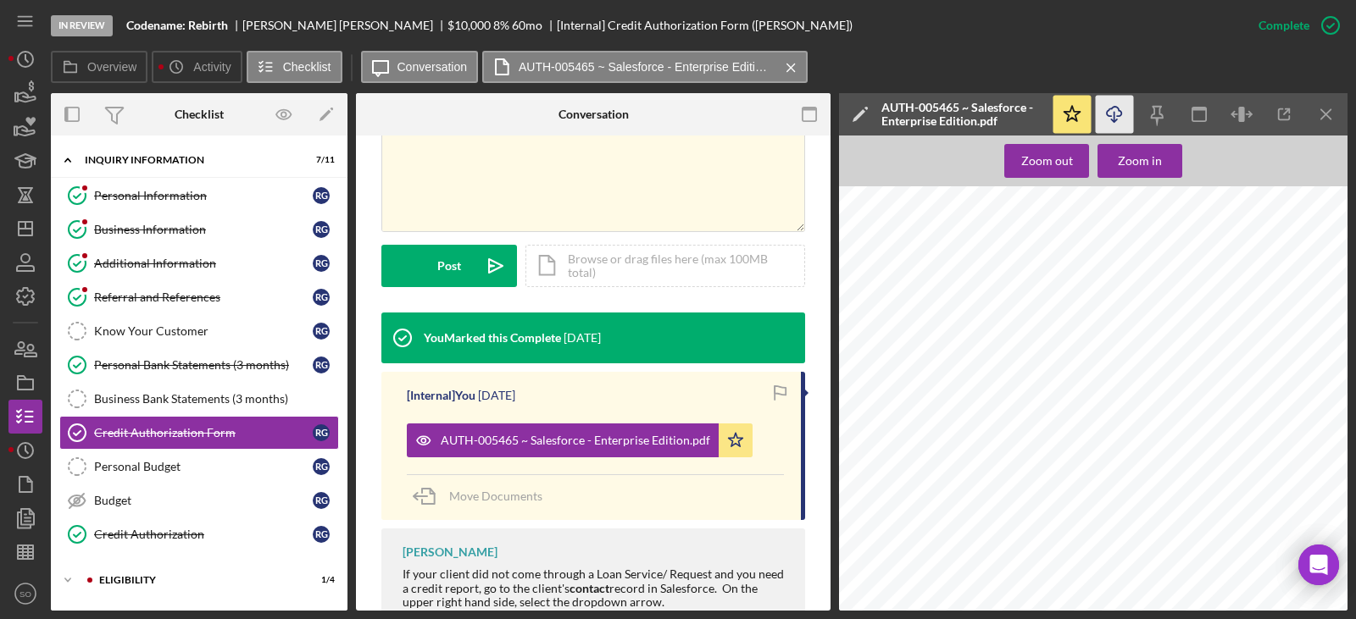
click at [1110, 115] on icon "Icon/Download" at bounding box center [1115, 115] width 38 height 38
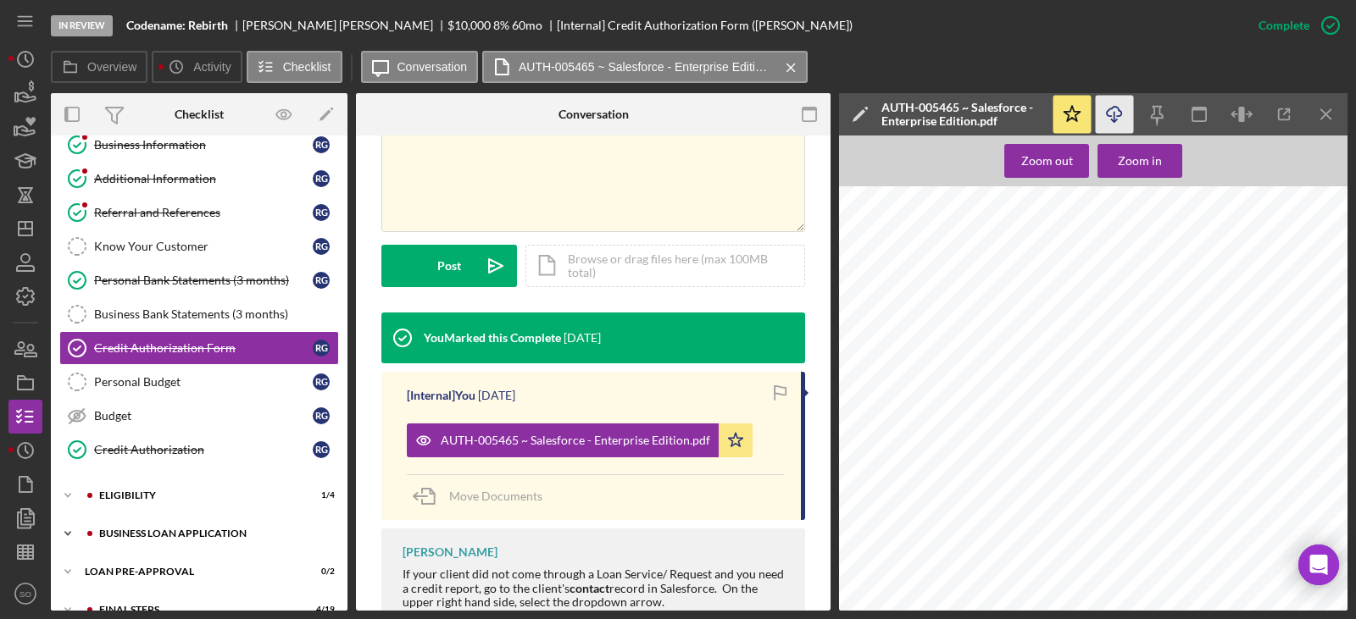
drag, startPoint x: 197, startPoint y: 532, endPoint x: 215, endPoint y: 534, distance: 18.7
click at [197, 532] on div "BUSINESS LOAN APPLICATION" at bounding box center [212, 534] width 227 height 10
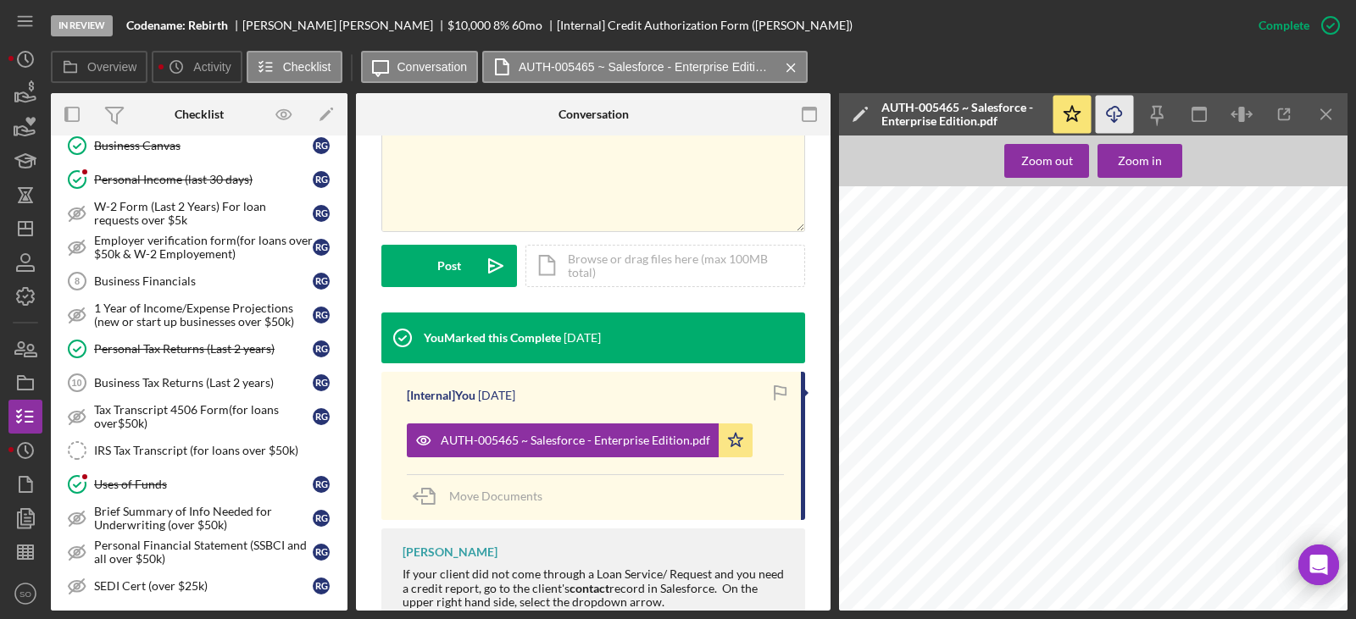
scroll to position [932, 0]
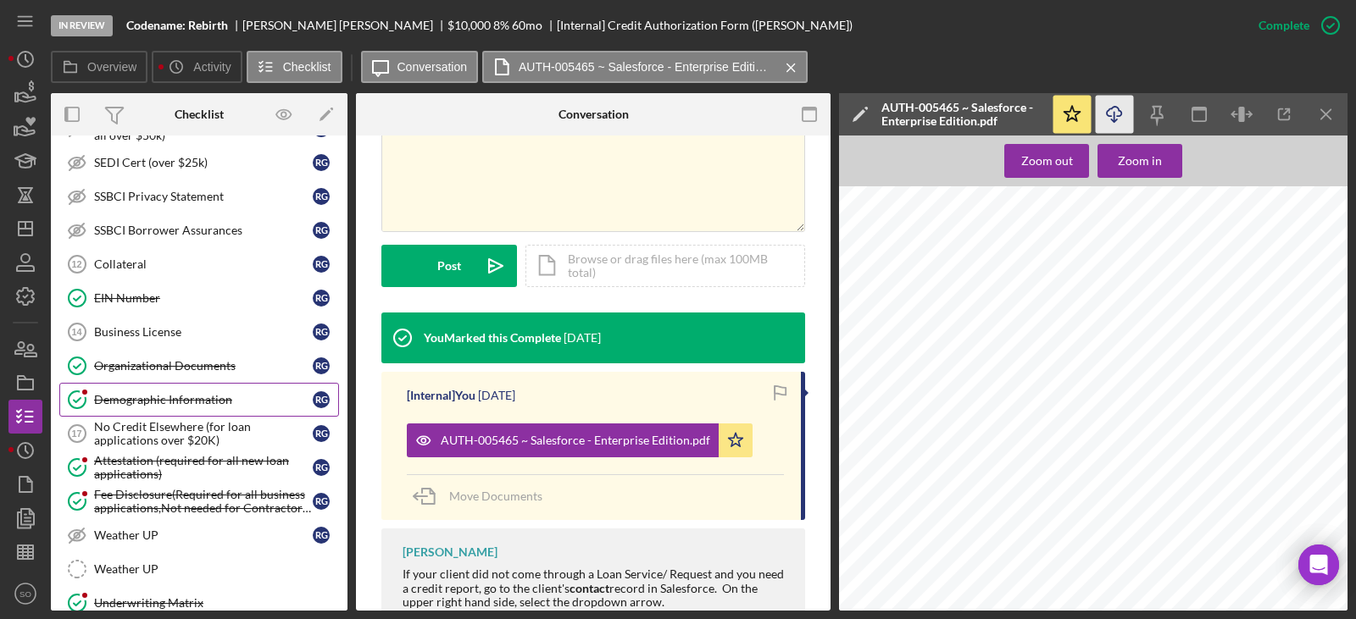
click at [200, 397] on div "Demographic Information" at bounding box center [203, 400] width 219 height 14
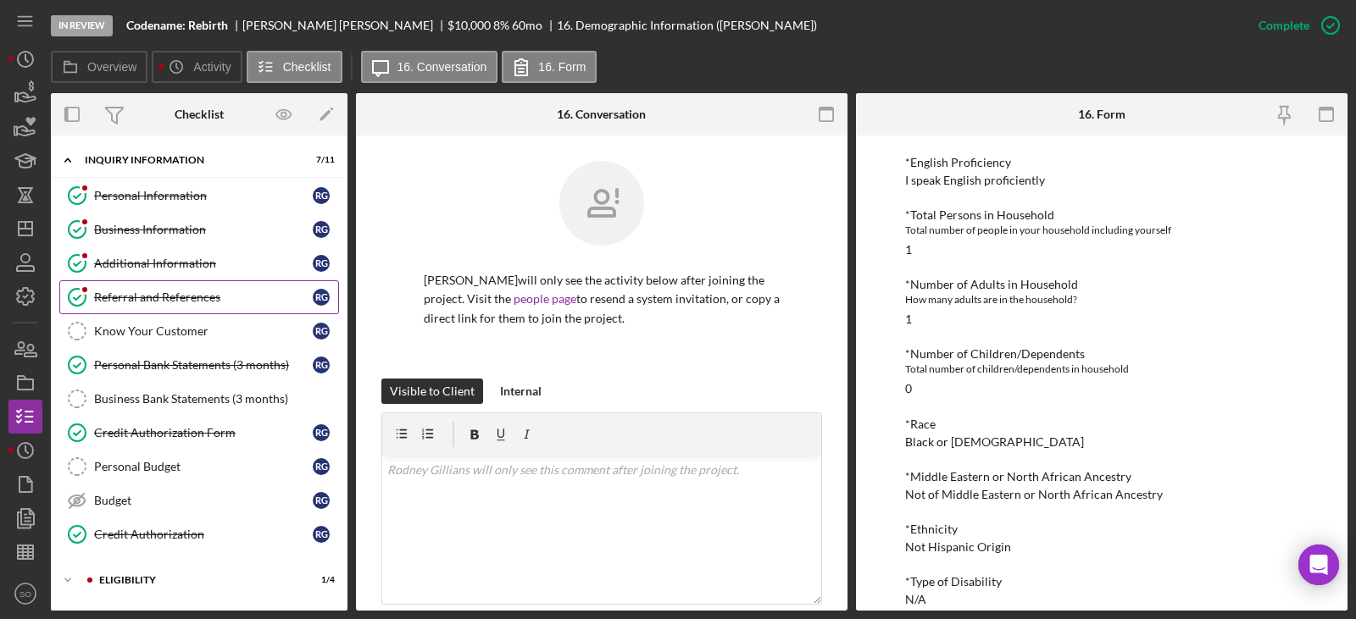
click at [154, 294] on div "Referral and References" at bounding box center [203, 298] width 219 height 14
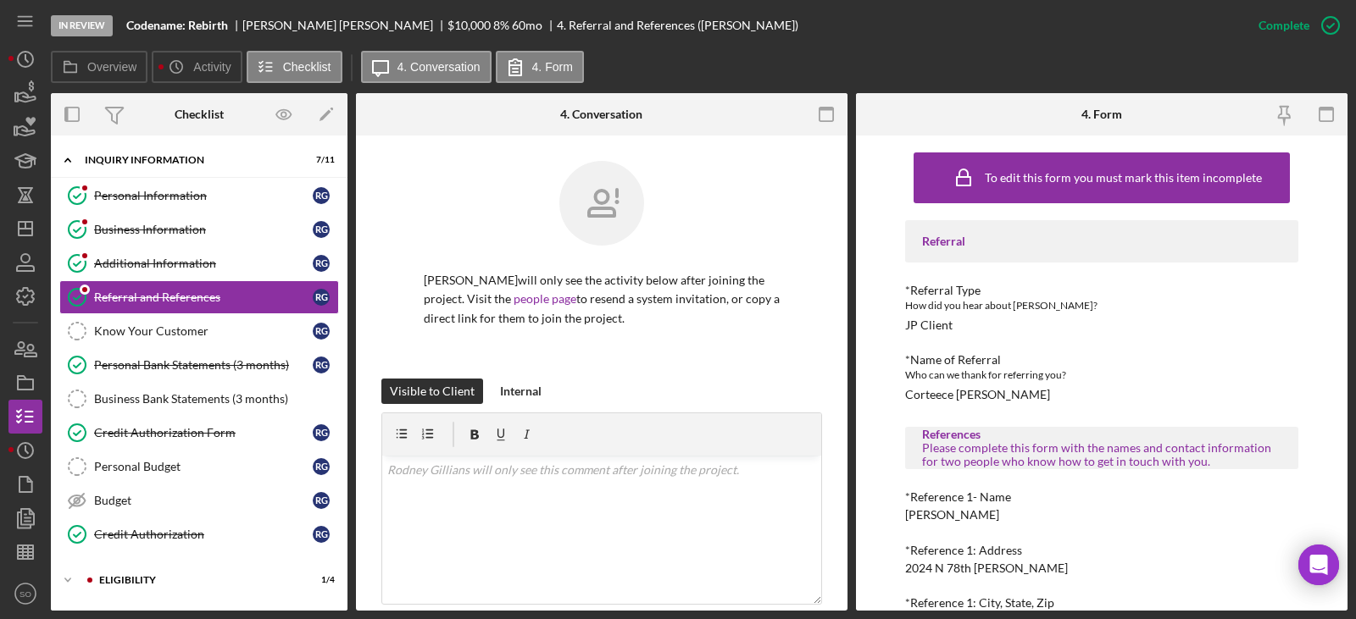
scroll to position [85, 0]
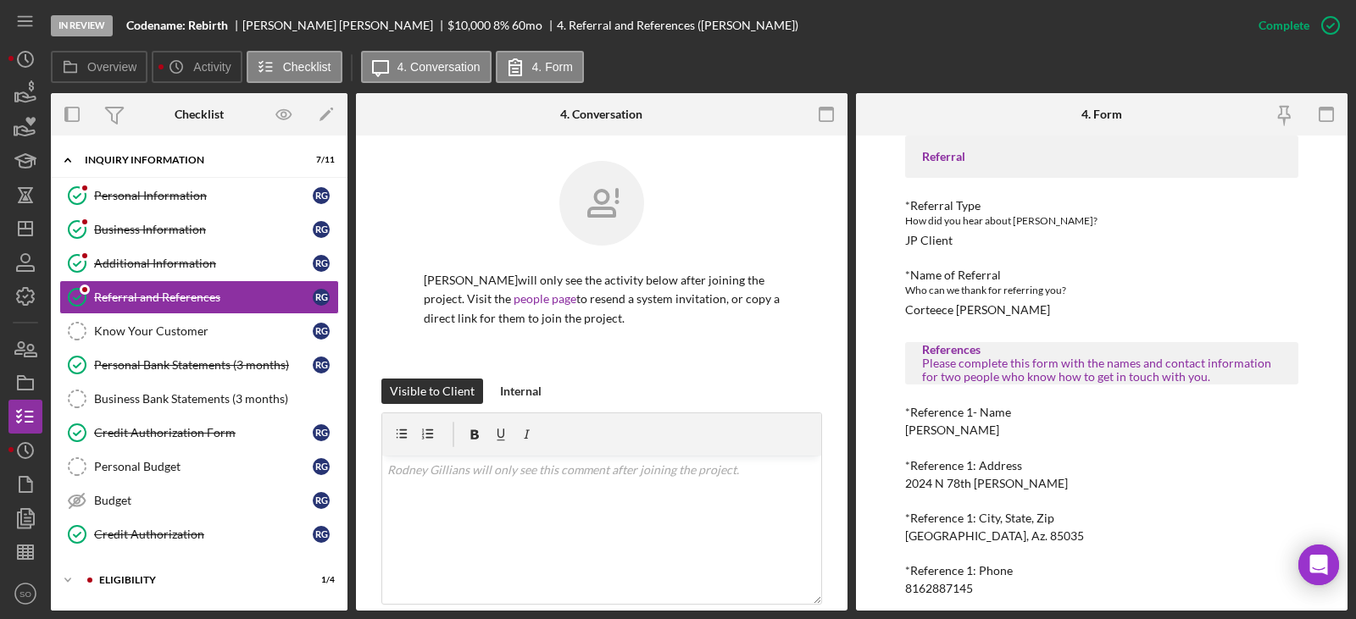
click at [969, 425] on div "*Reference 1- Name Denise Walker" at bounding box center [1101, 421] width 393 height 31
click at [964, 432] on div "Denise Walker" at bounding box center [952, 431] width 94 height 14
copy div "Denise Walker"
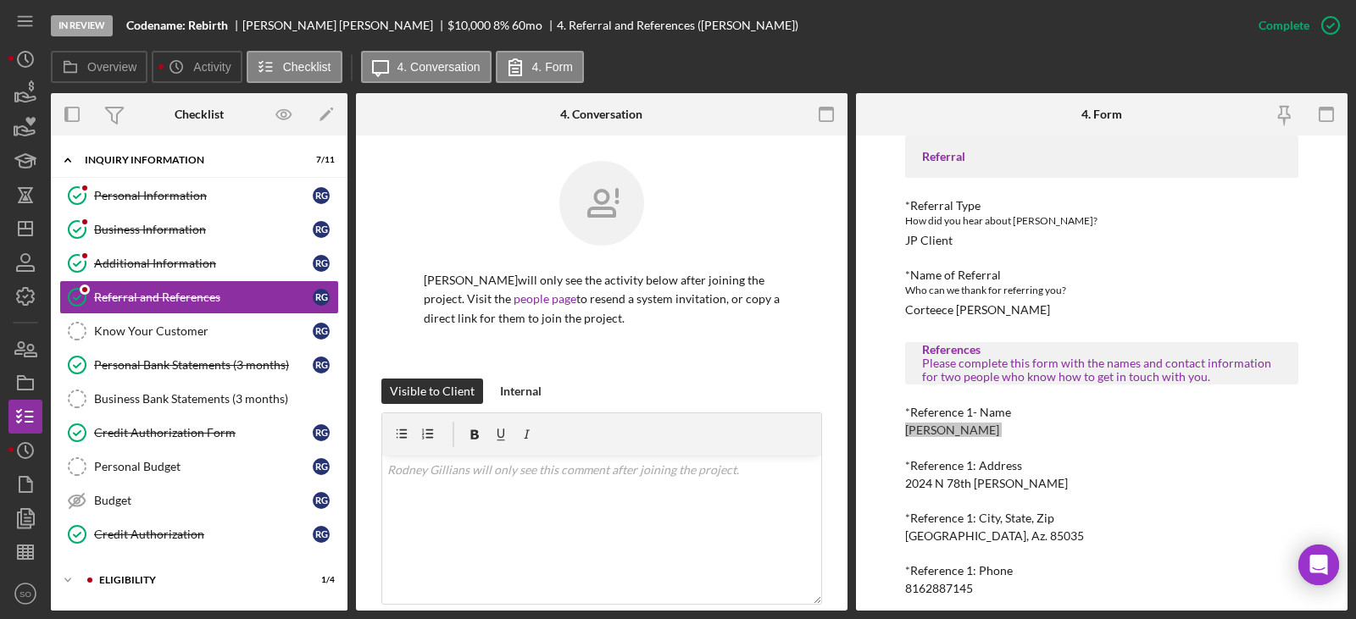
scroll to position [169, 0]
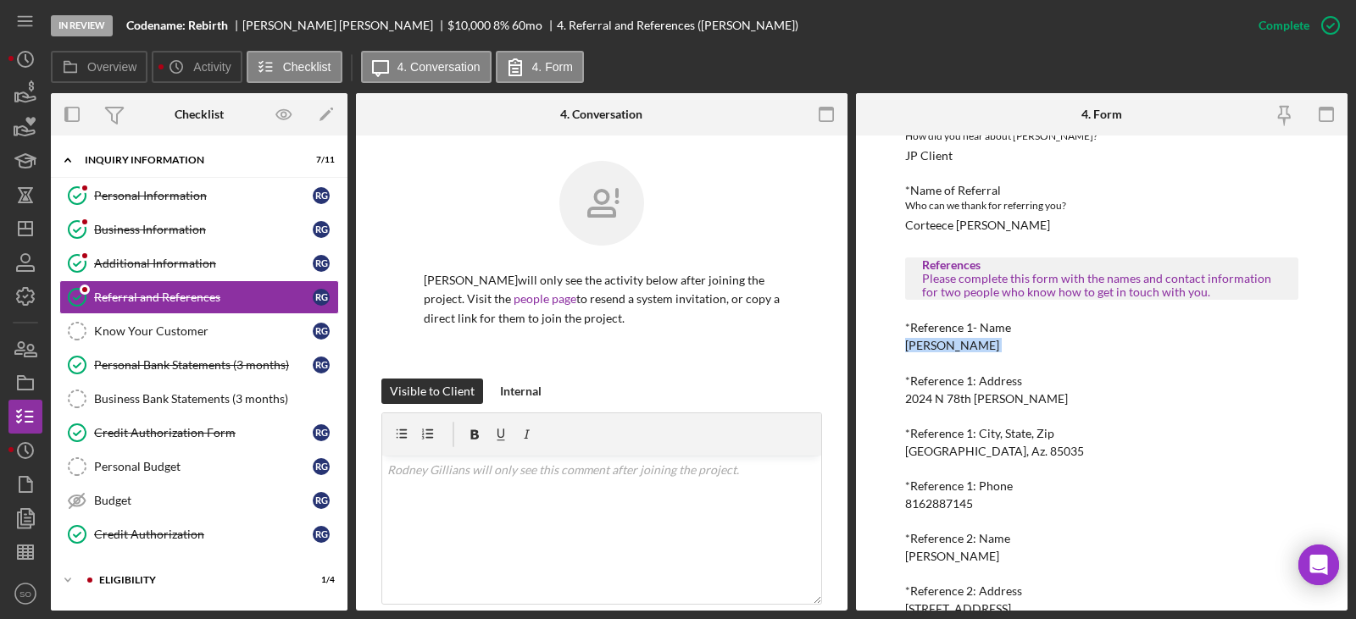
click at [940, 501] on div "8162887145" at bounding box center [939, 504] width 68 height 14
copy div "8162887145"
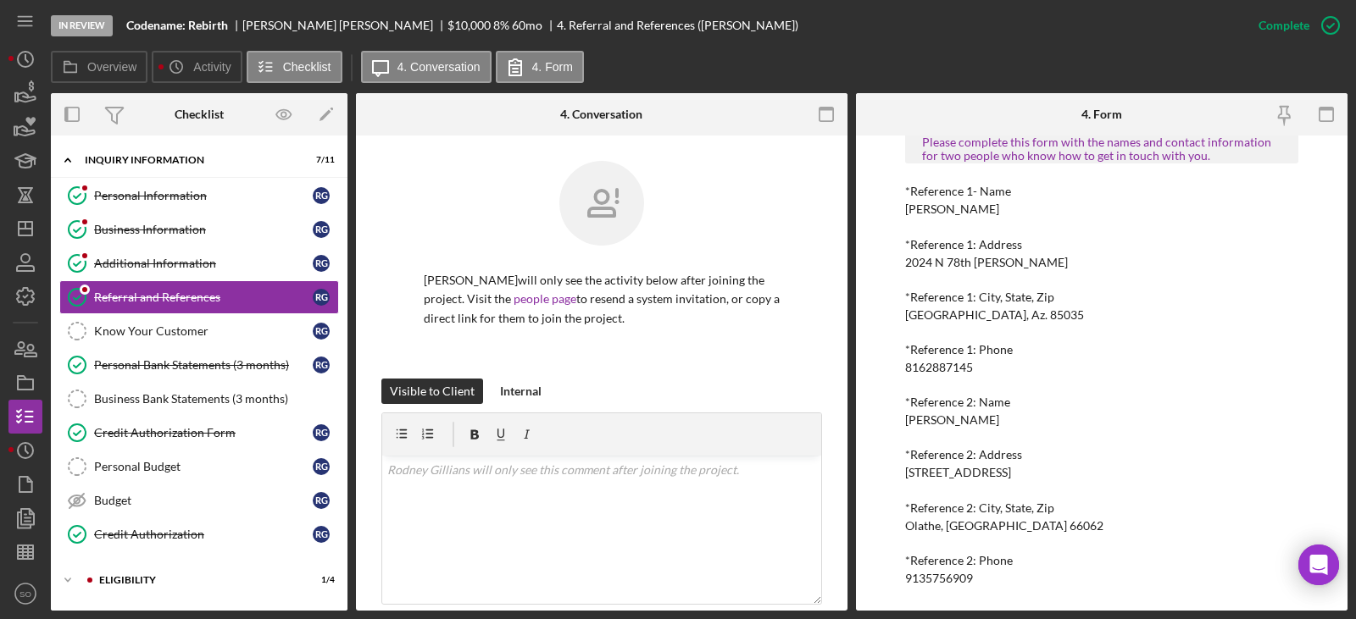
click at [939, 418] on div "David Scott" at bounding box center [952, 421] width 94 height 14
click at [941, 584] on div "9135756909" at bounding box center [939, 579] width 68 height 14
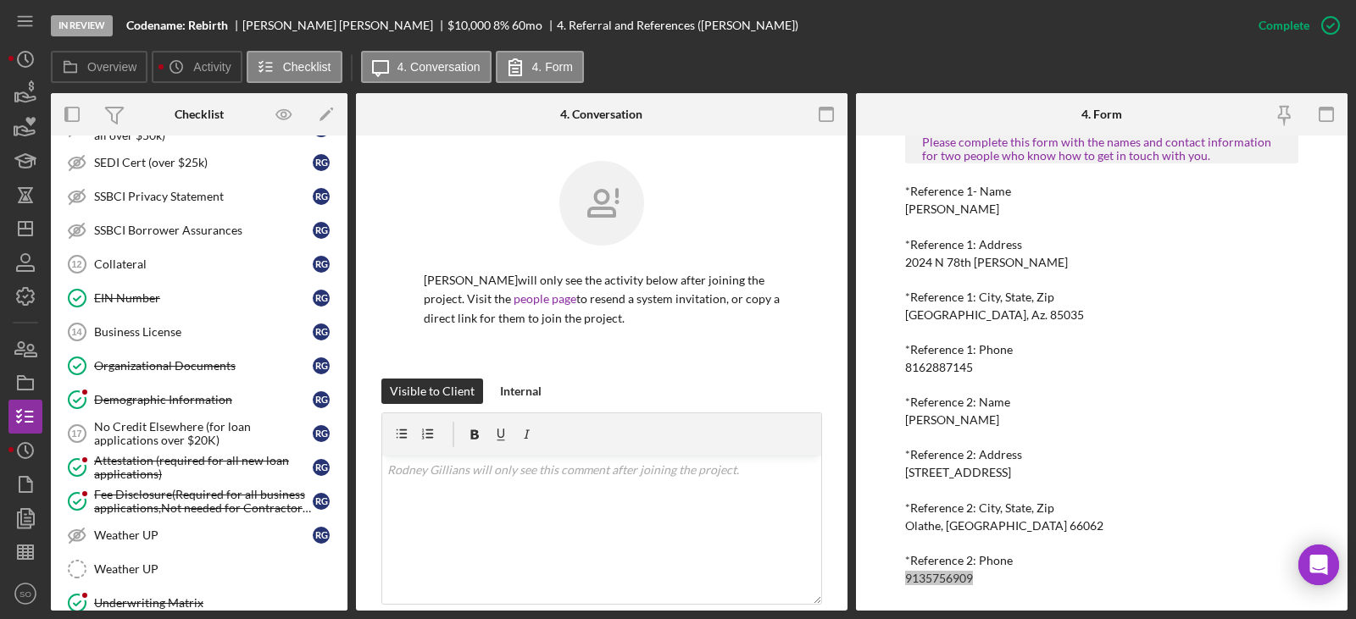
scroll to position [1017, 0]
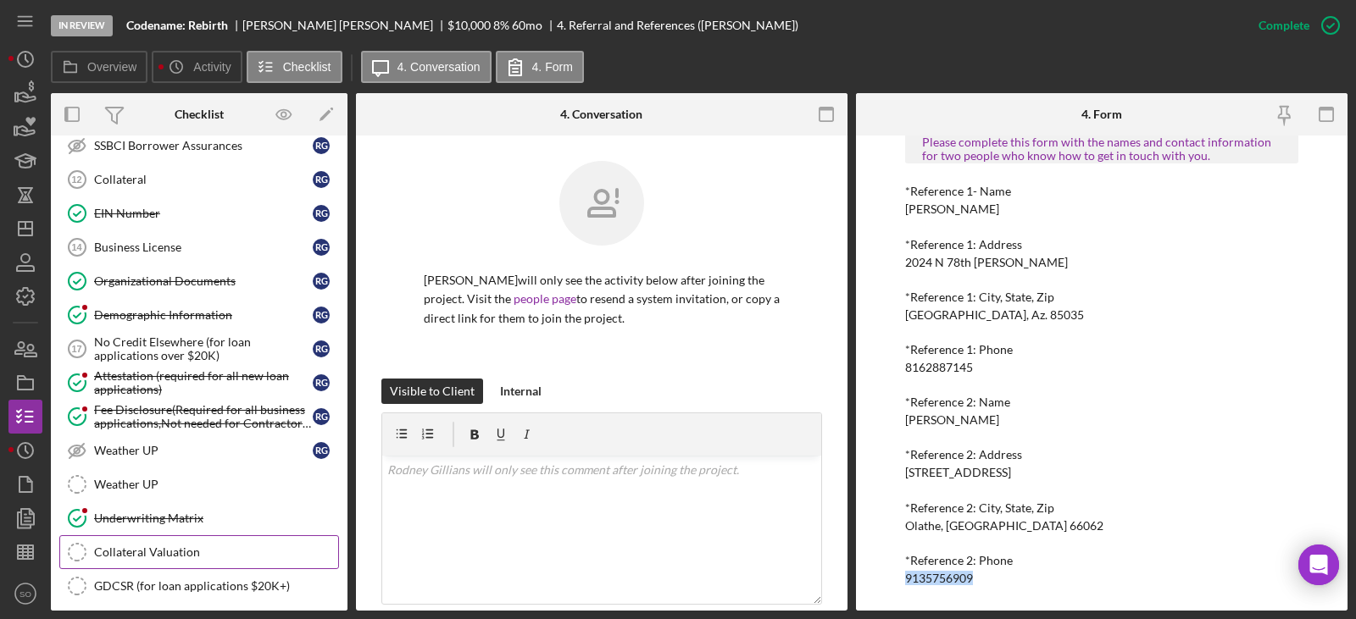
click at [208, 512] on div "Underwriting Matrix" at bounding box center [216, 519] width 244 height 14
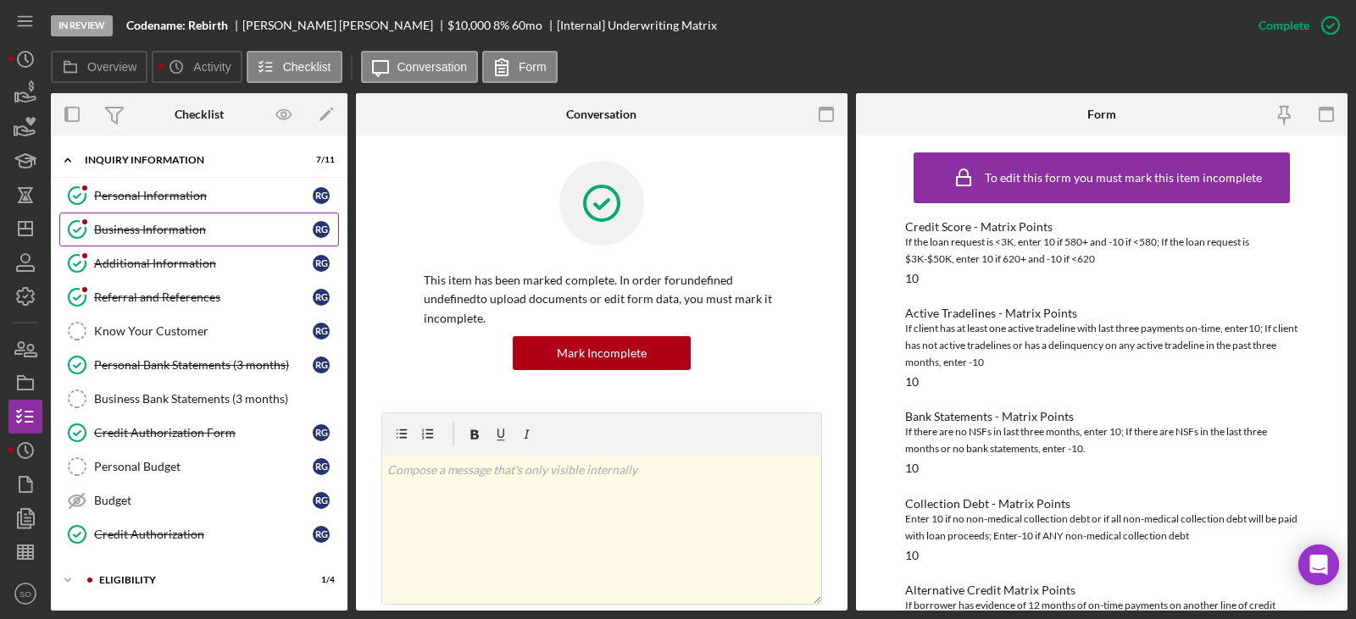
click at [186, 235] on div "Business Information" at bounding box center [203, 230] width 219 height 14
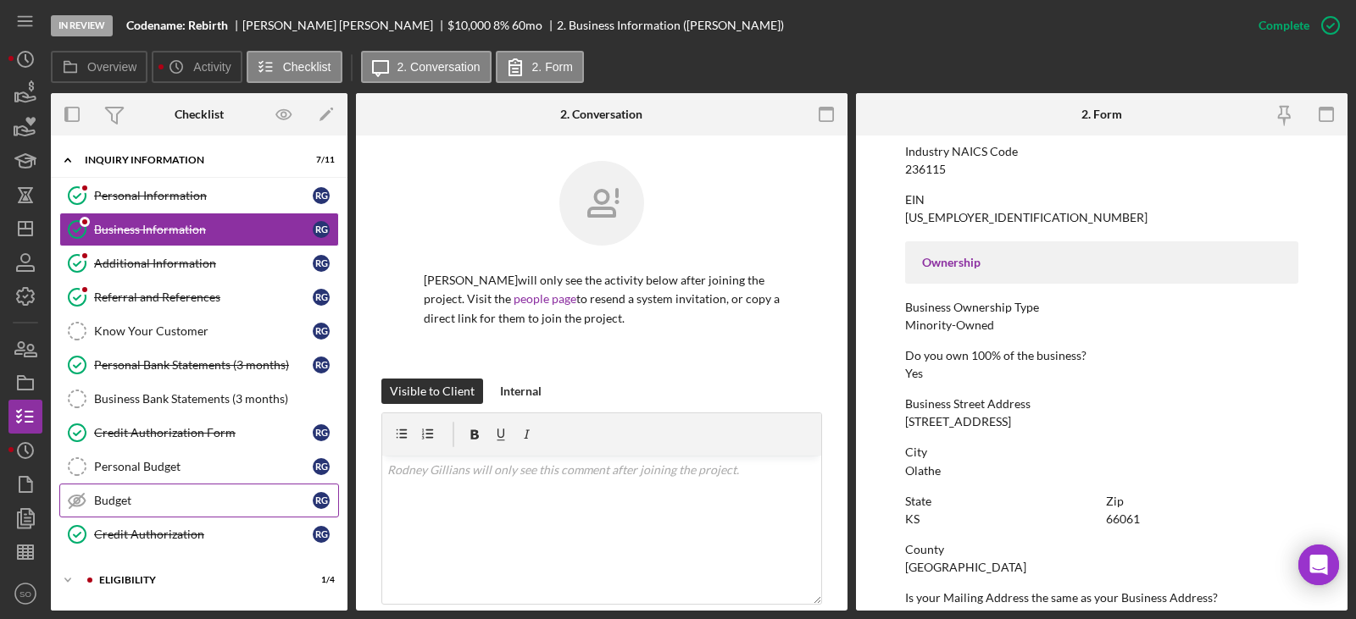
scroll to position [254, 0]
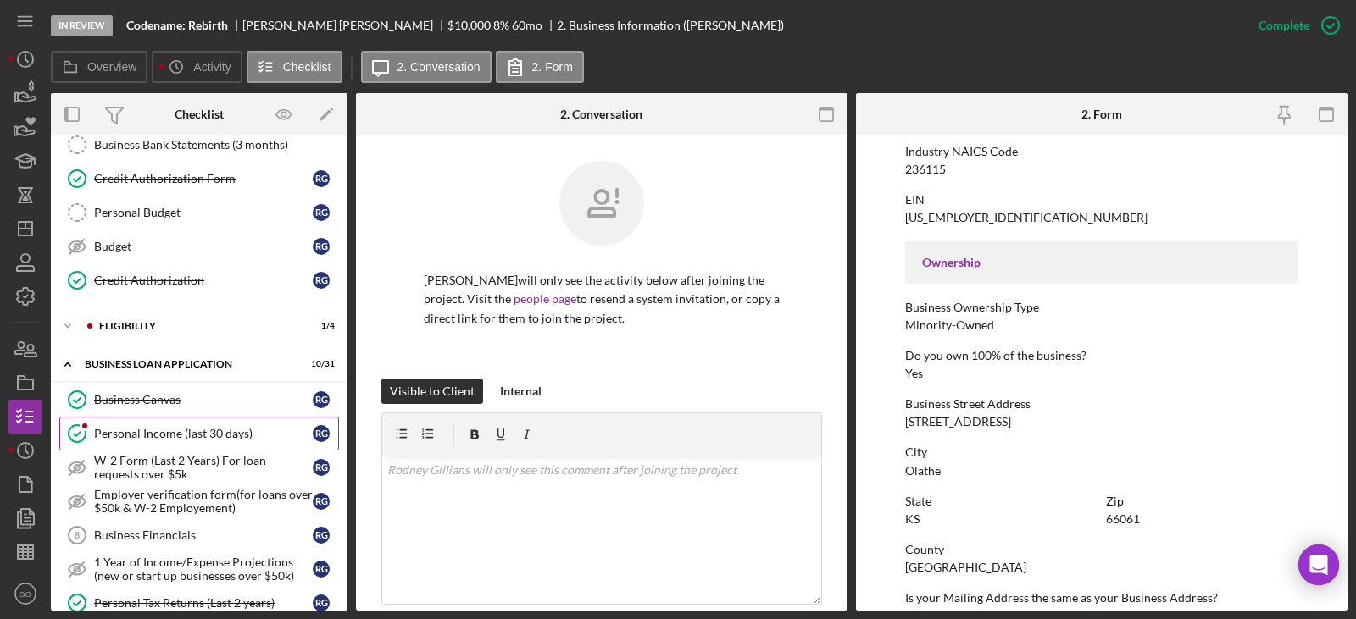
click at [172, 435] on div "Personal Income (last 30 days)" at bounding box center [203, 434] width 219 height 14
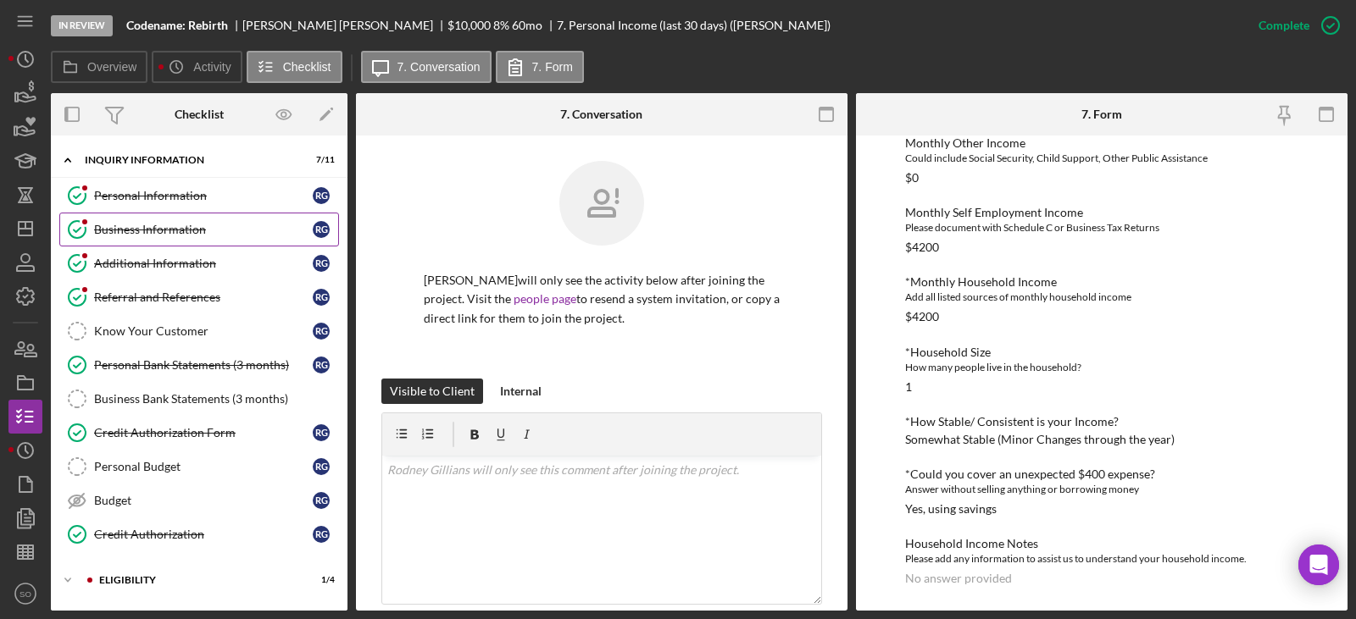
click at [186, 228] on div "Business Information" at bounding box center [203, 230] width 219 height 14
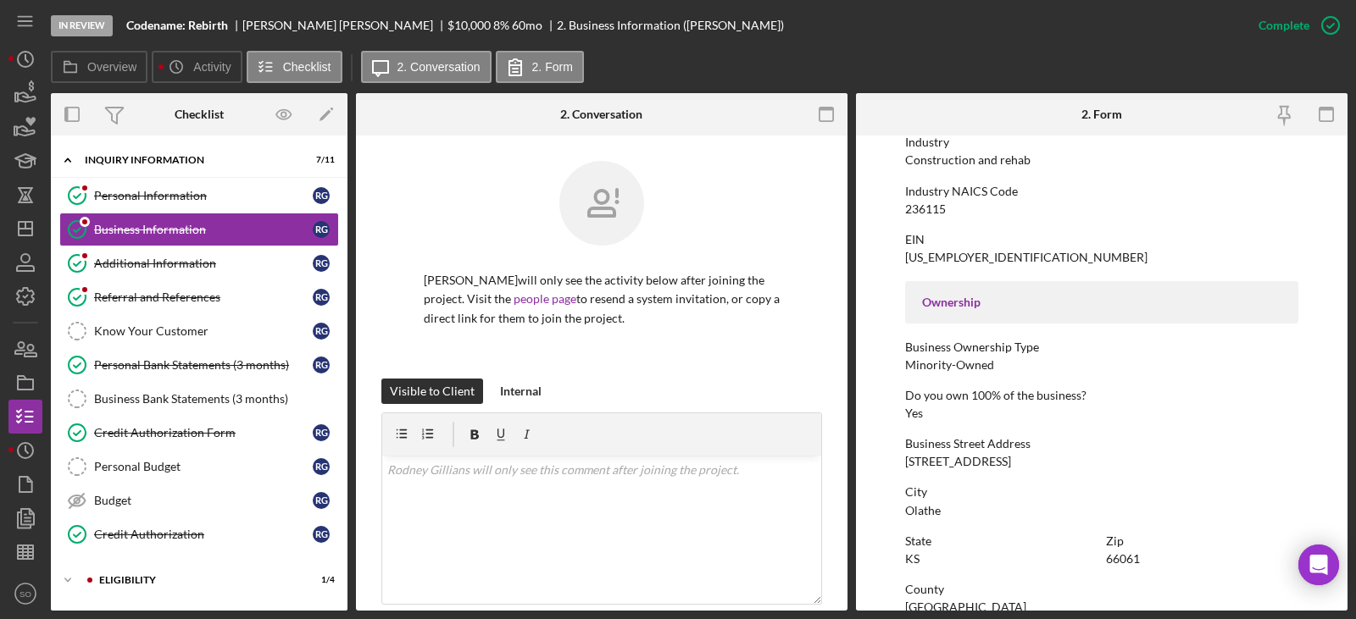
scroll to position [508, 0]
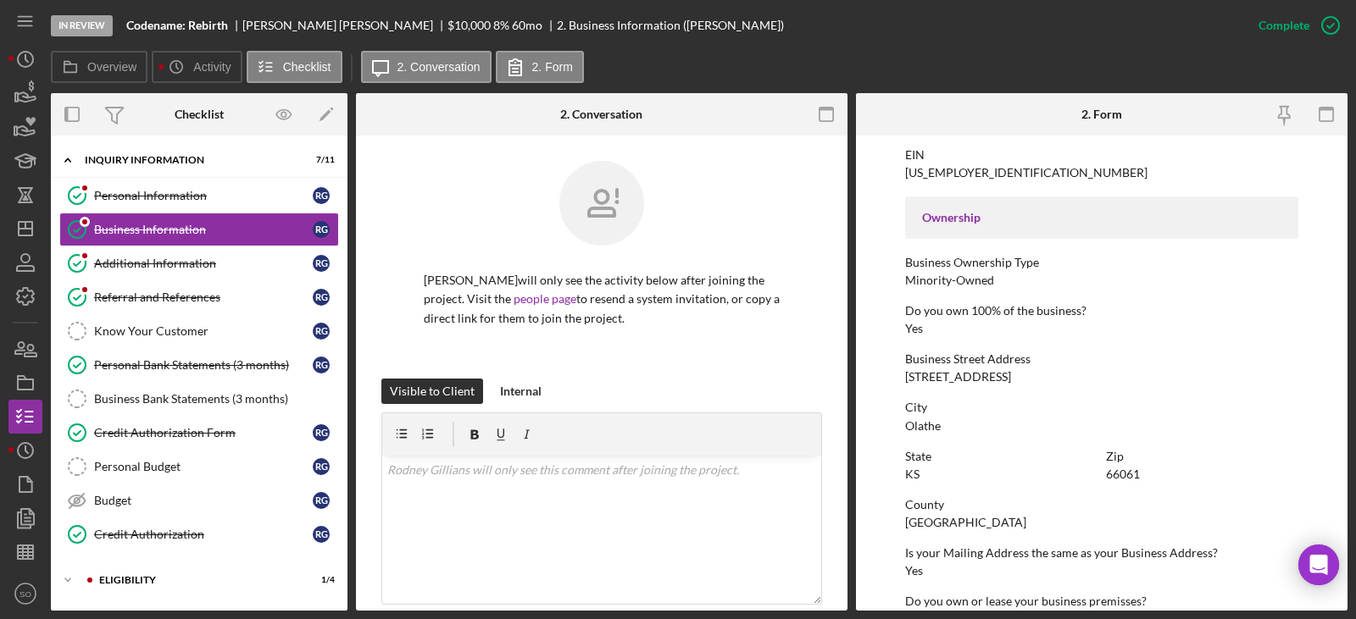
click at [935, 520] on div "Johnson County" at bounding box center [965, 523] width 121 height 14
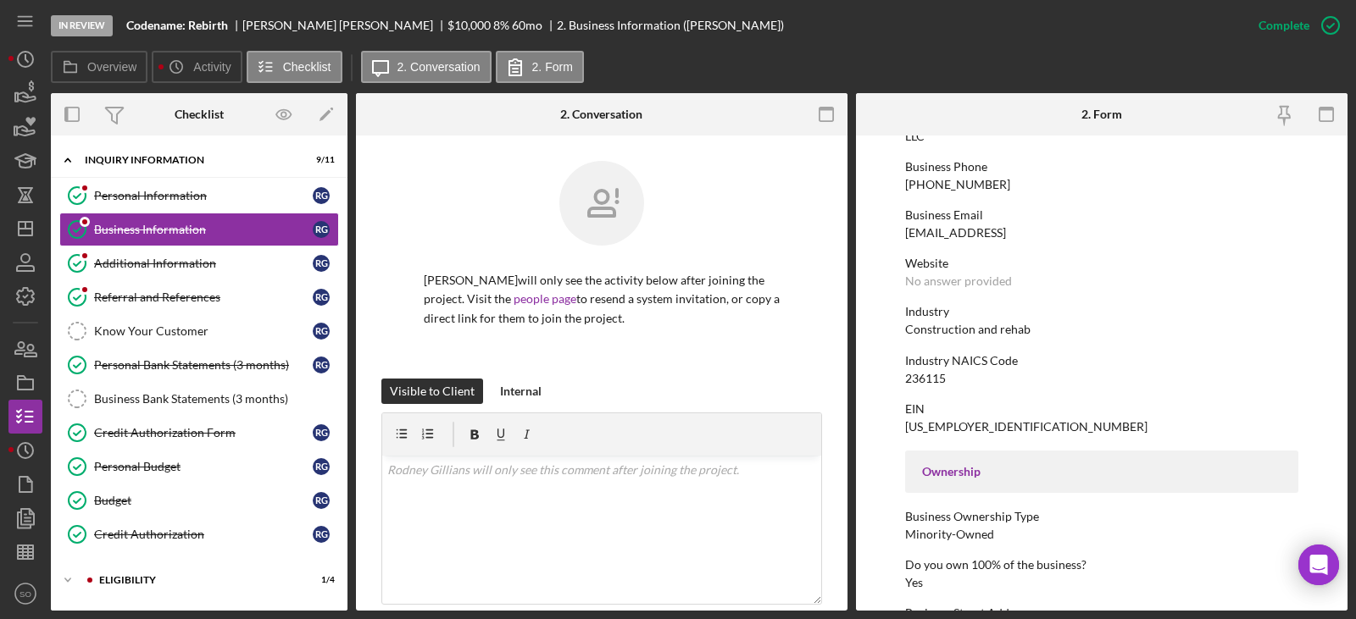
scroll to position [0, 0]
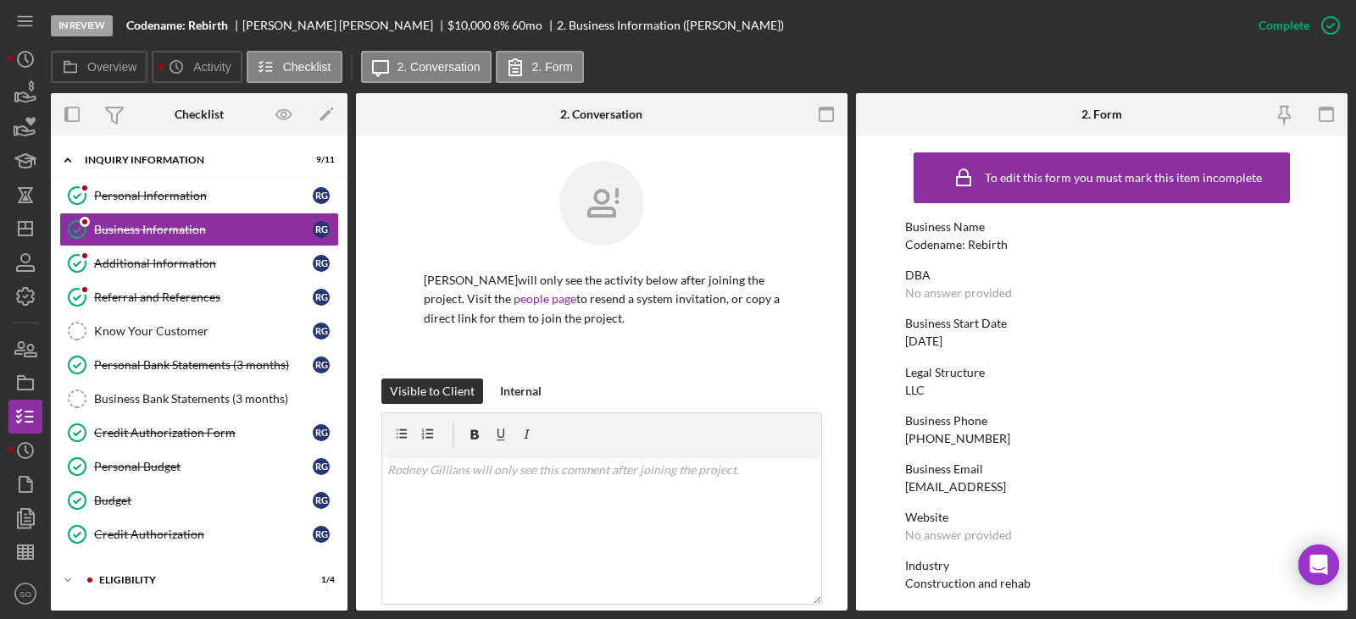
click at [988, 244] on div "Codename: Rebirth" at bounding box center [956, 245] width 103 height 14
click at [127, 191] on div "Personal Information" at bounding box center [203, 196] width 219 height 14
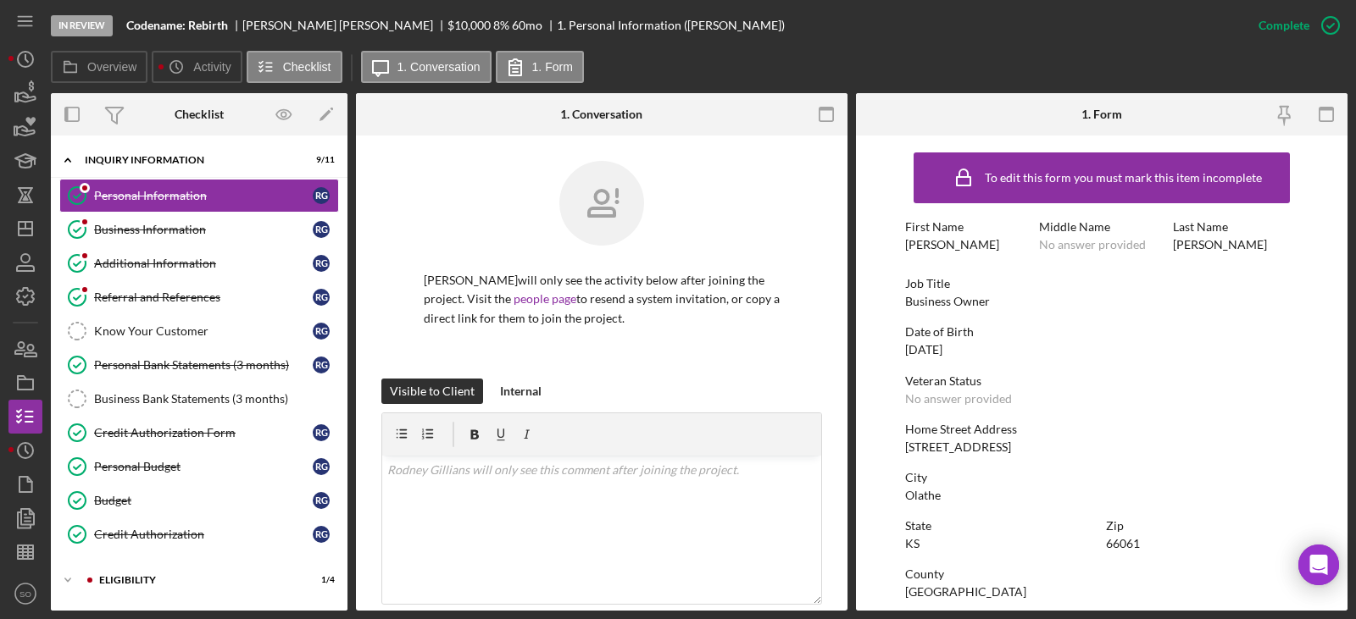
click at [931, 245] on div "Rodney" at bounding box center [952, 245] width 94 height 14
click at [1189, 242] on div "Gillians" at bounding box center [1220, 245] width 94 height 14
click at [973, 454] on div "To edit this form you must mark this item incomplete First Name Rodney Middle N…" at bounding box center [1101, 531] width 393 height 774
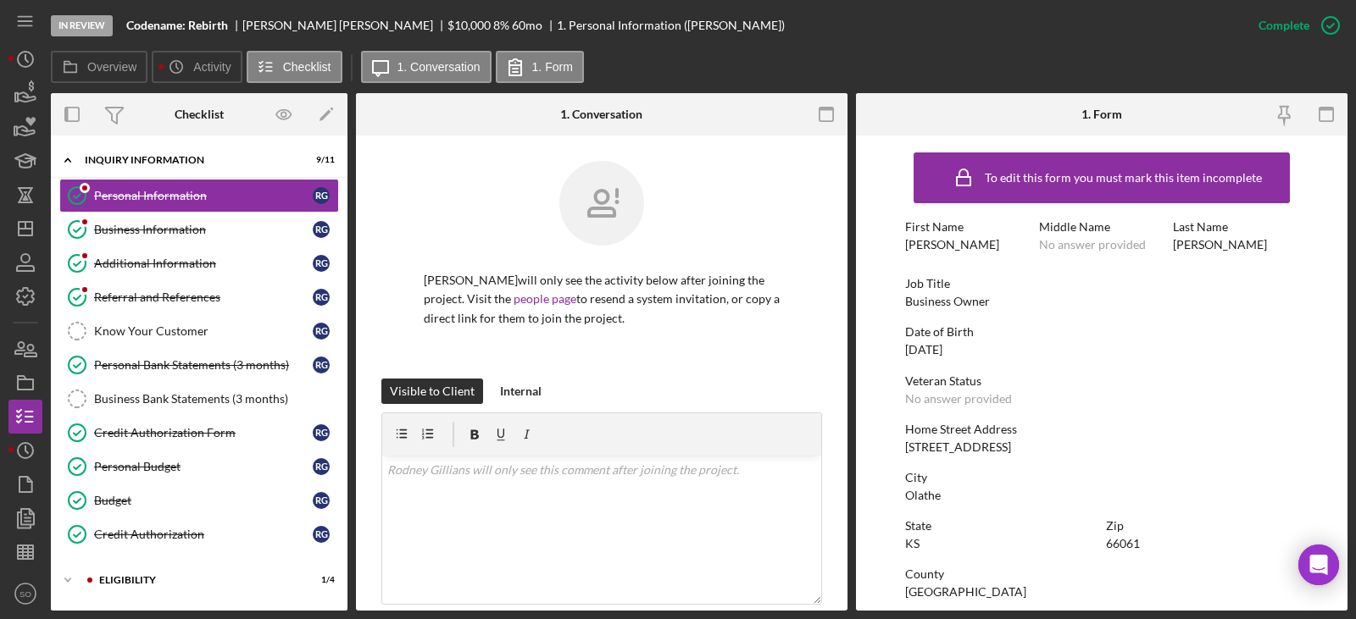
click at [973, 454] on div "To edit this form you must mark this item incomplete First Name Rodney Middle N…" at bounding box center [1101, 531] width 393 height 774
click at [972, 452] on div "1701 N Ridgeview Rd Apt 301" at bounding box center [958, 448] width 106 height 14
click at [928, 497] on div "Olathe" at bounding box center [923, 496] width 36 height 14
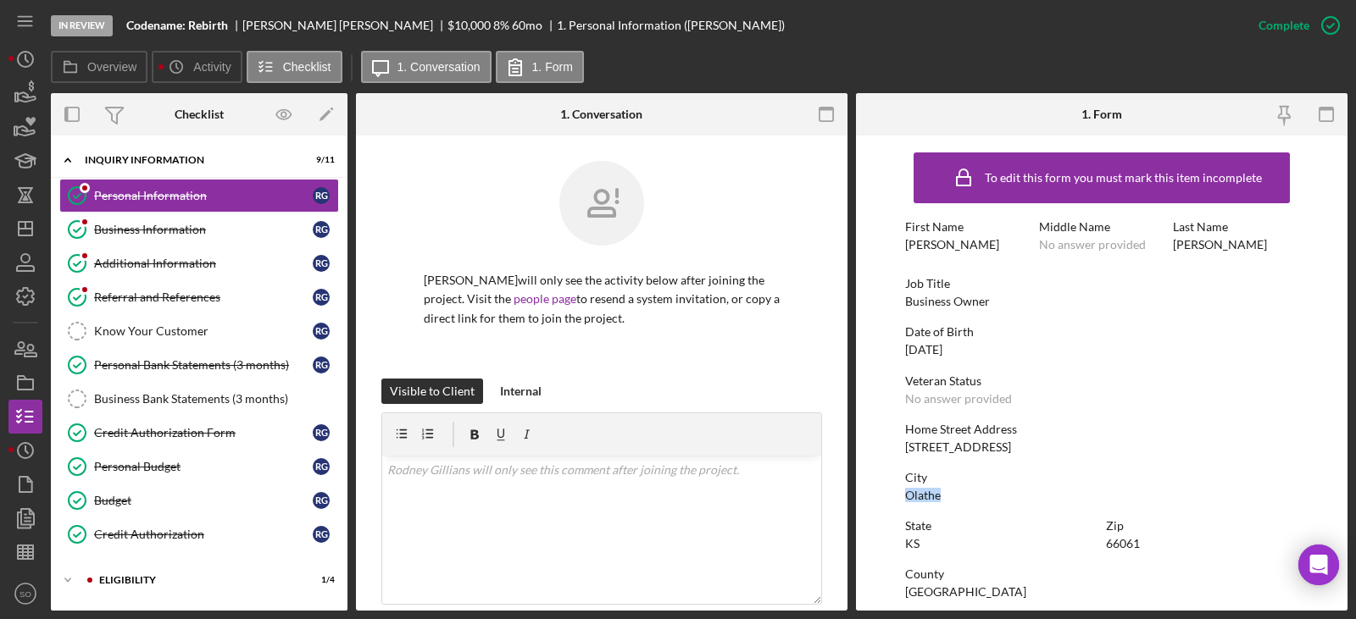
click at [928, 497] on div "Olathe" at bounding box center [923, 496] width 36 height 14
click at [1114, 540] on div "66061" at bounding box center [1123, 544] width 34 height 14
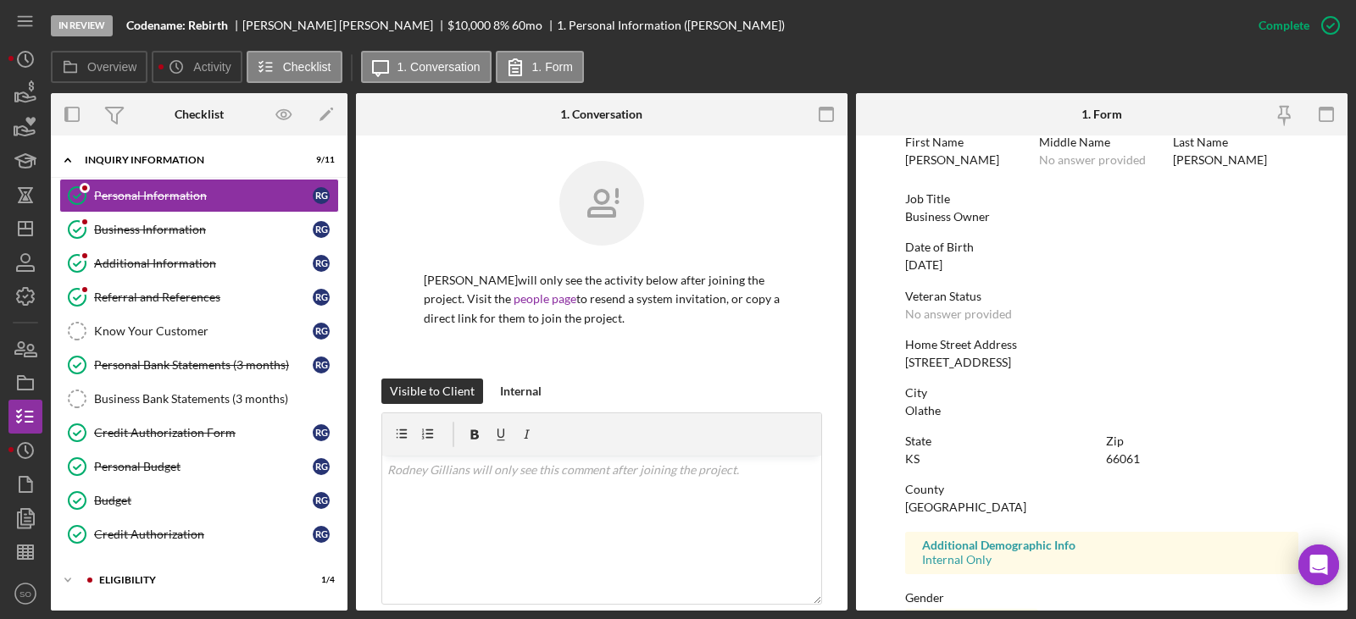
click at [961, 508] on div "Johnson County" at bounding box center [965, 508] width 121 height 14
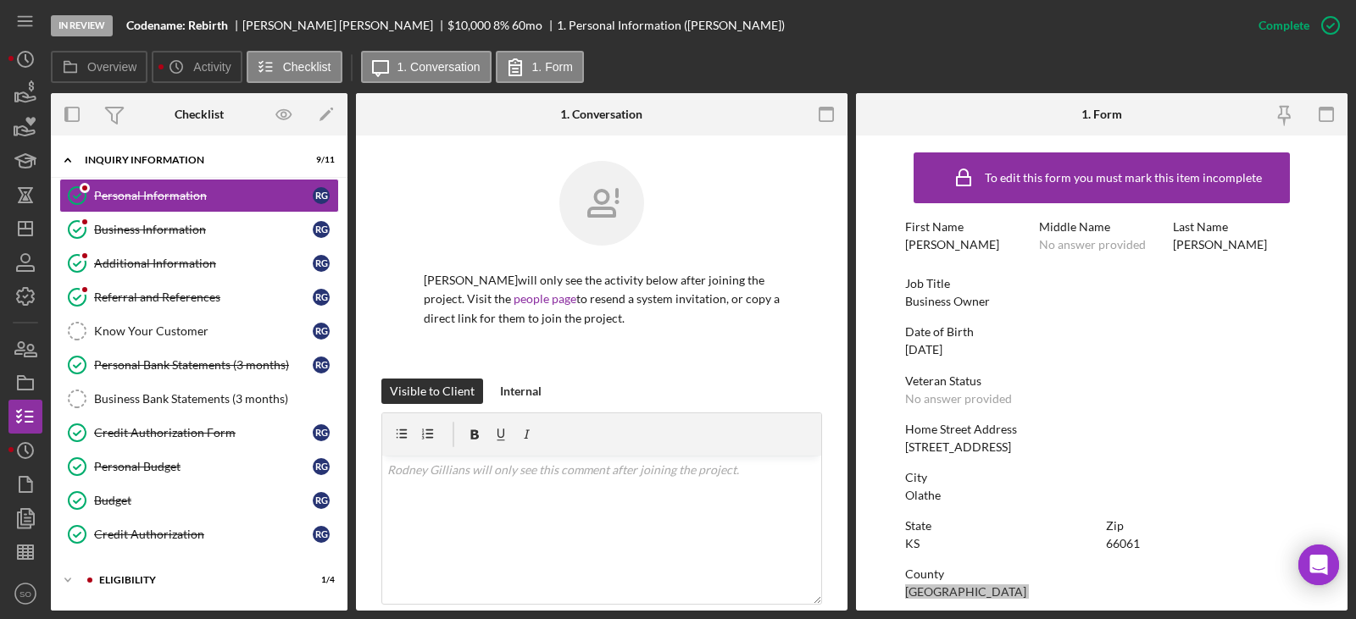
scroll to position [315, 0]
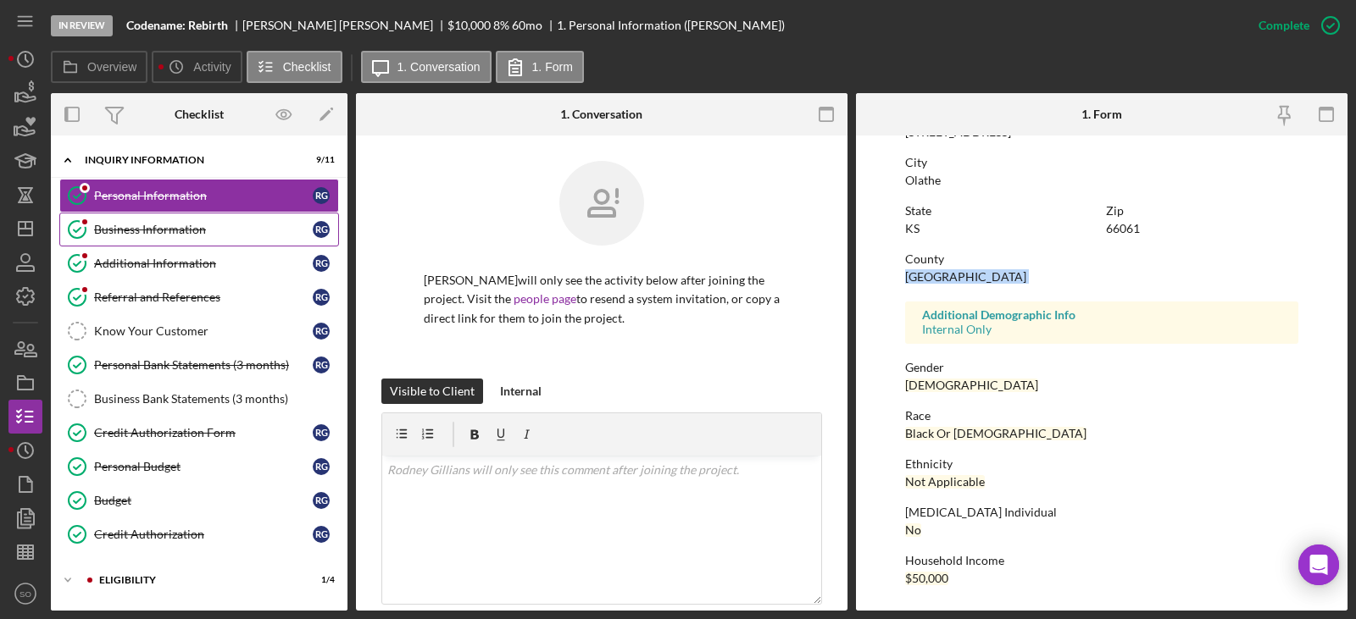
click at [197, 228] on div "Business Information" at bounding box center [203, 230] width 219 height 14
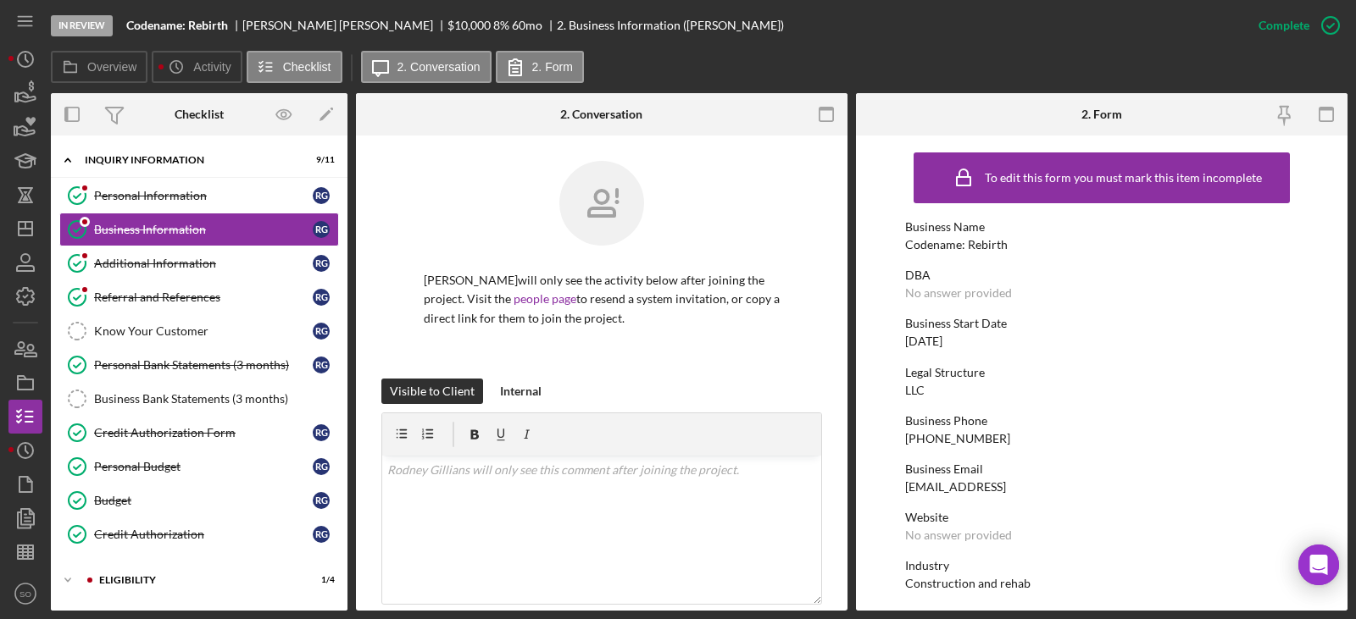
scroll to position [254, 0]
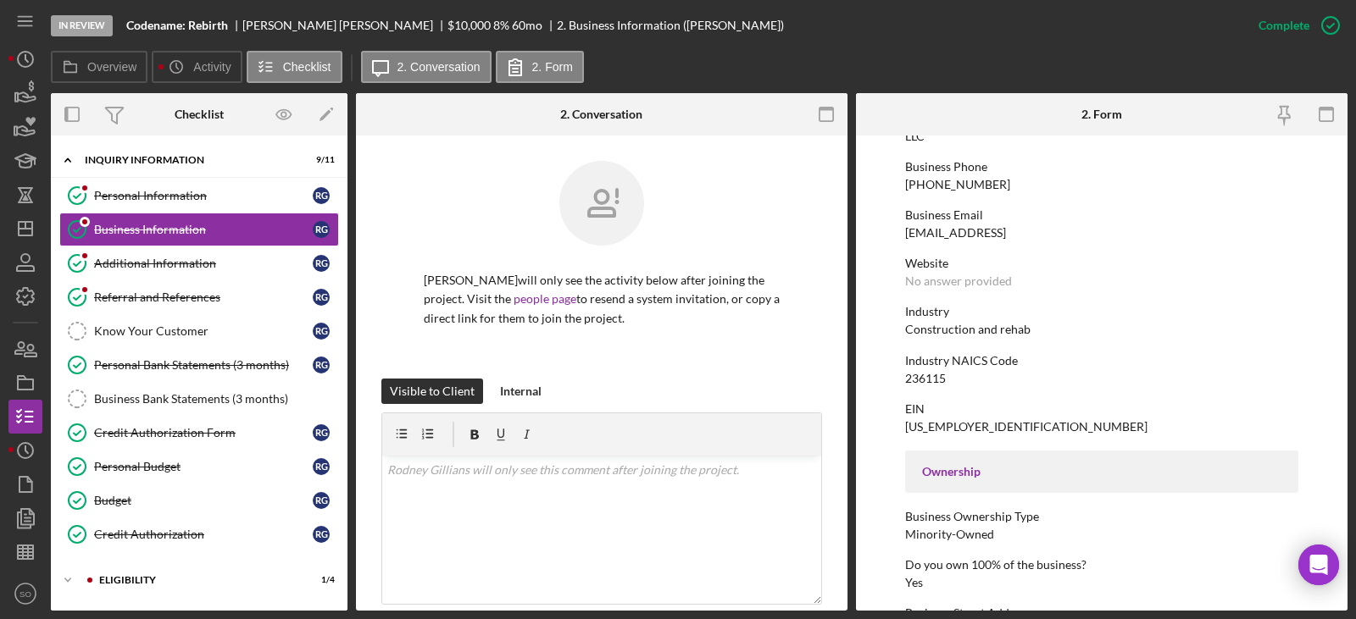
click at [959, 330] on div "Construction and rehab" at bounding box center [967, 330] width 125 height 14
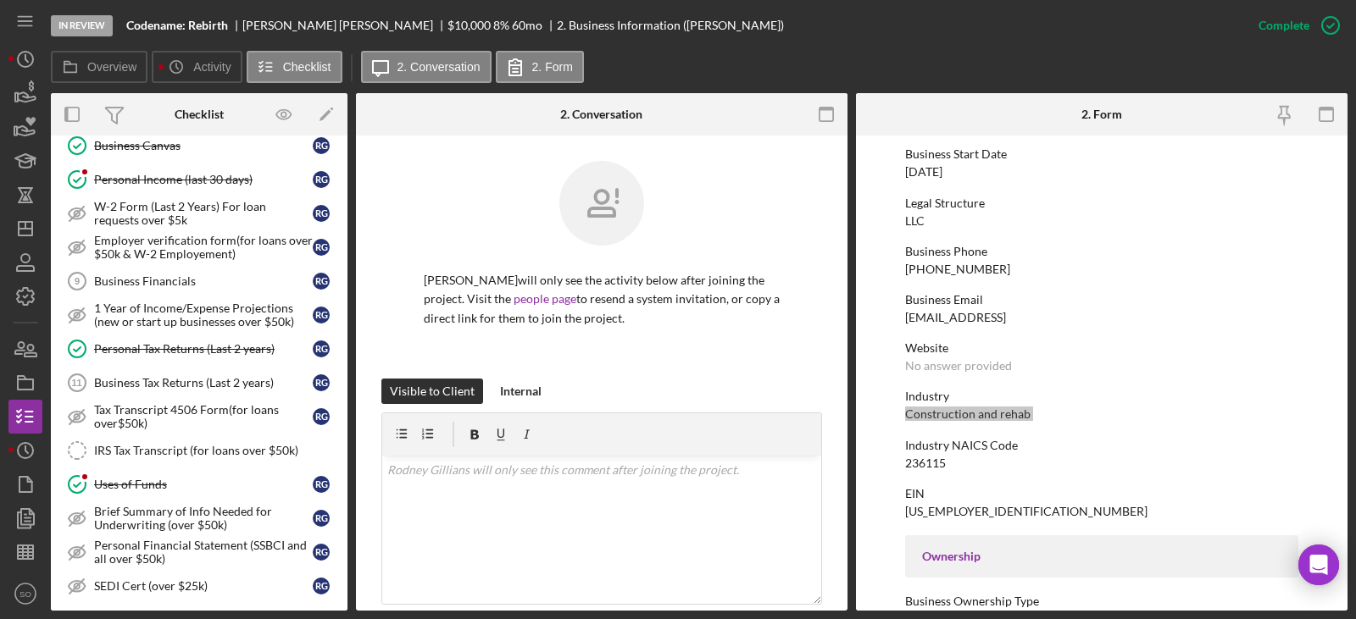
scroll to position [424, 0]
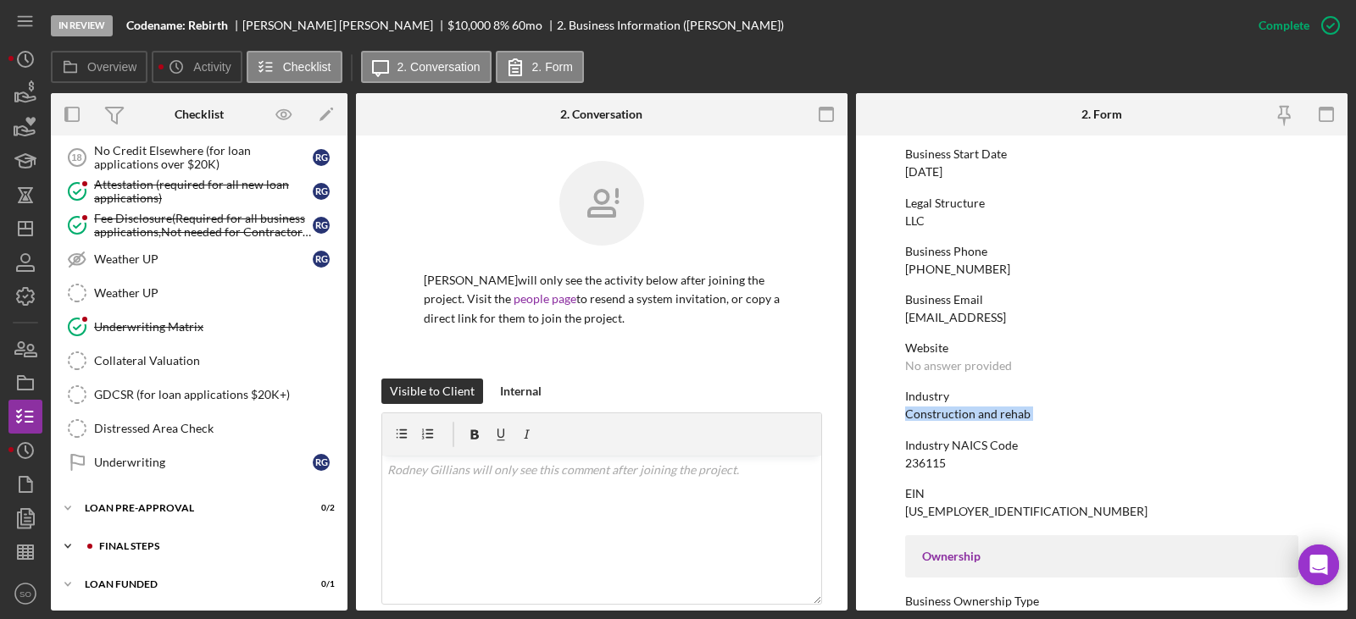
click at [169, 534] on div "Icon/Expander FINAL STEPS 4 / 19" at bounding box center [199, 547] width 297 height 34
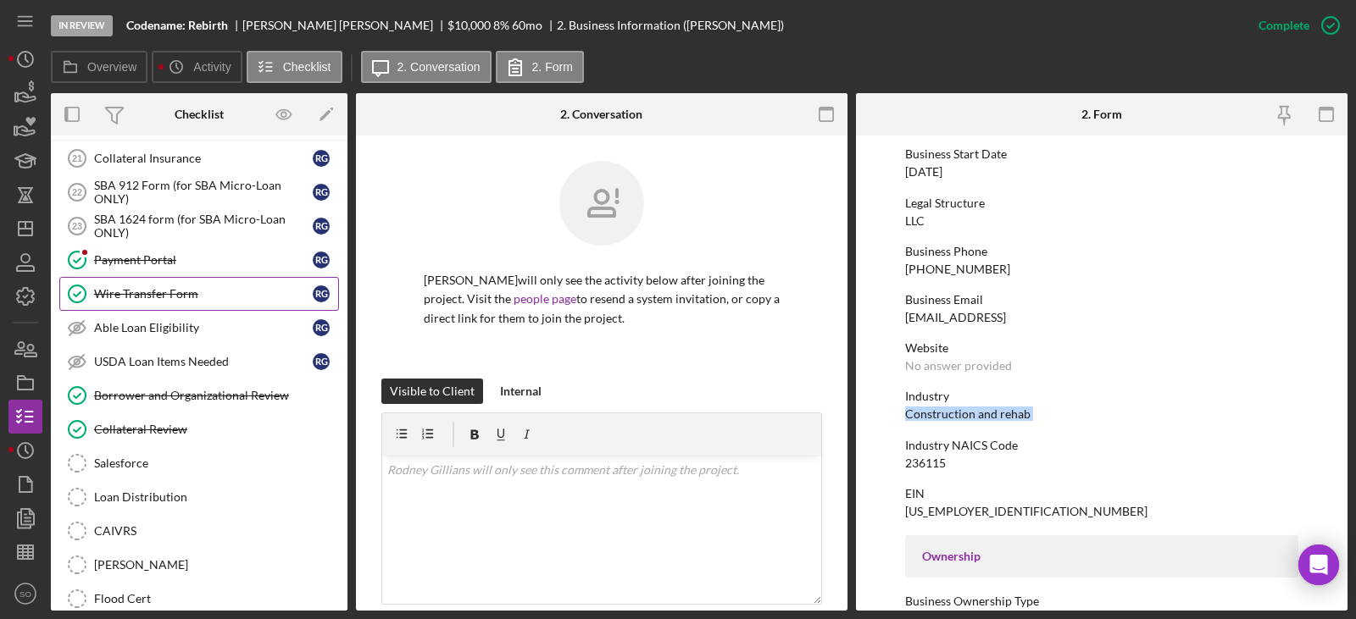
click at [151, 283] on link "Wire Transfer Form Wire Transfer Form R G" at bounding box center [199, 294] width 280 height 34
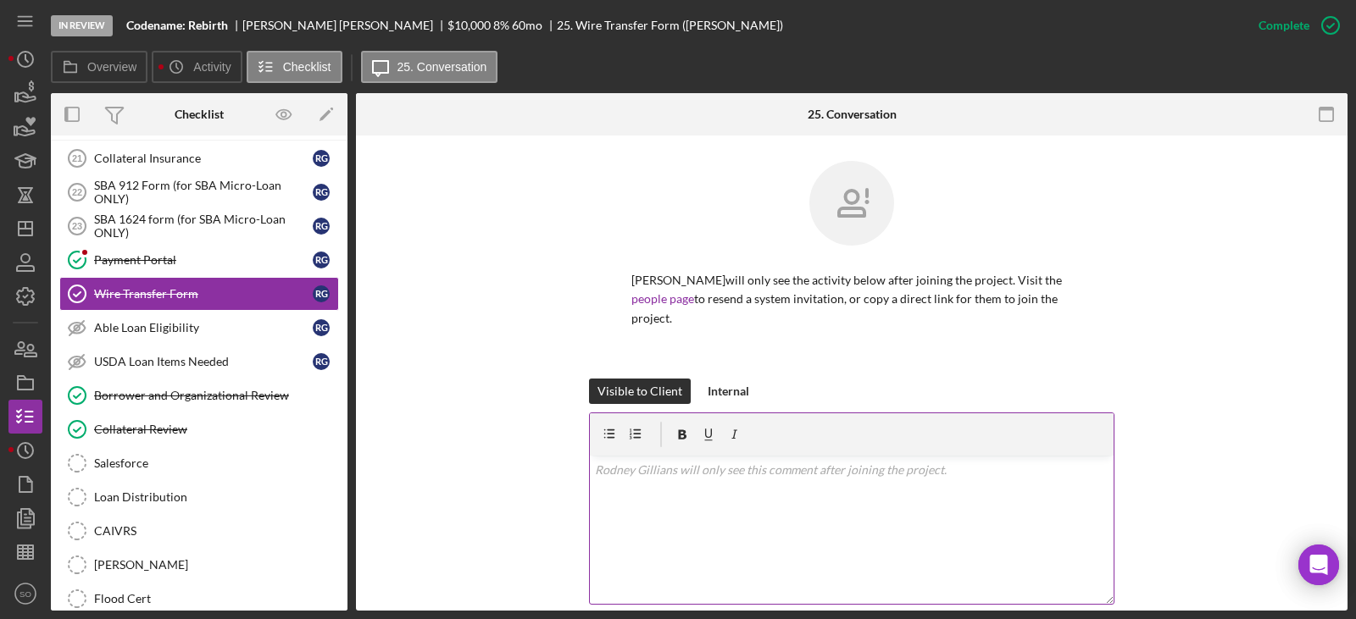
scroll to position [413, 0]
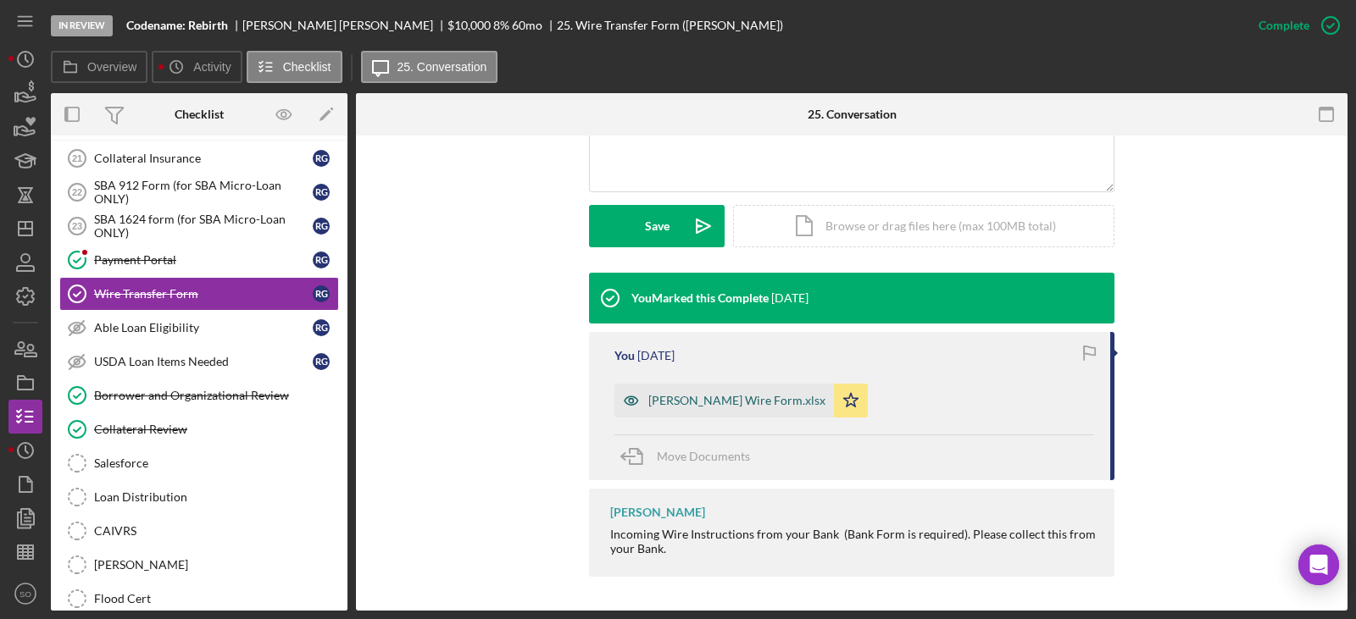
click at [686, 396] on div "Rodney Gillians Wire Form.xlsx" at bounding box center [736, 401] width 177 height 14
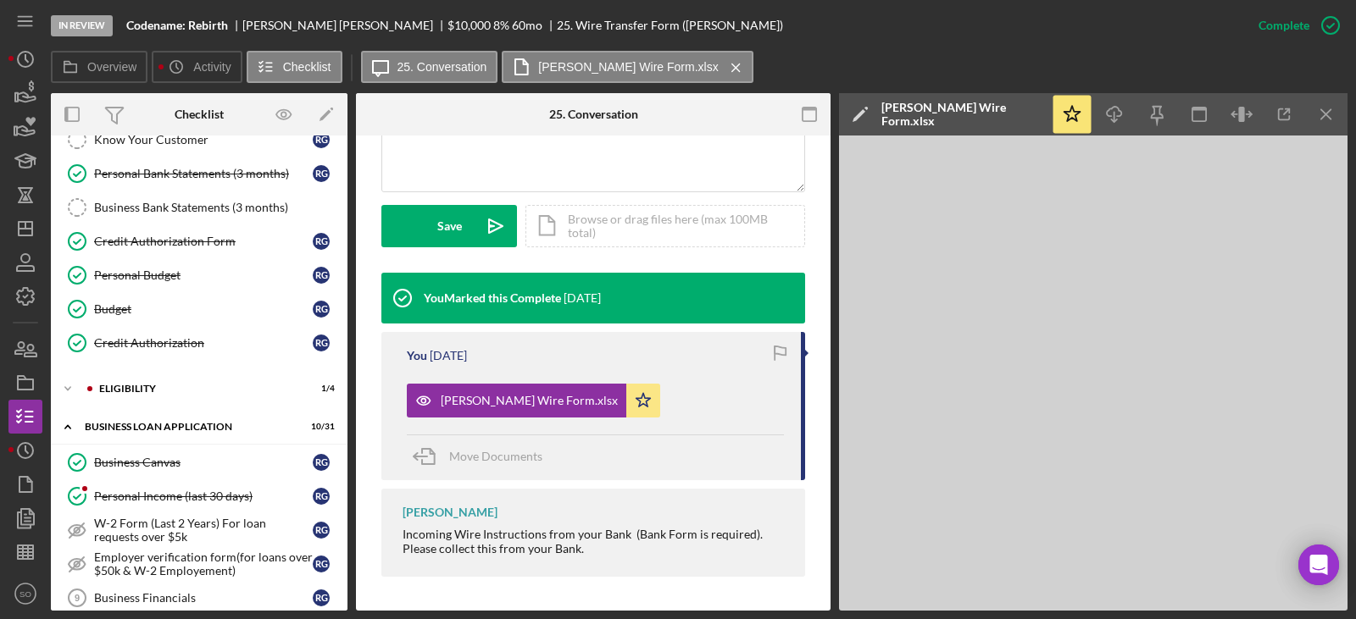
scroll to position [0, 0]
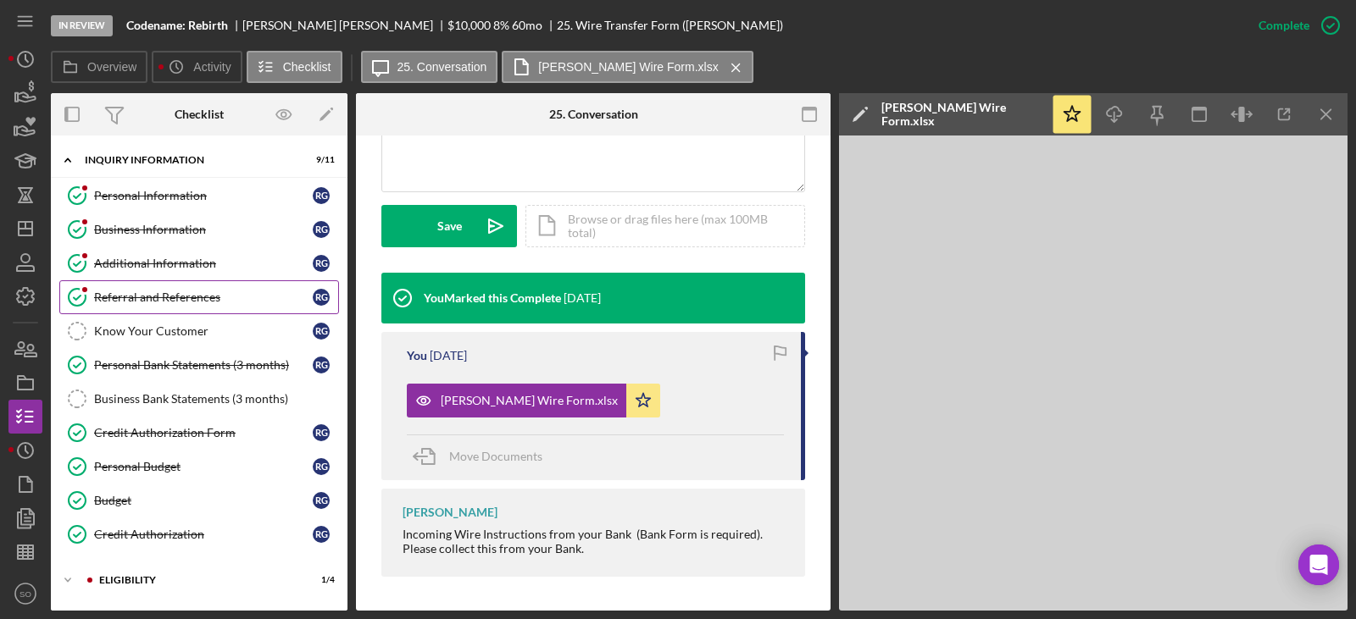
click at [149, 221] on link "Business Information Business Information R G" at bounding box center [199, 230] width 280 height 34
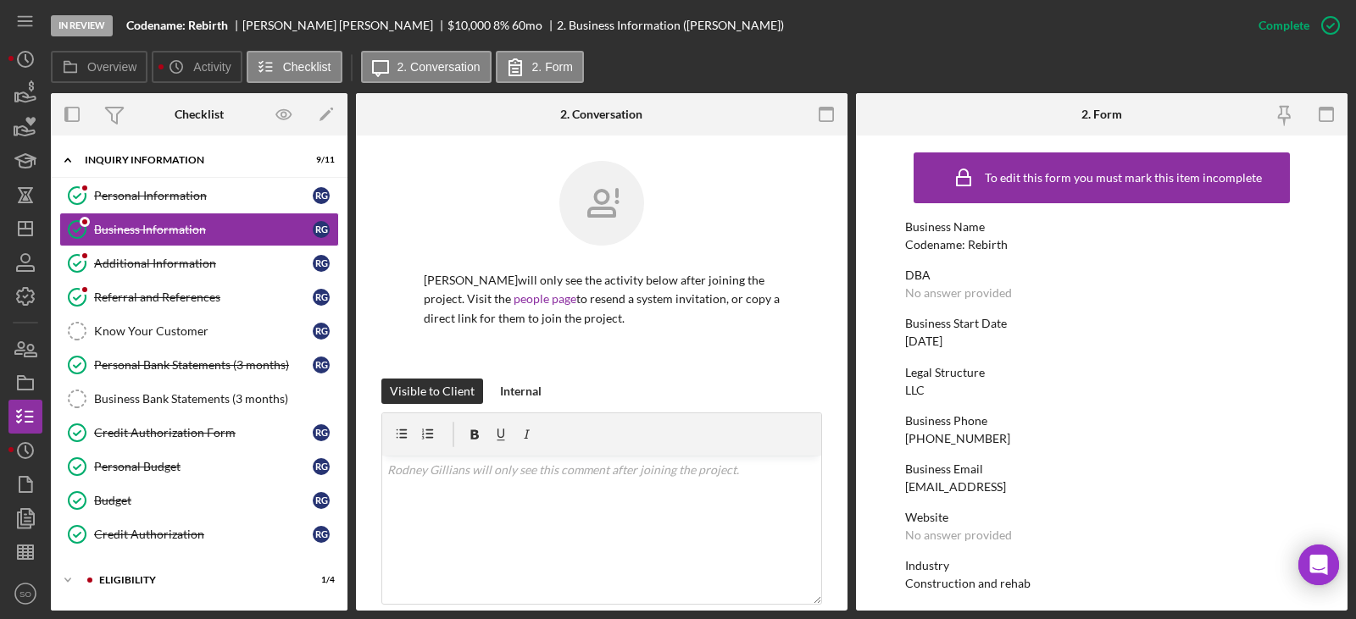
click at [924, 240] on div "Codename: Rebirth" at bounding box center [956, 245] width 103 height 14
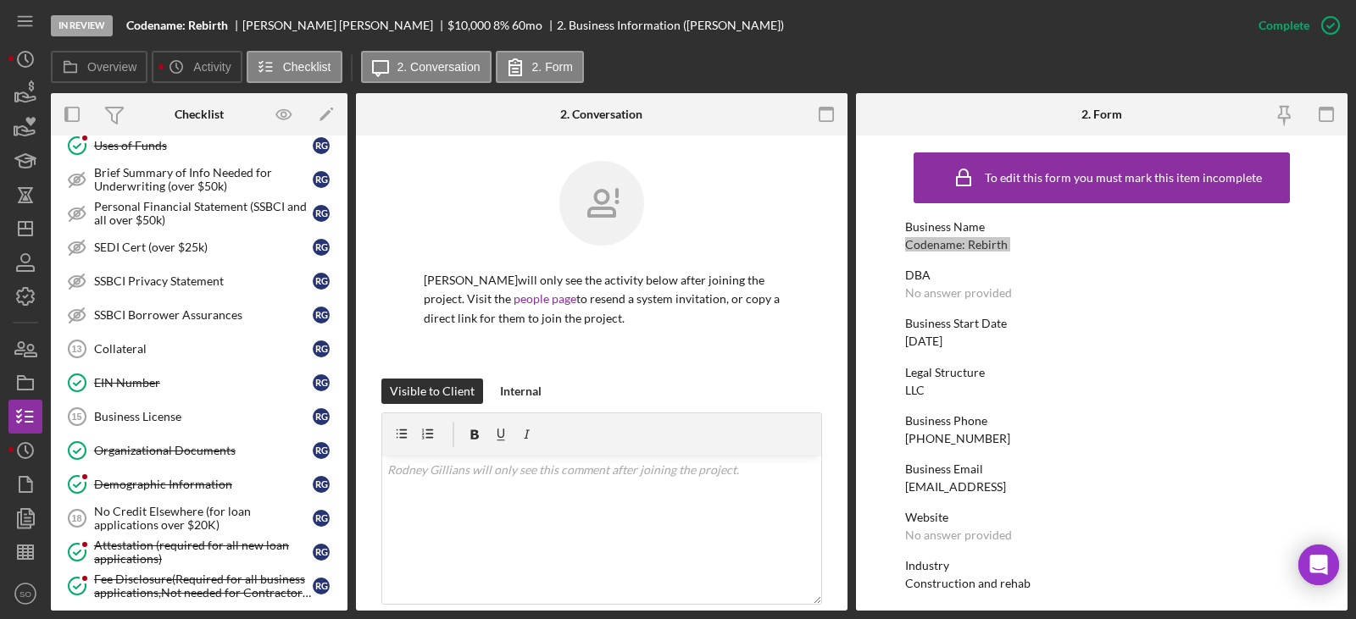
scroll to position [1271, 0]
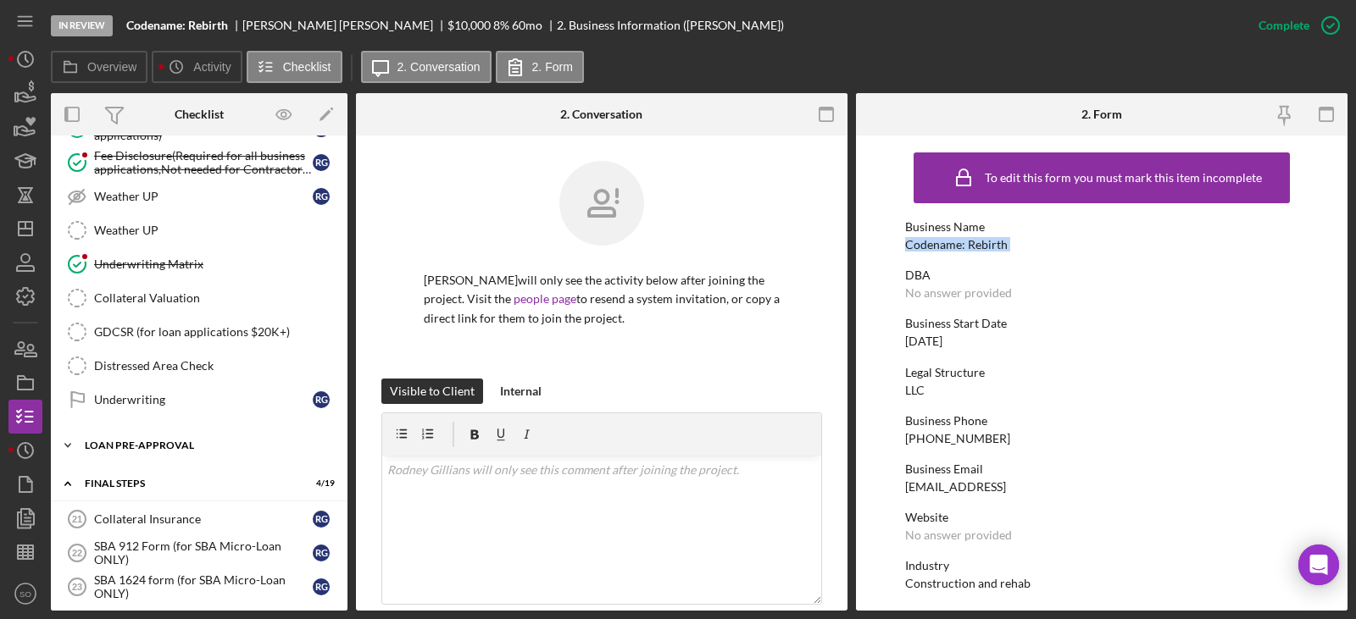
click at [147, 447] on div "LOAN PRE-APPROVAL" at bounding box center [205, 446] width 241 height 10
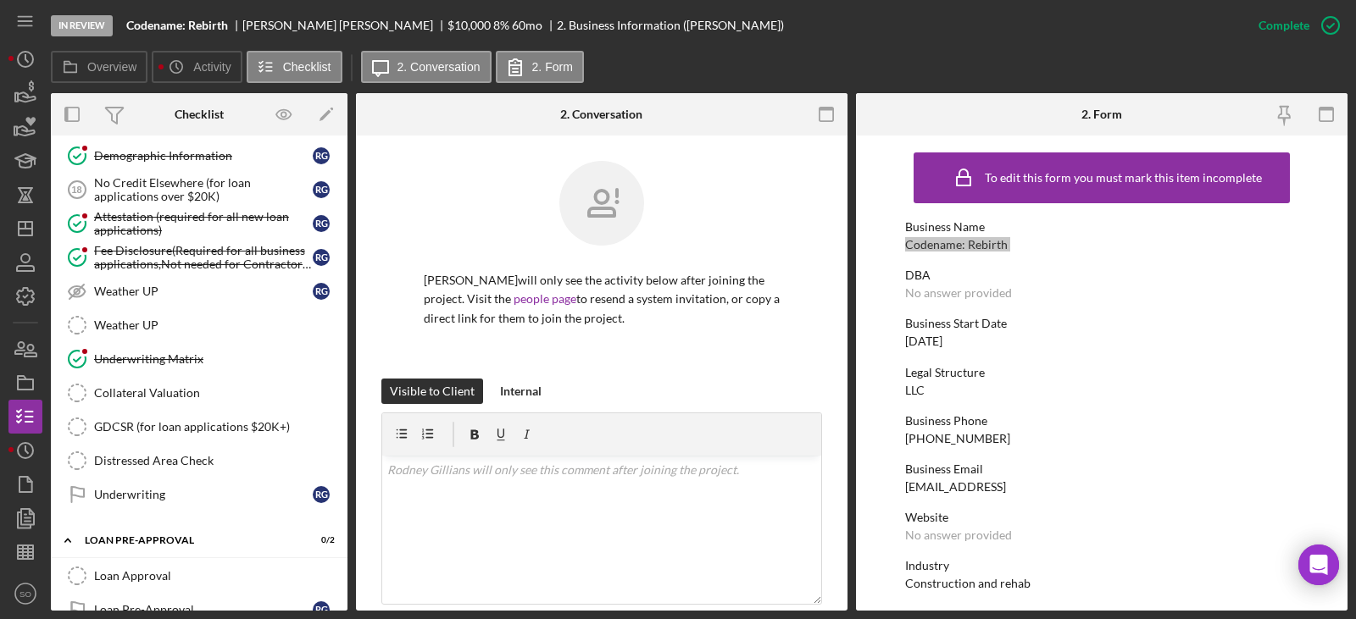
scroll to position [1600, 0]
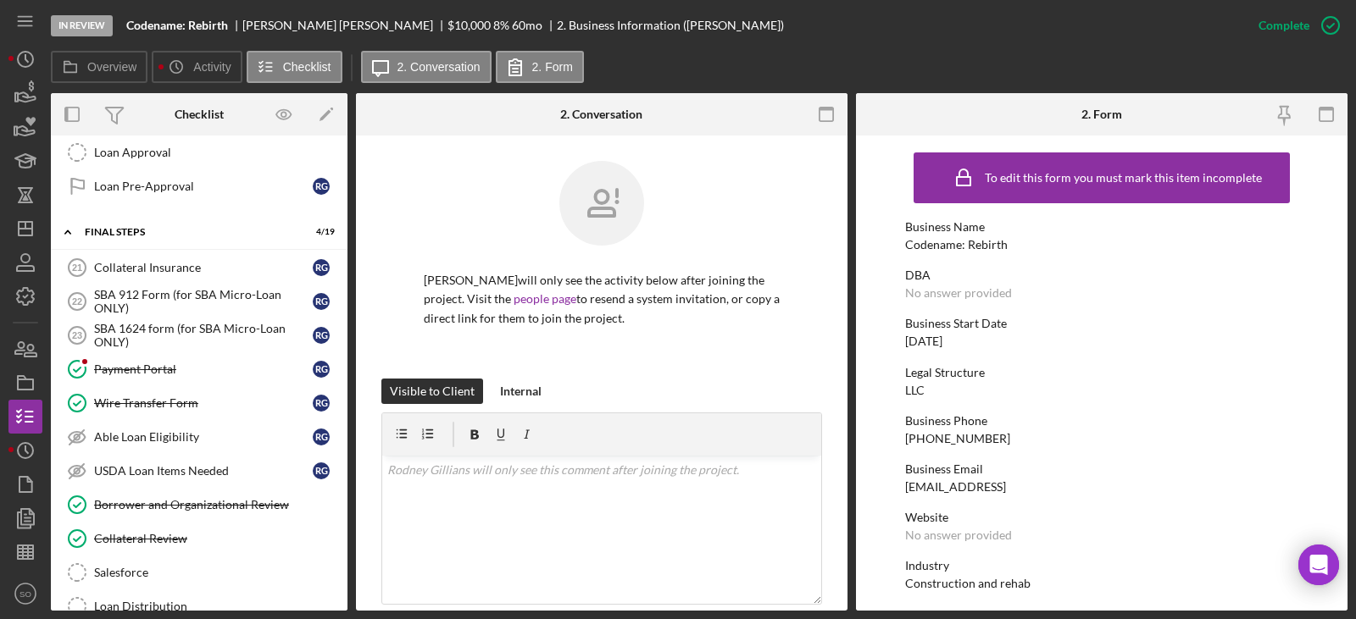
click at [1150, 415] on div "Business Phone" at bounding box center [1101, 421] width 393 height 14
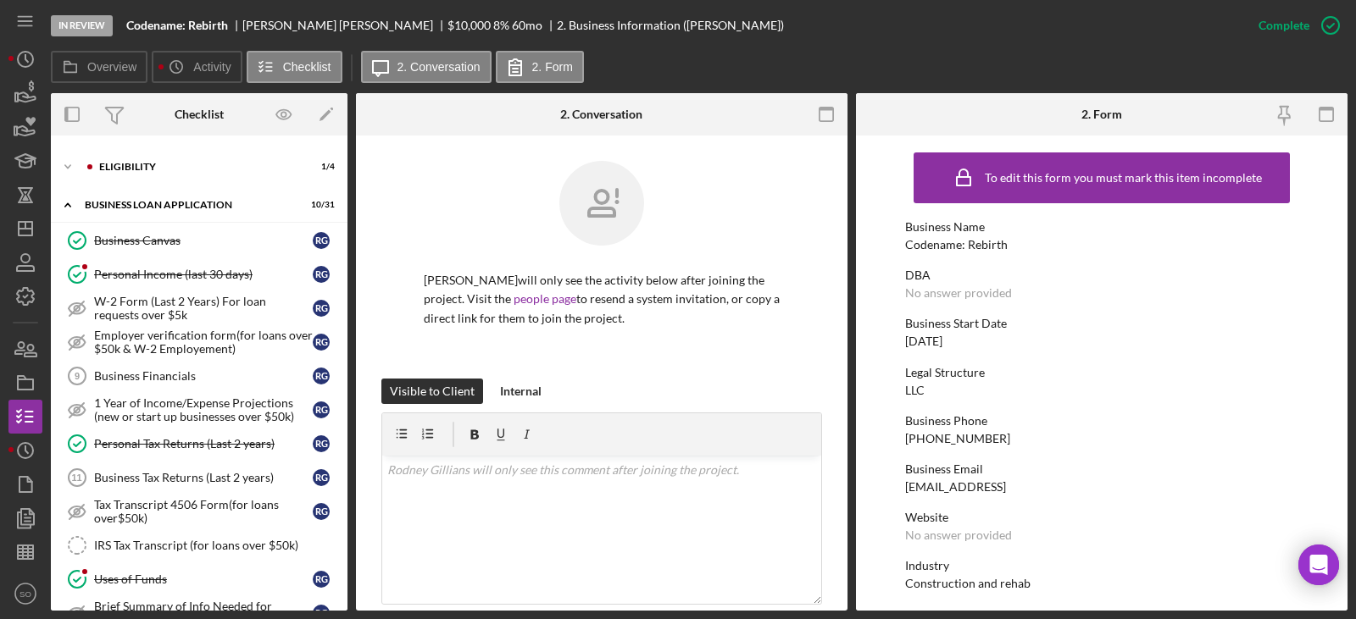
scroll to position [329, 0]
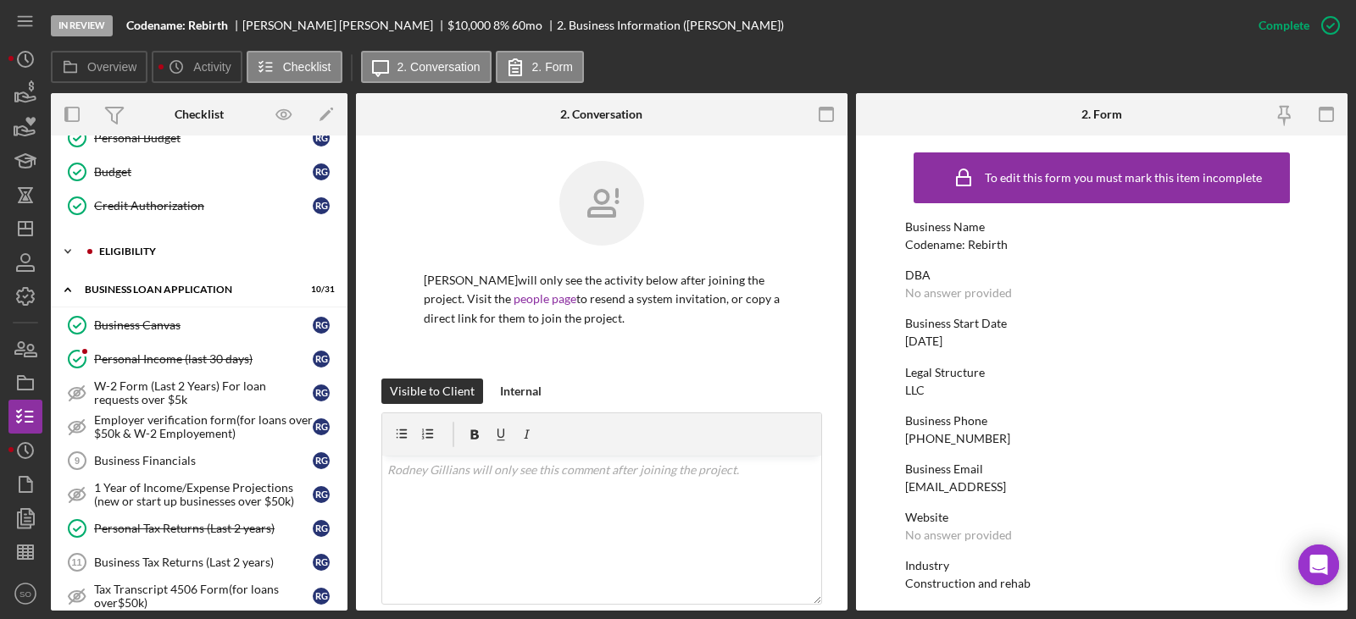
click at [133, 262] on div "Icon/Expander ELIGIBILITY 1 / 4" at bounding box center [199, 252] width 297 height 34
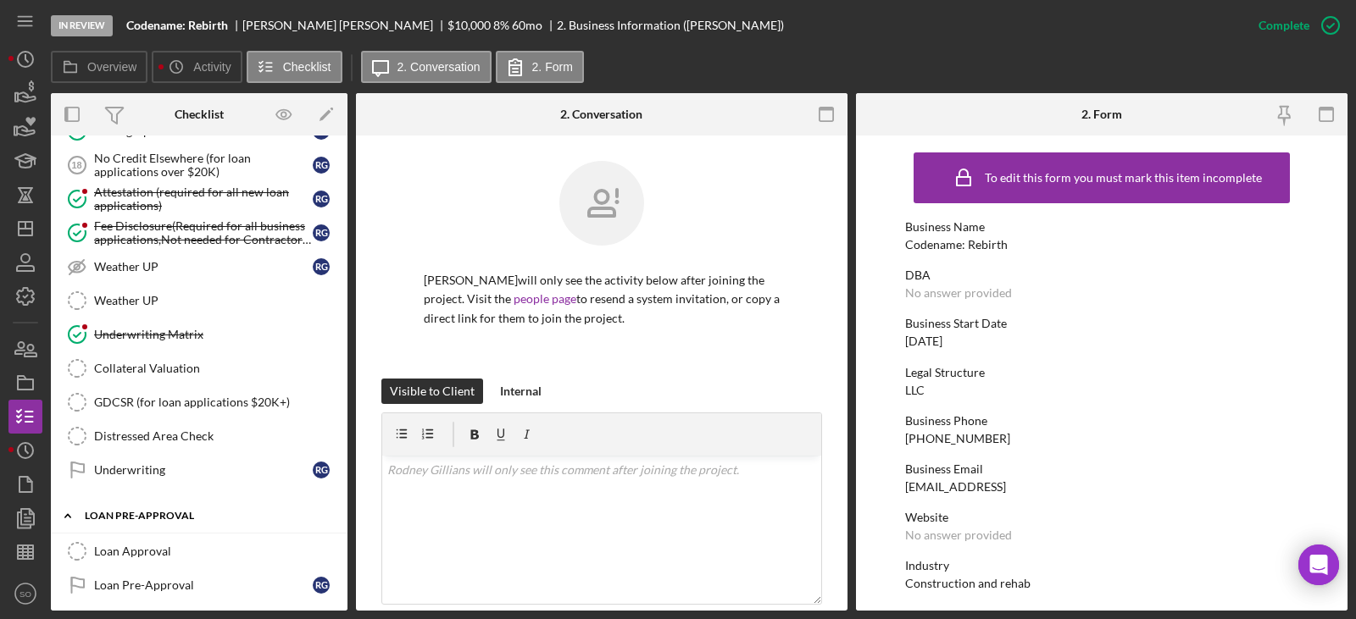
scroll to position [1430, 0]
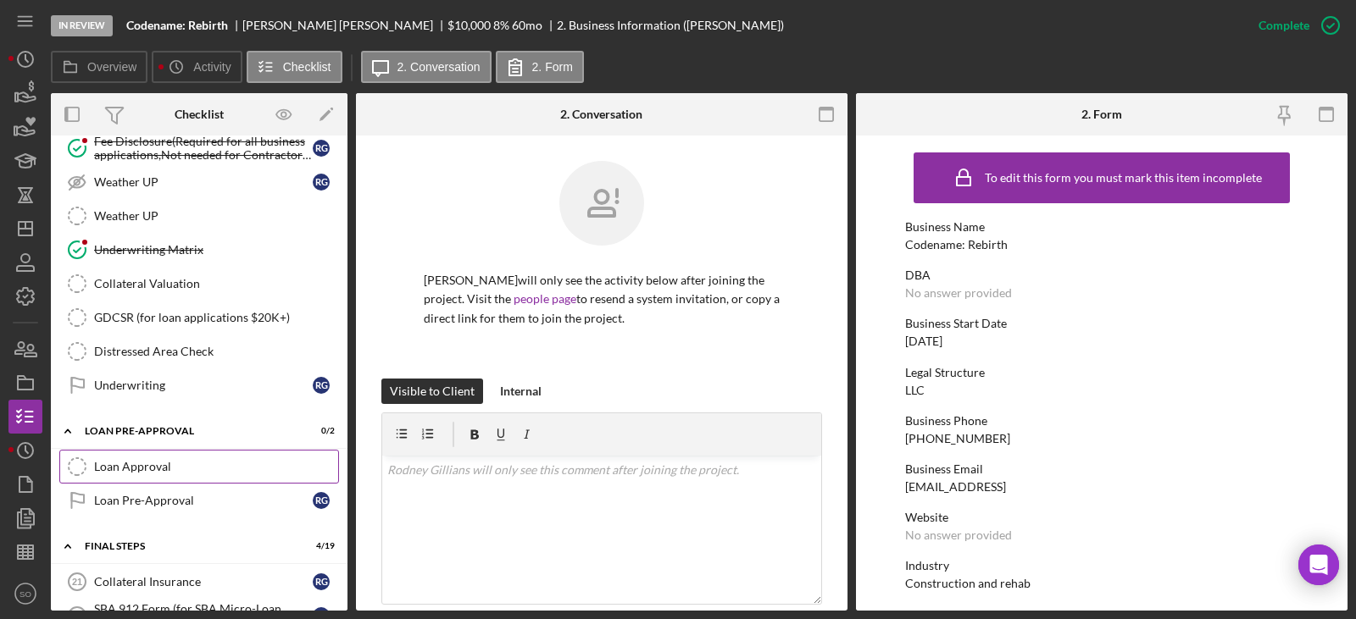
click at [174, 476] on link "Loan Approval Loan Approval" at bounding box center [199, 467] width 280 height 34
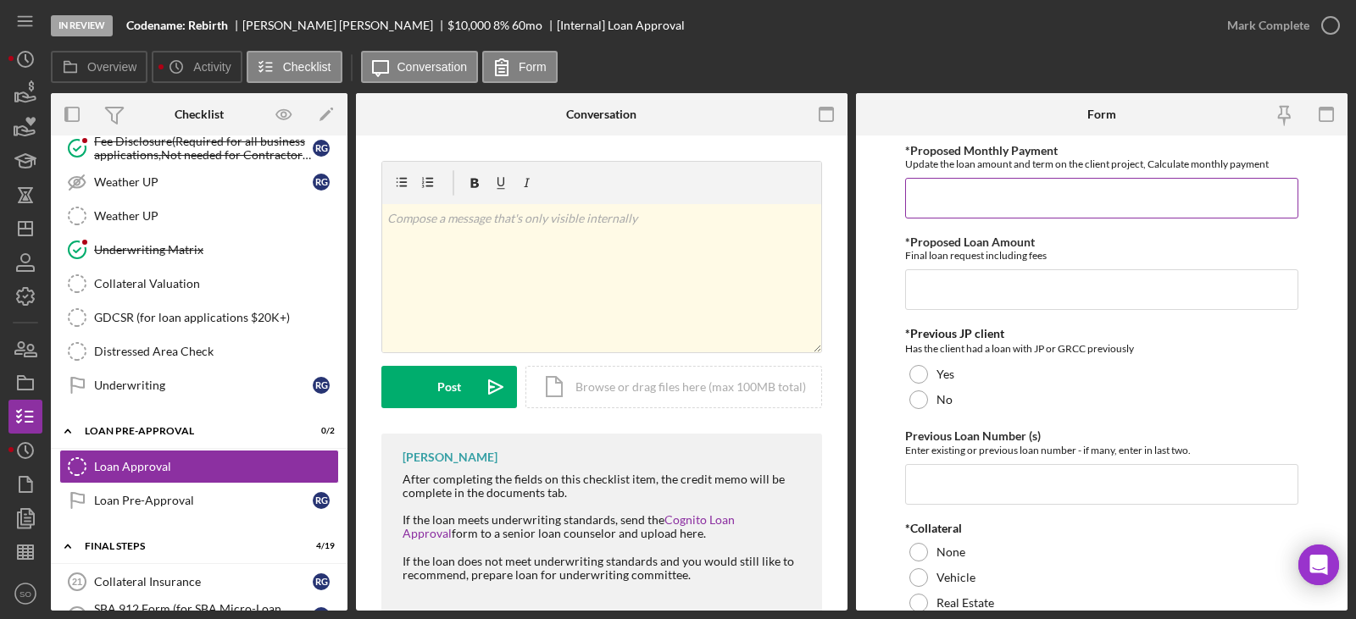
click at [964, 212] on input "*Proposed Monthly Payment" at bounding box center [1101, 198] width 393 height 41
type input "$10,376"
click at [922, 276] on input "*Proposed Loan Amount" at bounding box center [1101, 289] width 393 height 41
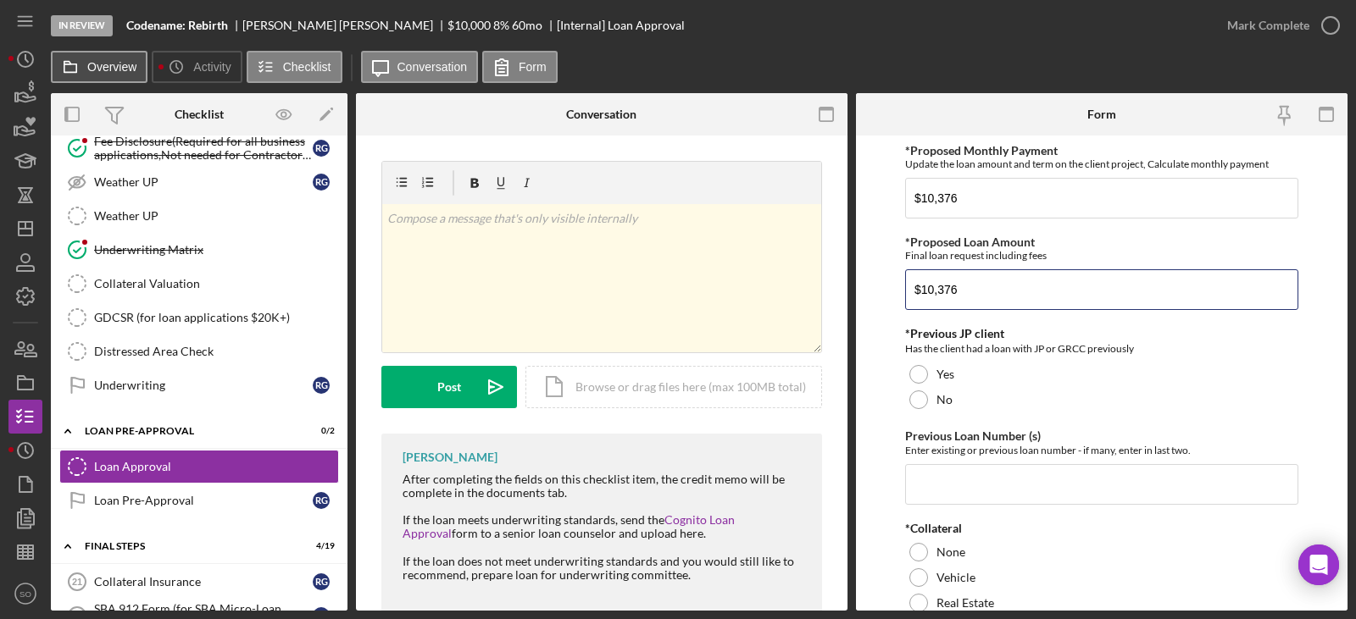
type input "$10,376"
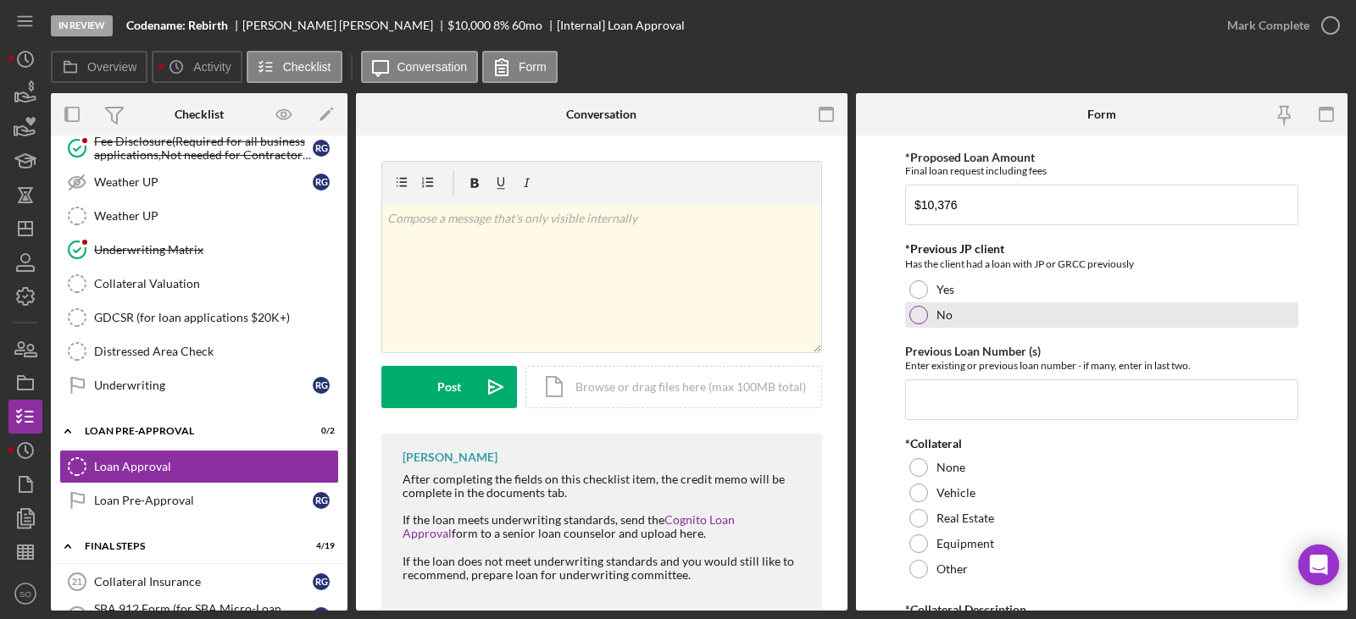
drag, startPoint x: 945, startPoint y: 311, endPoint x: 967, endPoint y: 318, distance: 23.1
click at [944, 311] on label "No" at bounding box center [944, 315] width 16 height 14
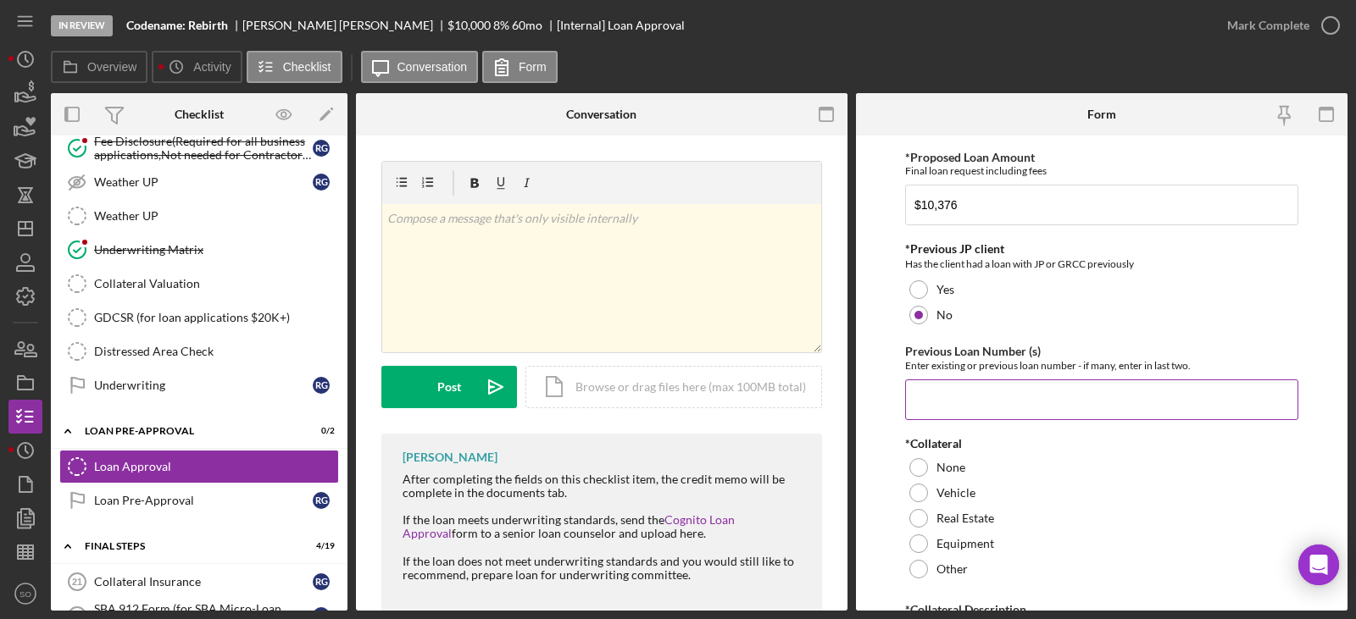
click at [981, 415] on input "Previous Loan Number (s)" at bounding box center [1101, 400] width 393 height 41
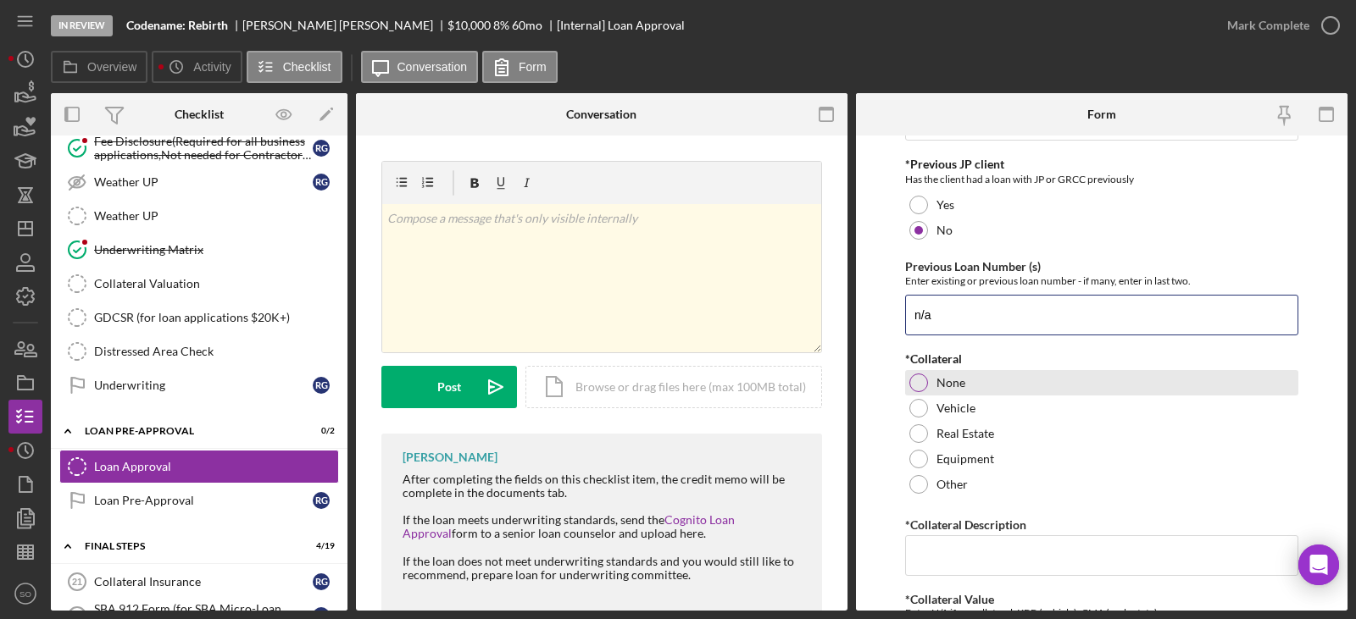
type input "n/a"
click at [915, 383] on div at bounding box center [918, 383] width 19 height 19
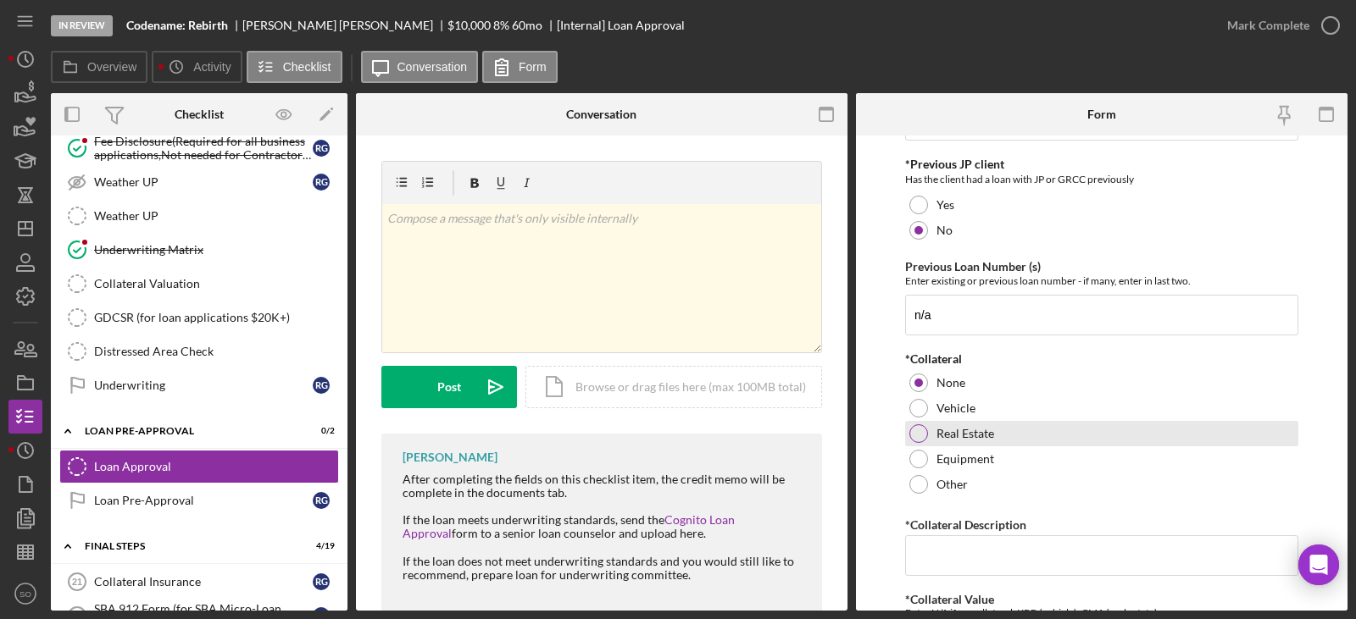
scroll to position [339, 0]
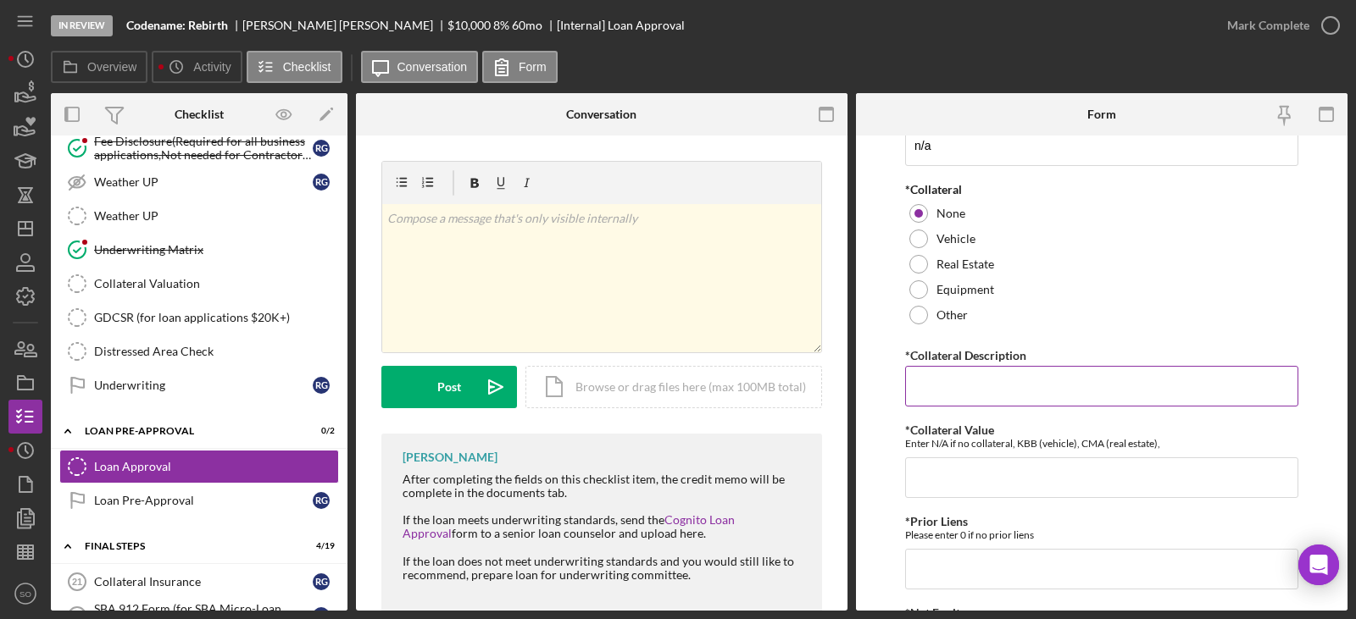
click at [955, 381] on input "*Collateral Description" at bounding box center [1101, 386] width 393 height 41
type input "n/a"
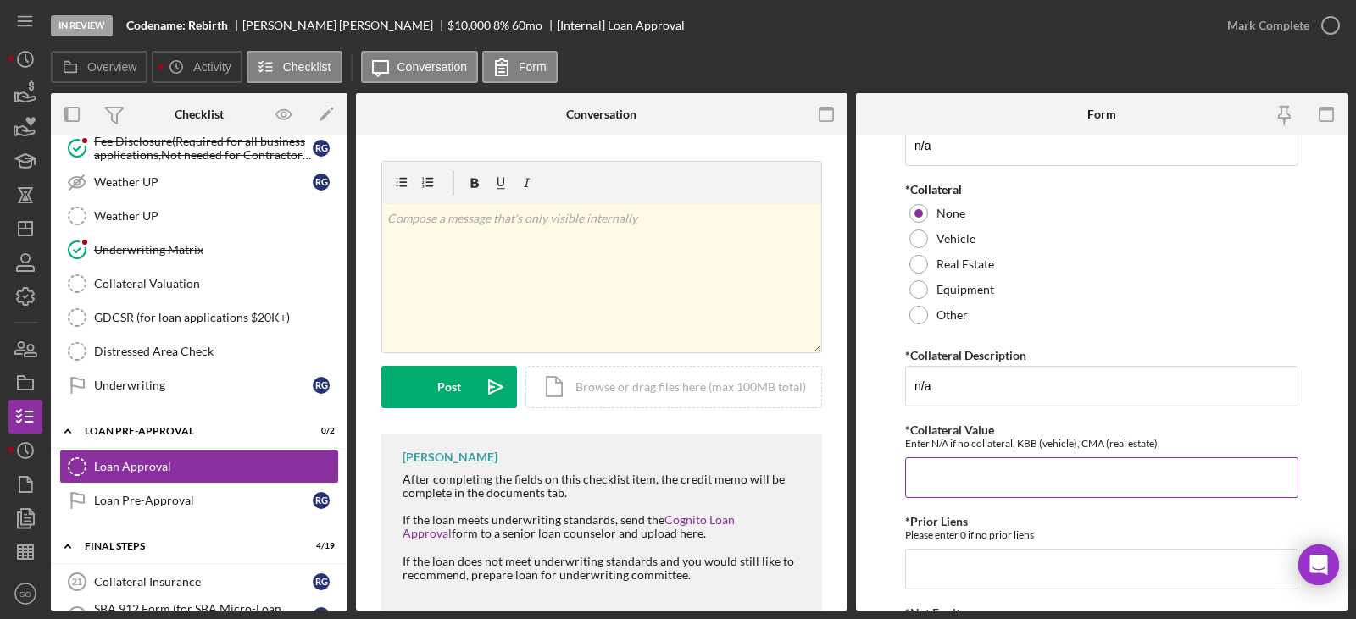
click at [989, 452] on div "*Collateral Value Enter N/A if no collateral, KBB (vehicle), CMA (real estate),…" at bounding box center [1101, 461] width 393 height 75
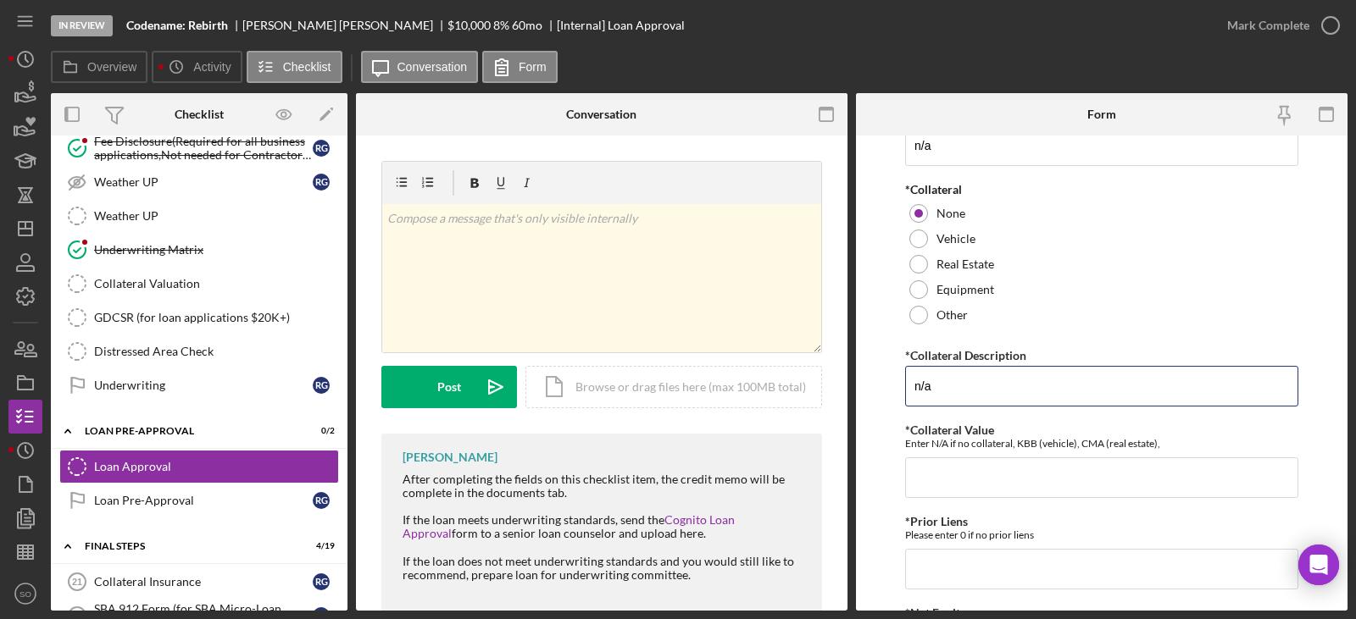
click at [865, 409] on form "*Proposed Monthly Payment Update the loan amount and term on the client project…" at bounding box center [1101, 373] width 491 height 475
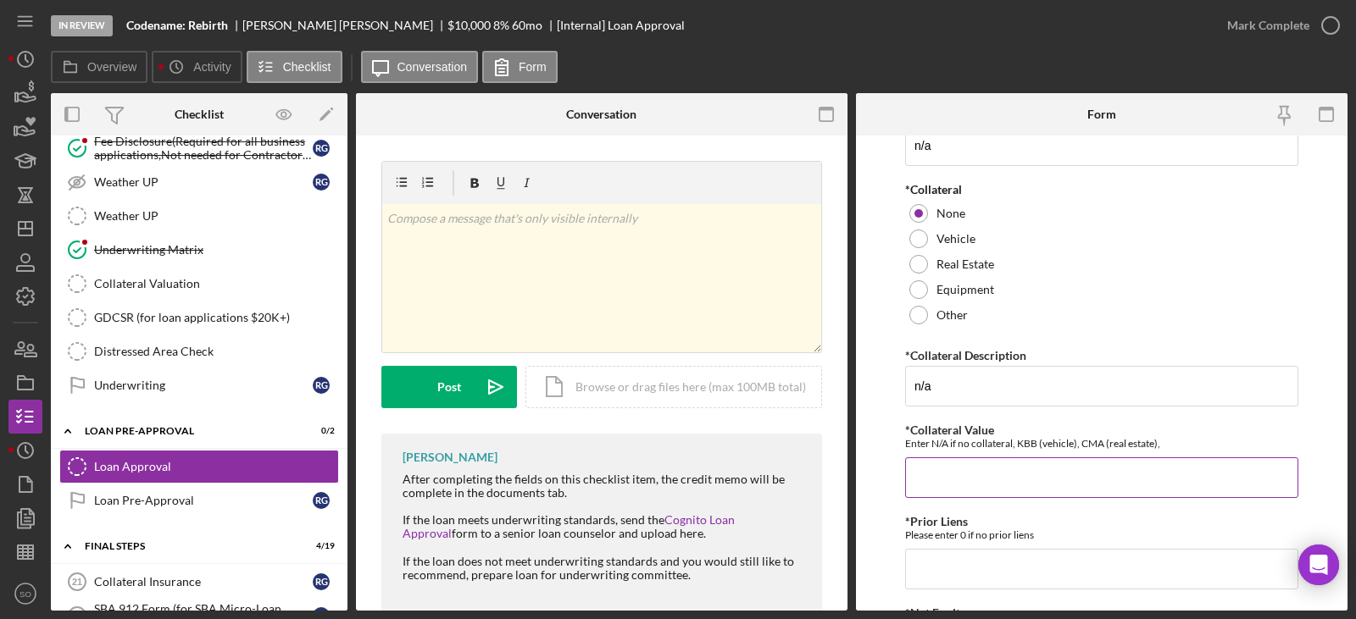
drag, startPoint x: 941, startPoint y: 461, endPoint x: 942, endPoint y: 469, distance: 8.6
click at [941, 468] on input "*Collateral Value" at bounding box center [1101, 478] width 393 height 41
paste input "n/a"
type input "n/a"
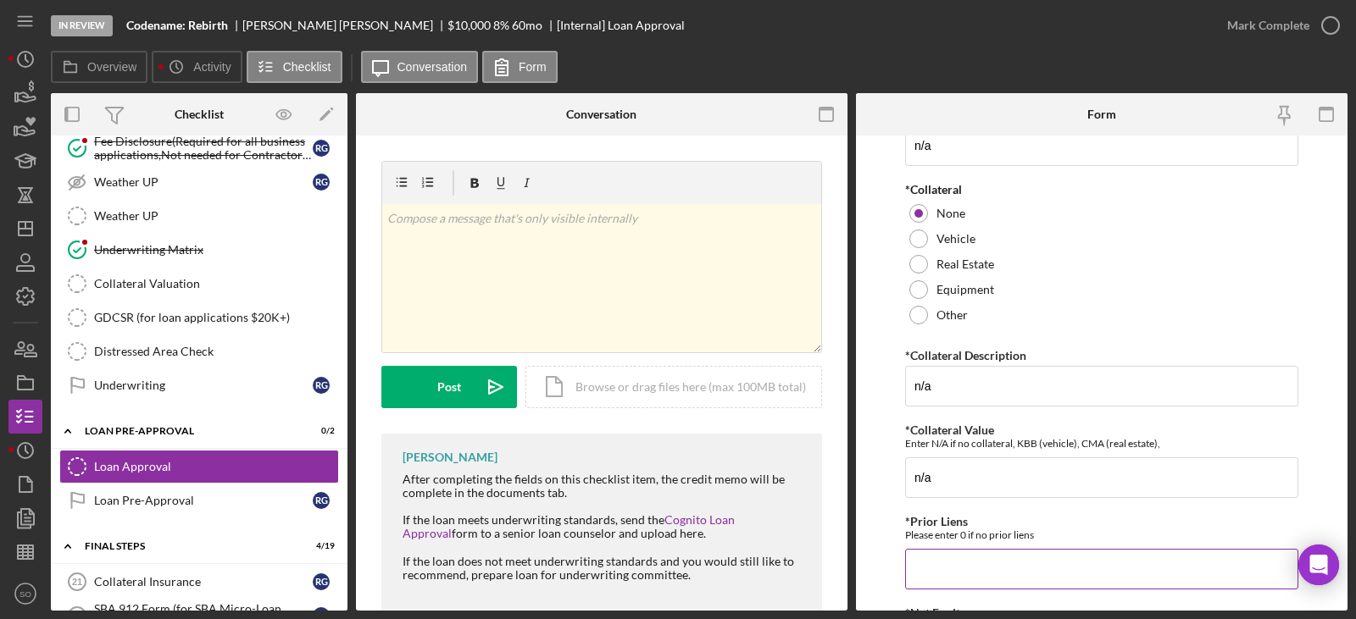
click at [941, 580] on input "*Prior Liens" at bounding box center [1101, 569] width 393 height 41
type input "0"
click at [898, 505] on form "*Proposed Monthly Payment Update the loan amount and term on the client project…" at bounding box center [1101, 373] width 491 height 475
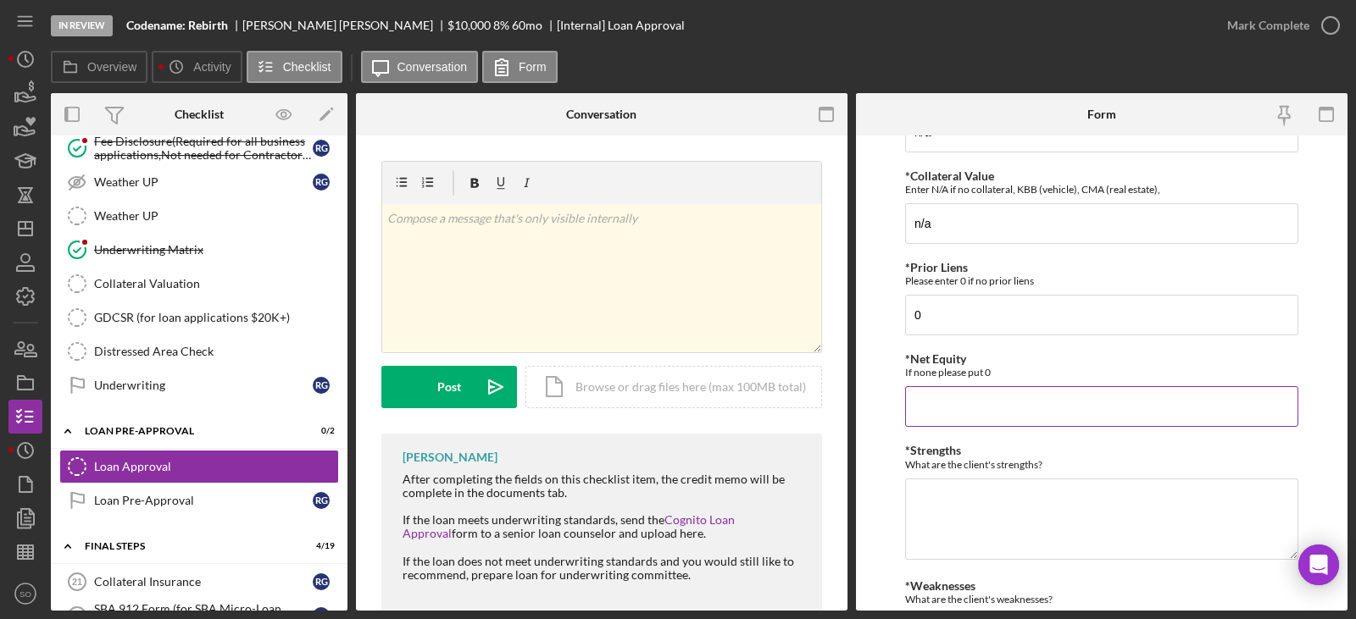
click at [955, 408] on input "*Net Equity" at bounding box center [1101, 406] width 393 height 41
type input "0"
click at [908, 452] on label "*Strengths" at bounding box center [933, 450] width 56 height 14
click at [908, 479] on textarea "*Strengths" at bounding box center [1101, 519] width 393 height 81
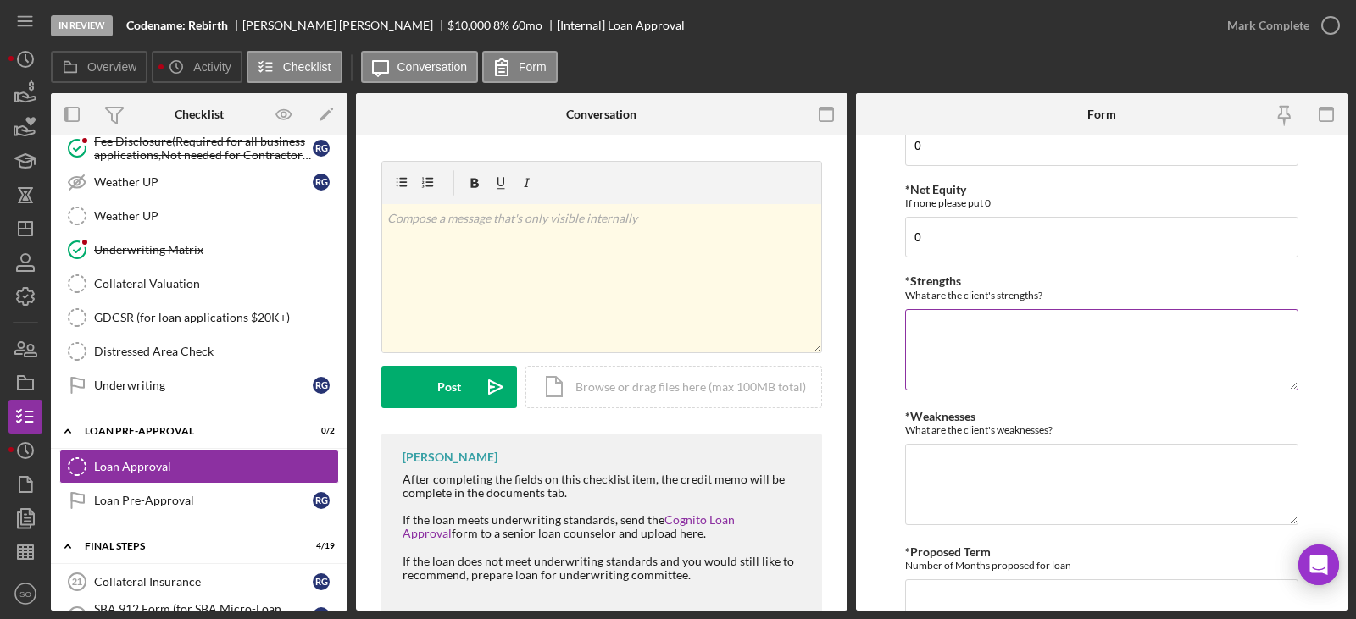
click at [951, 344] on textarea "*Strengths" at bounding box center [1101, 349] width 393 height 81
type textarea "High credit score High Matrix"
click at [958, 491] on textarea "*Weaknesses" at bounding box center [1101, 484] width 393 height 81
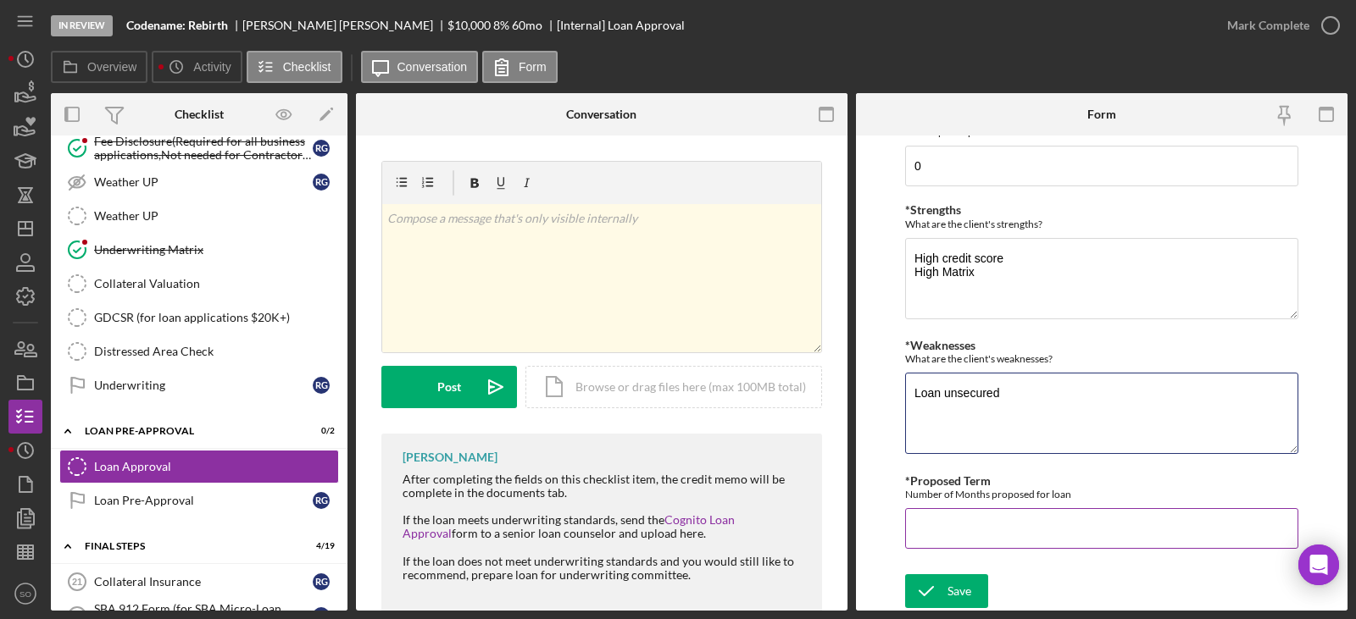
type textarea "Loan unsecured"
click at [974, 514] on input "*Proposed Term" at bounding box center [1101, 528] width 393 height 41
type input "60"
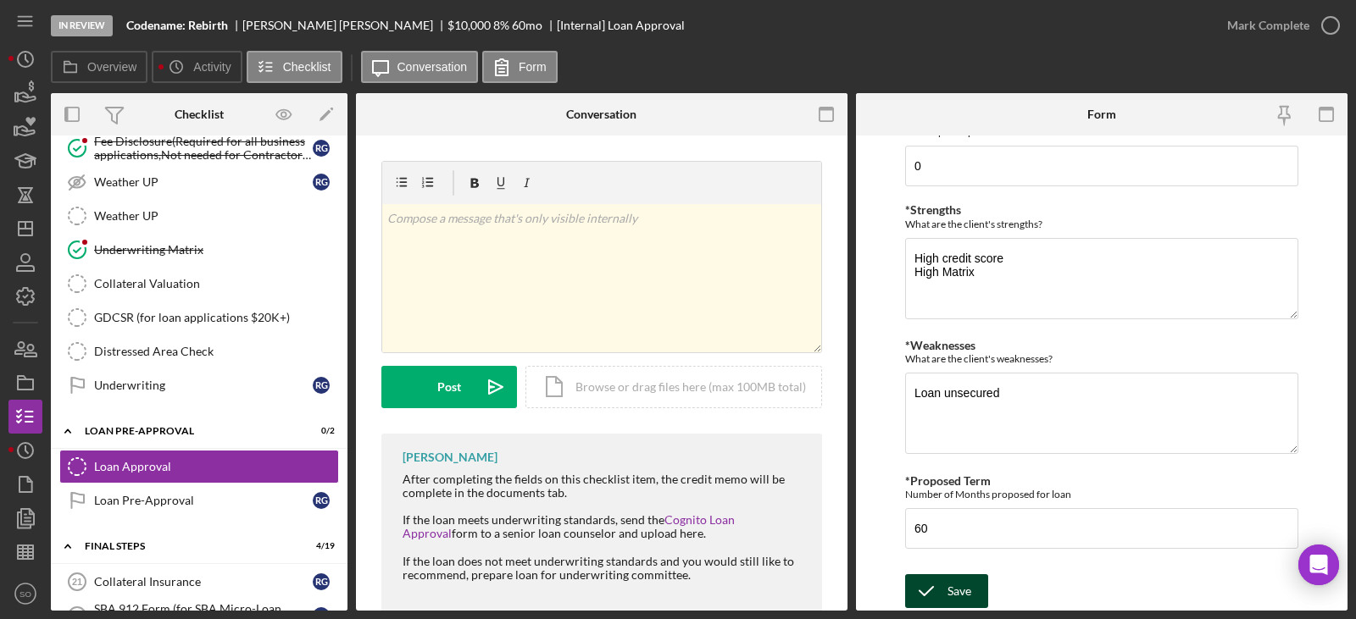
click at [958, 580] on div "Save" at bounding box center [959, 592] width 24 height 34
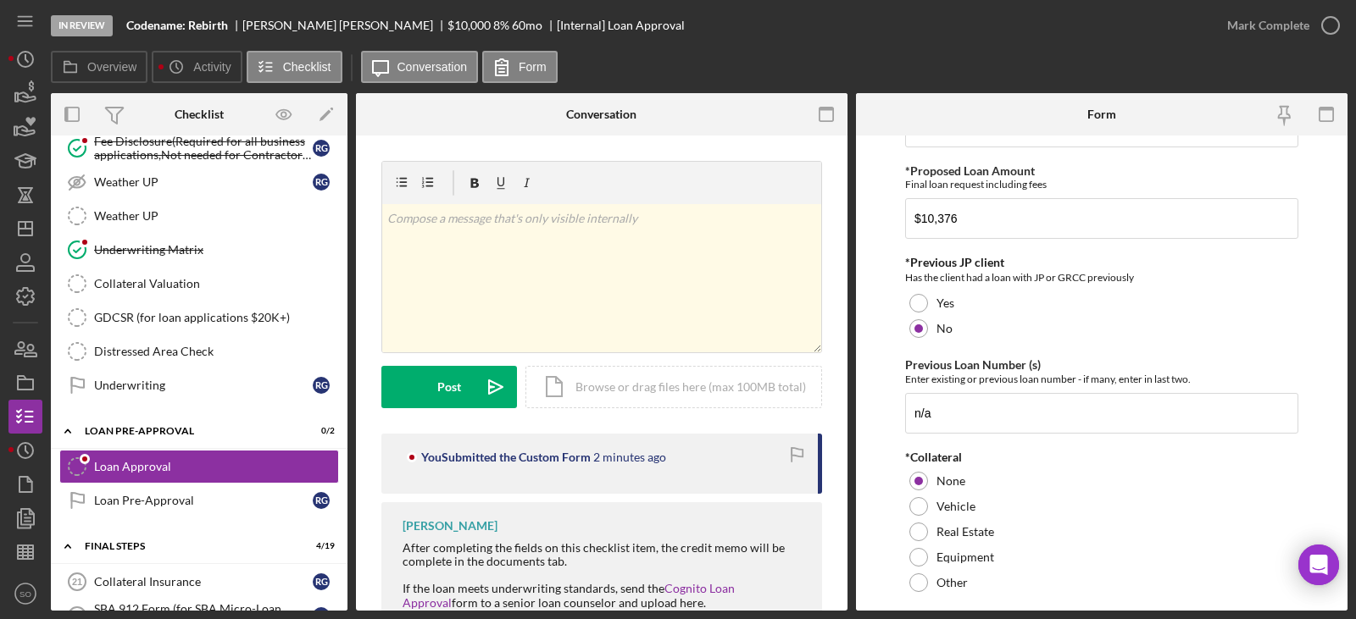
scroll to position [0, 0]
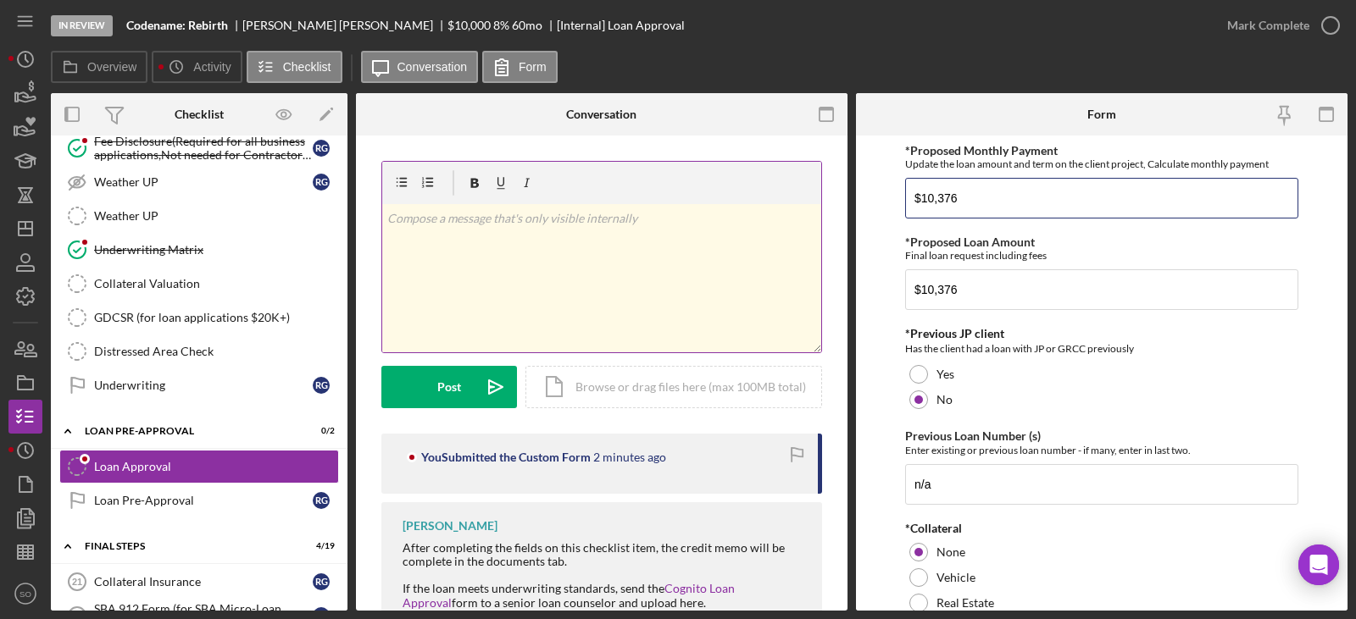
drag, startPoint x: 996, startPoint y: 201, endPoint x: 642, endPoint y: 181, distance: 353.9
click at [650, 183] on div "Overview Internal Workflow Stage In Review Icon/Dropdown Arrow Archive (can una…" at bounding box center [699, 352] width 1296 height 518
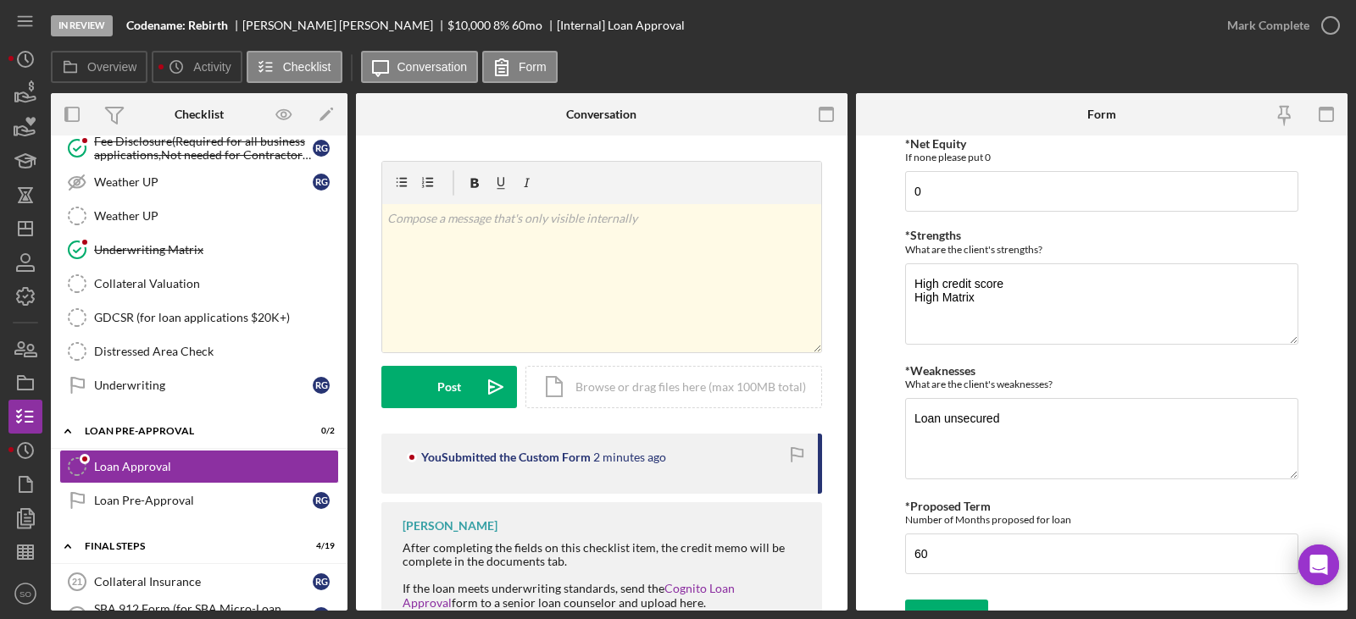
scroll to position [834, 0]
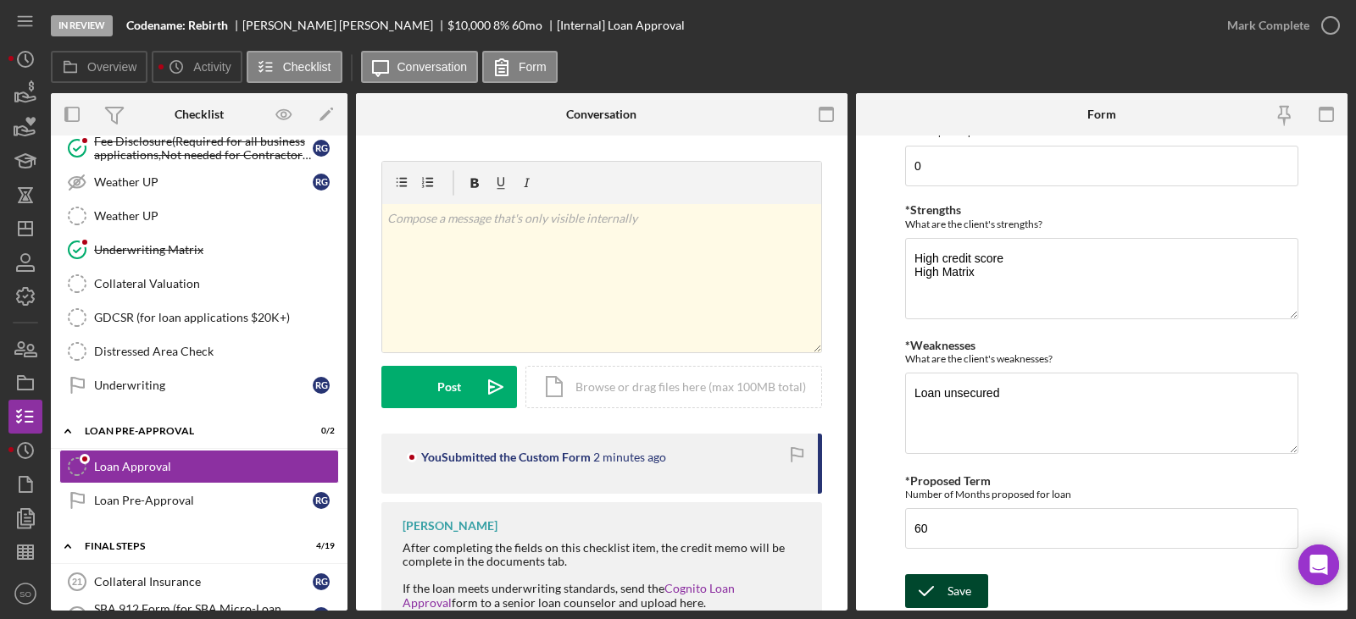
type input "$221"
click at [940, 588] on icon "submit" at bounding box center [926, 591] width 42 height 42
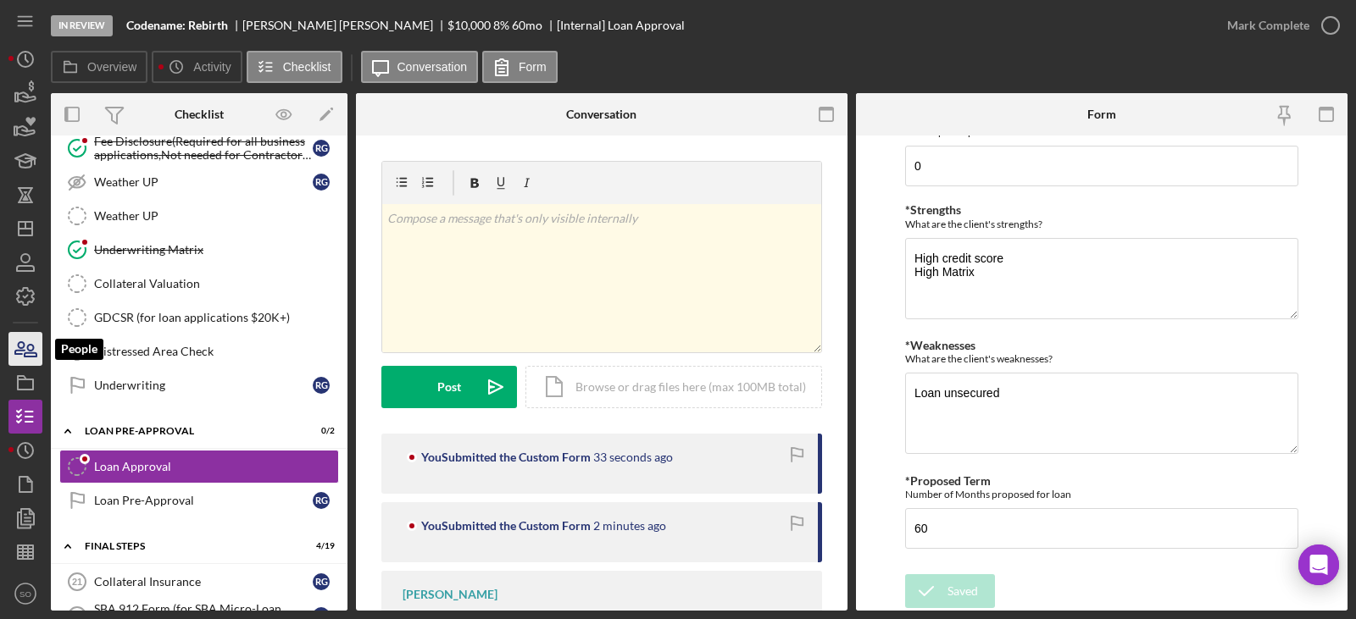
click at [26, 353] on icon "button" at bounding box center [31, 351] width 12 height 12
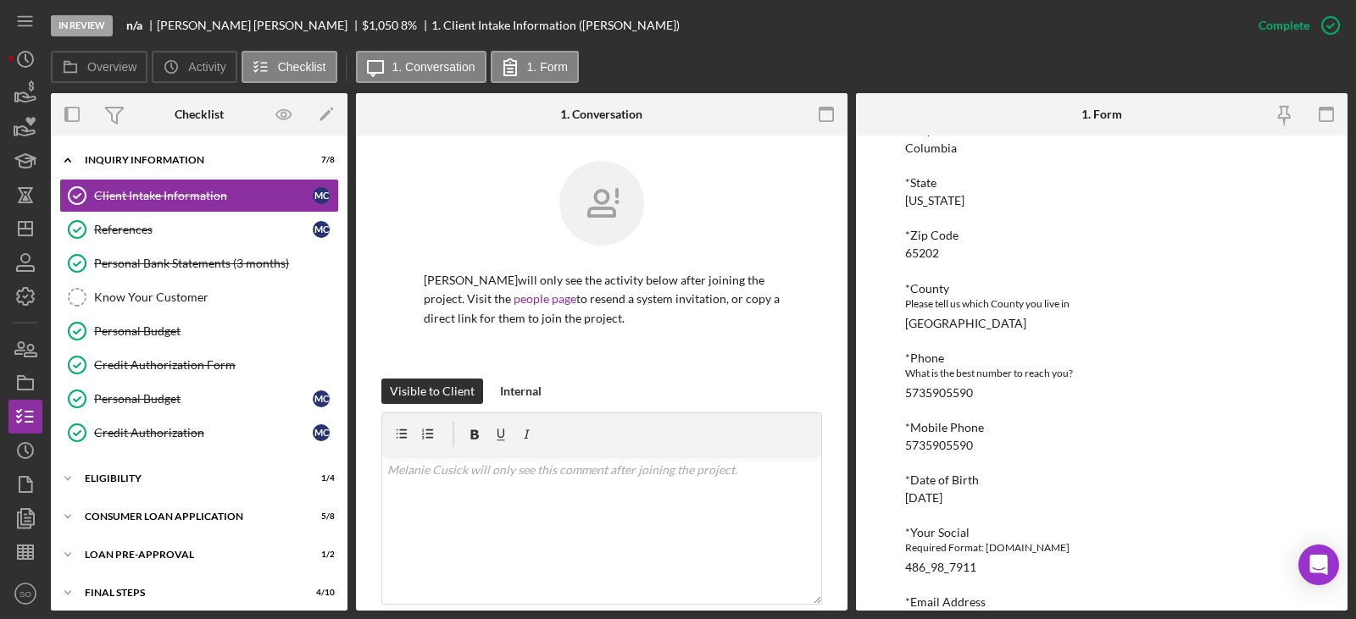
scroll to position [656, 0]
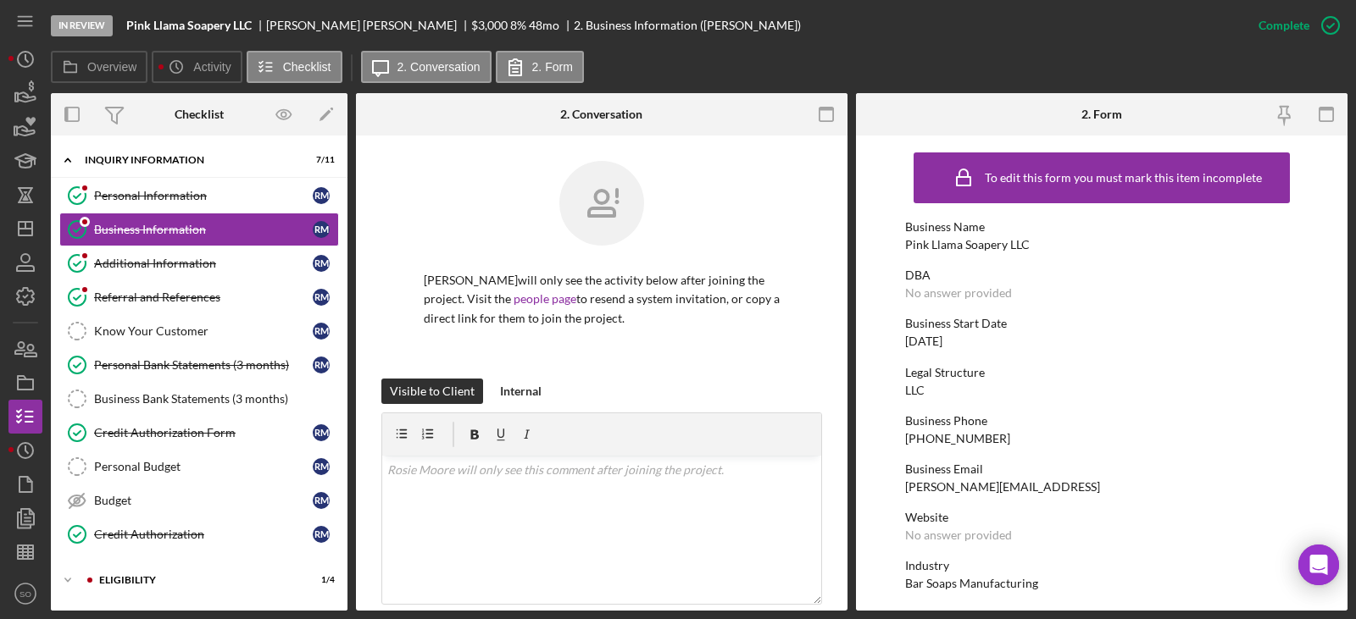
click at [978, 245] on div "Pink Llama Soapery LLC" at bounding box center [967, 245] width 125 height 14
copy div "Pink Llama Soapery LLC"
click at [955, 433] on div "[PHONE_NUMBER]" at bounding box center [957, 439] width 105 height 14
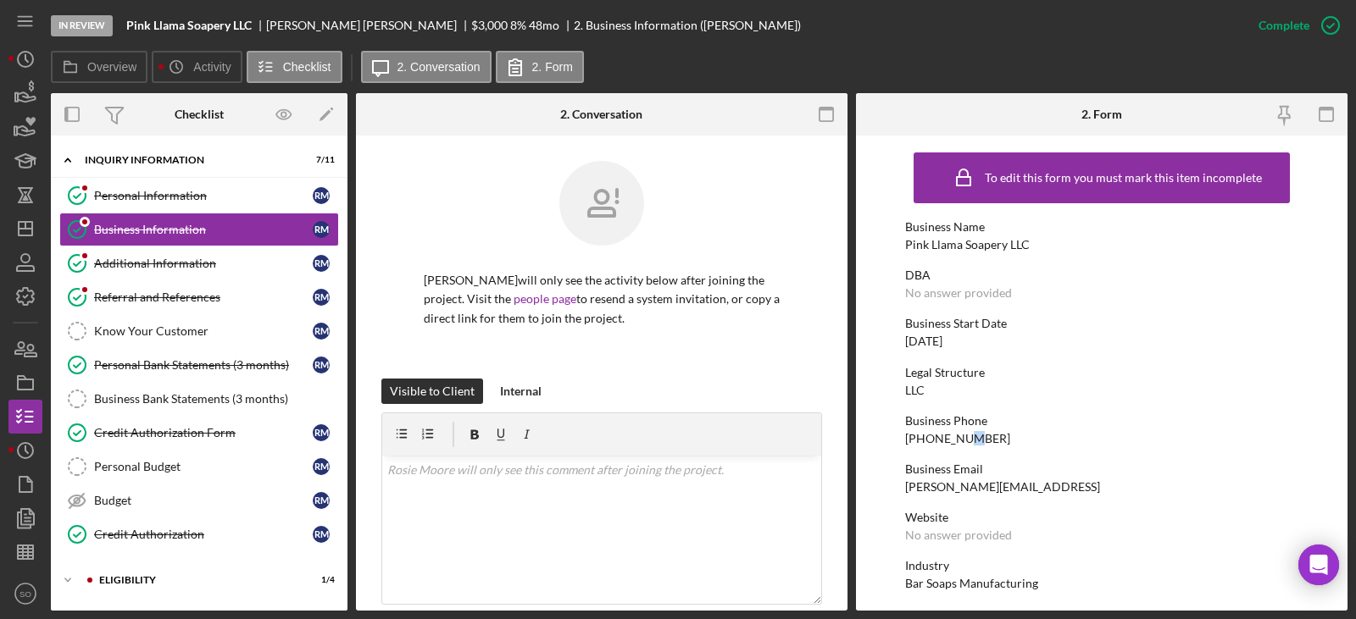
click at [955, 433] on div "[PHONE_NUMBER]" at bounding box center [957, 439] width 105 height 14
copy div "[PHONE_NUMBER]"
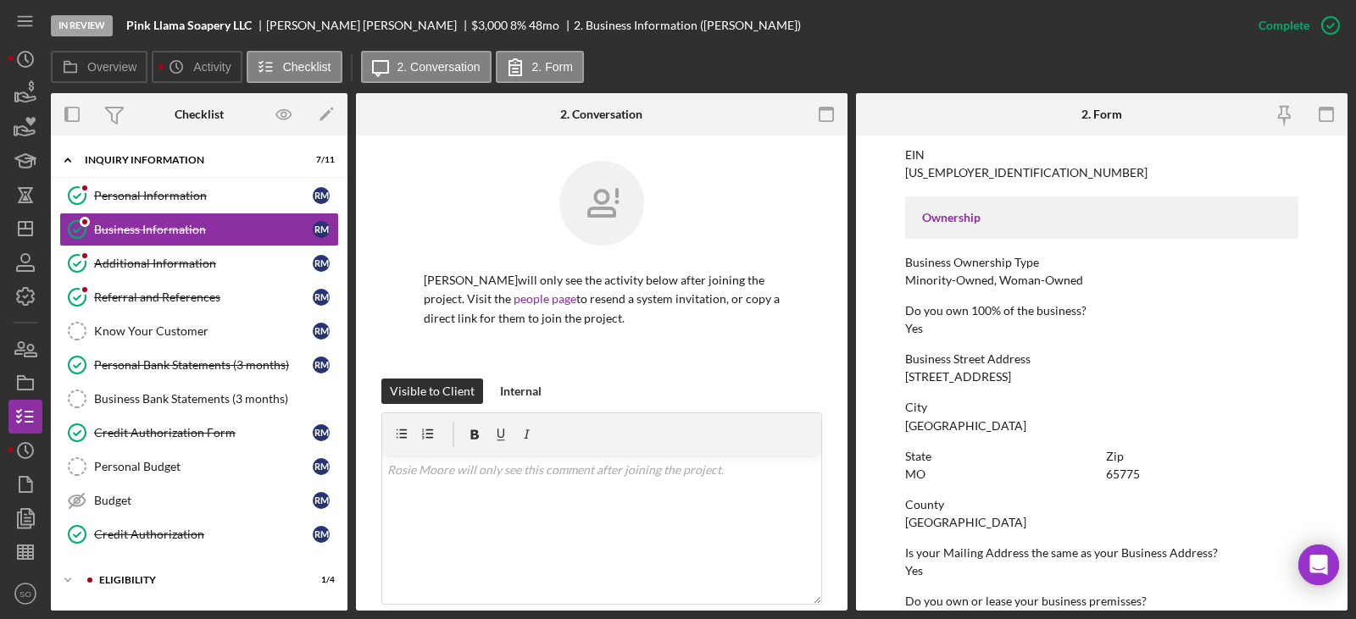
click at [954, 378] on div "[STREET_ADDRESS]" at bounding box center [958, 377] width 106 height 14
copy div "[STREET_ADDRESS]"
click at [953, 522] on div "[GEOGRAPHIC_DATA]" at bounding box center [965, 523] width 121 height 14
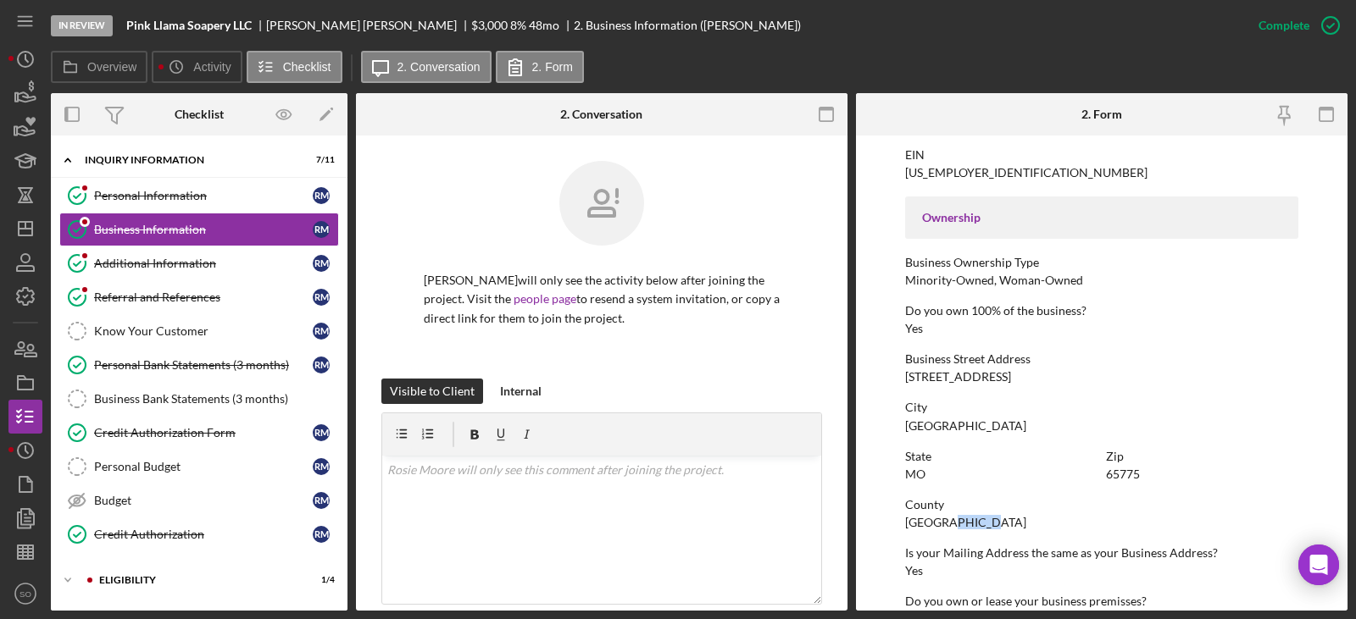
click at [953, 522] on div "[GEOGRAPHIC_DATA]" at bounding box center [965, 523] width 121 height 14
copy div "[GEOGRAPHIC_DATA]"
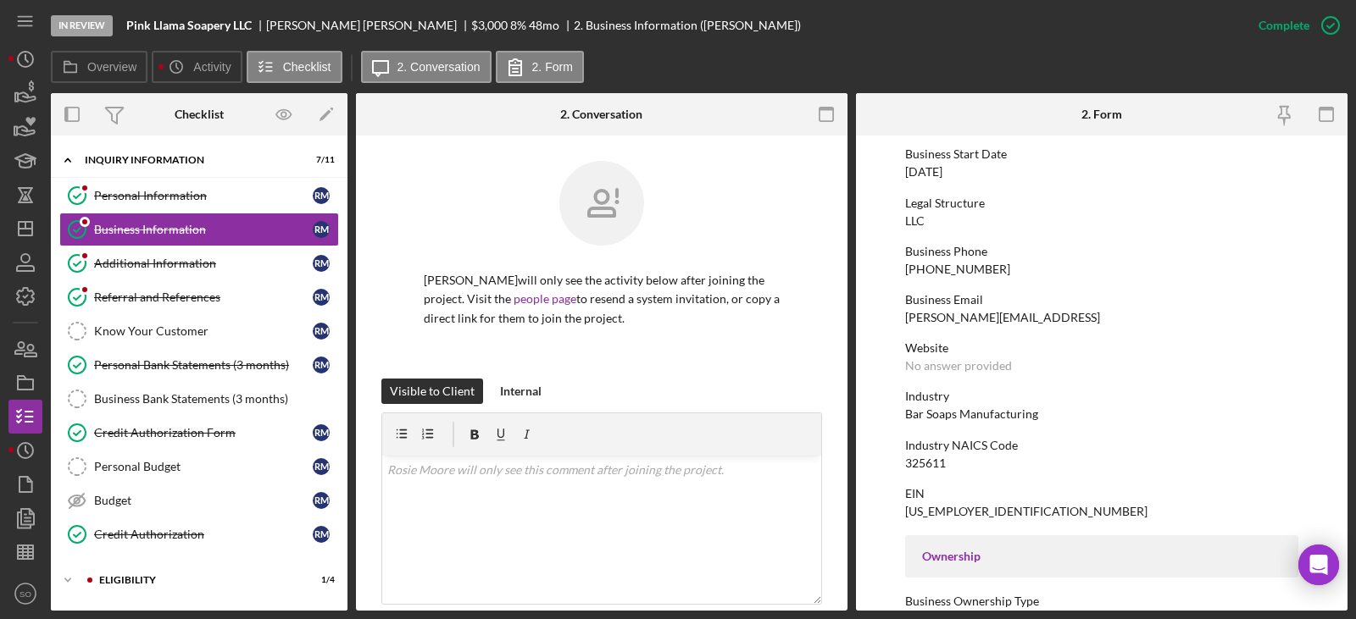
click at [941, 517] on div "[US_EMPLOYER_IDENTIFICATION_NUMBER]" at bounding box center [1026, 512] width 242 height 14
copy div "[US_EMPLOYER_IDENTIFICATION_NUMBER]"
click at [926, 466] on div "325611" at bounding box center [925, 464] width 41 height 14
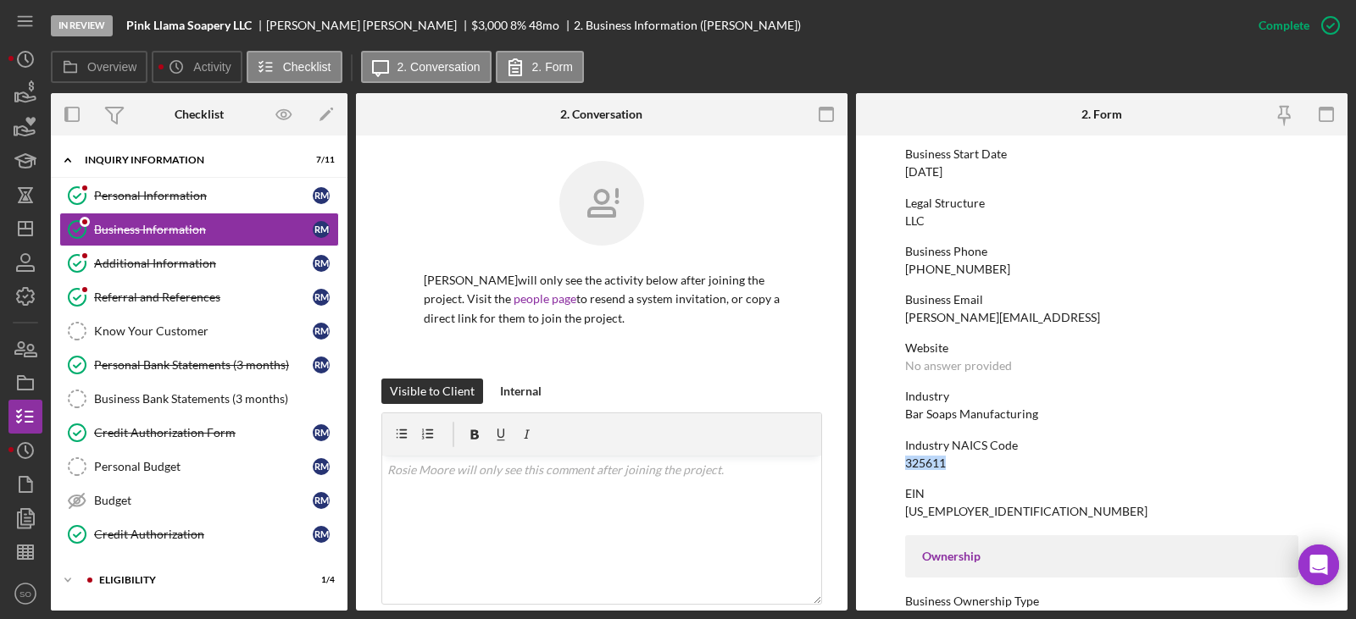
click at [926, 466] on div "325611" at bounding box center [925, 464] width 41 height 14
copy div "325611"
drag, startPoint x: 188, startPoint y: 265, endPoint x: 417, endPoint y: 278, distance: 229.1
click at [188, 265] on div "Additional Information" at bounding box center [203, 264] width 219 height 14
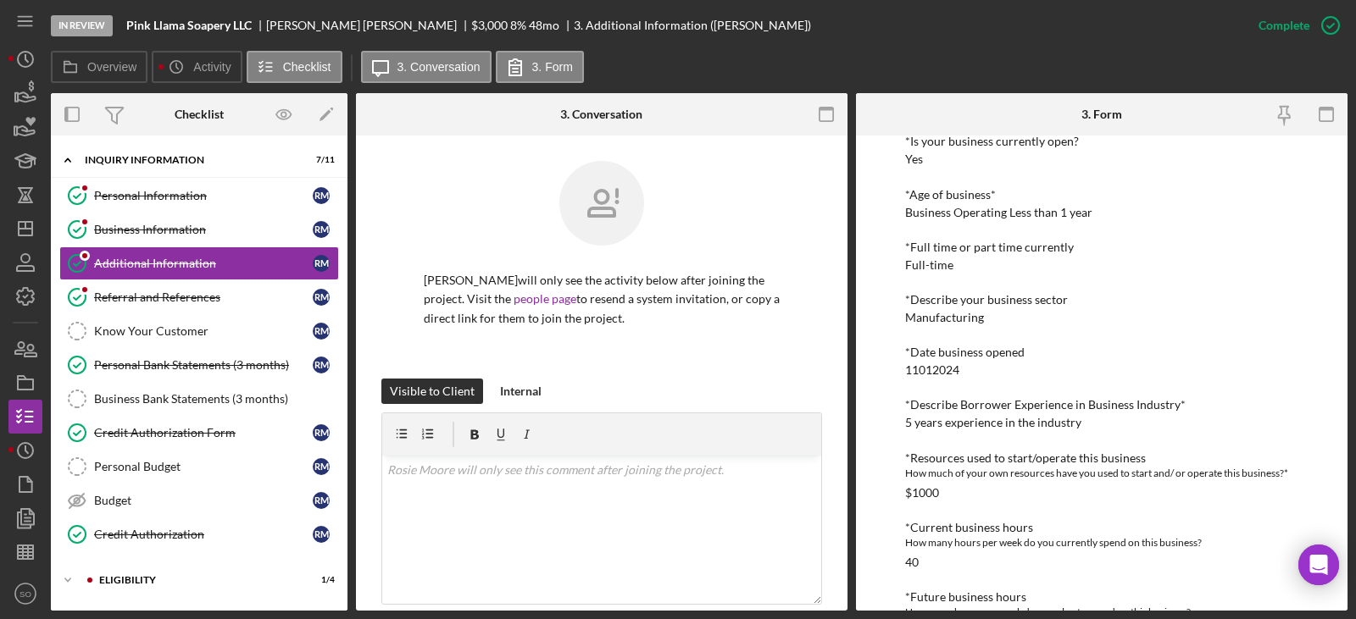
scroll to position [508, 0]
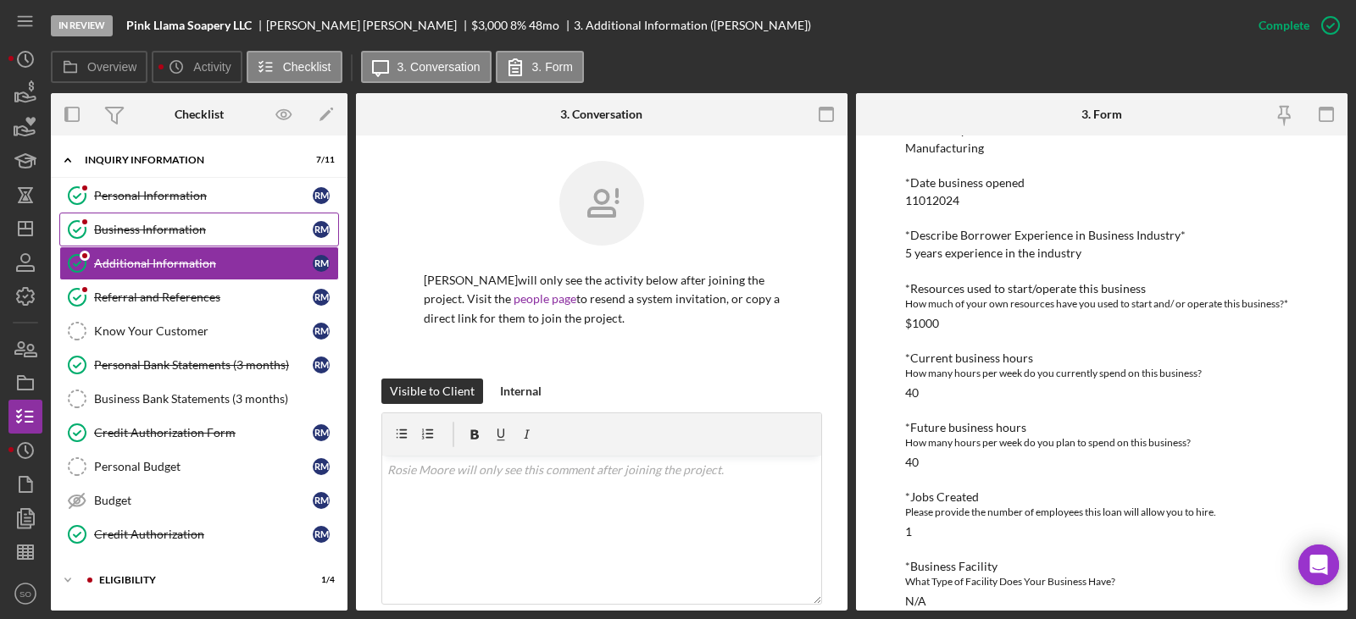
click at [232, 227] on div "Business Information" at bounding box center [203, 230] width 219 height 14
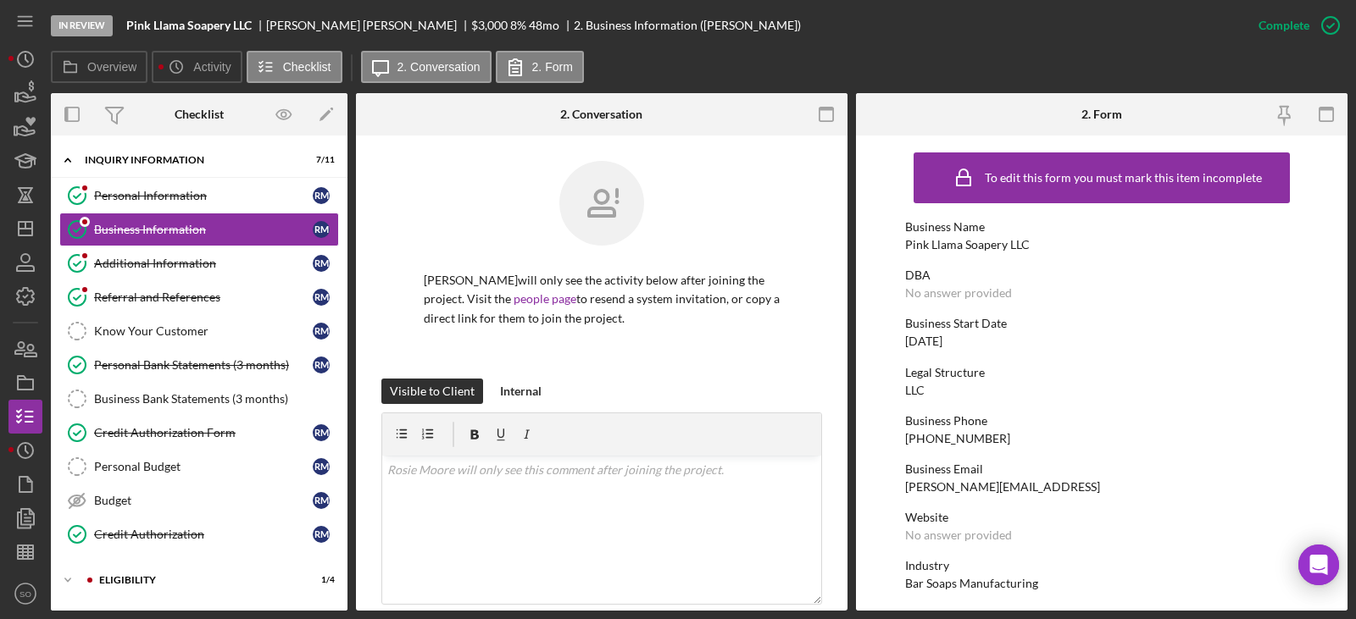
click at [919, 341] on div "[DATE]" at bounding box center [923, 342] width 37 height 14
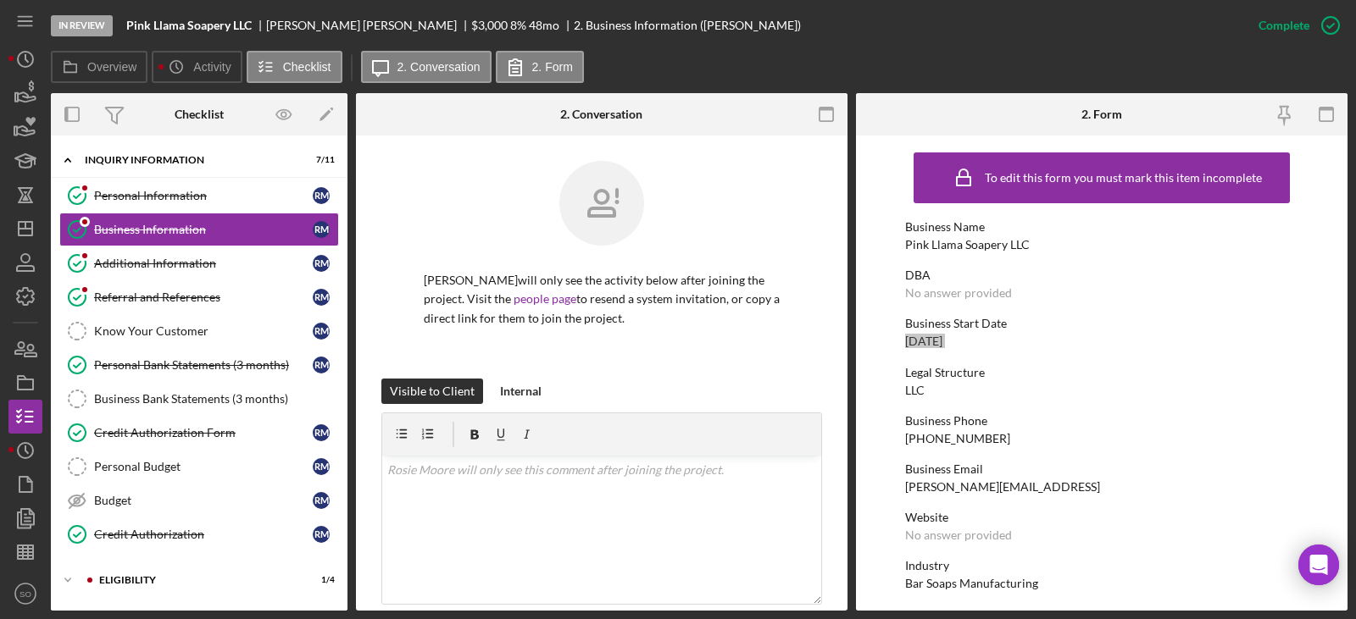
scroll to position [254, 0]
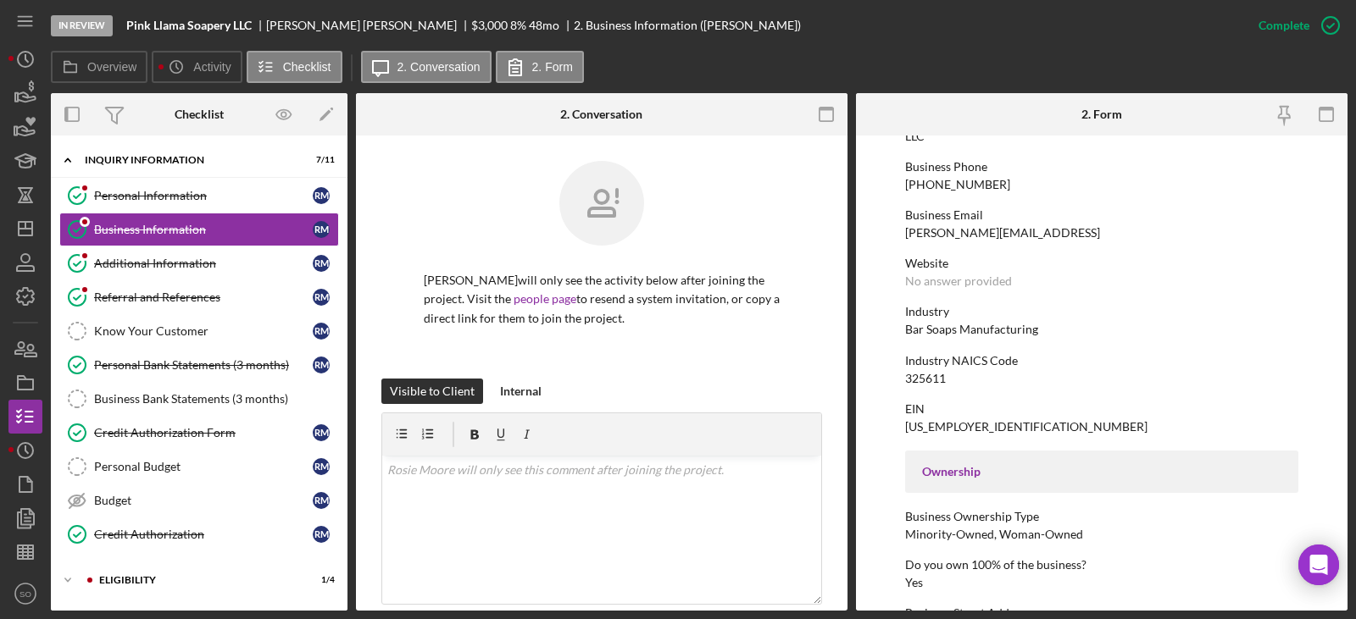
click at [994, 332] on div "Bar Soaps Manufacturing" at bounding box center [971, 330] width 133 height 14
copy div "Bar Soaps Manufacturing"
click at [167, 270] on div "Additional Information" at bounding box center [203, 264] width 219 height 14
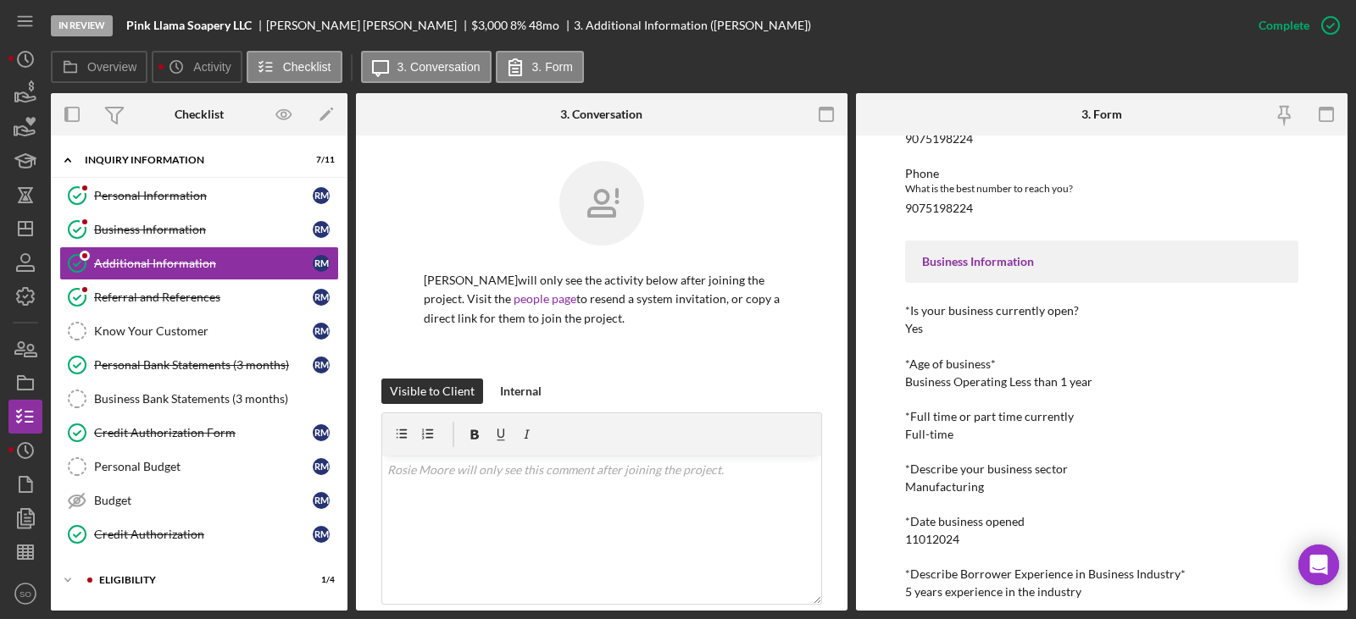
scroll to position [254, 0]
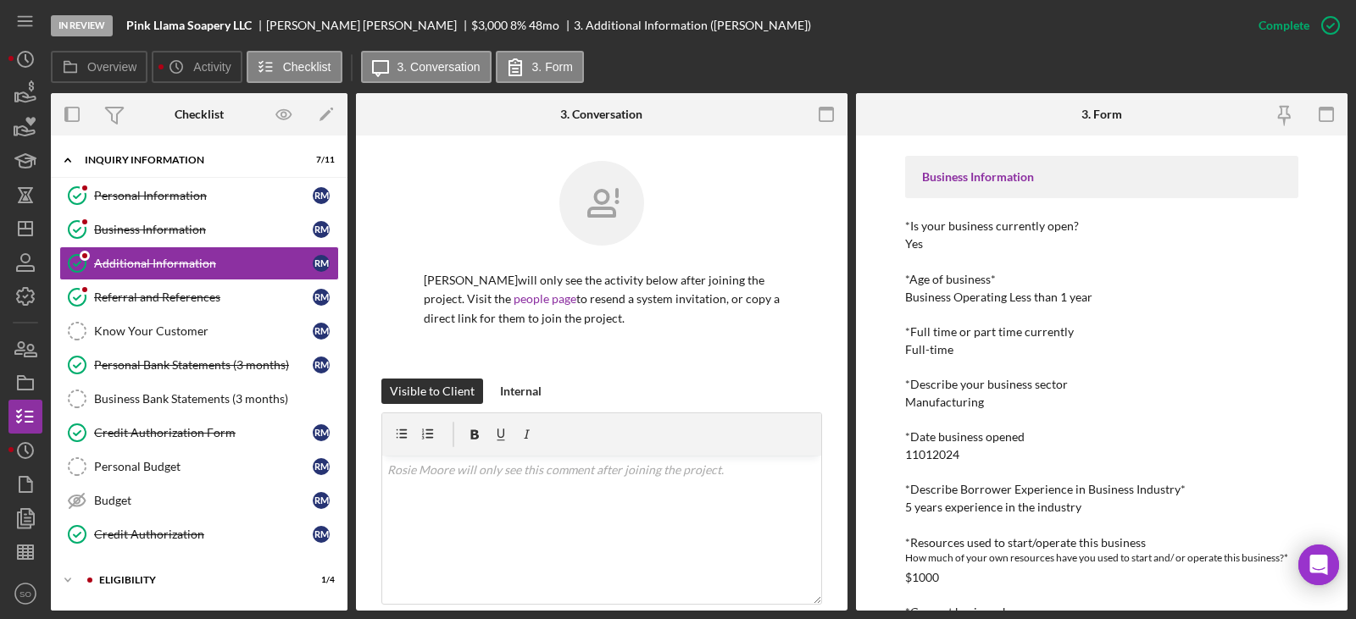
click at [982, 509] on div "5 years experience in the industry" at bounding box center [993, 508] width 176 height 14
copy div "5 years experience in the industry"
click at [188, 438] on div "Credit Authorization Form" at bounding box center [203, 433] width 219 height 14
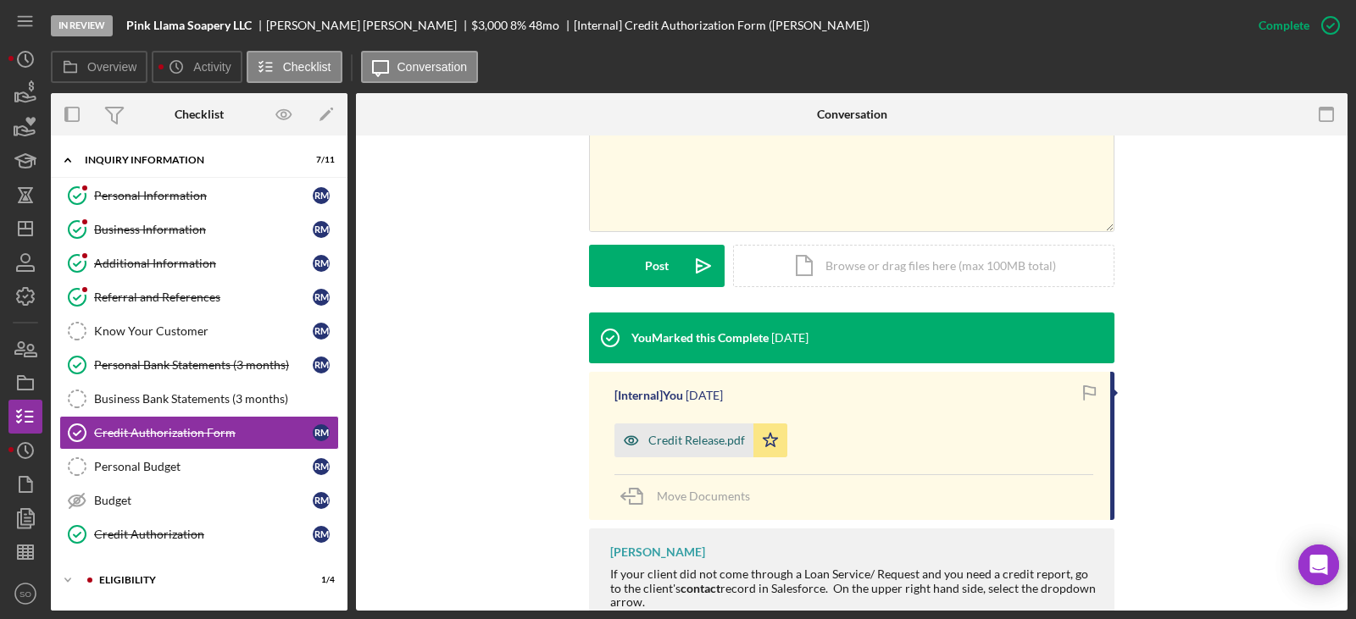
click at [638, 427] on icon "button" at bounding box center [631, 441] width 34 height 34
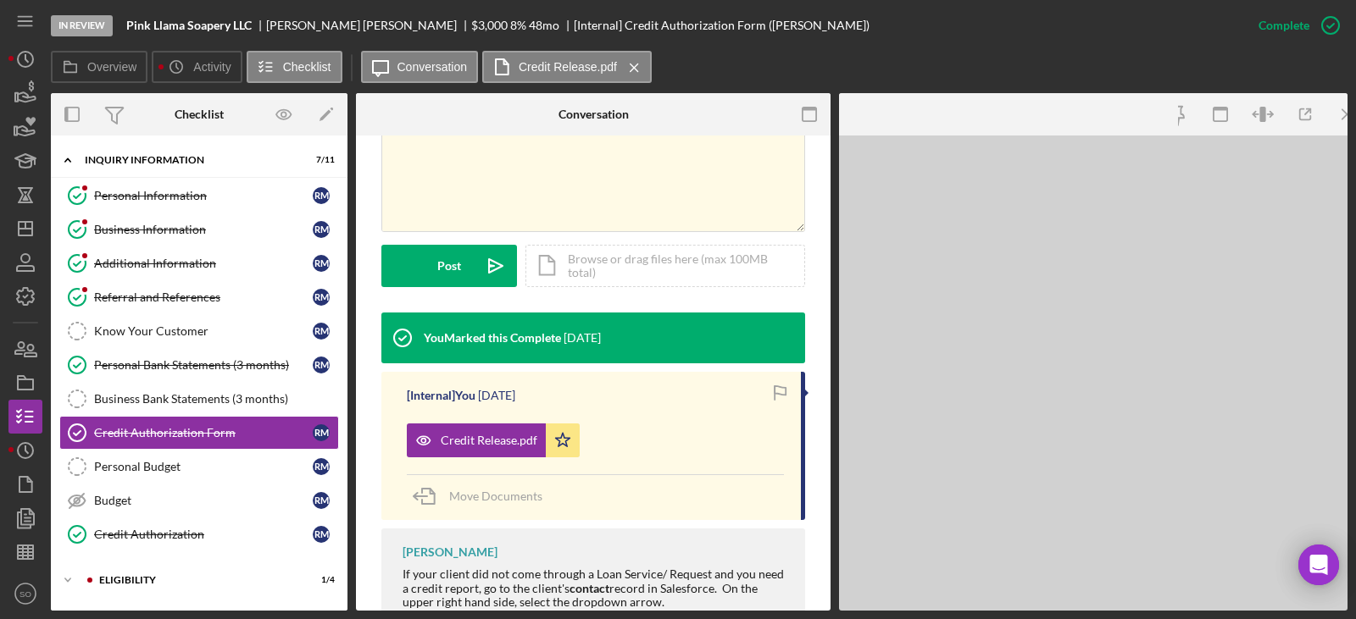
scroll to position [358, 0]
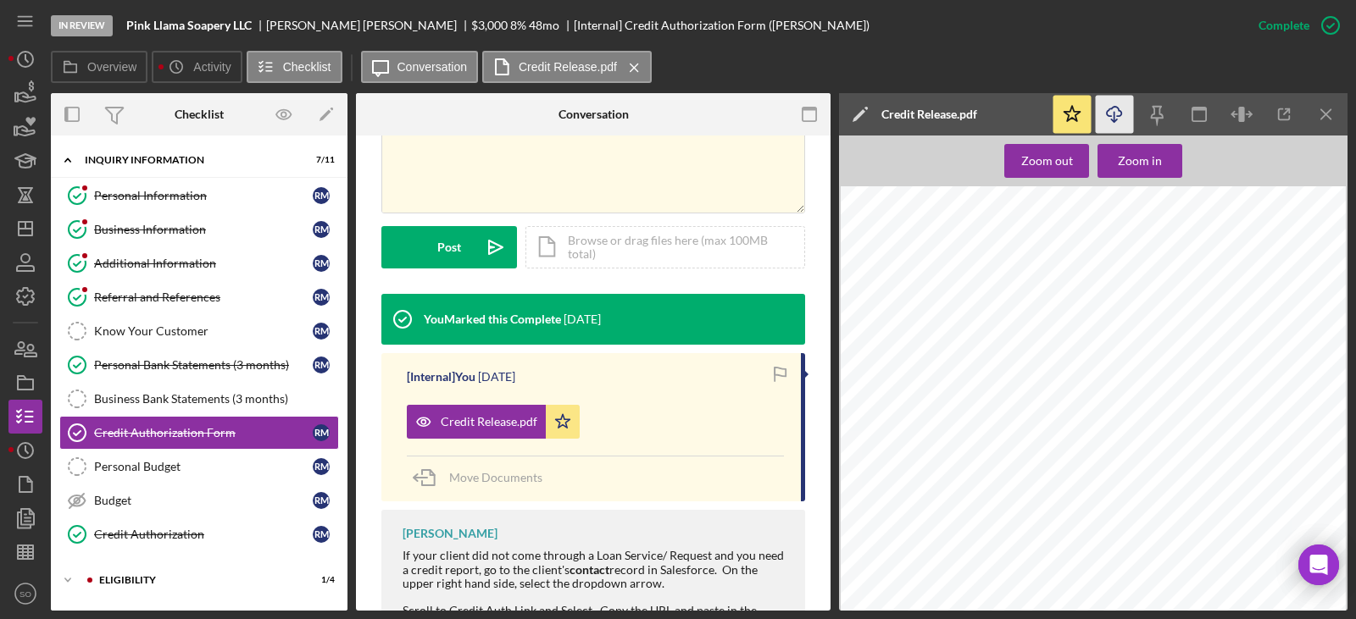
click at [1120, 122] on icon "Icon/Download" at bounding box center [1115, 115] width 38 height 38
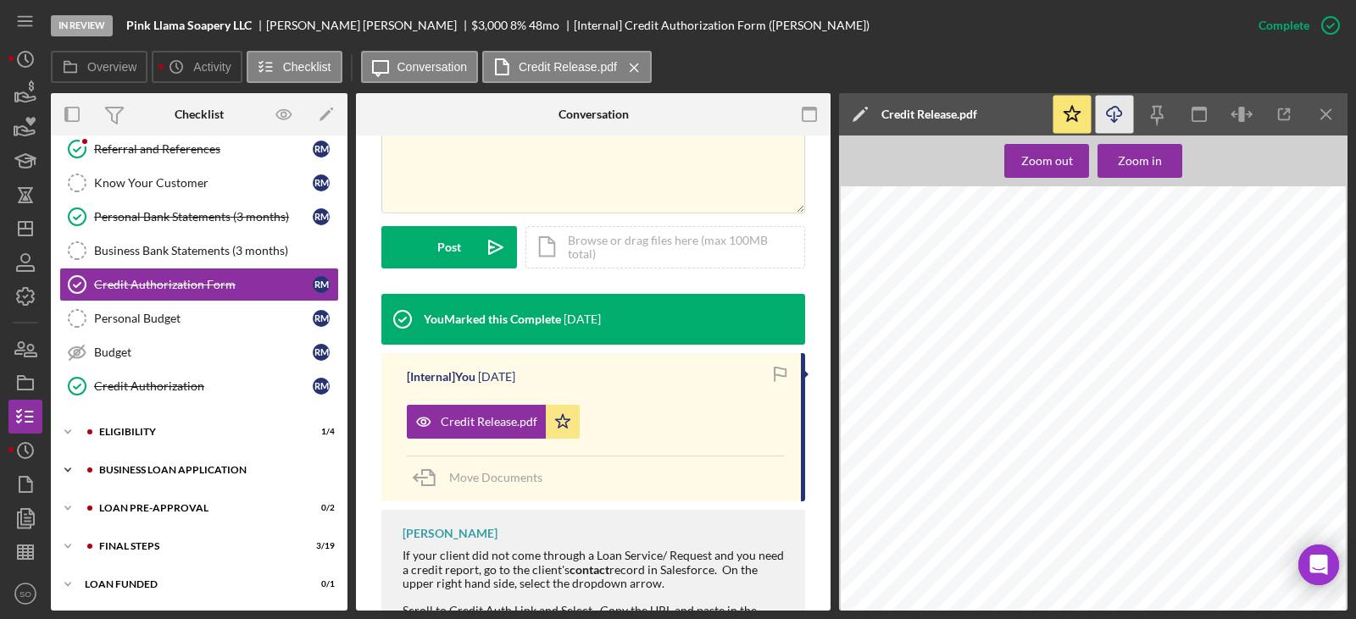
click at [185, 470] on div "BUSINESS LOAN APPLICATION" at bounding box center [212, 470] width 227 height 10
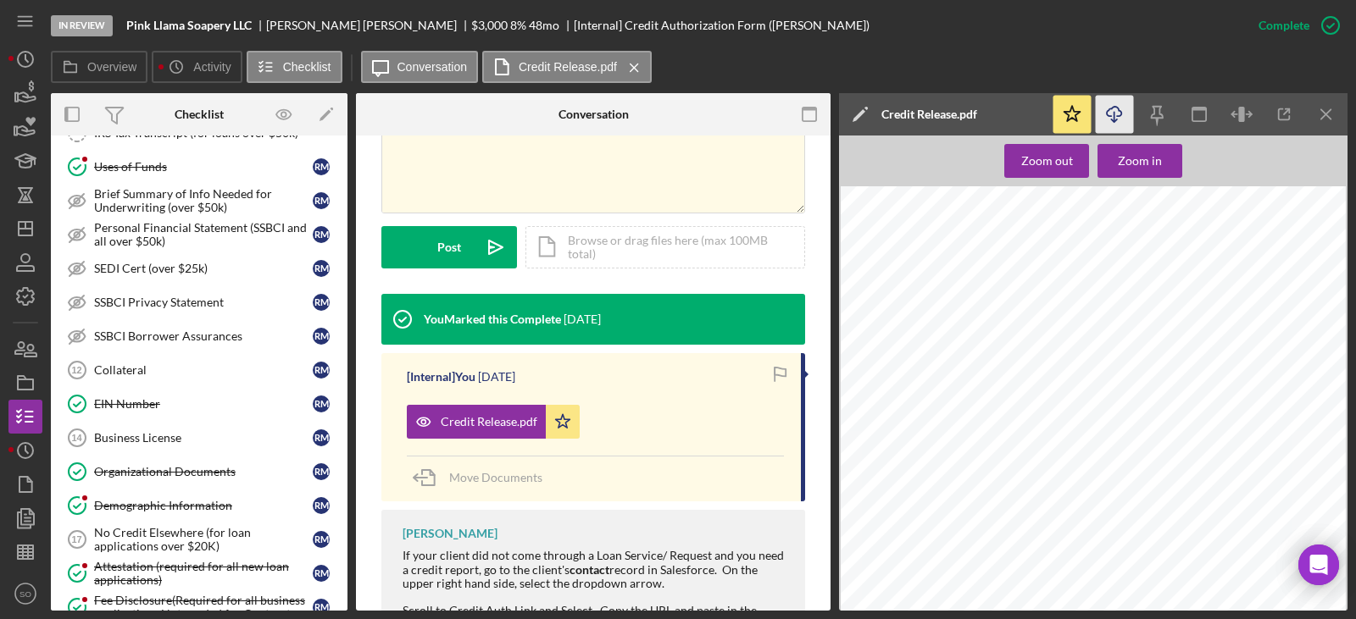
scroll to position [911, 0]
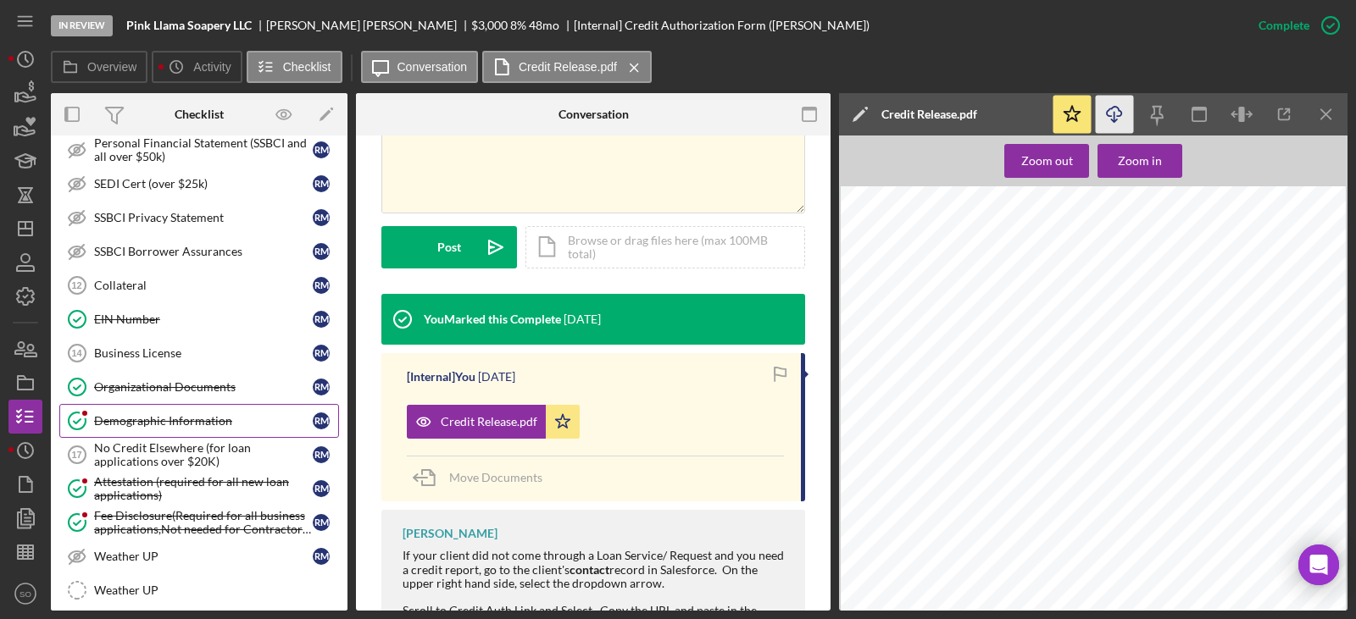
click at [174, 423] on div "Demographic Information" at bounding box center [203, 421] width 219 height 14
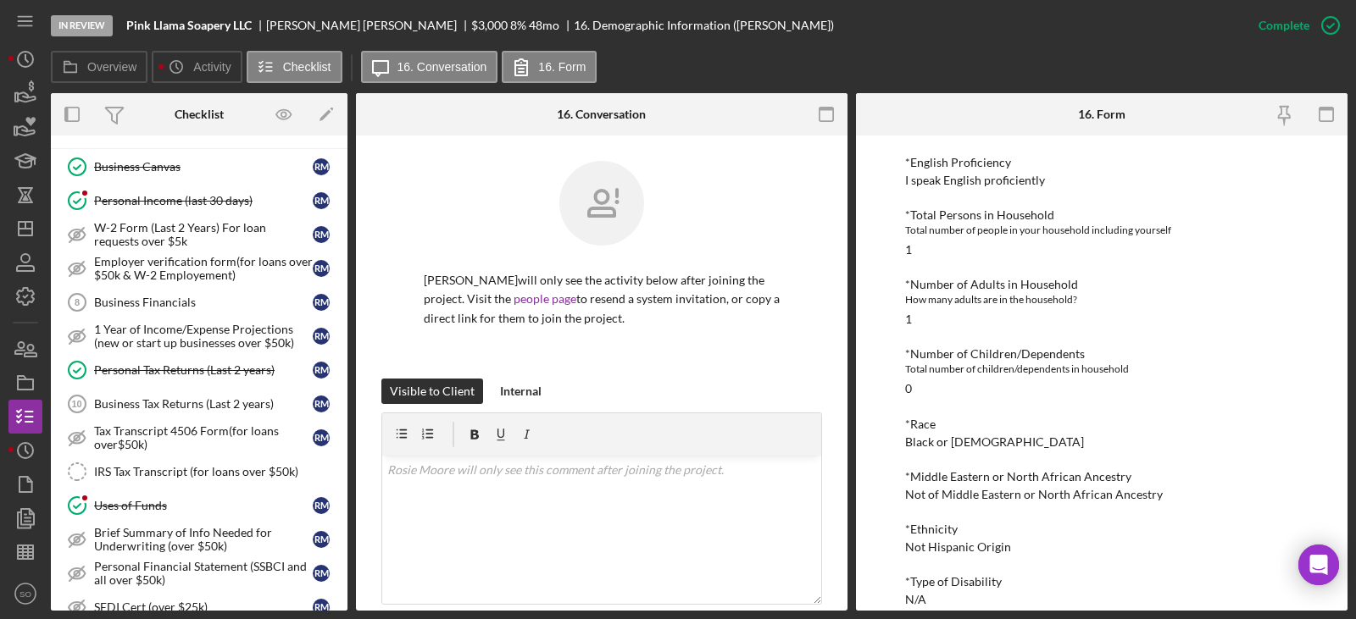
scroll to position [318, 0]
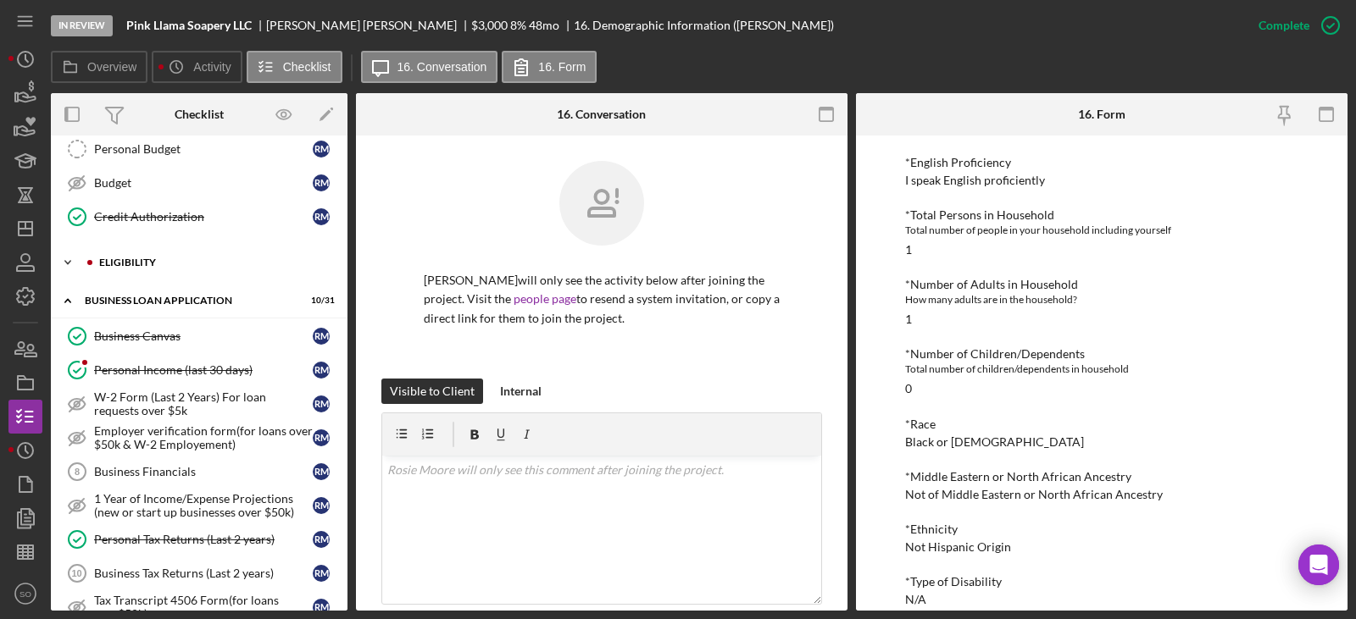
click at [182, 274] on div "Icon/Expander ELIGIBILITY 1 / 4" at bounding box center [199, 263] width 297 height 34
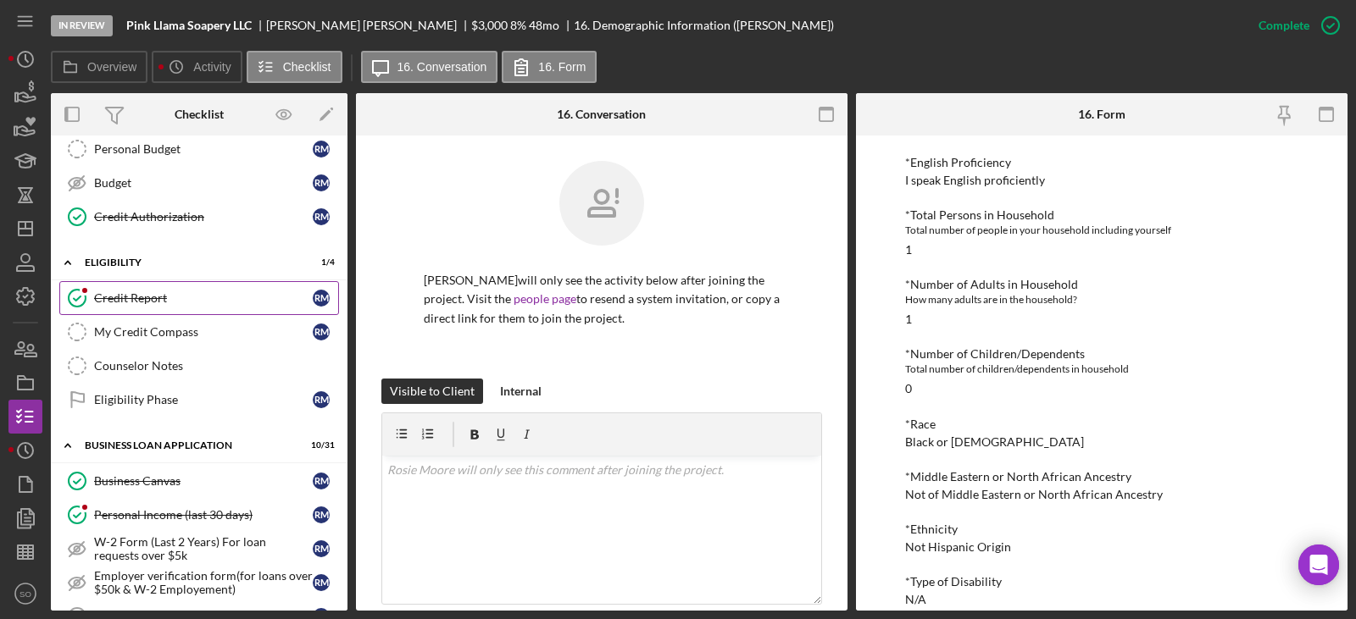
click at [195, 303] on div "Credit Report" at bounding box center [203, 298] width 219 height 14
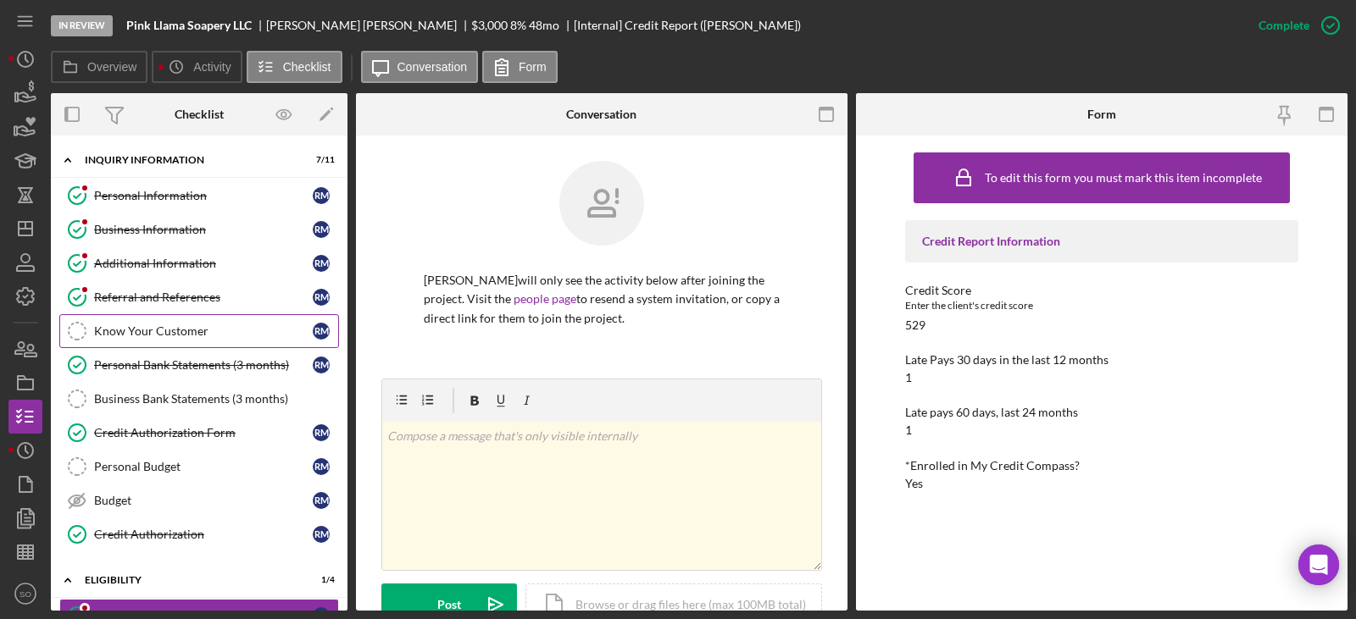
click at [246, 316] on link "Know Your Customer Know Your Customer R M" at bounding box center [199, 331] width 280 height 34
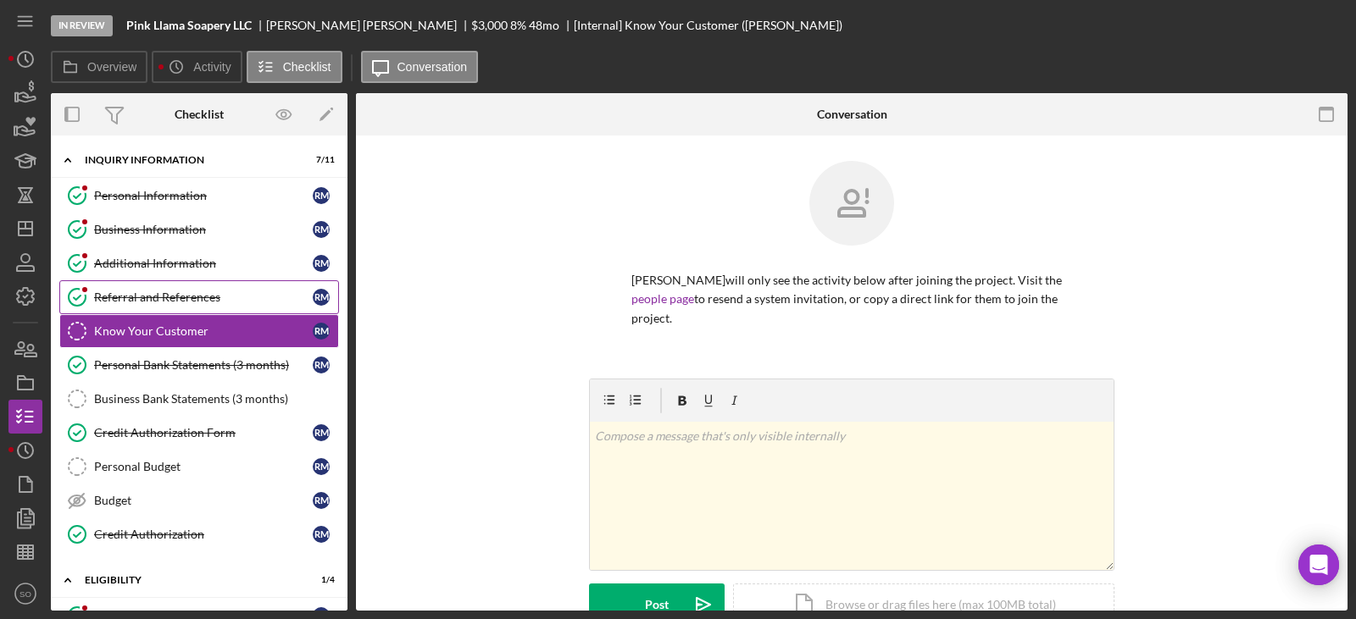
click at [246, 305] on link "Referral and References [PERSON_NAME] and References R M" at bounding box center [199, 297] width 280 height 34
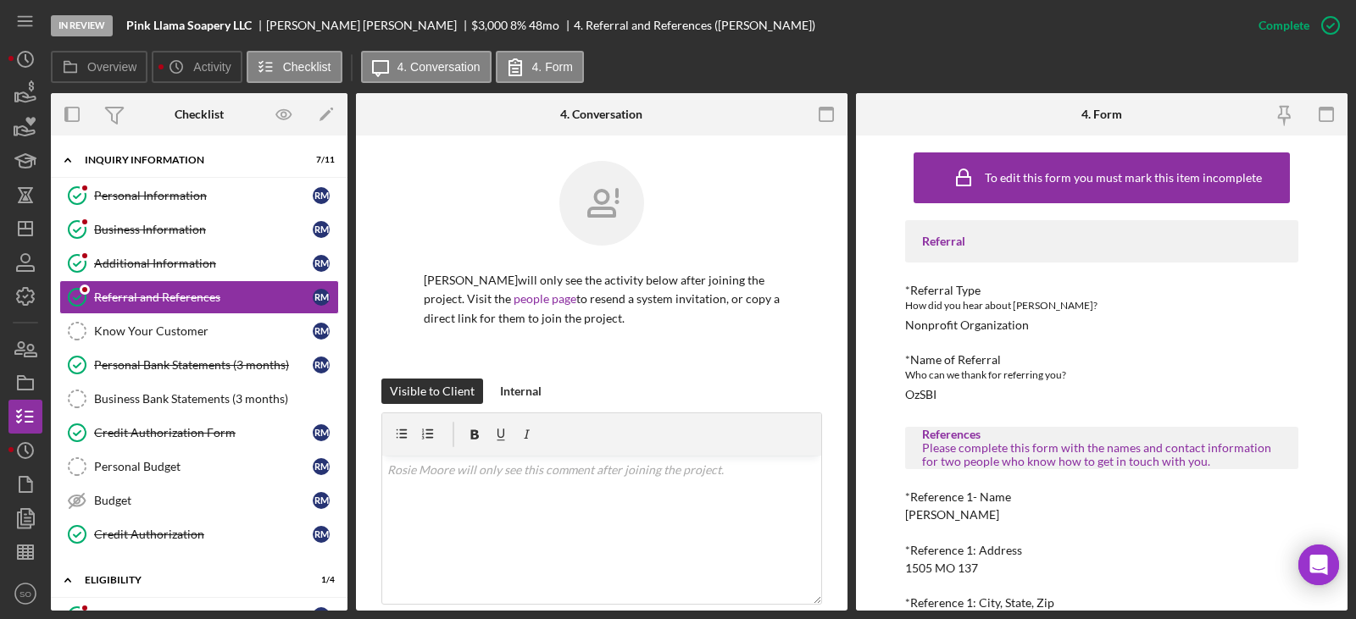
scroll to position [169, 0]
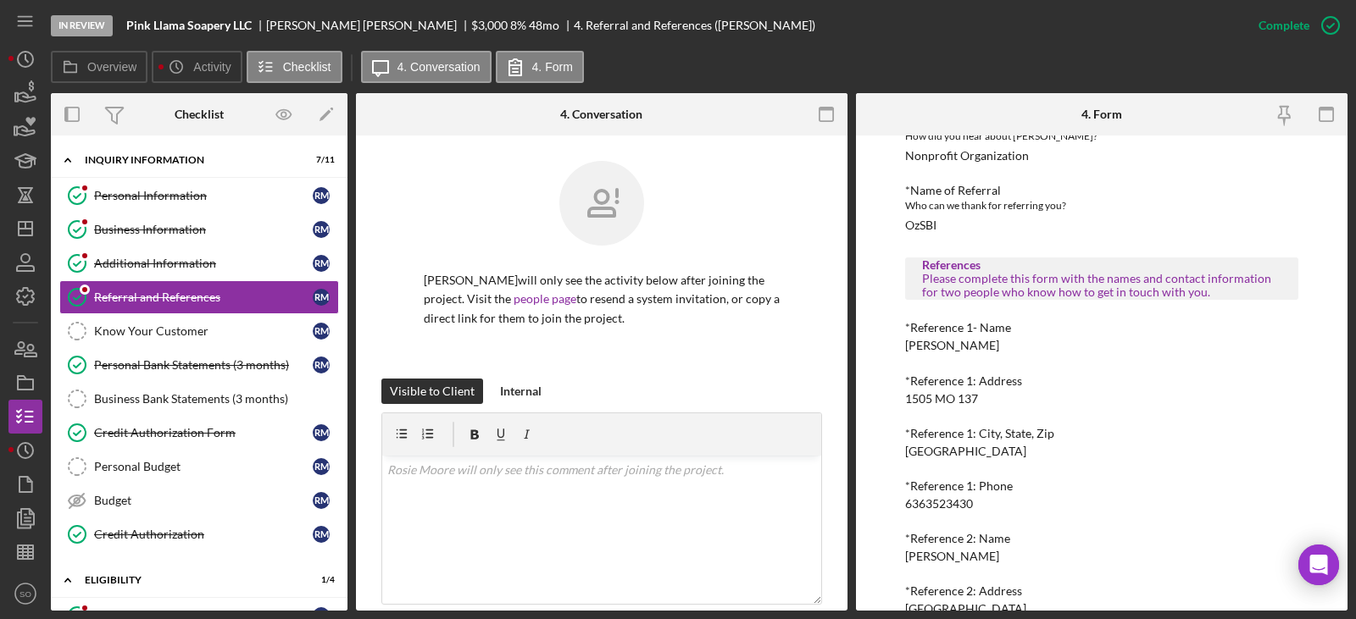
click at [941, 347] on div "[PERSON_NAME]" at bounding box center [952, 346] width 94 height 14
copy div "[PERSON_NAME]"
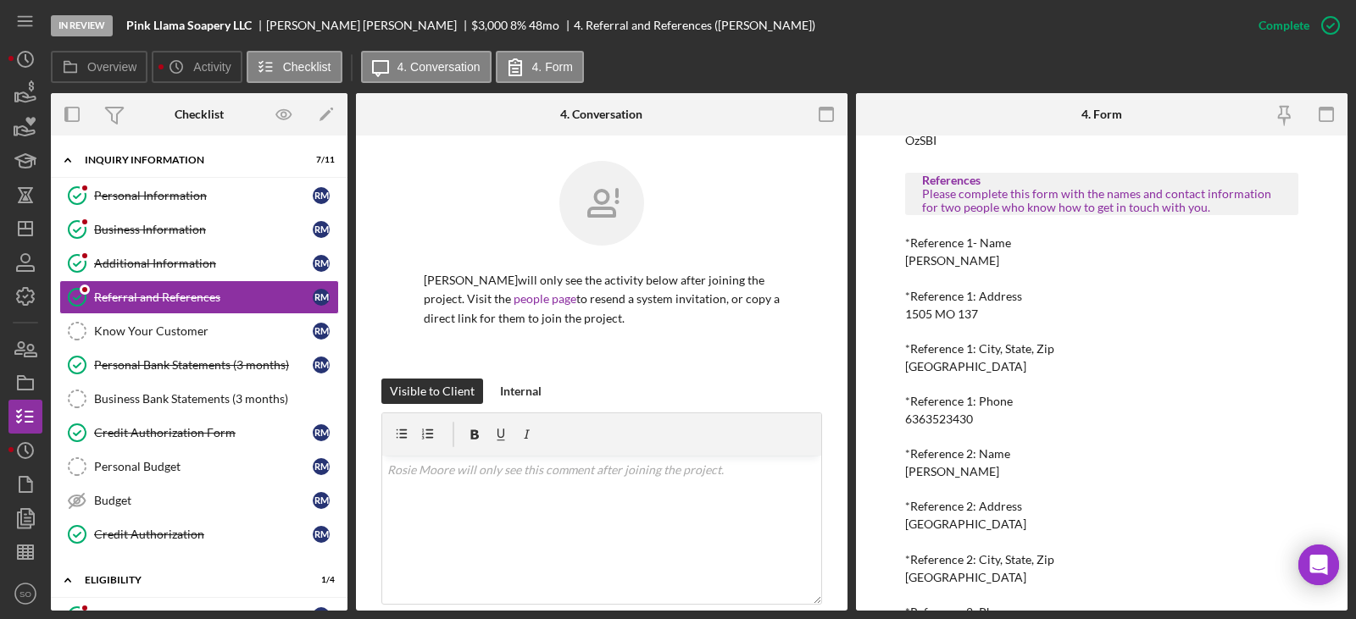
click at [947, 419] on div "6363523430" at bounding box center [939, 420] width 68 height 14
copy div "6363523430"
click at [920, 473] on div "[PERSON_NAME]" at bounding box center [952, 472] width 94 height 14
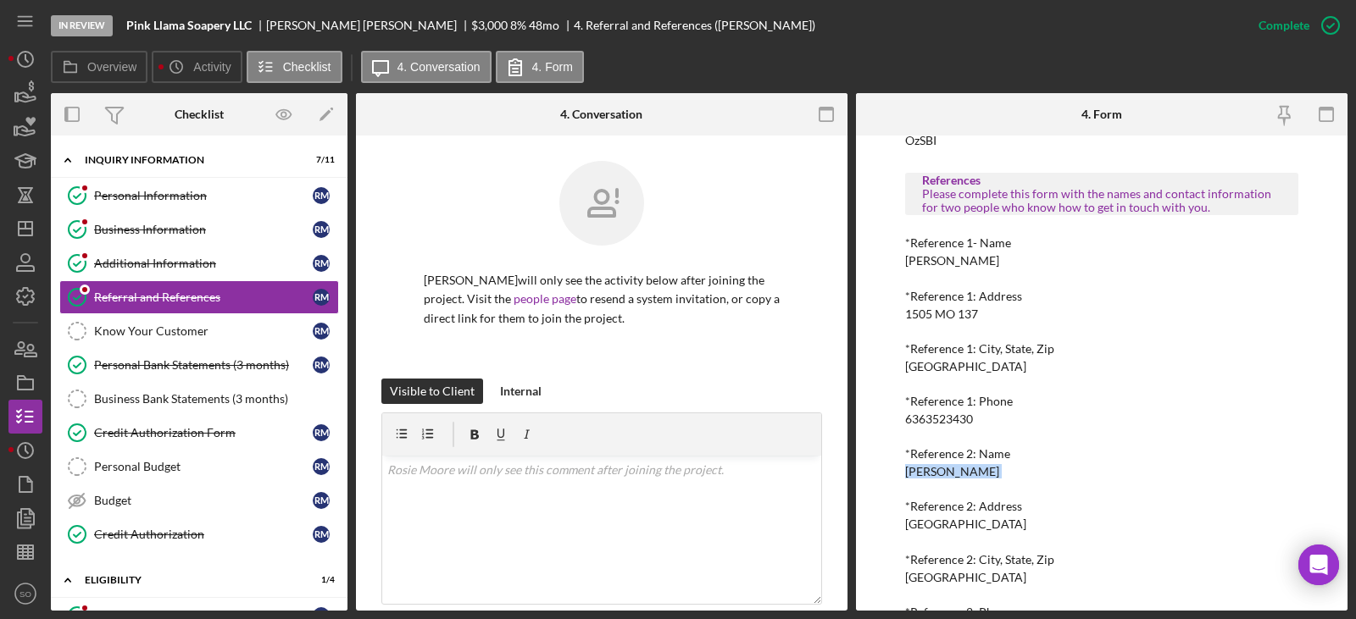
click at [920, 473] on div "[PERSON_NAME]" at bounding box center [952, 472] width 94 height 14
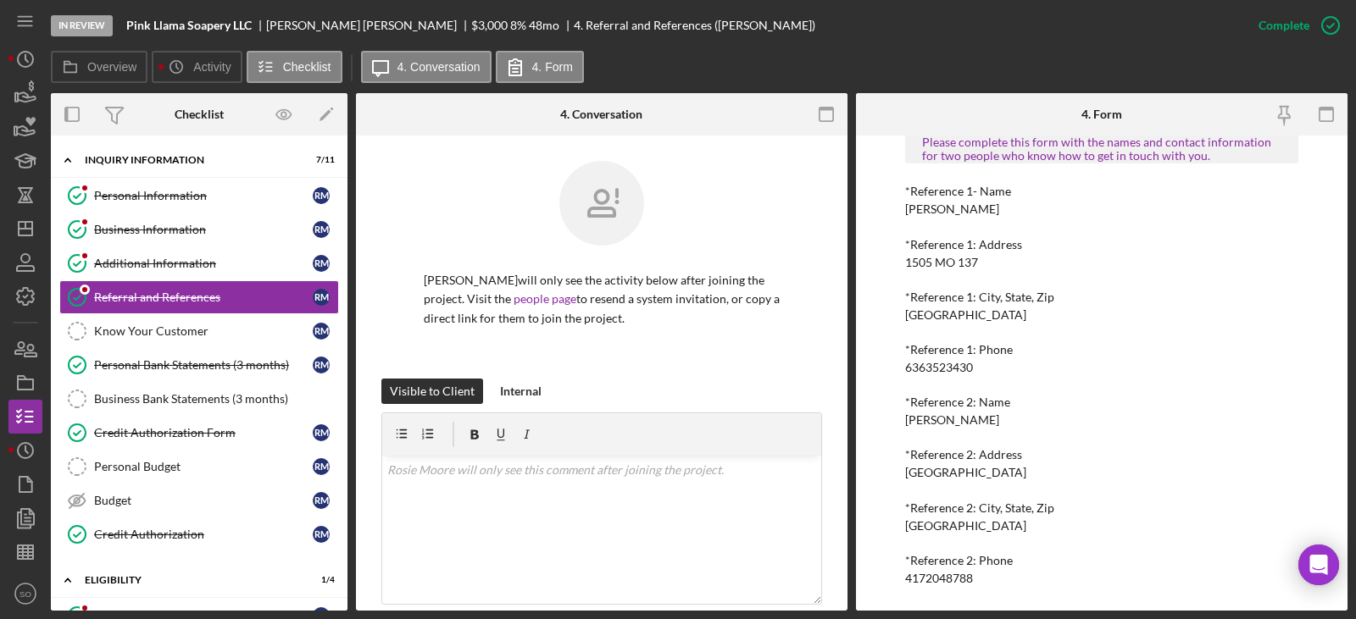
click at [942, 569] on div "*Reference 2: Phone [PHONE_NUMBER]" at bounding box center [1101, 569] width 393 height 31
click at [943, 572] on div "4172048788" at bounding box center [939, 579] width 68 height 14
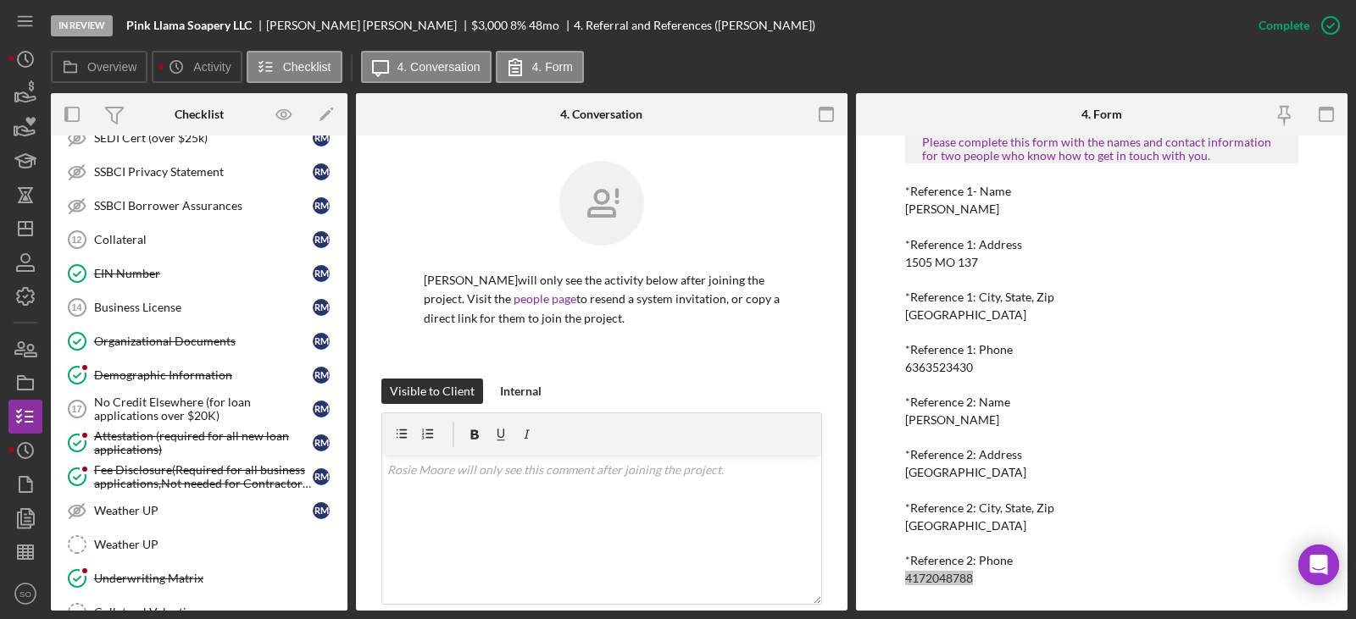
scroll to position [1186, 0]
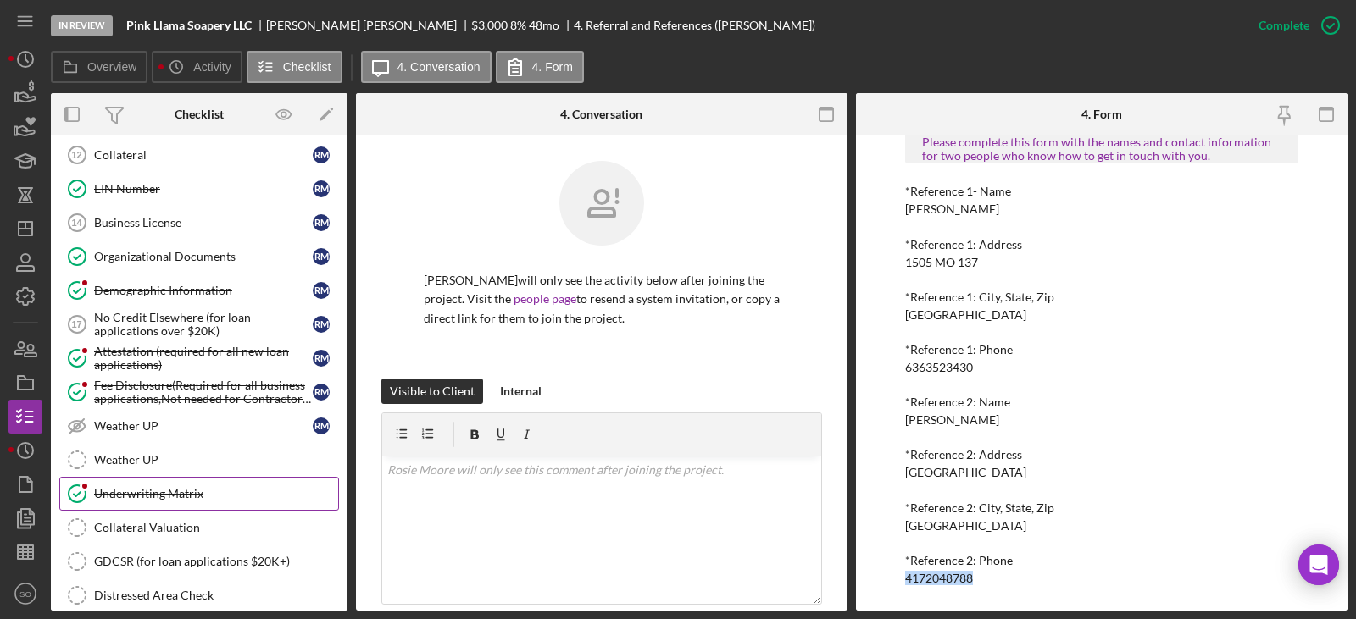
click at [193, 480] on link "Underwriting Matrix Underwriting Matrix" at bounding box center [199, 494] width 280 height 34
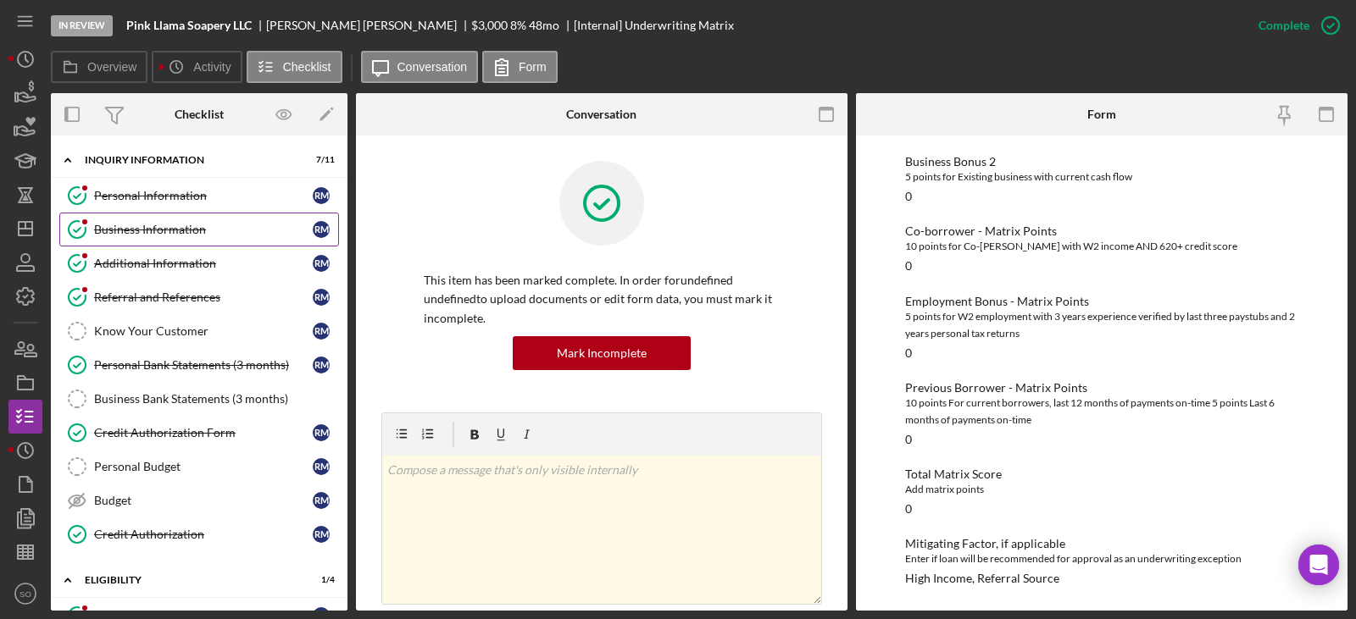
click at [148, 237] on link "Business Information Business Information R M" at bounding box center [199, 230] width 280 height 34
